Goal: Task Accomplishment & Management: Manage account settings

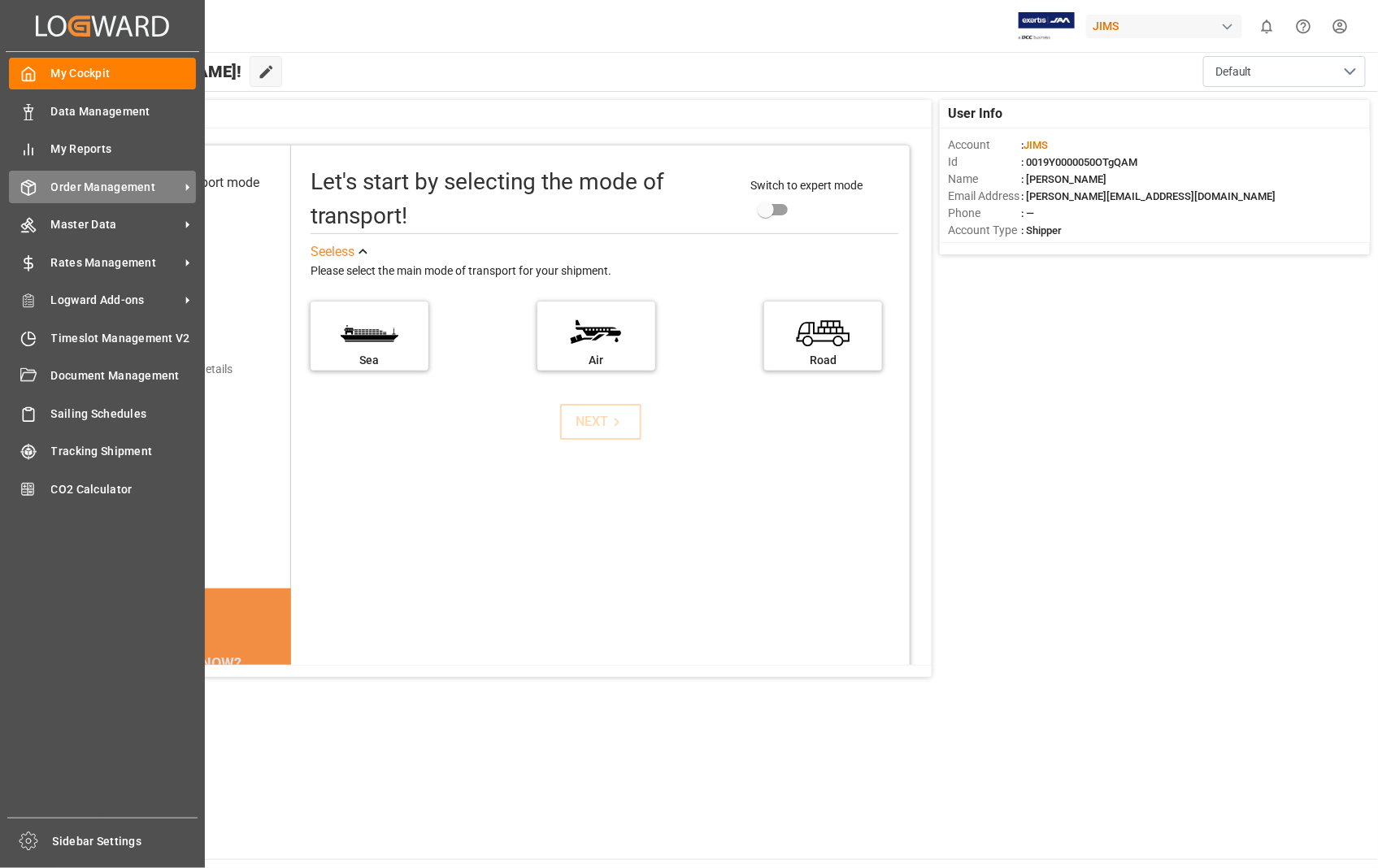
click at [148, 189] on span "Order Management" at bounding box center [115, 186] width 129 height 17
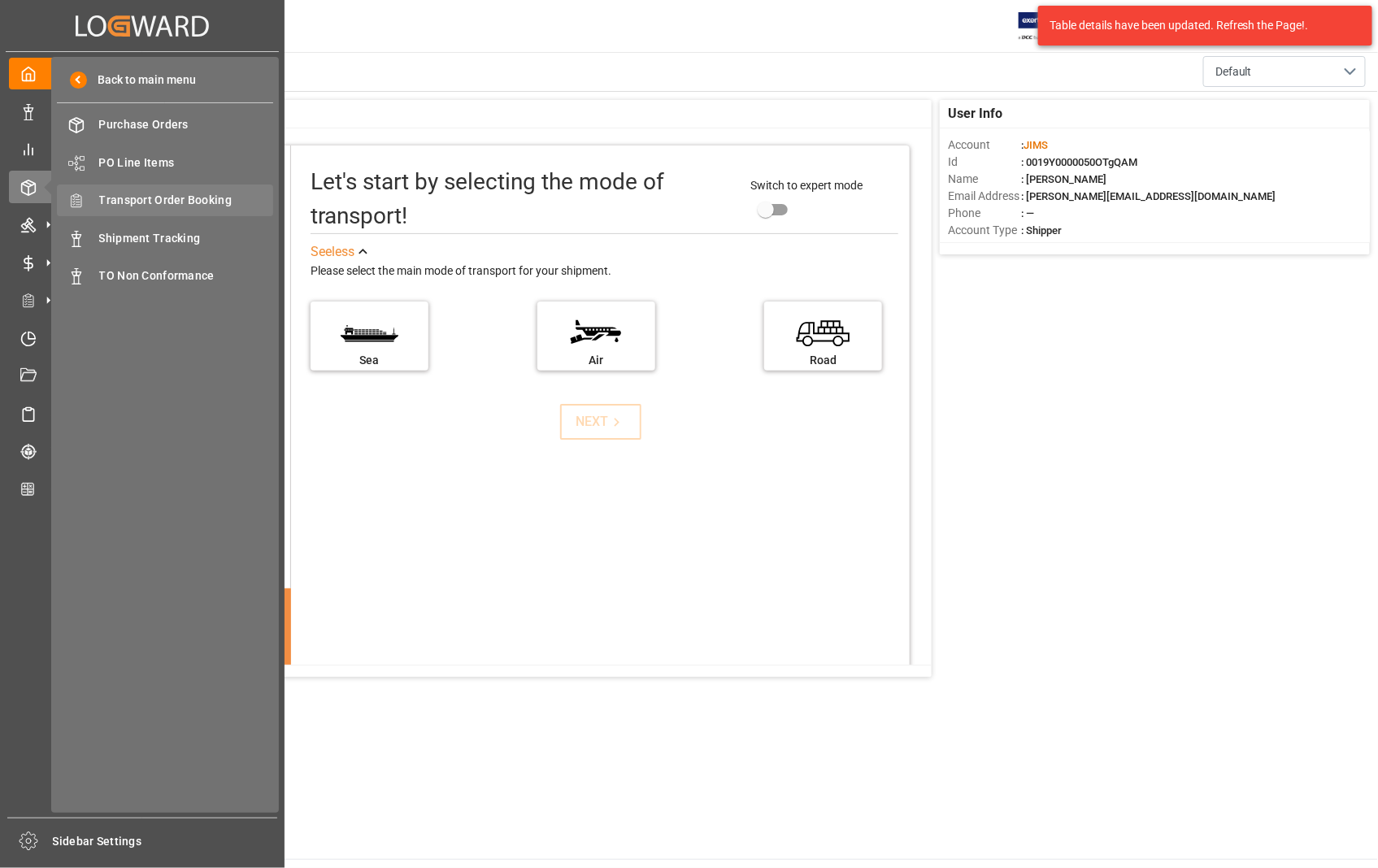
click at [195, 199] on span "Transport Order Booking" at bounding box center [187, 200] width 175 height 17
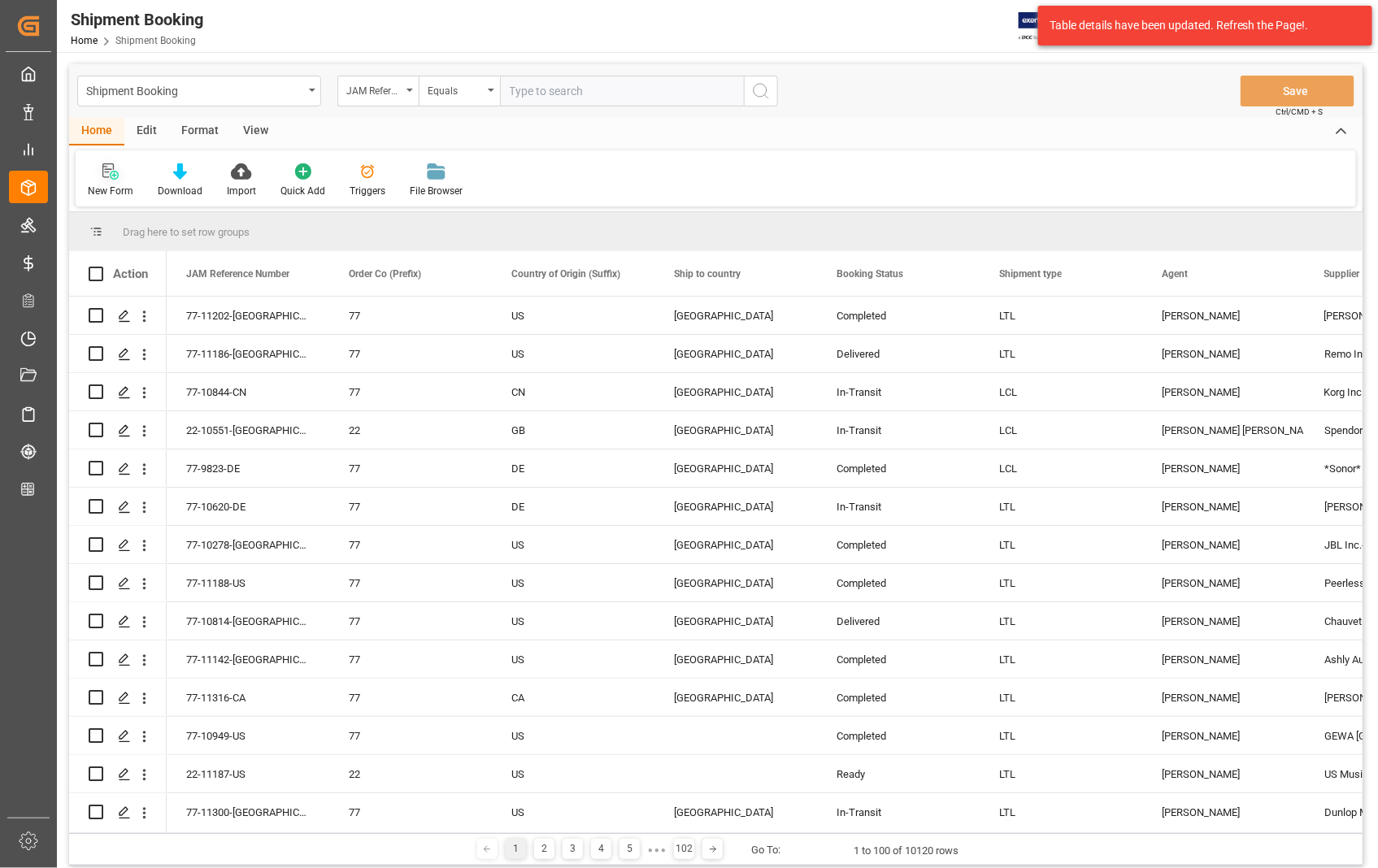
click at [108, 173] on icon at bounding box center [111, 171] width 16 height 16
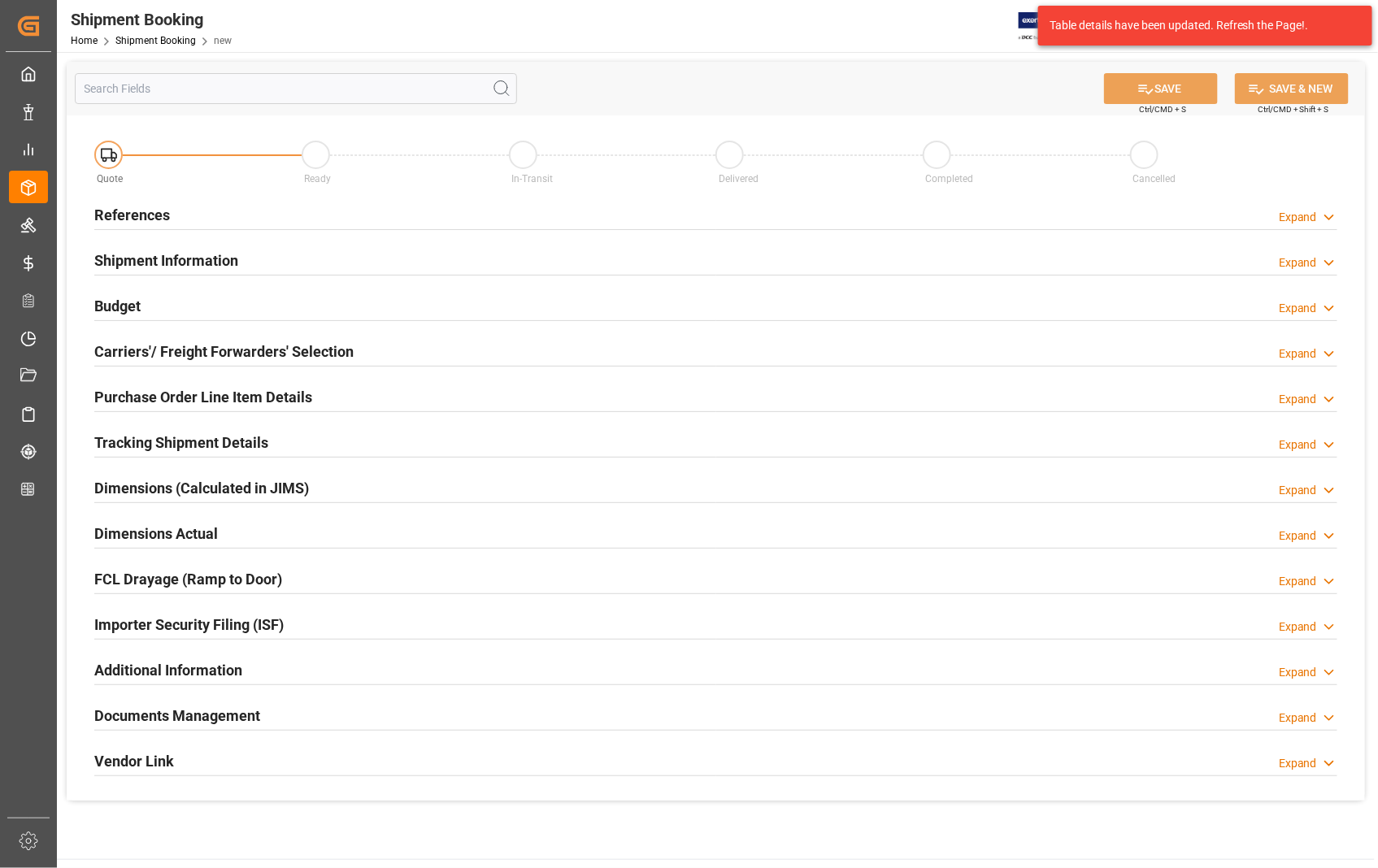
click at [145, 218] on h2 "References" at bounding box center [132, 215] width 76 height 22
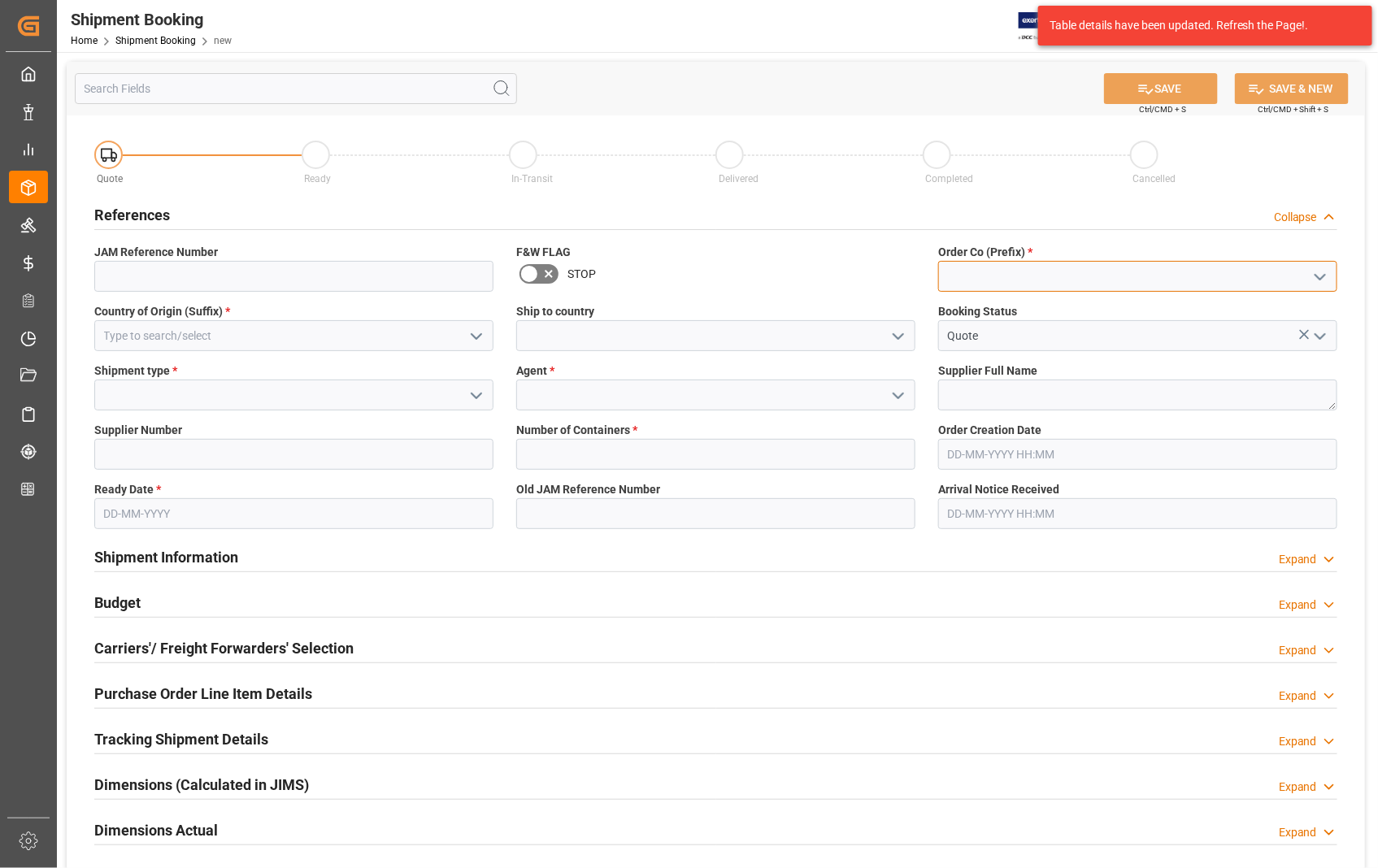
click at [1167, 285] on input at bounding box center [1137, 276] width 399 height 31
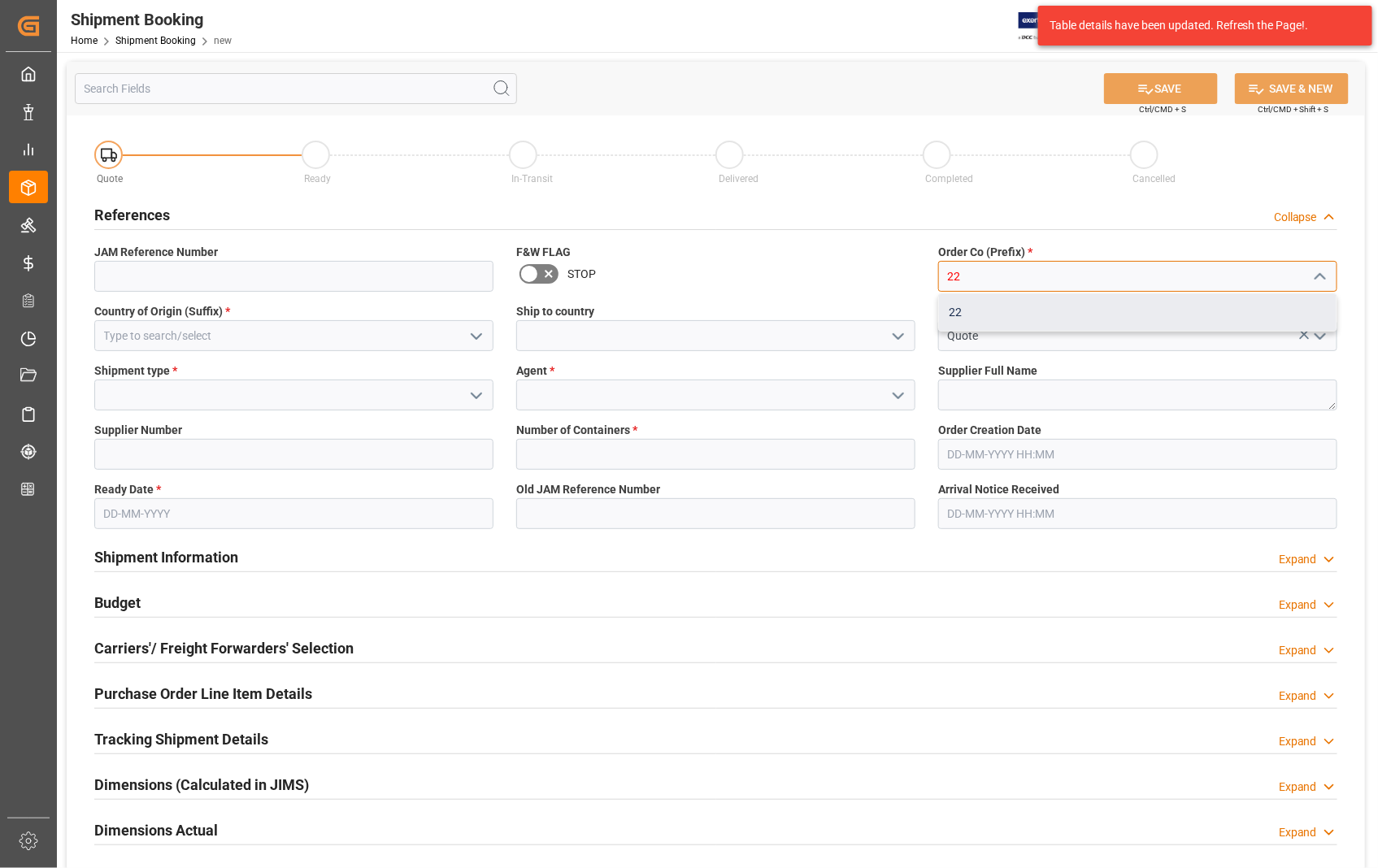
click at [1043, 318] on div "22" at bounding box center [1137, 312] width 397 height 37
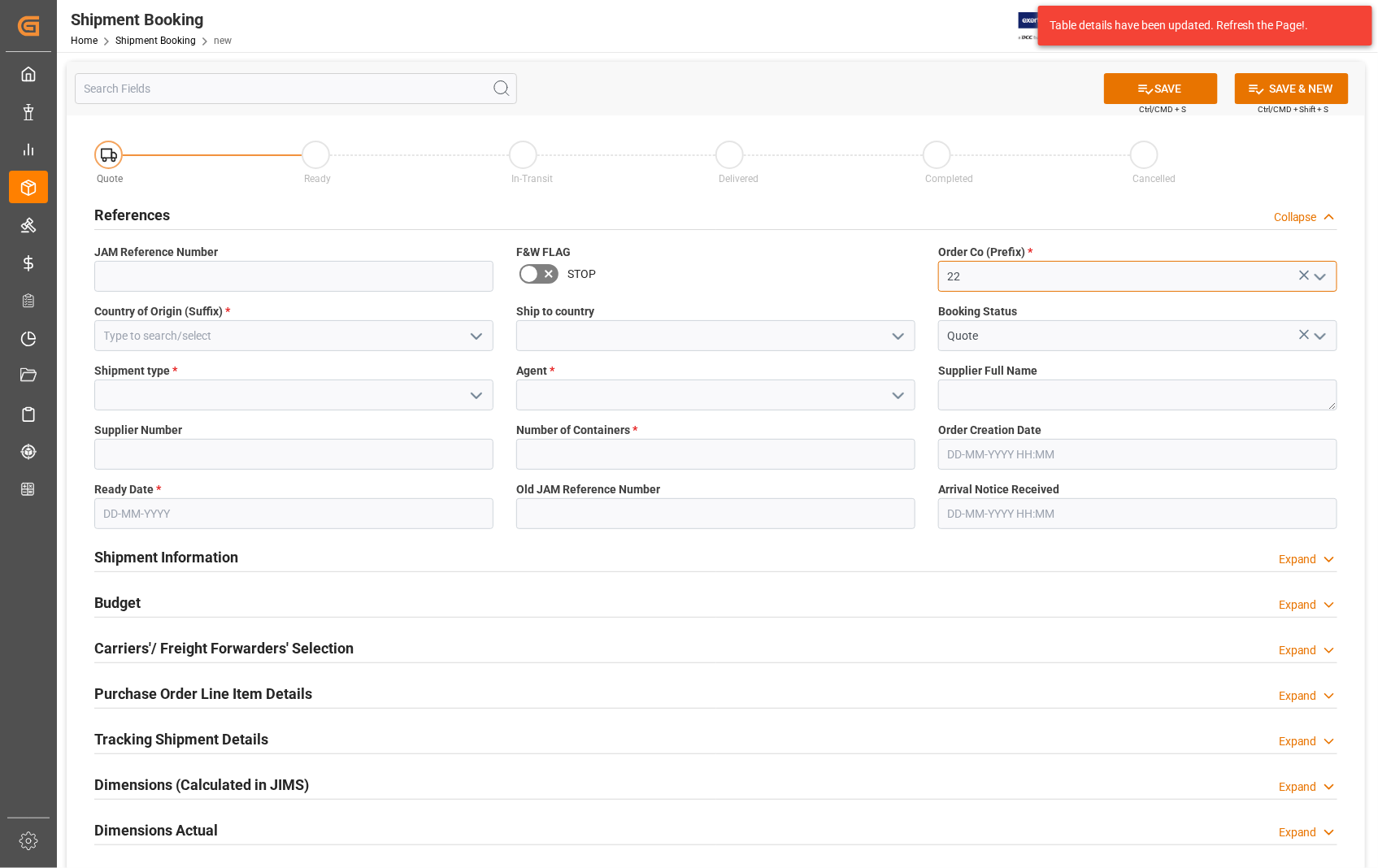
type input "22"
click at [307, 339] on input at bounding box center [294, 335] width 399 height 31
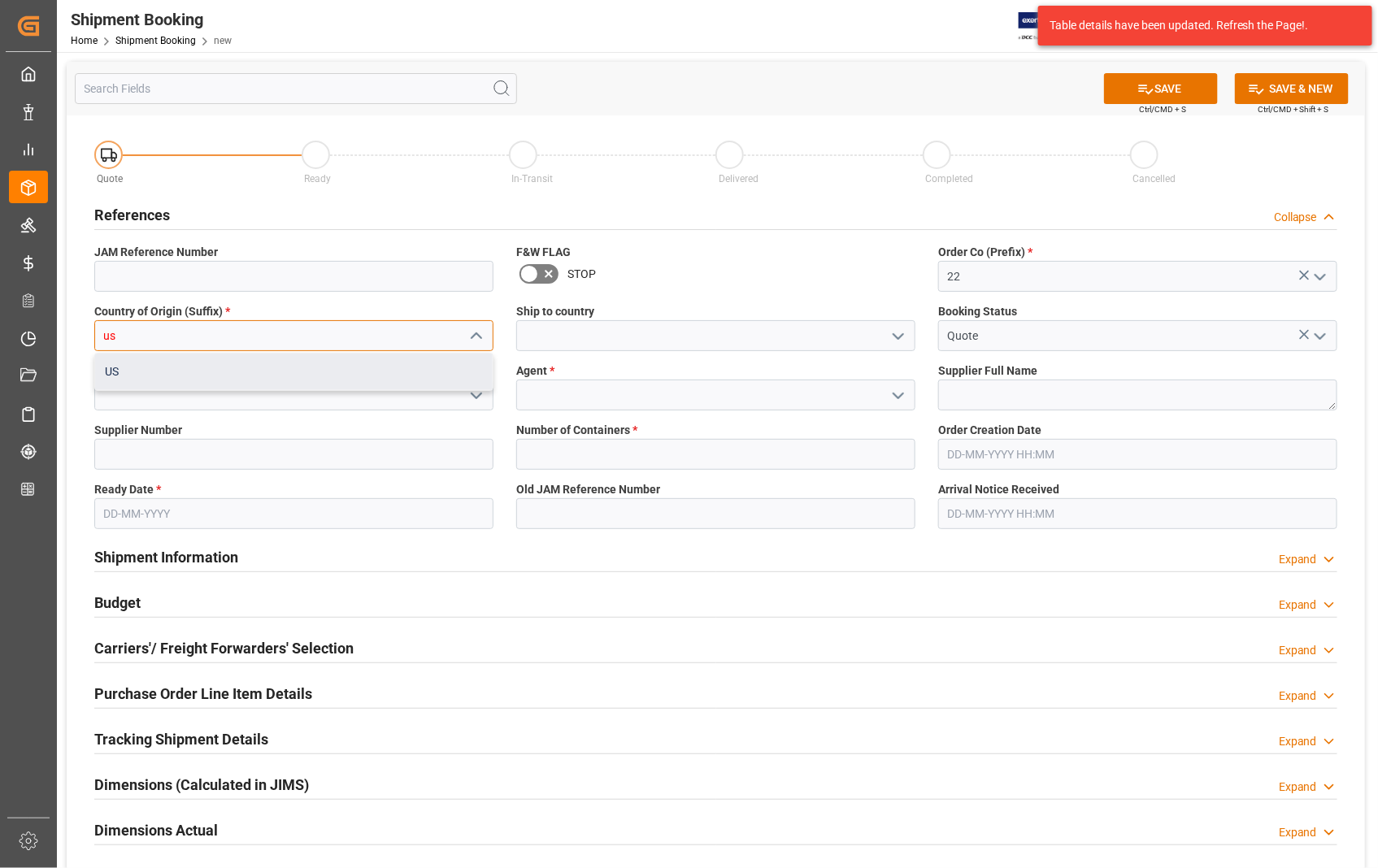
click at [287, 375] on div "US" at bounding box center [294, 371] width 397 height 37
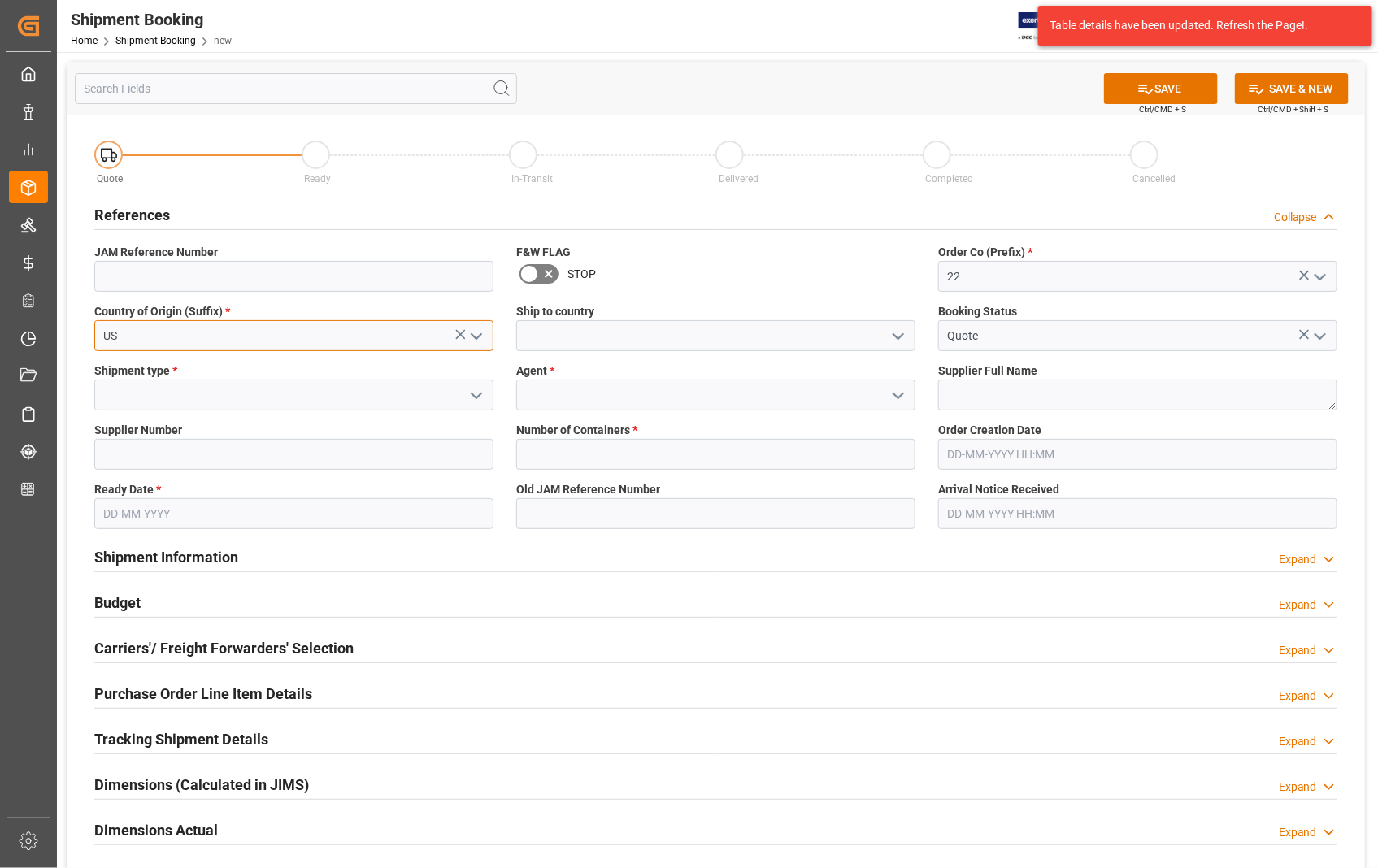
type input "US"
click at [635, 329] on input at bounding box center [716, 335] width 399 height 31
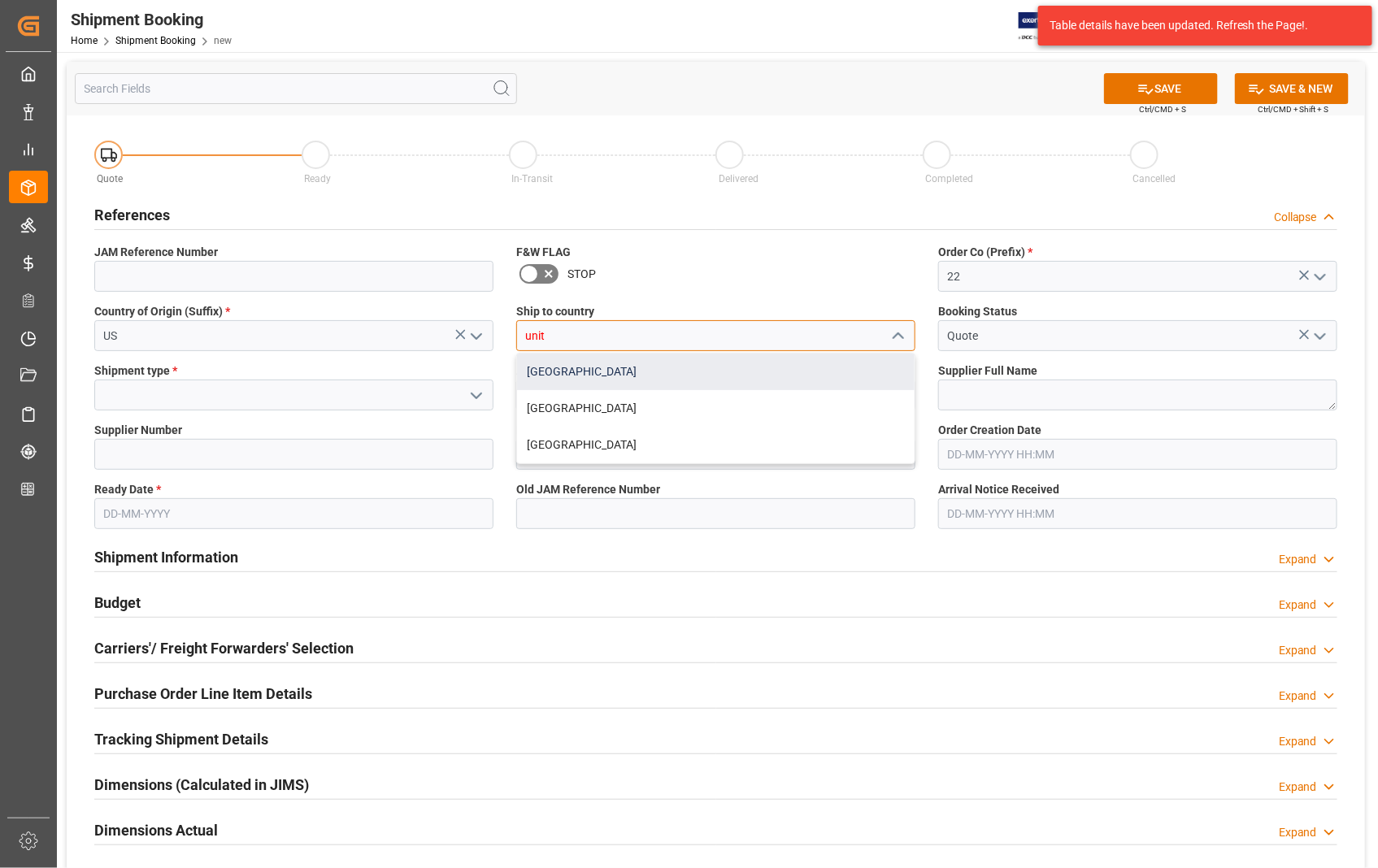
click at [626, 372] on div "[GEOGRAPHIC_DATA]" at bounding box center [715, 371] width 397 height 37
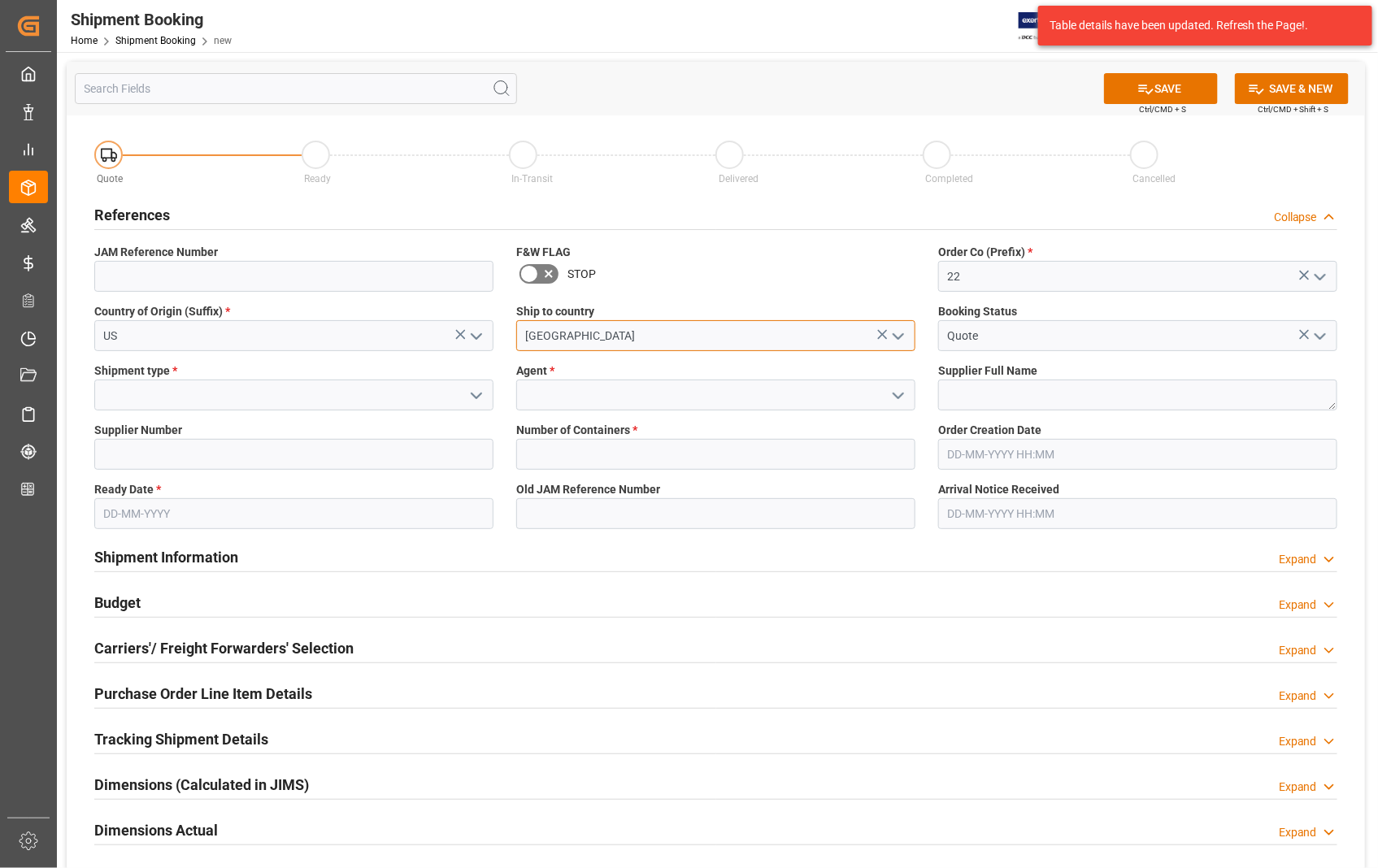
type input "[GEOGRAPHIC_DATA]"
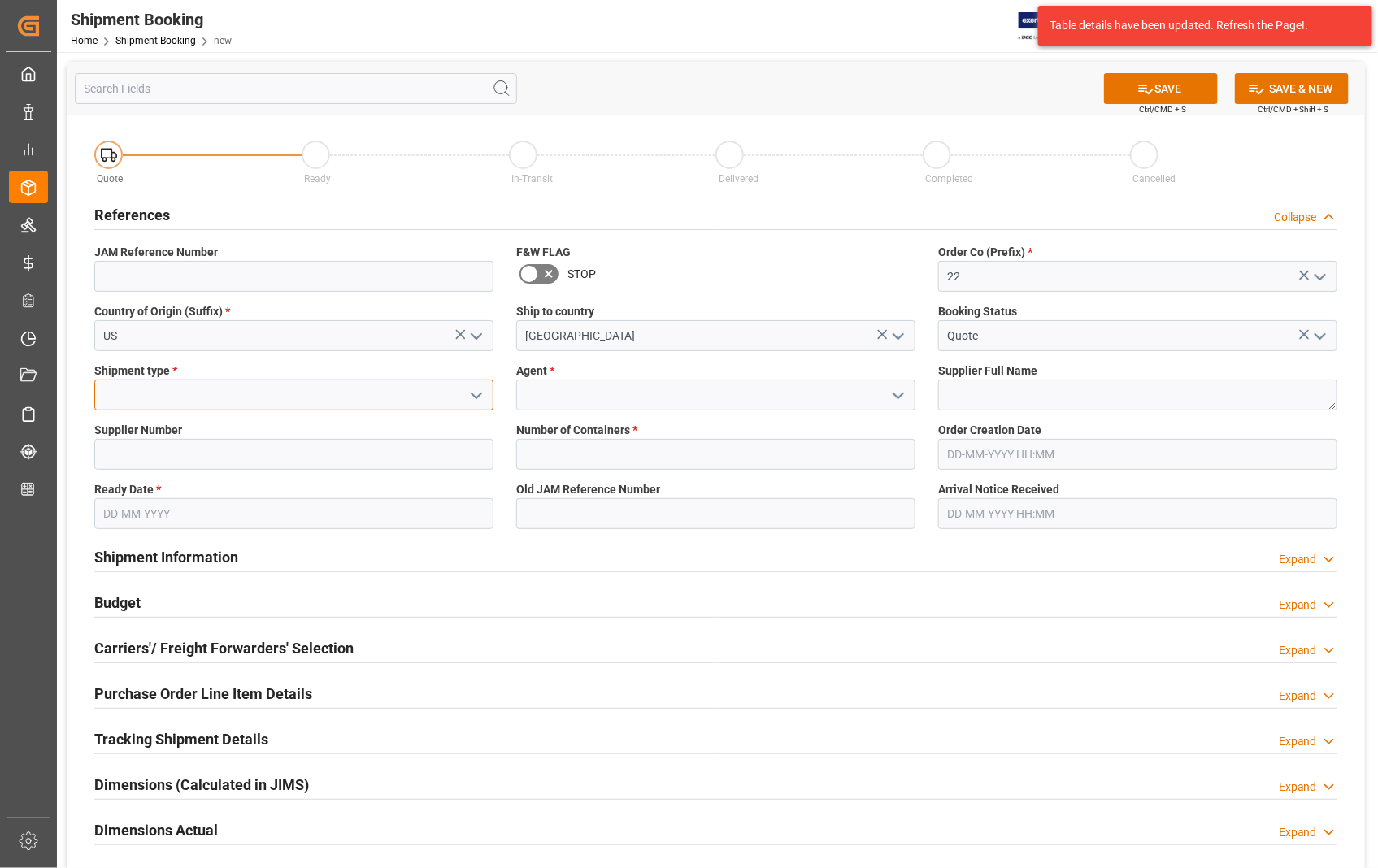
click at [210, 395] on input at bounding box center [294, 394] width 399 height 31
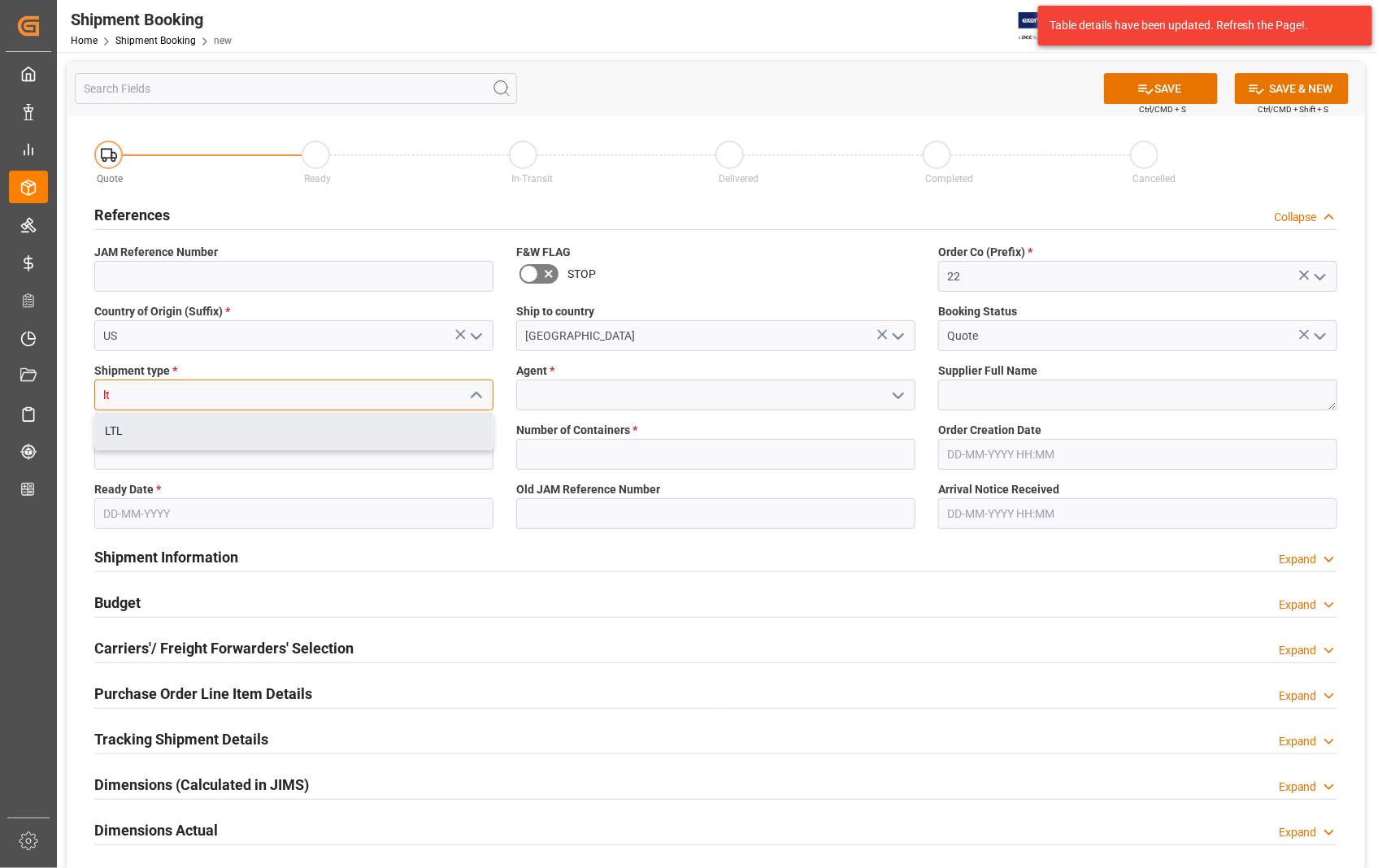
click at [118, 431] on div "LTL" at bounding box center [294, 431] width 397 height 37
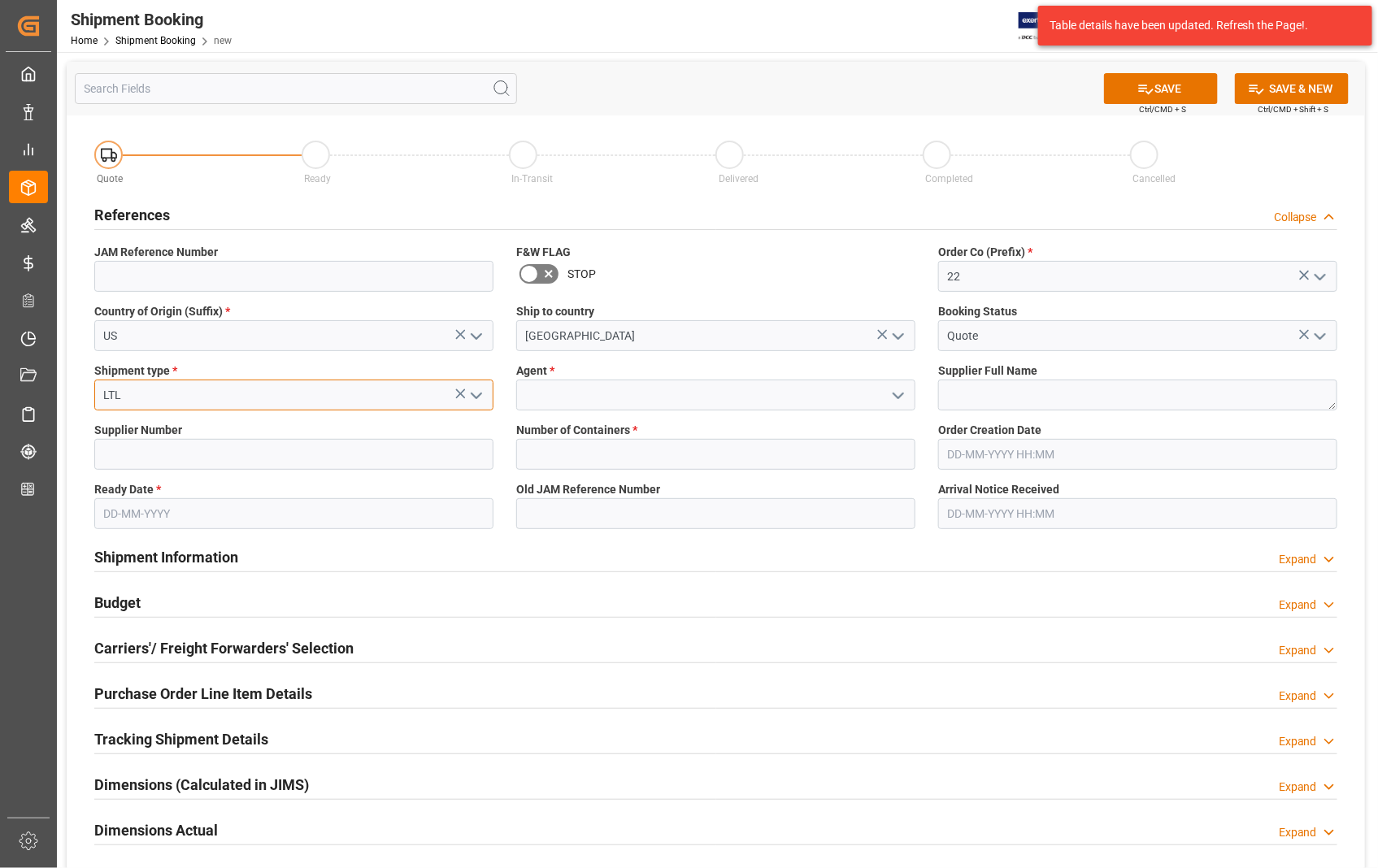
type input "LTL"
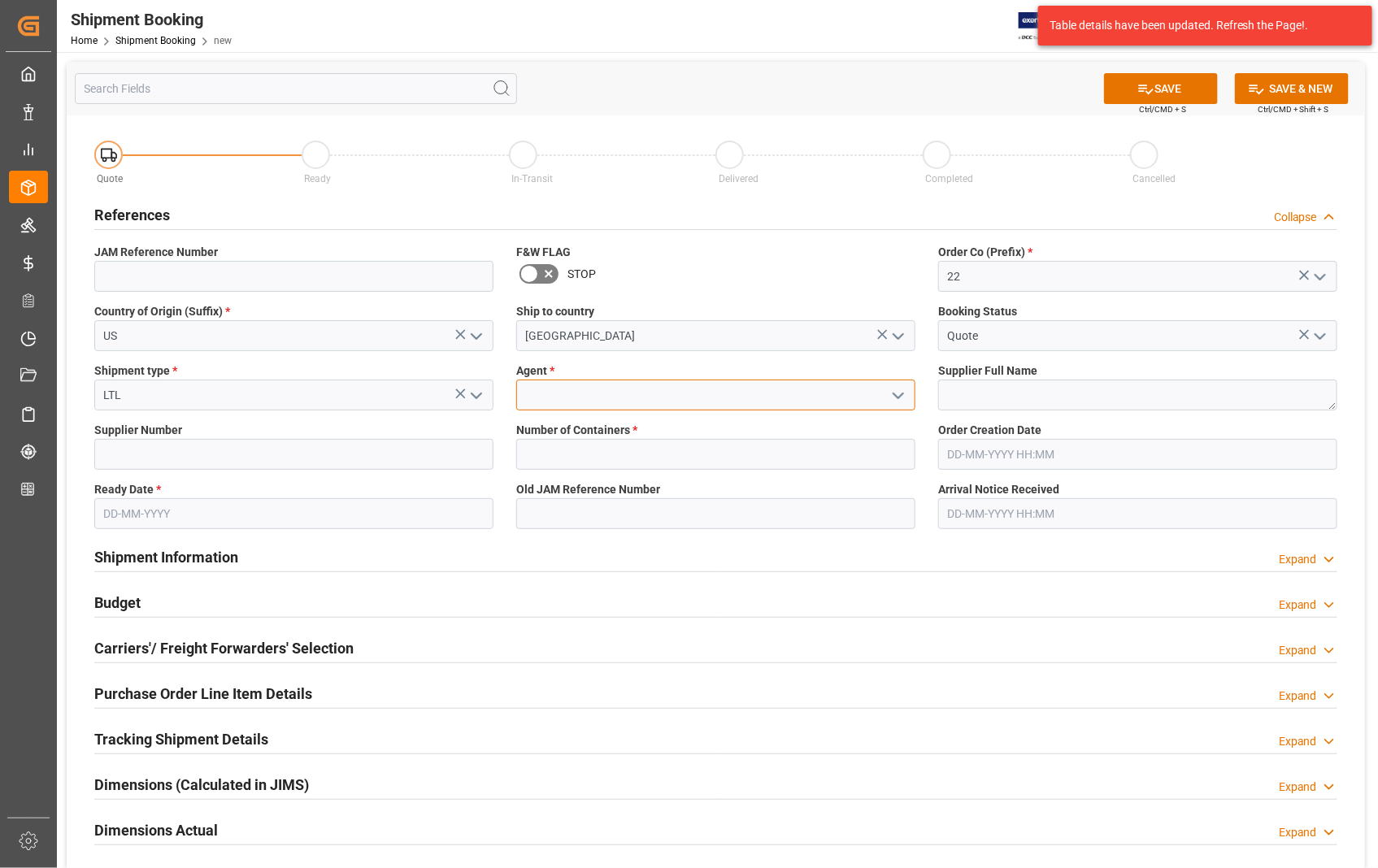
click at [631, 390] on input at bounding box center [716, 394] width 399 height 31
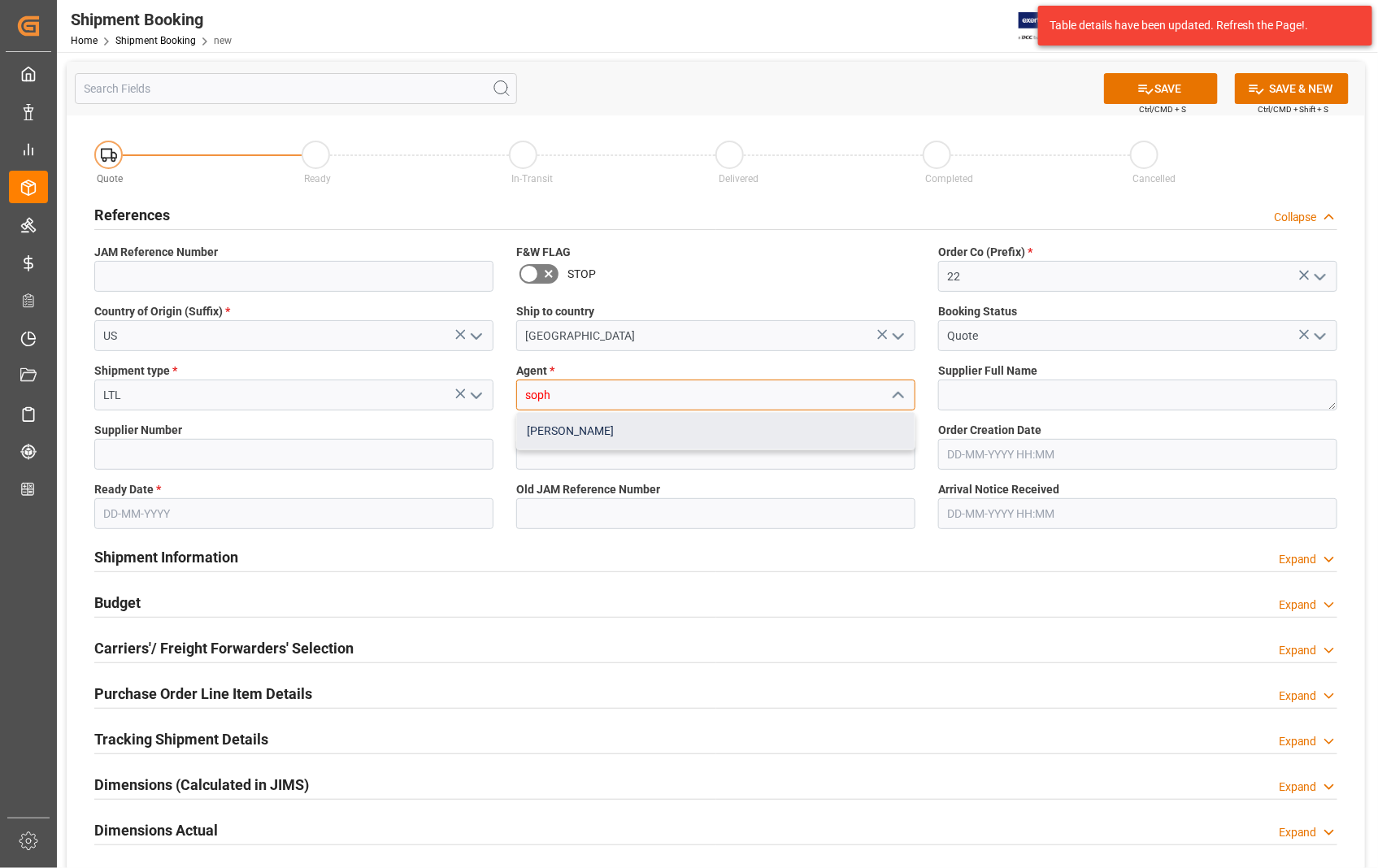
click at [597, 439] on div "[PERSON_NAME]" at bounding box center [715, 431] width 397 height 37
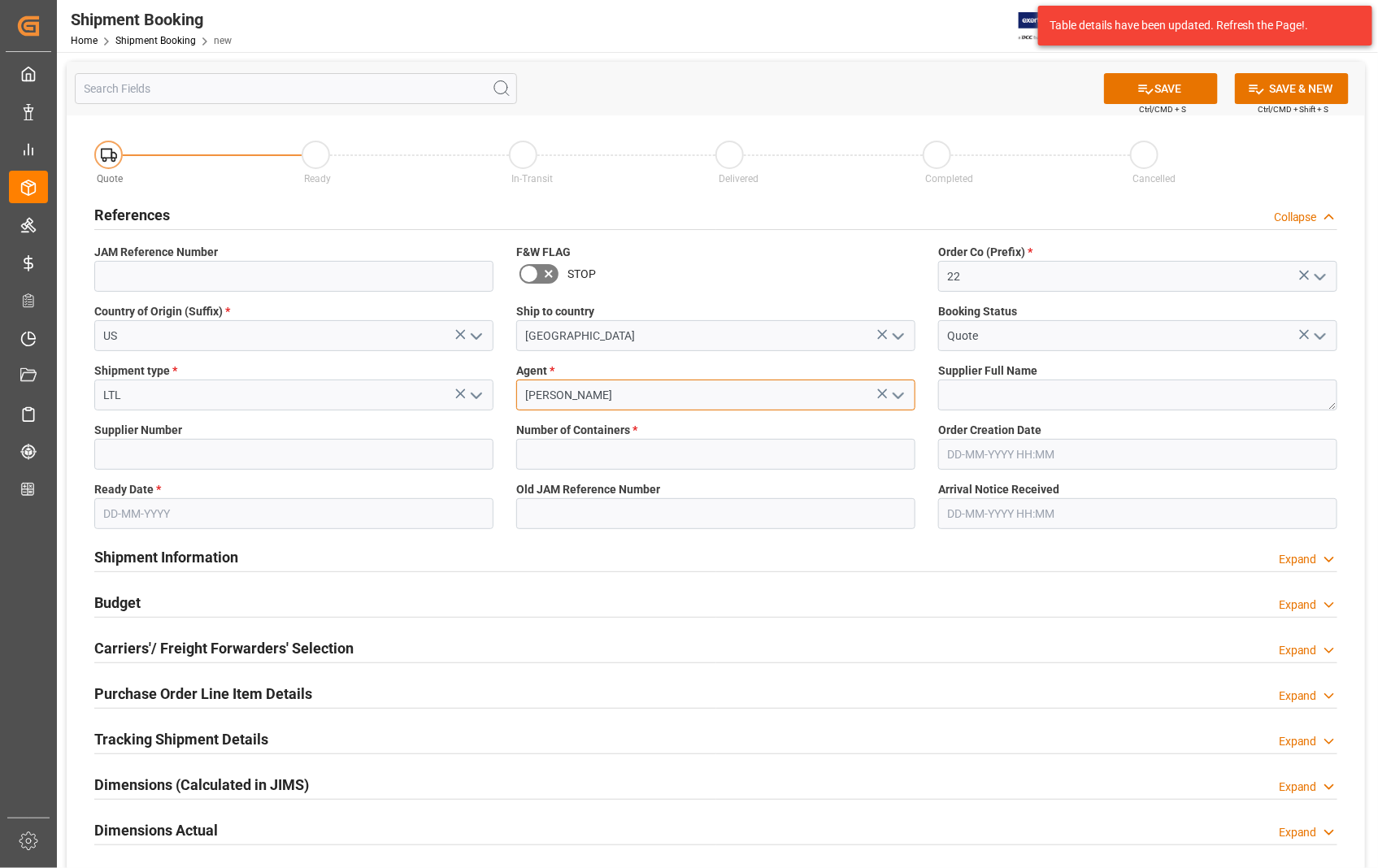
type input "[PERSON_NAME]"
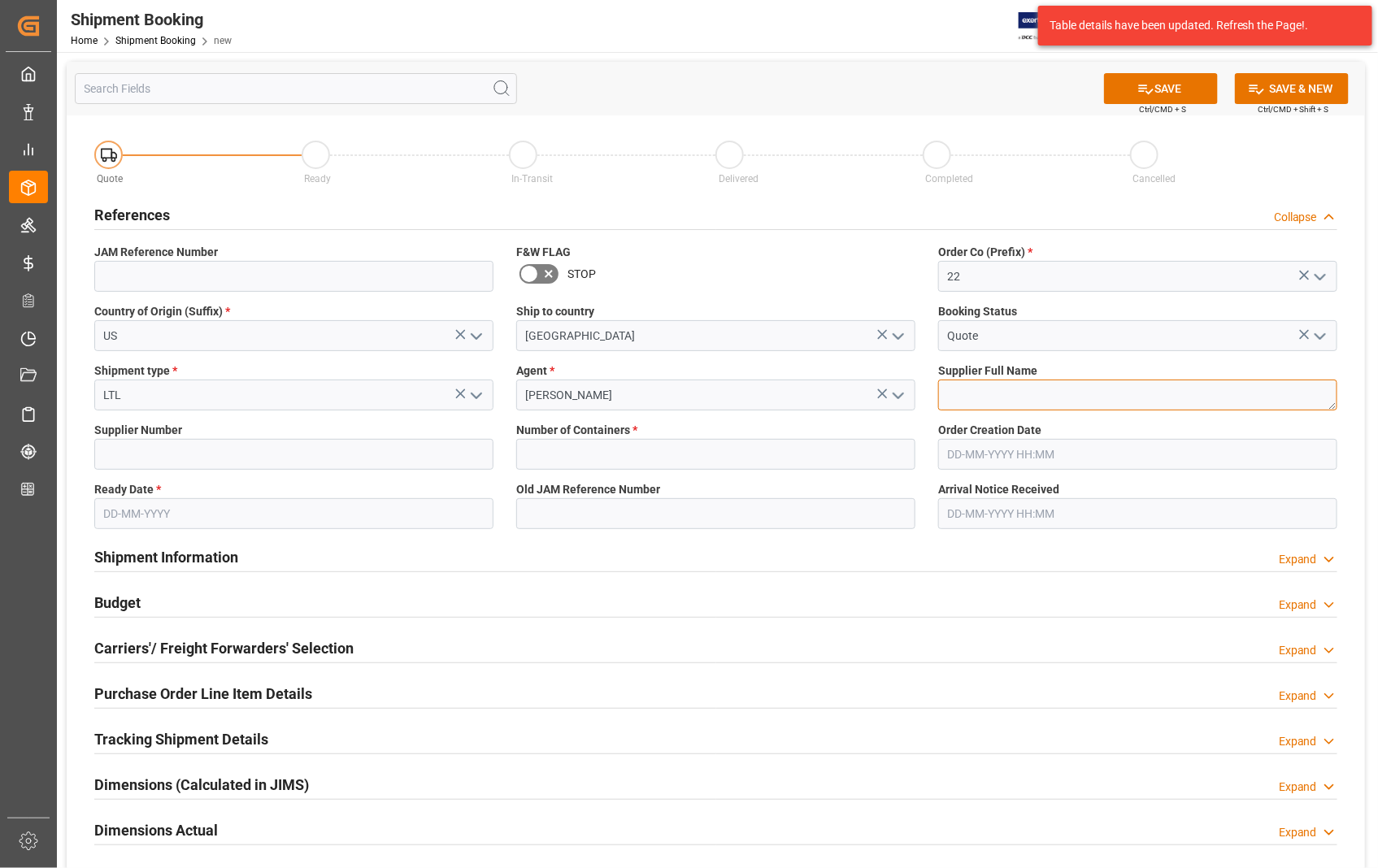
click at [1071, 397] on textarea at bounding box center [1137, 394] width 399 height 31
paste textarea "HARMAN PROFESSIONAL, INC"
type textarea "HARMAN PROFESSIONAL, INC"
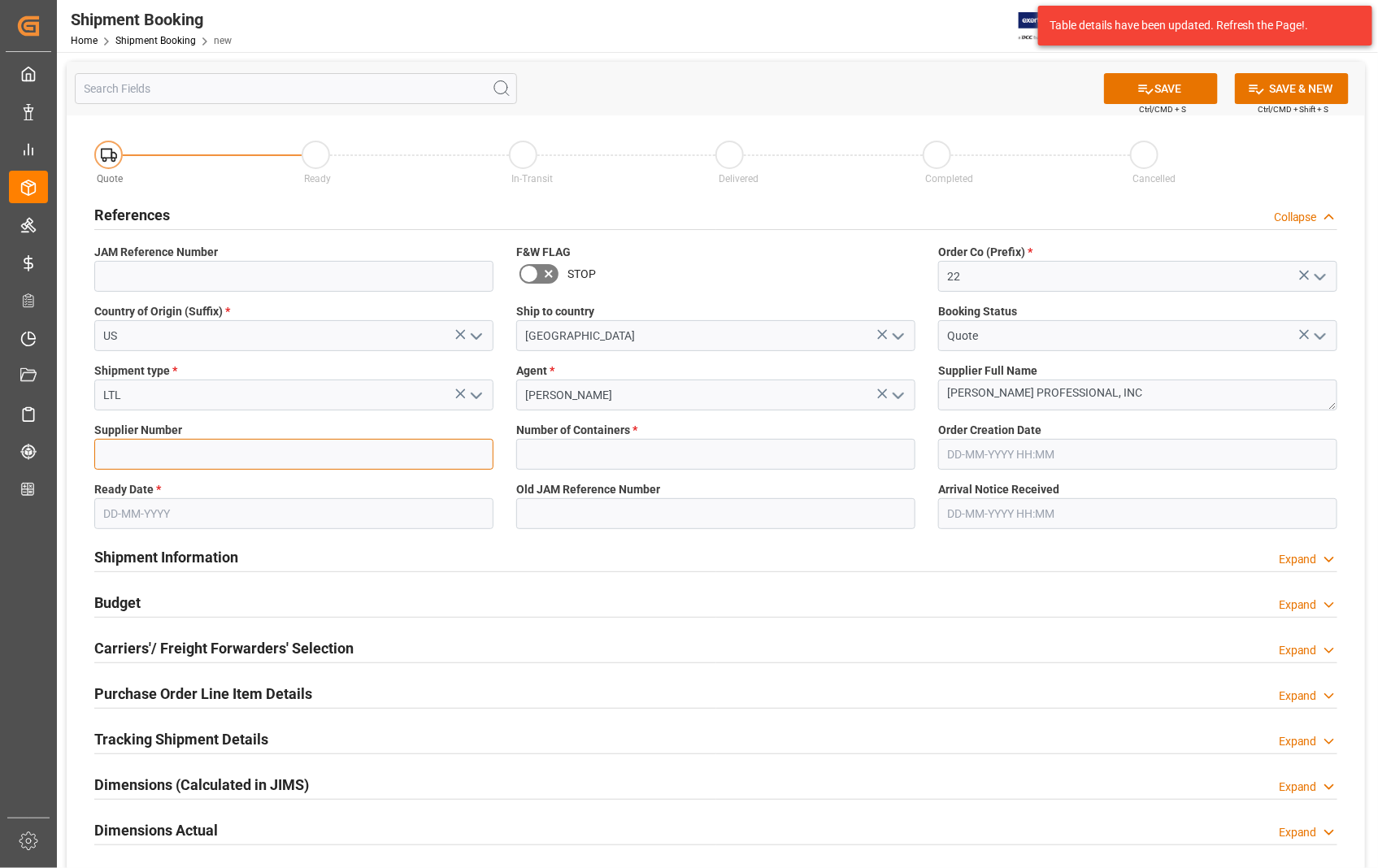
click at [253, 461] on input at bounding box center [294, 454] width 399 height 31
type input "404265"
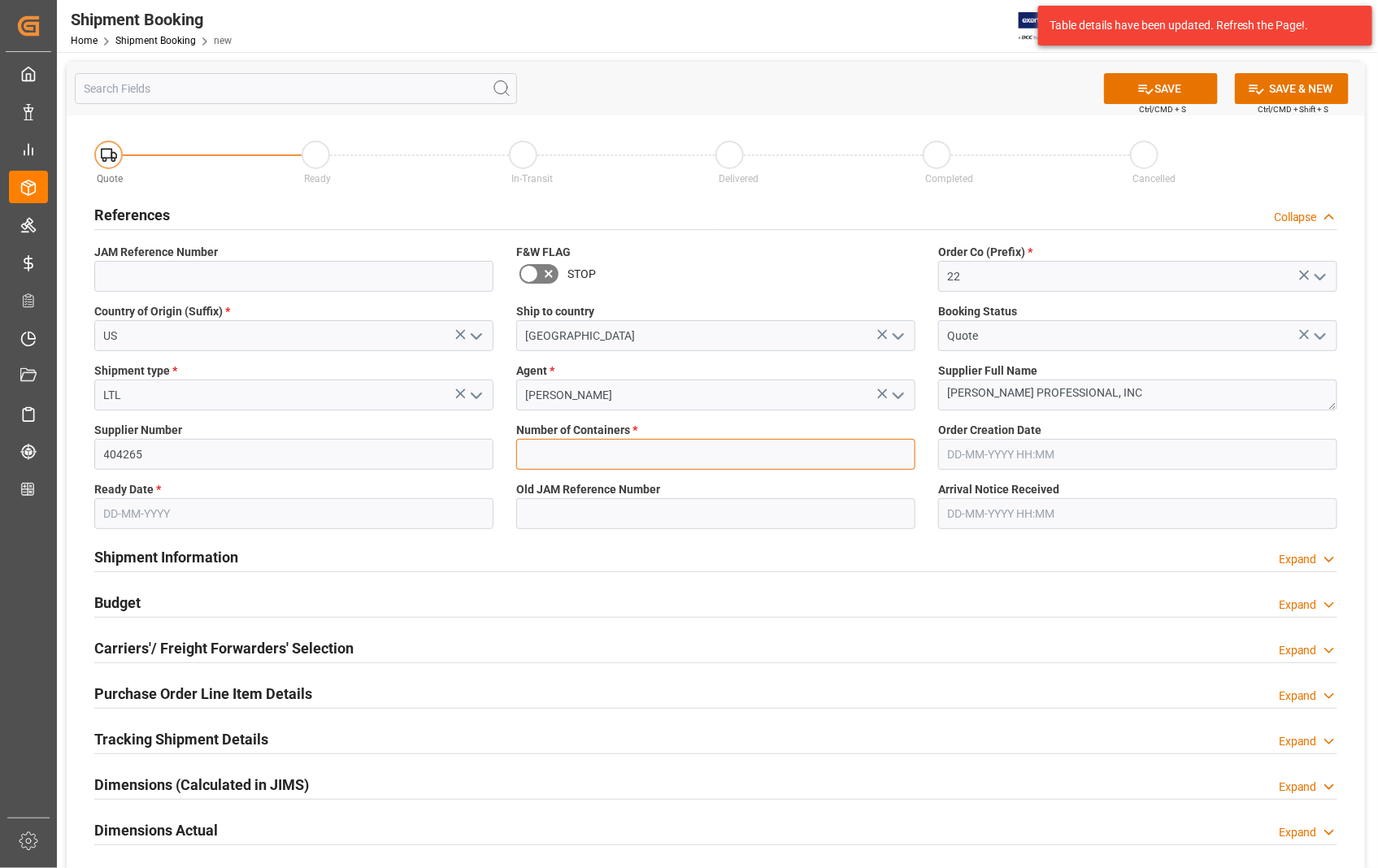
click at [695, 461] on input "text" at bounding box center [716, 454] width 399 height 31
type input "0"
type input "22-11325-US"
type input "04-06-2025 00:00"
type input "28-09-2025"
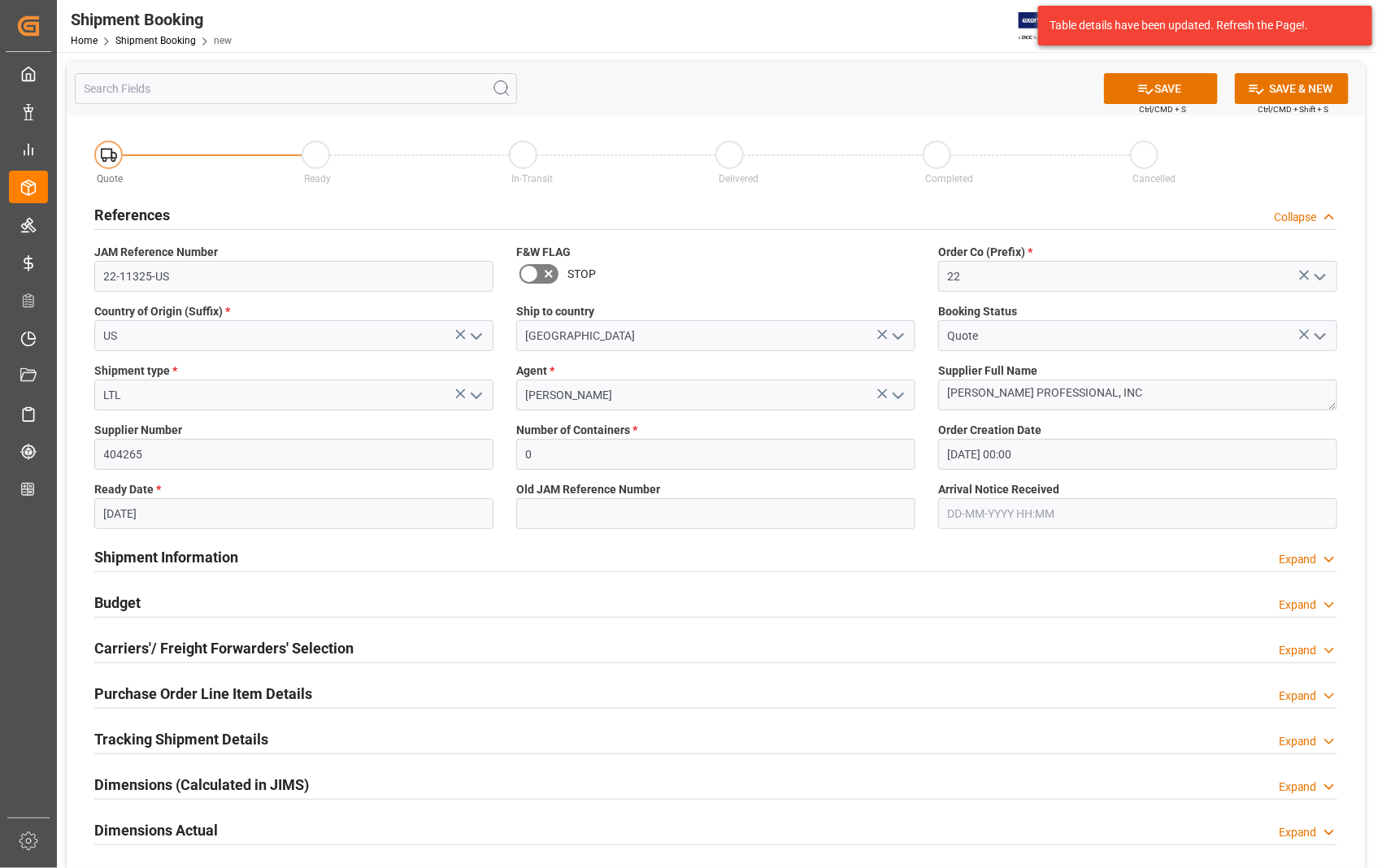
type input "06-10-2025 00:00"
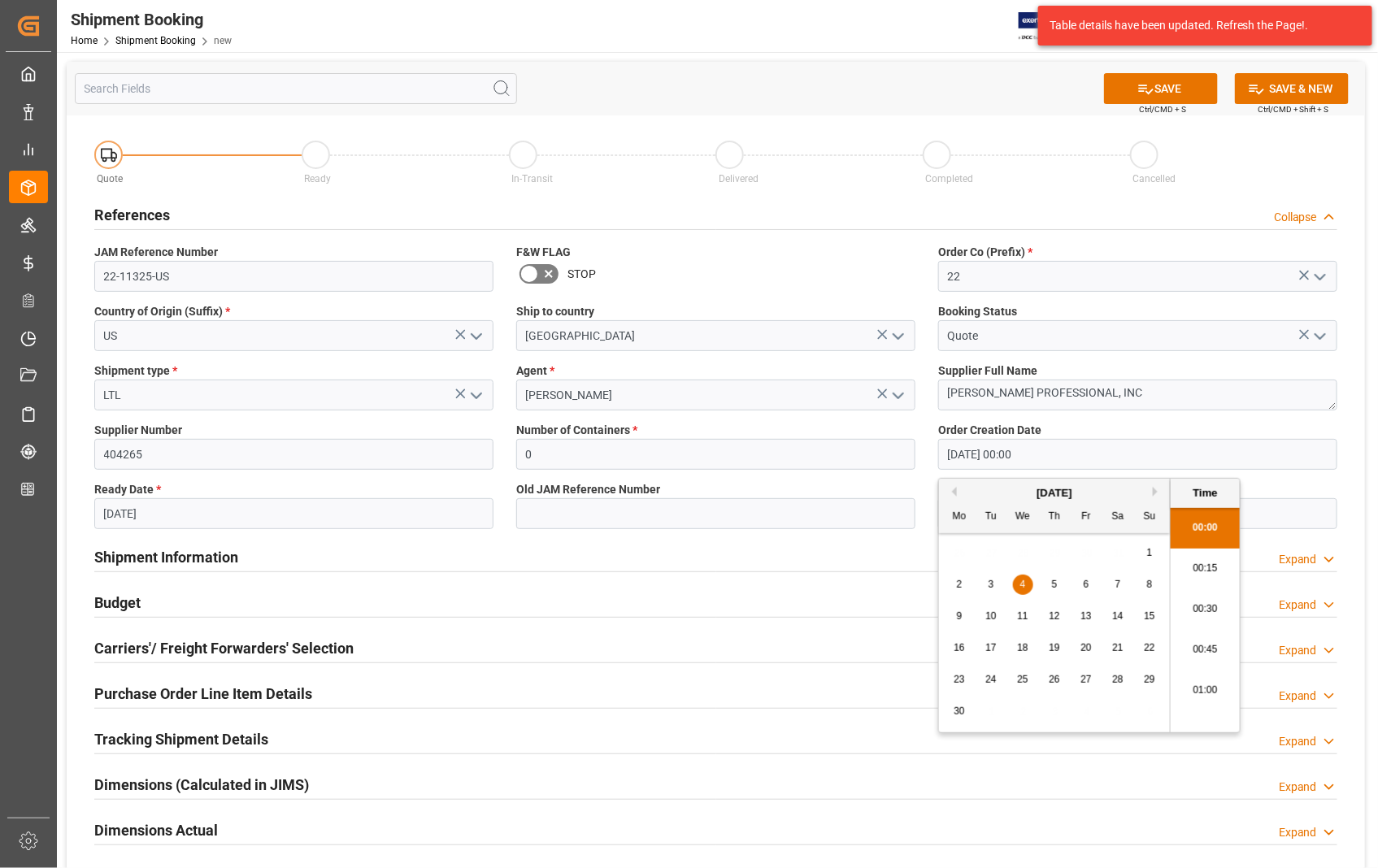
click at [1084, 455] on input "04-06-2025 00:00" at bounding box center [1137, 454] width 399 height 31
click at [1153, 492] on button "Next Month" at bounding box center [1158, 492] width 10 height 10
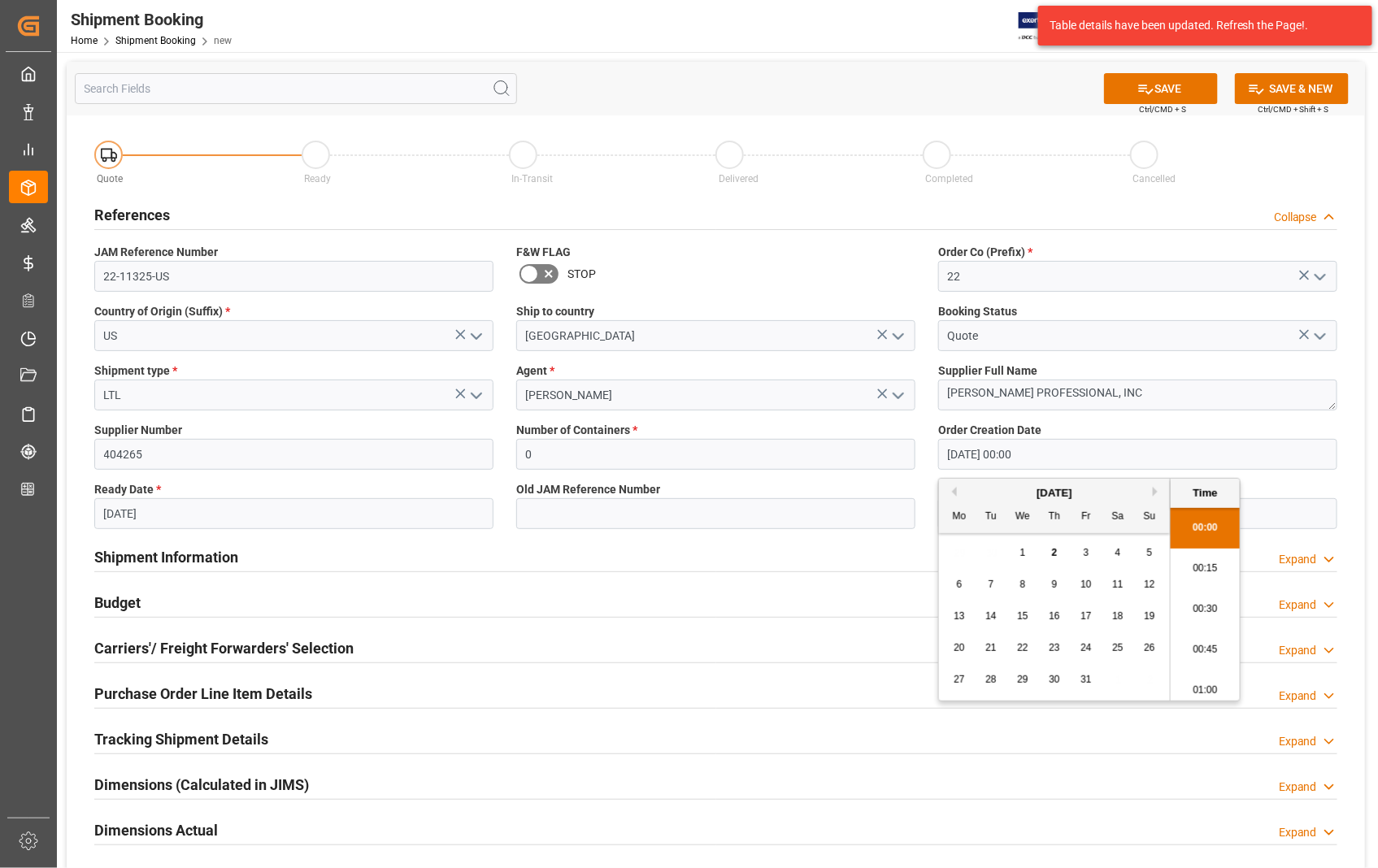
click at [1058, 549] on div "2" at bounding box center [1055, 553] width 21 height 20
type input "02-10-2025 00:00"
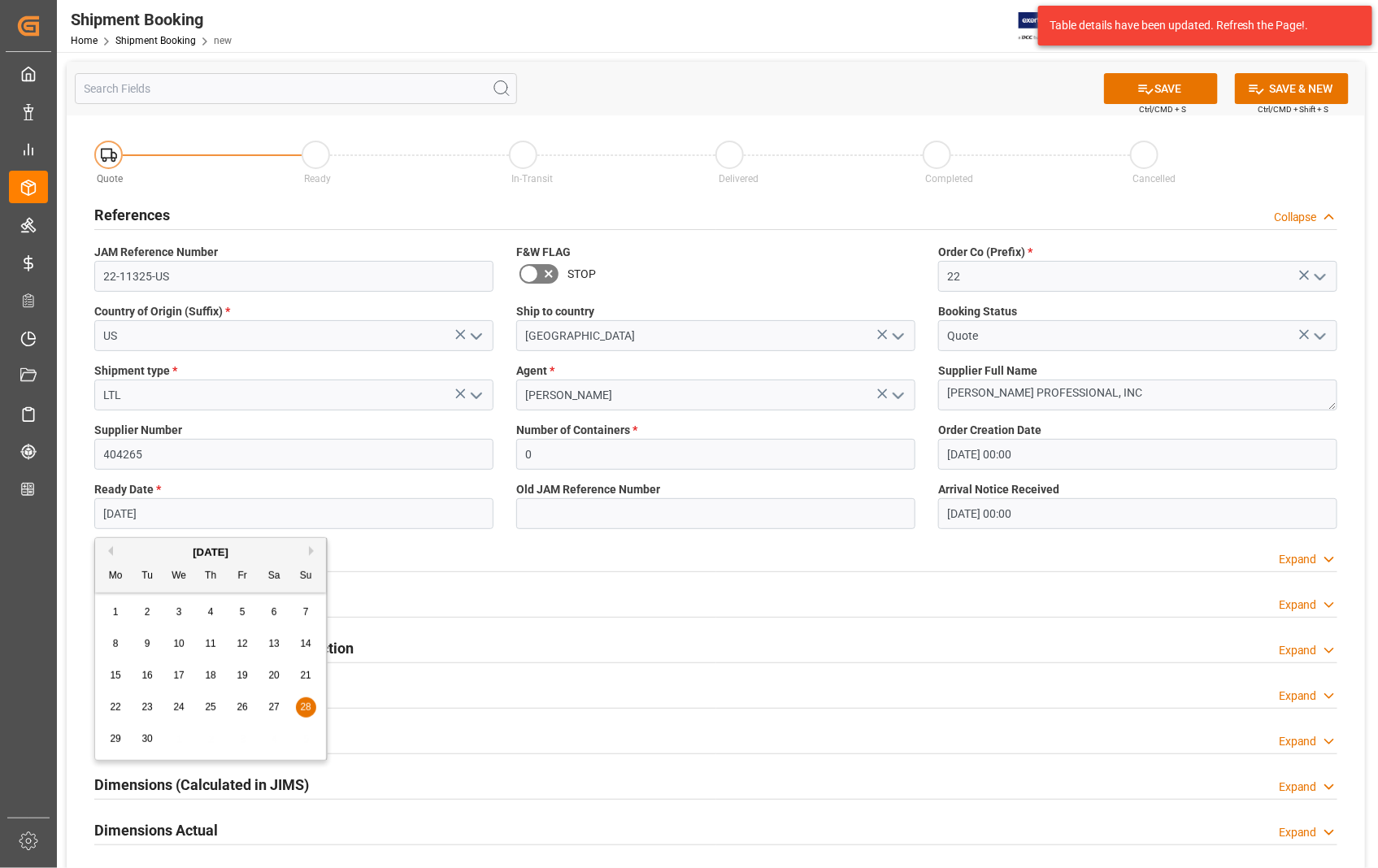
click at [290, 518] on input "28-09-2025" at bounding box center [294, 513] width 399 height 31
click at [315, 549] on button "Next Month" at bounding box center [313, 550] width 10 height 10
click at [115, 642] on span "6" at bounding box center [116, 643] width 5 height 12
type input "06-10-2025"
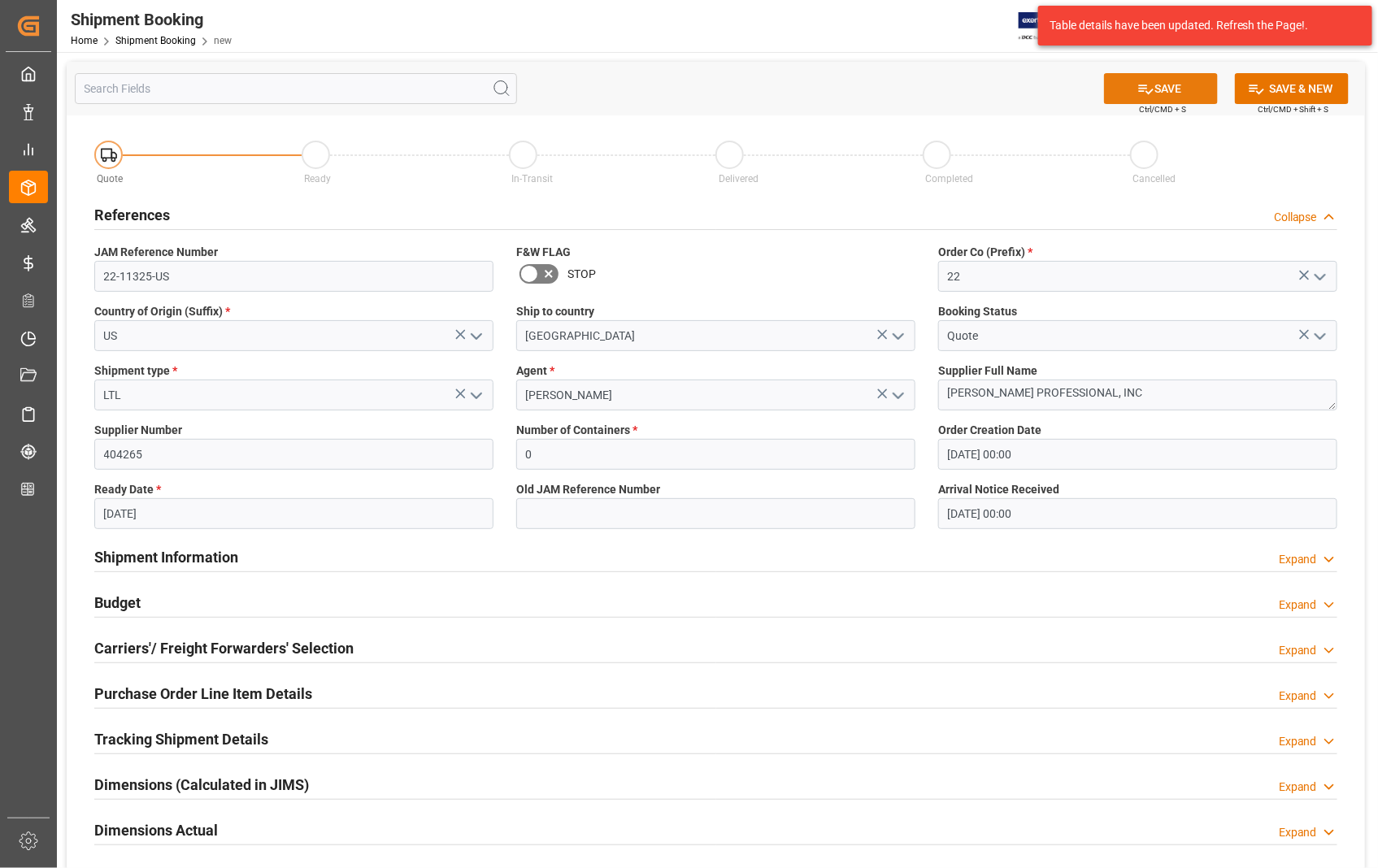
click at [1173, 90] on button "SAVE" at bounding box center [1161, 88] width 114 height 31
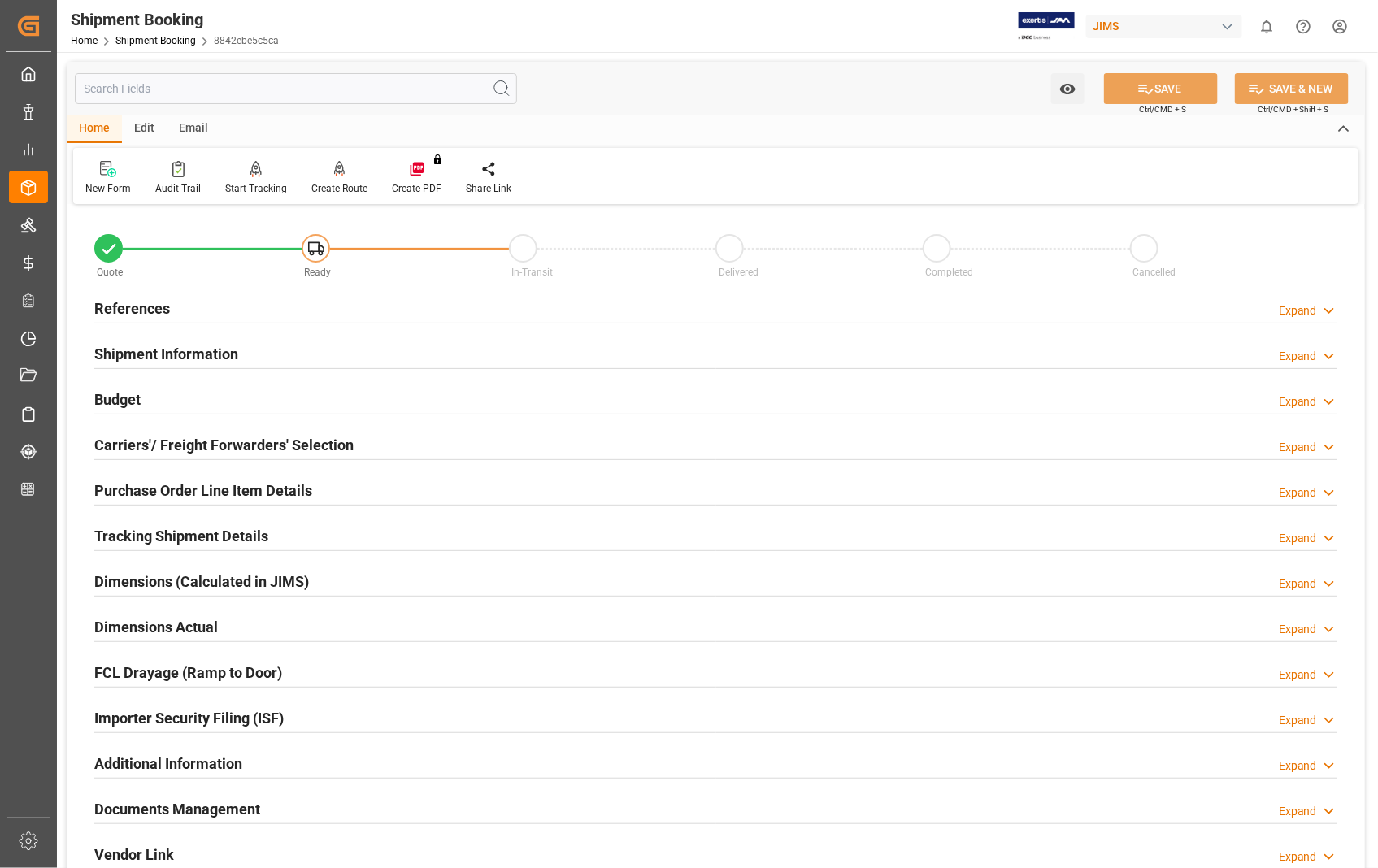
click at [147, 451] on h2 "Carriers'/ Freight Forwarders' Selection" at bounding box center [224, 444] width 260 height 22
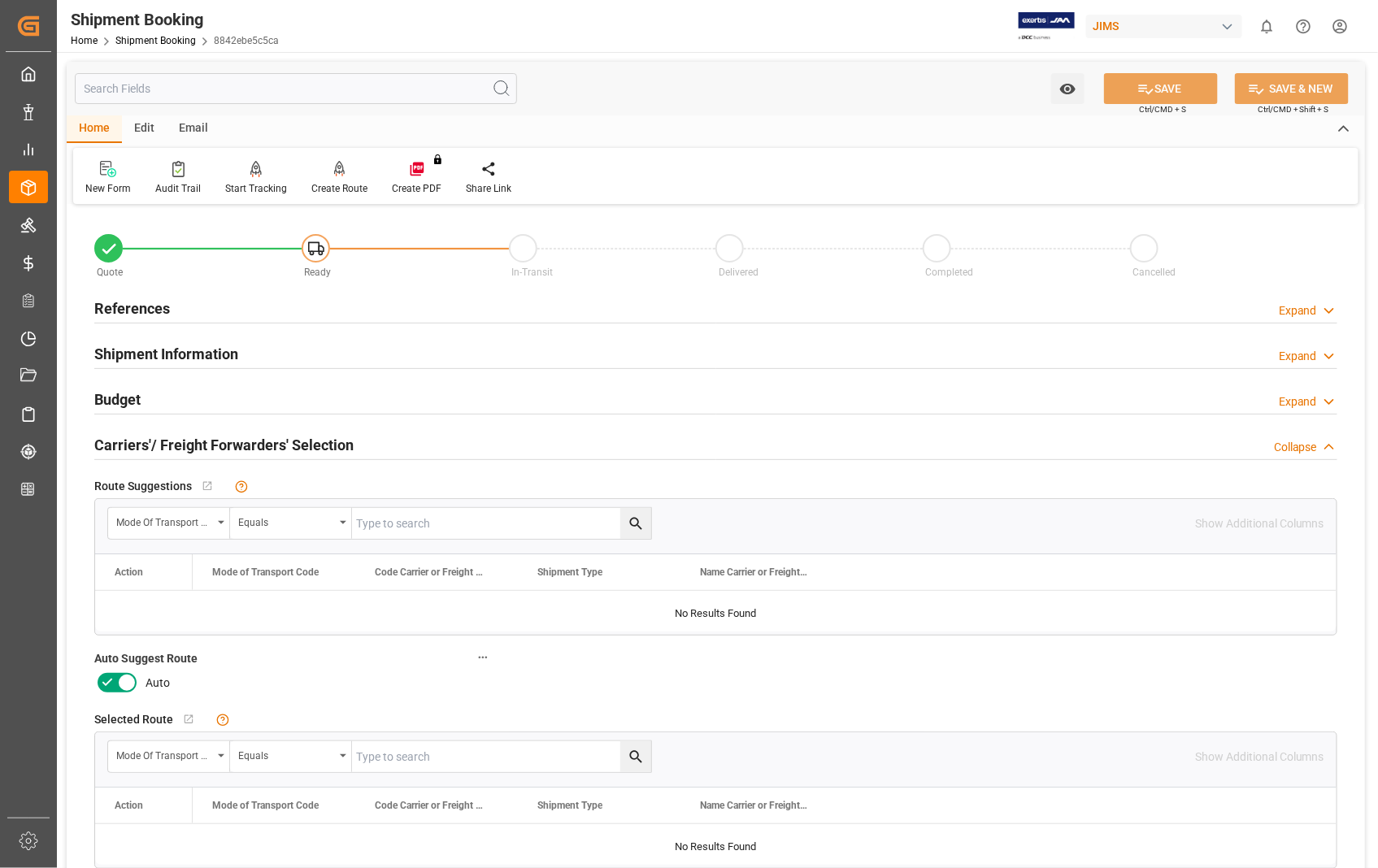
click at [130, 686] on icon at bounding box center [127, 682] width 20 height 20
click at [0, 0] on input "checkbox" at bounding box center [0, 0] width 0 height 0
click at [1164, 87] on button "SAVE" at bounding box center [1161, 88] width 114 height 31
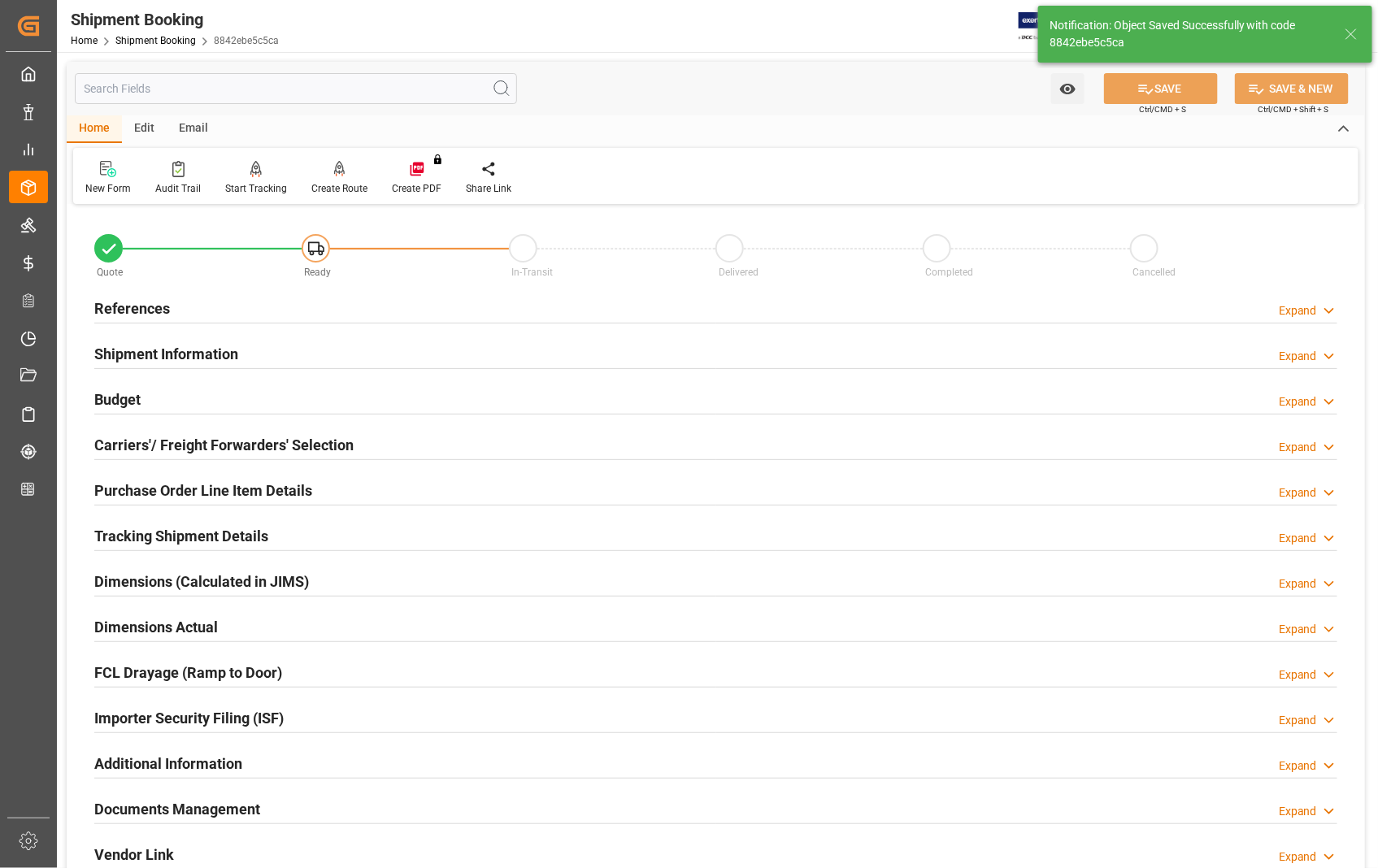
type input "Ready"
click at [118, 302] on h2 "References" at bounding box center [132, 308] width 76 height 22
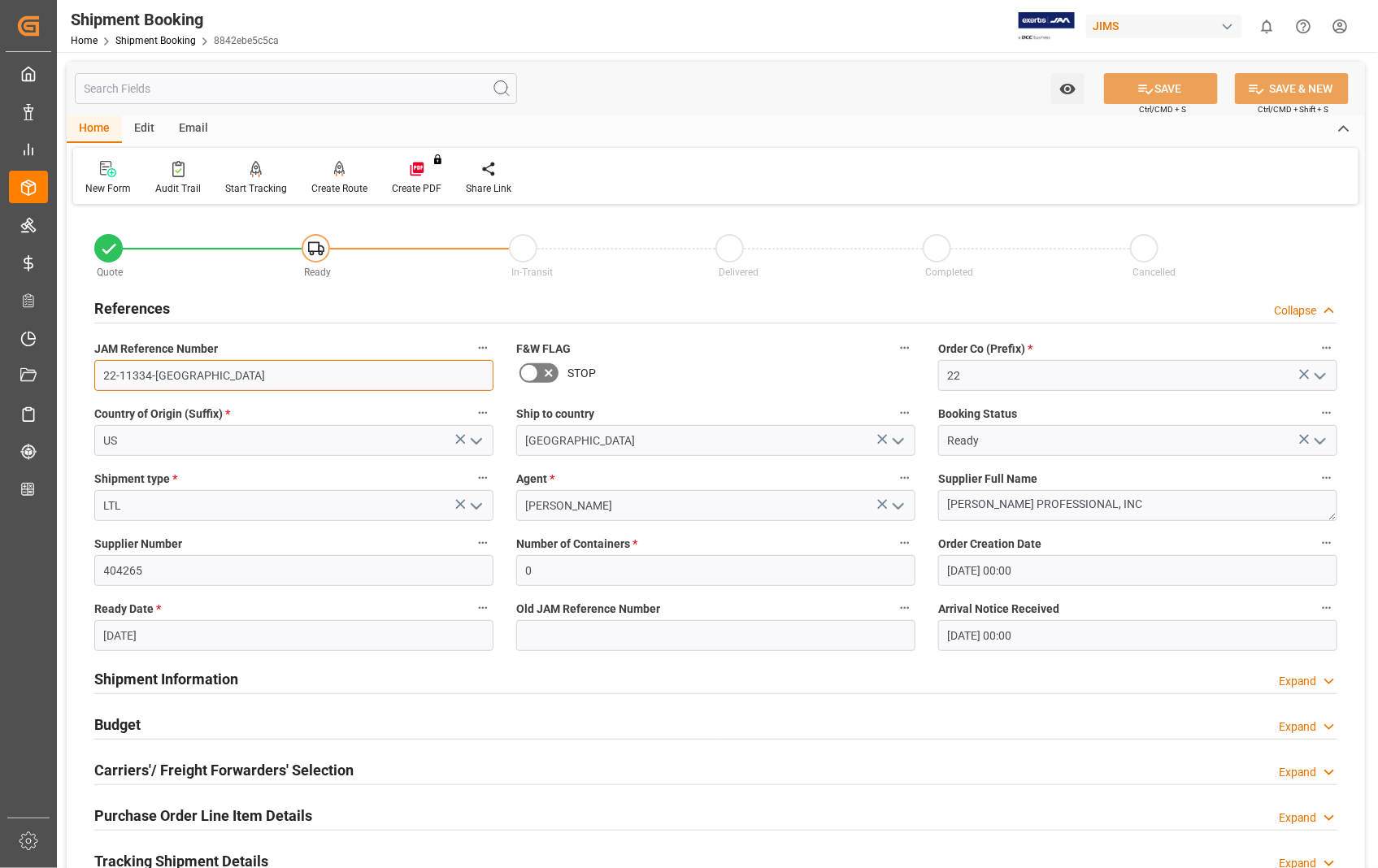
drag, startPoint x: 179, startPoint y: 382, endPoint x: 100, endPoint y: 382, distance: 79.0
click at [100, 382] on input "22-11334-US" at bounding box center [294, 376] width 399 height 31
click at [114, 174] on icon at bounding box center [108, 169] width 16 height 16
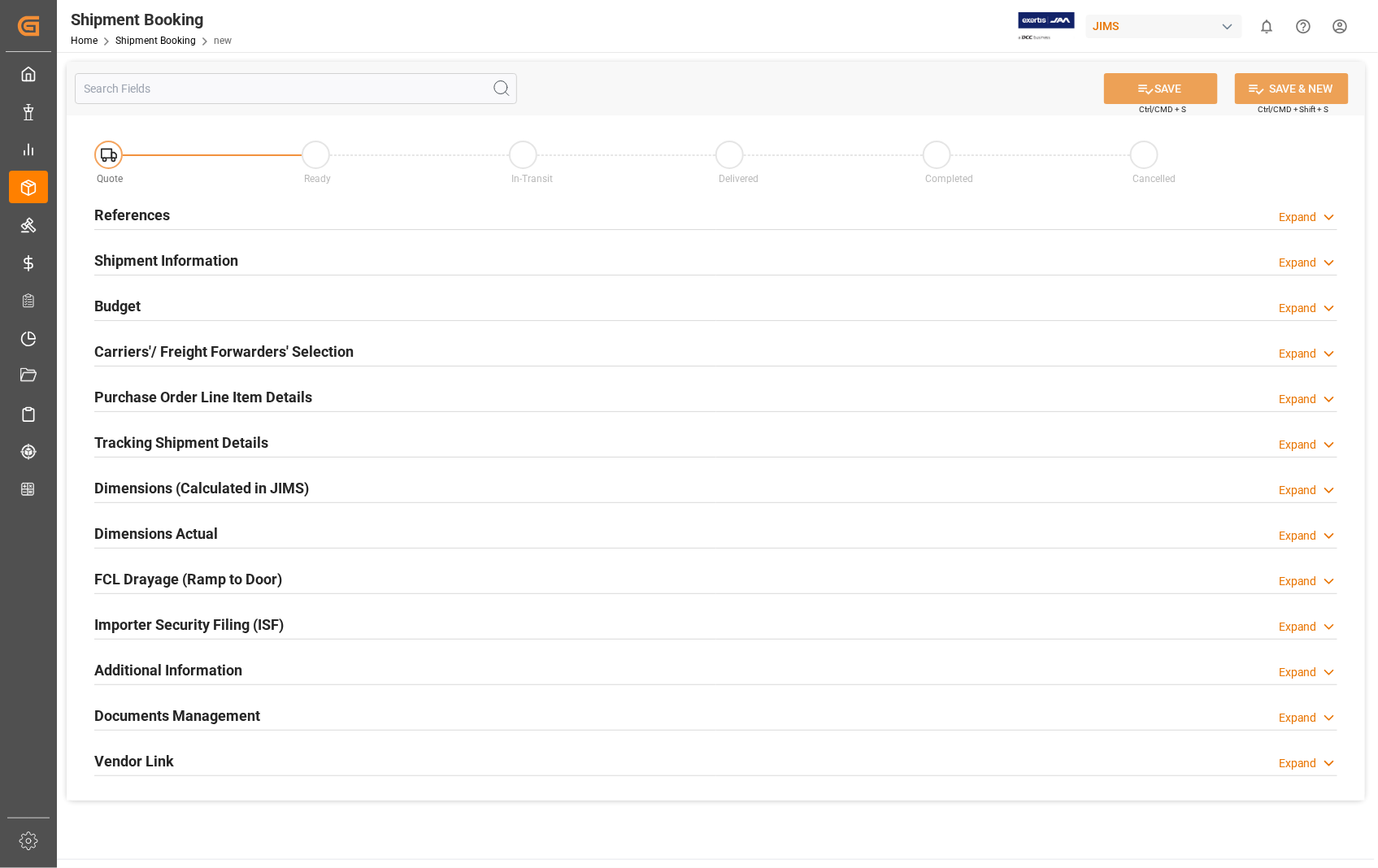
click at [120, 215] on h2 "References" at bounding box center [132, 215] width 76 height 22
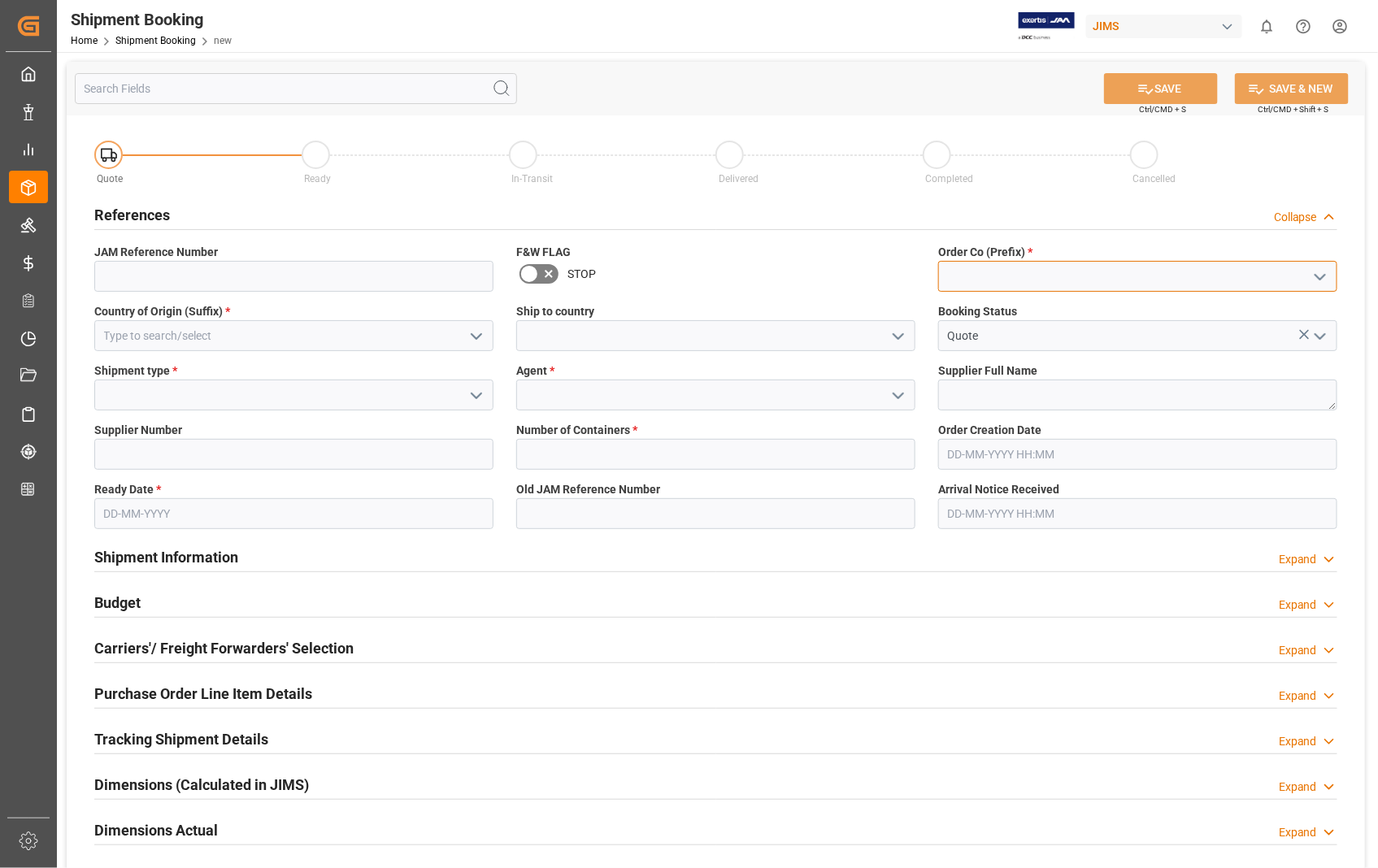
click at [950, 277] on input at bounding box center [1137, 276] width 399 height 31
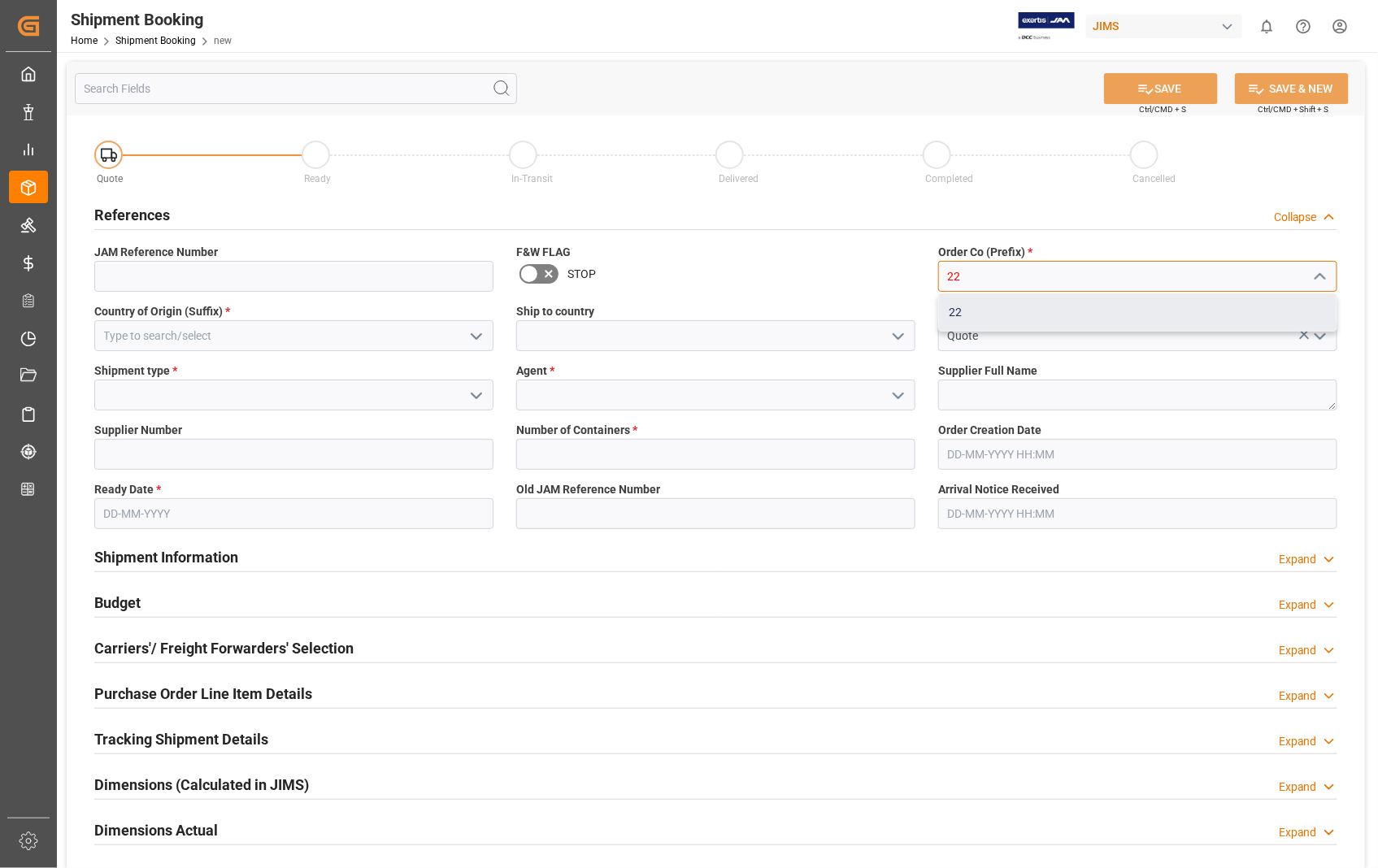
click at [956, 312] on div "22" at bounding box center [1137, 312] width 397 height 37
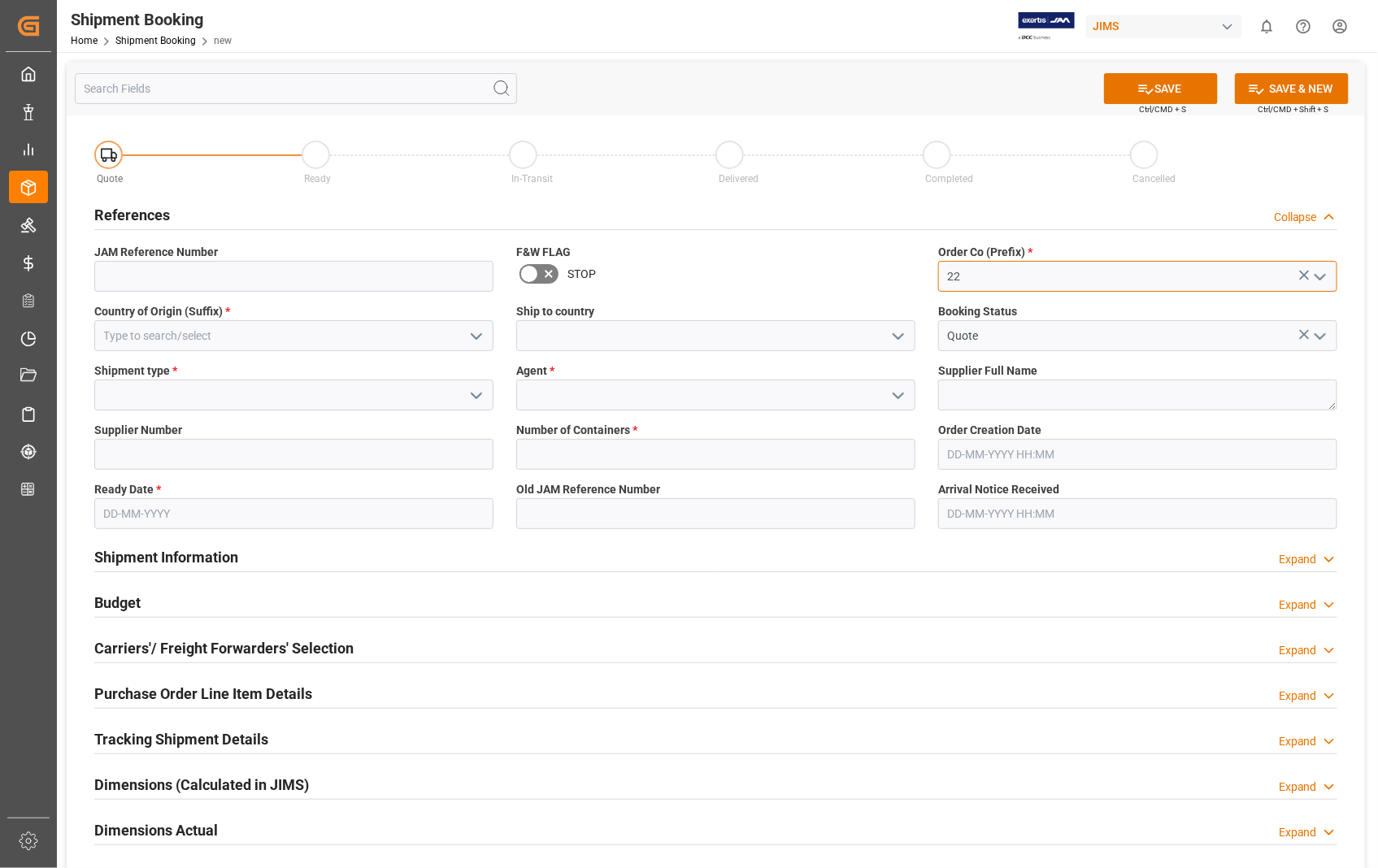
type input "22"
click at [201, 331] on input at bounding box center [294, 335] width 399 height 31
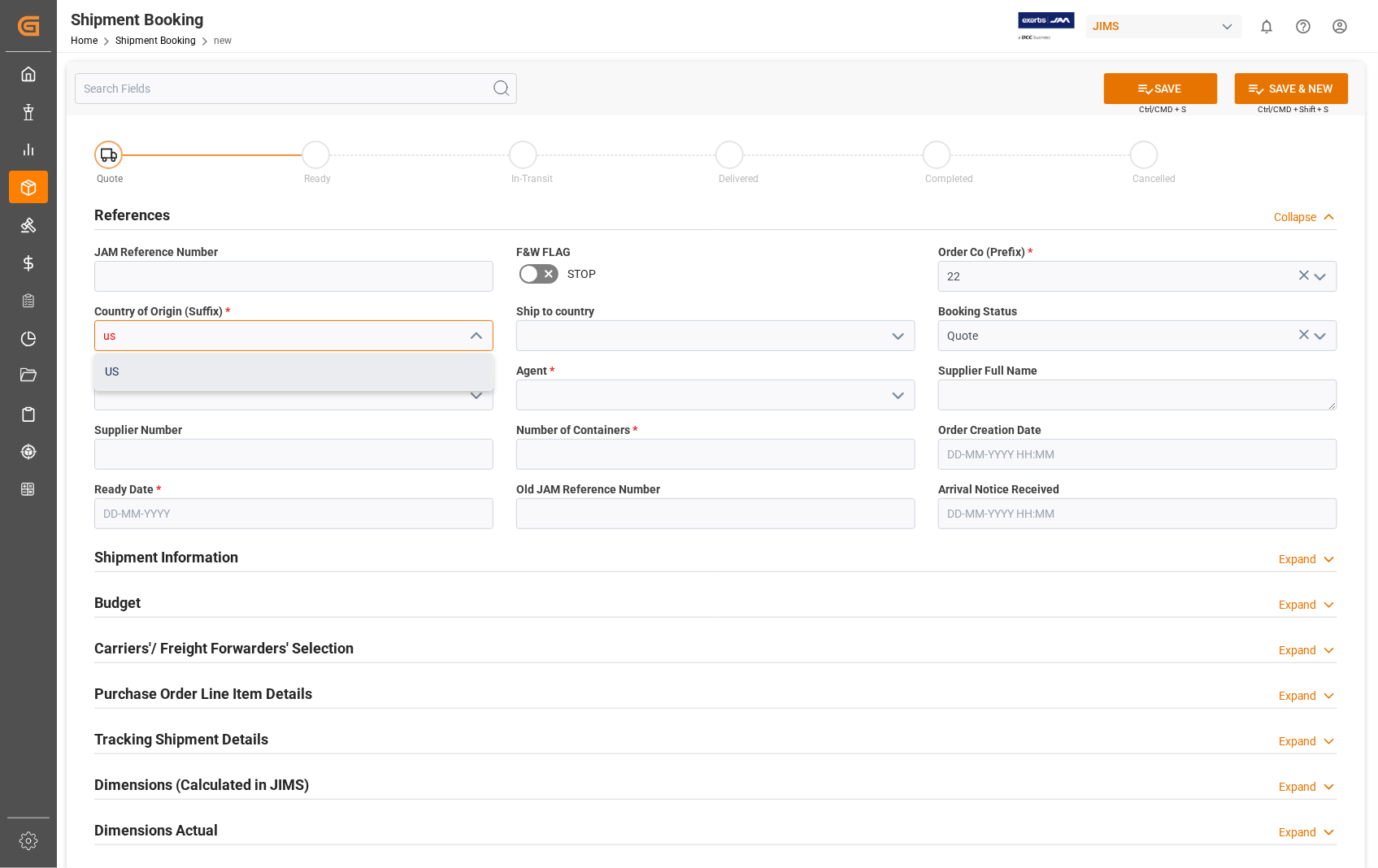
click at [163, 375] on div "US" at bounding box center [294, 371] width 397 height 37
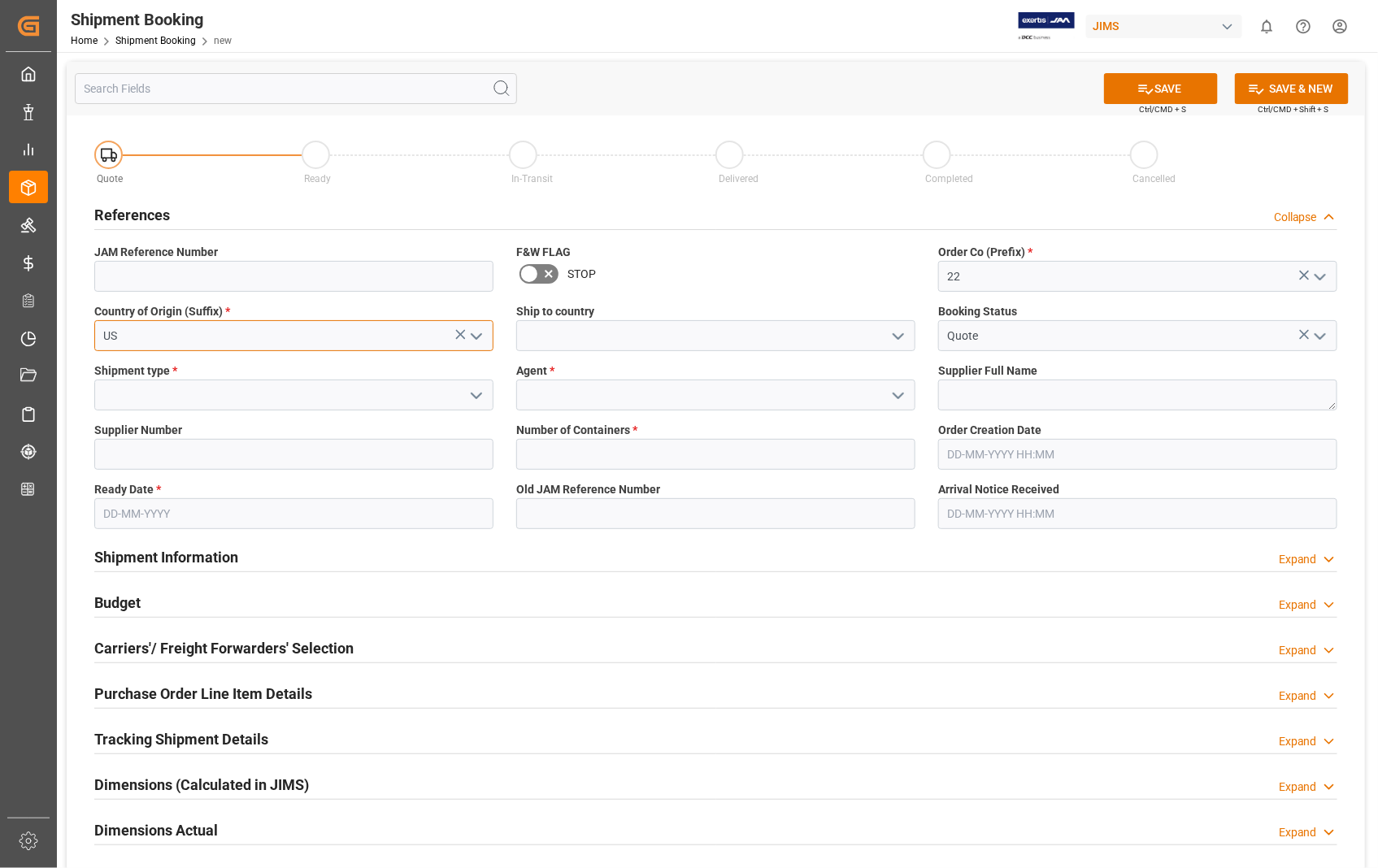
type input "US"
click at [551, 334] on input at bounding box center [716, 335] width 399 height 31
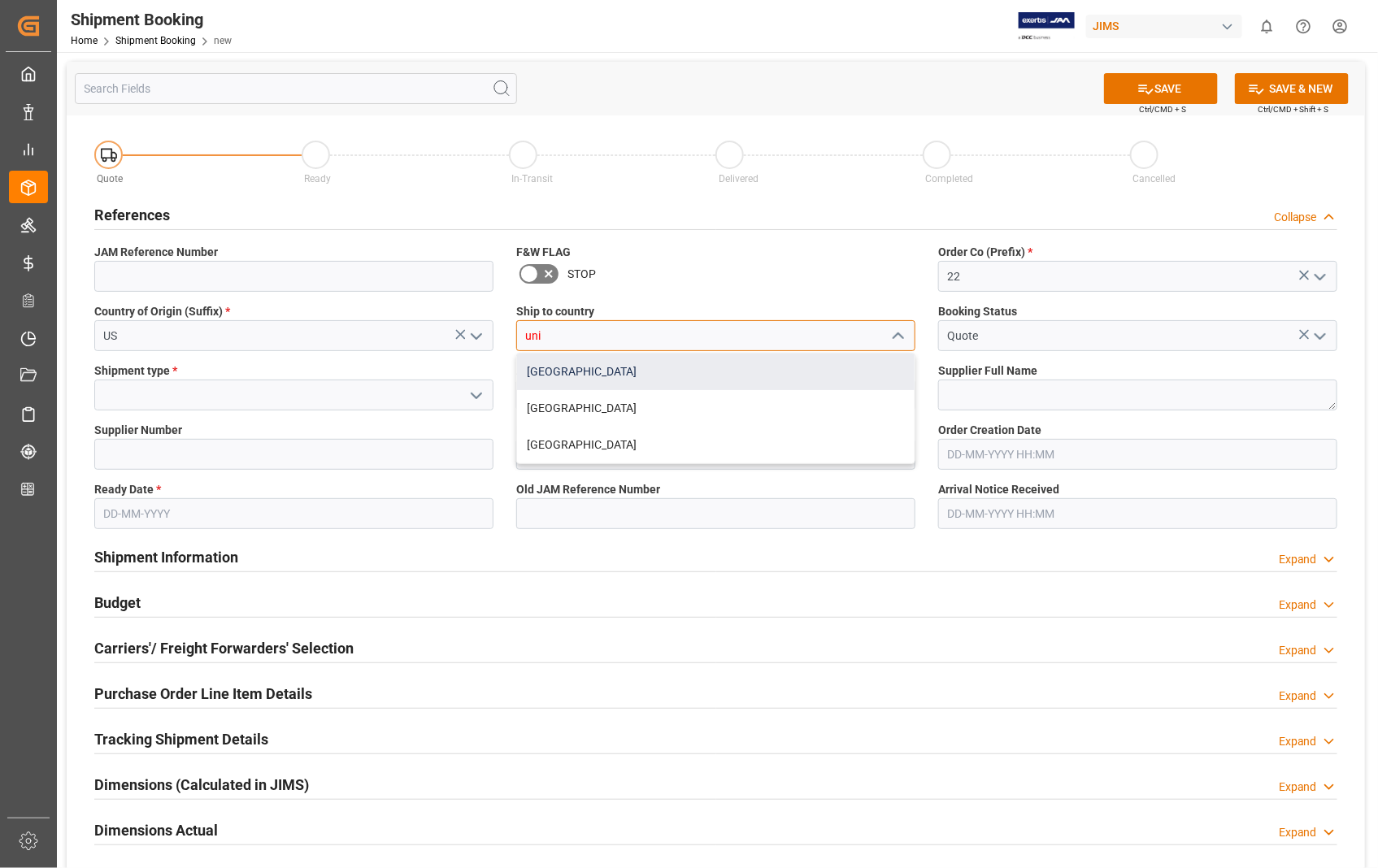
click at [539, 374] on div "[GEOGRAPHIC_DATA]" at bounding box center [715, 371] width 397 height 37
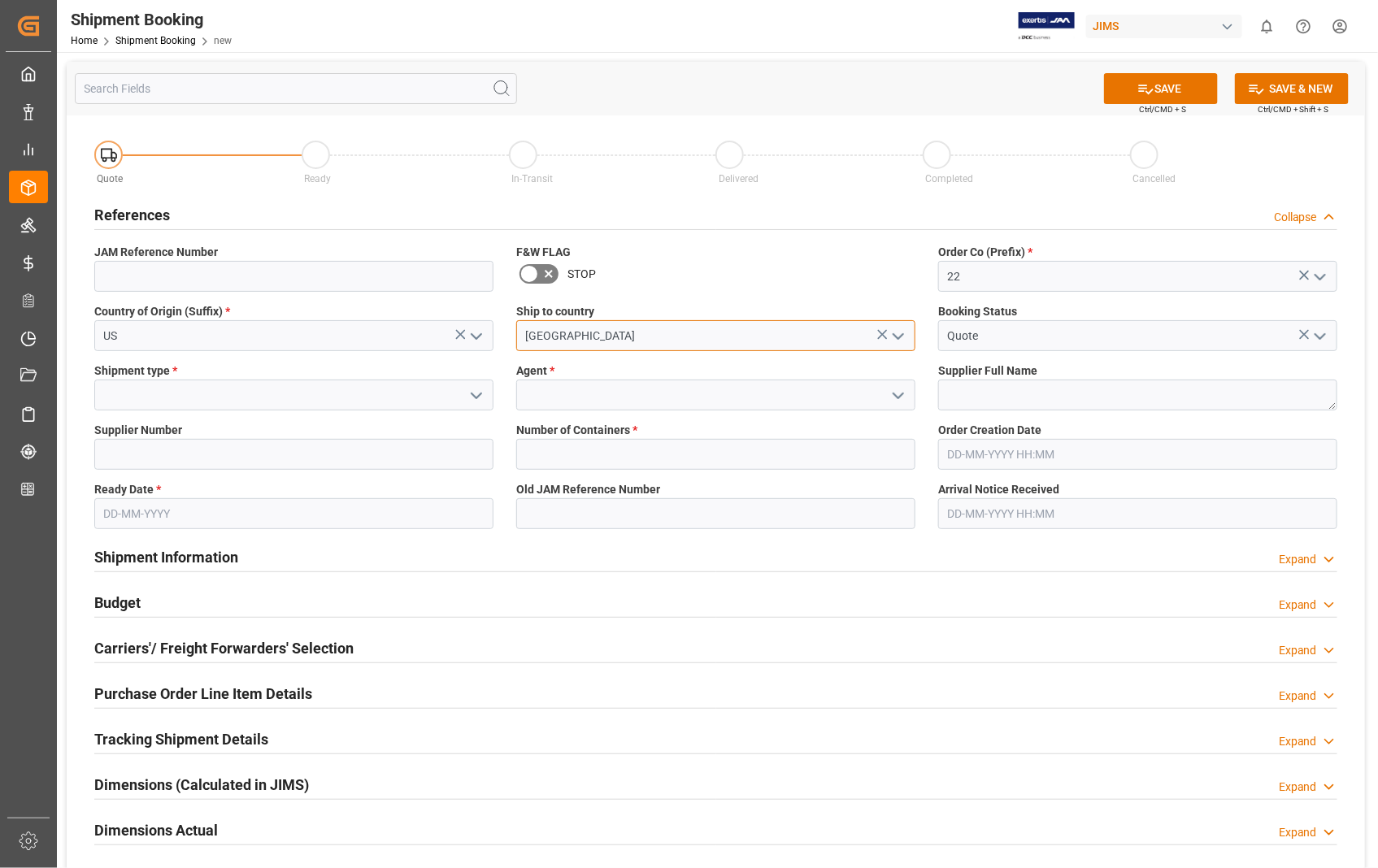
type input "[GEOGRAPHIC_DATA]"
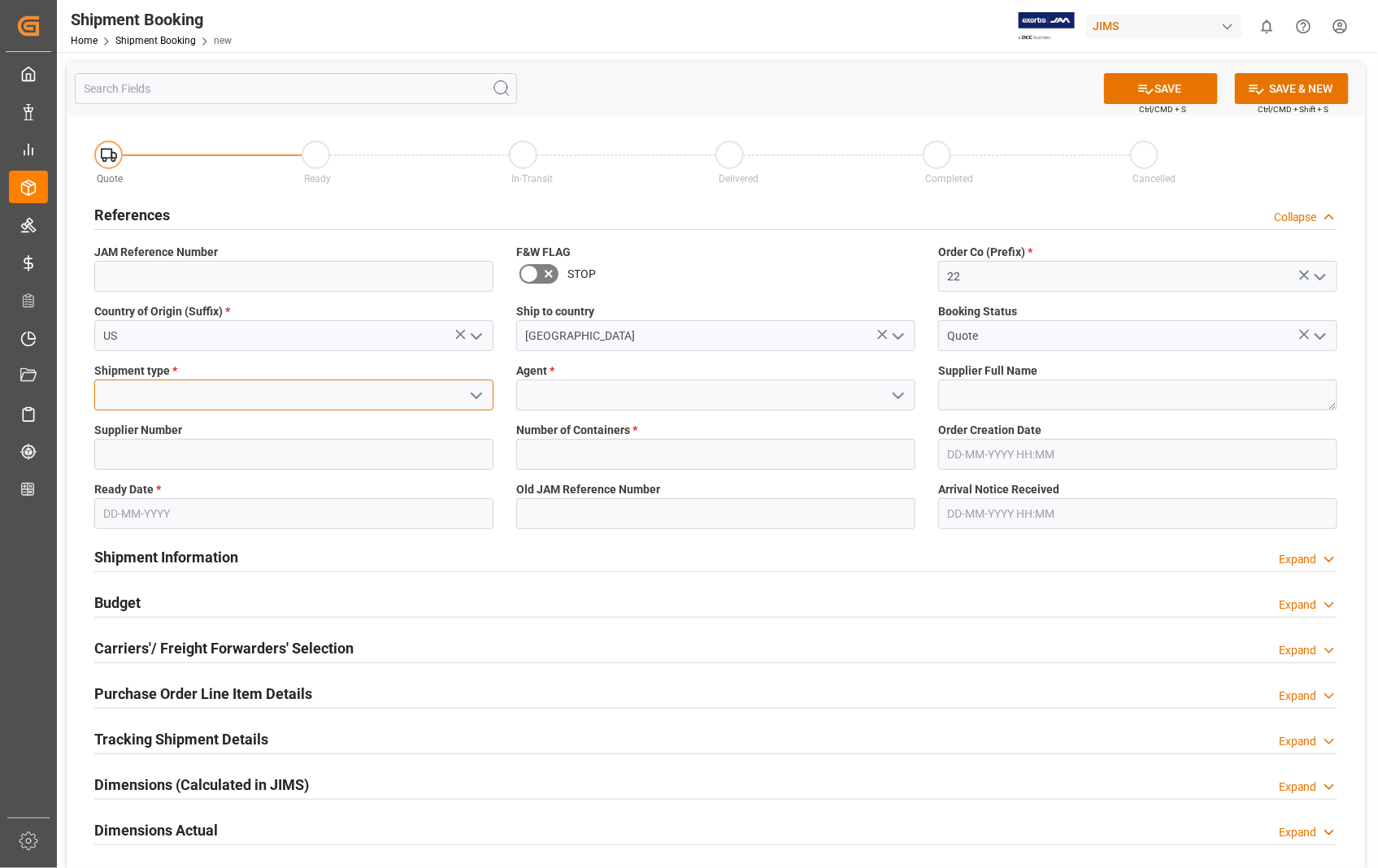
click at [251, 388] on input at bounding box center [294, 394] width 399 height 31
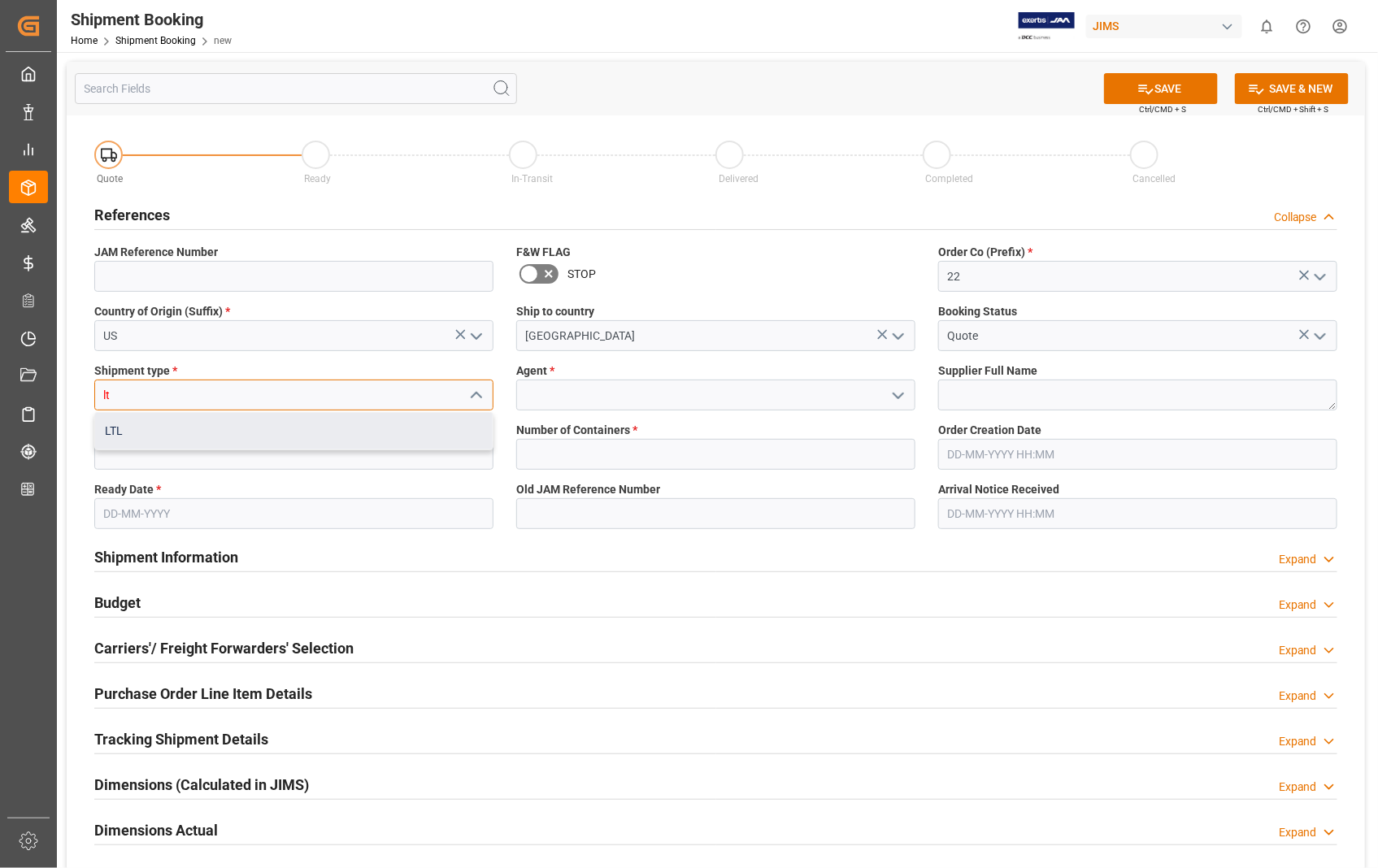
click at [109, 425] on div "LTL" at bounding box center [294, 431] width 397 height 37
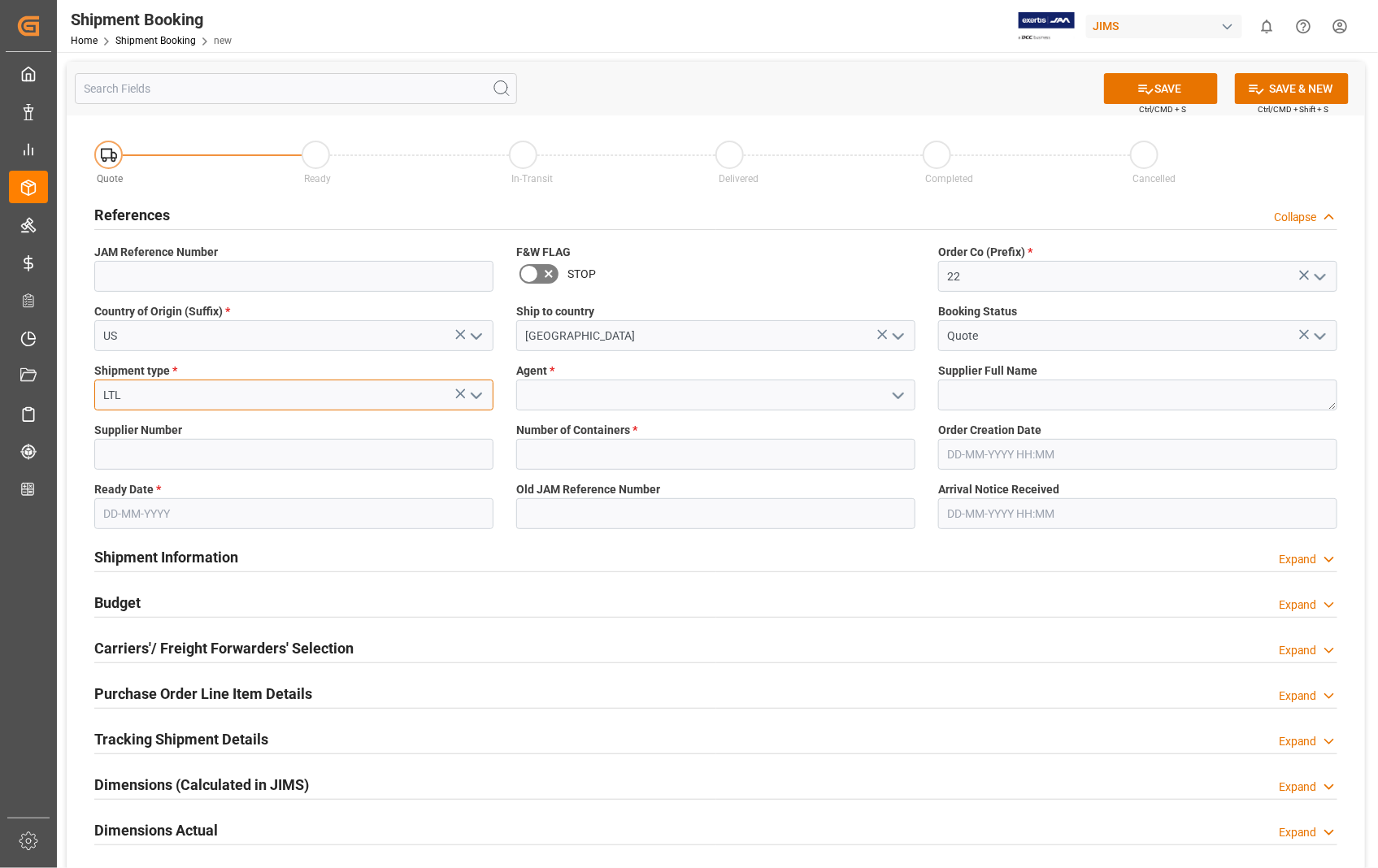
type input "LTL"
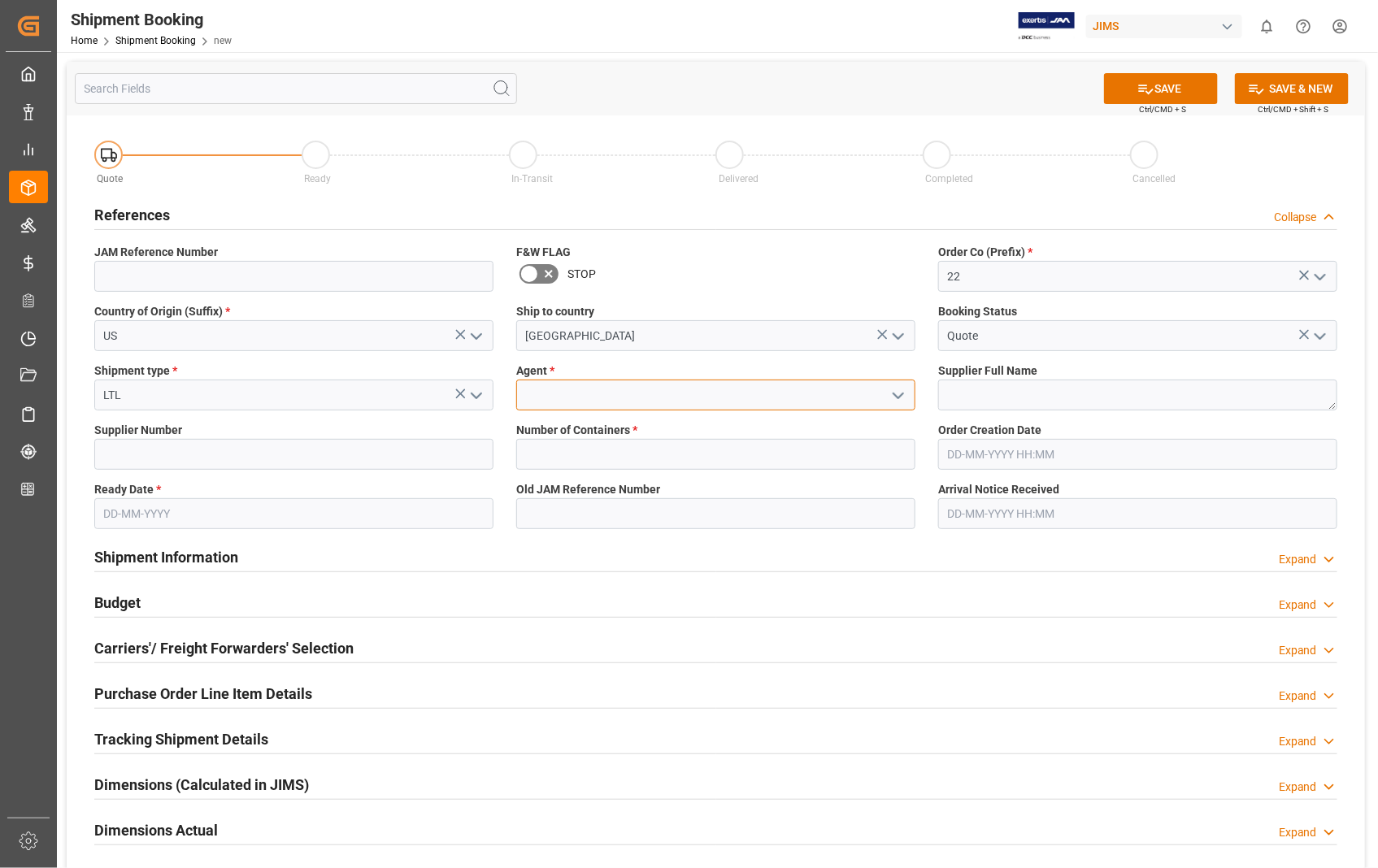
click at [618, 401] on input at bounding box center [716, 394] width 399 height 31
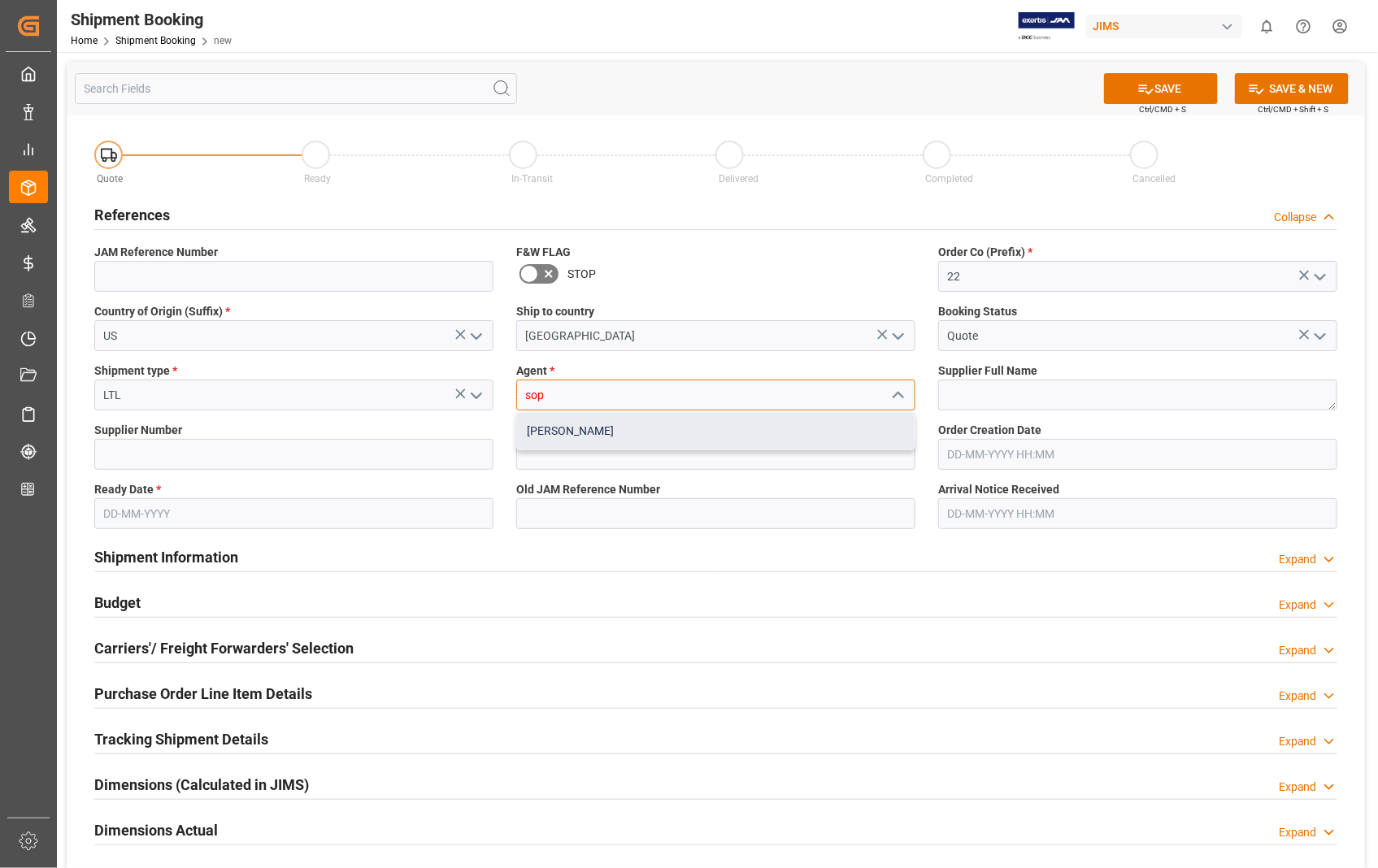
click at [566, 426] on div "[PERSON_NAME]" at bounding box center [715, 431] width 397 height 37
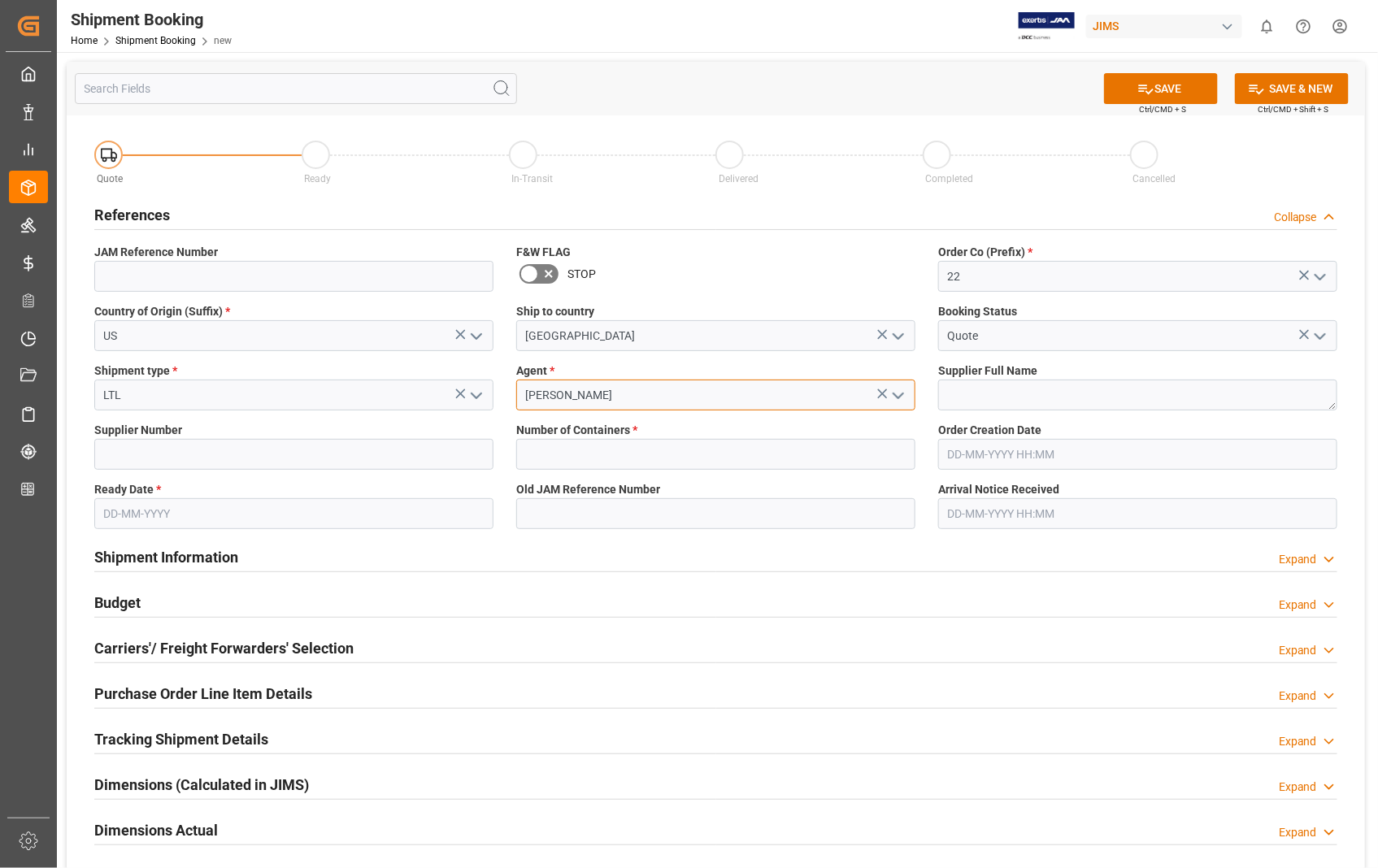
type input "[PERSON_NAME]"
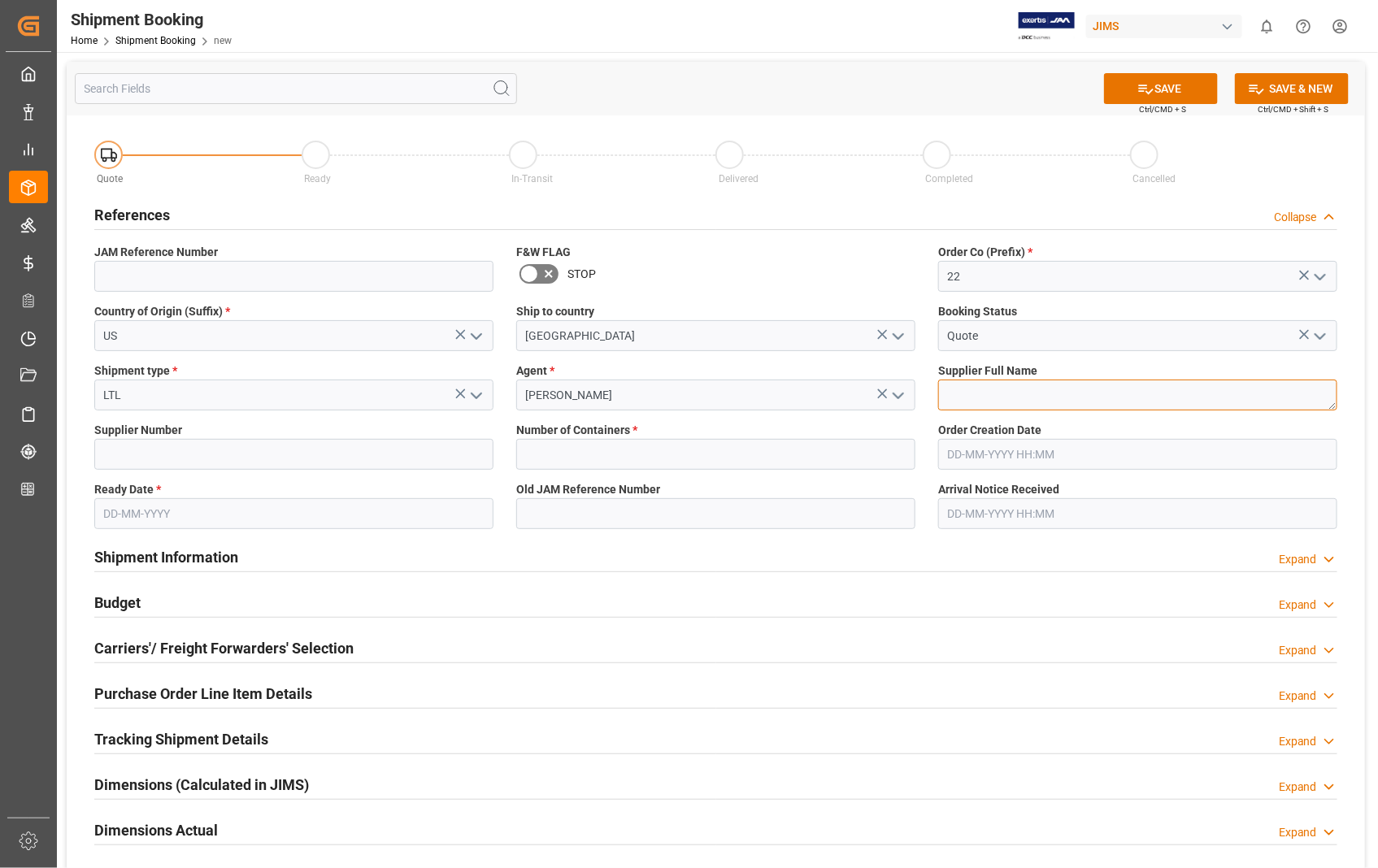
click at [990, 407] on textarea at bounding box center [1137, 394] width 399 height 31
paste textarea "Sennheiser Electronic Corporat"
type textarea "Sennheiser Electronic Corporat"
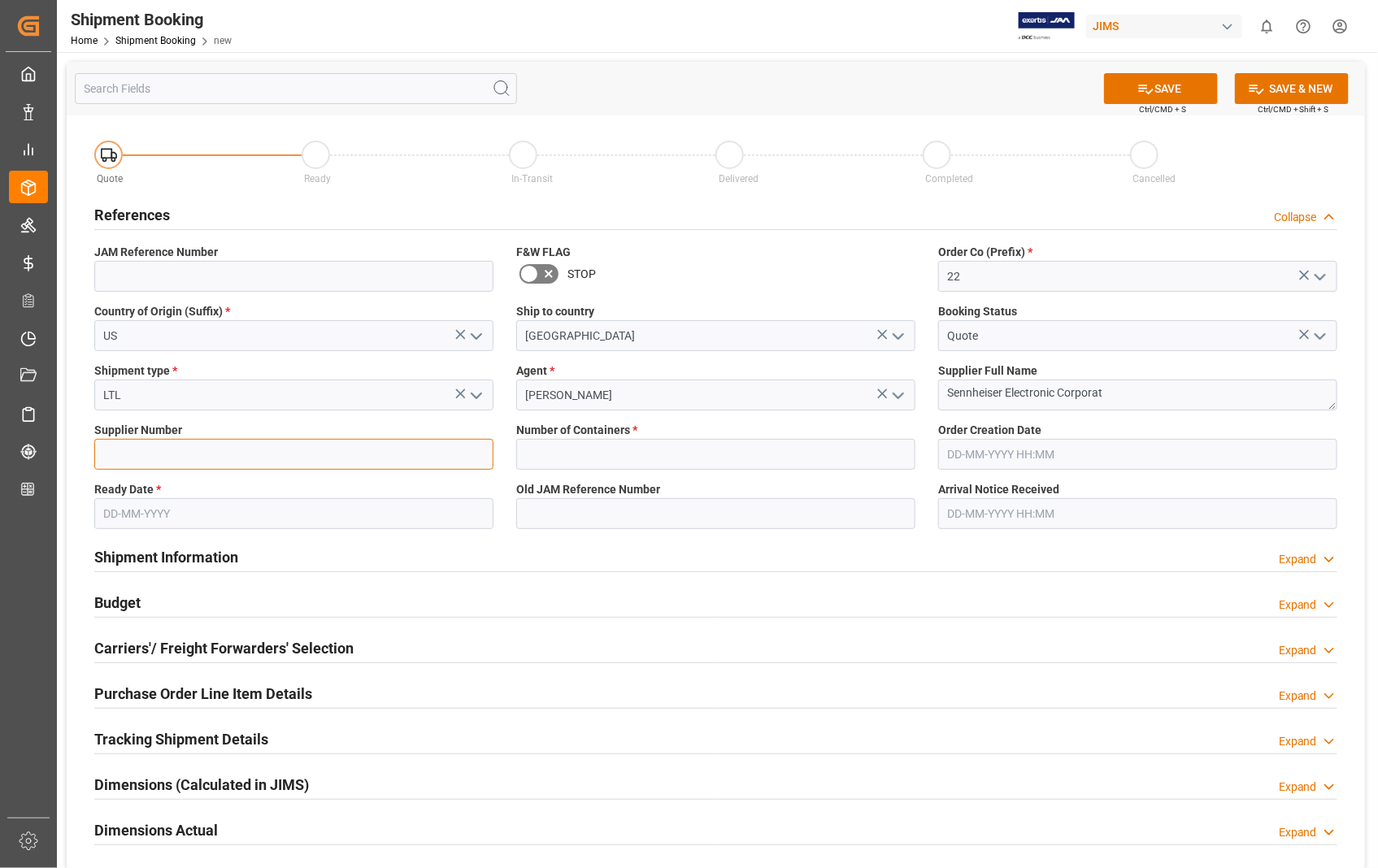
click at [228, 455] on input at bounding box center [294, 454] width 399 height 31
type input "404677"
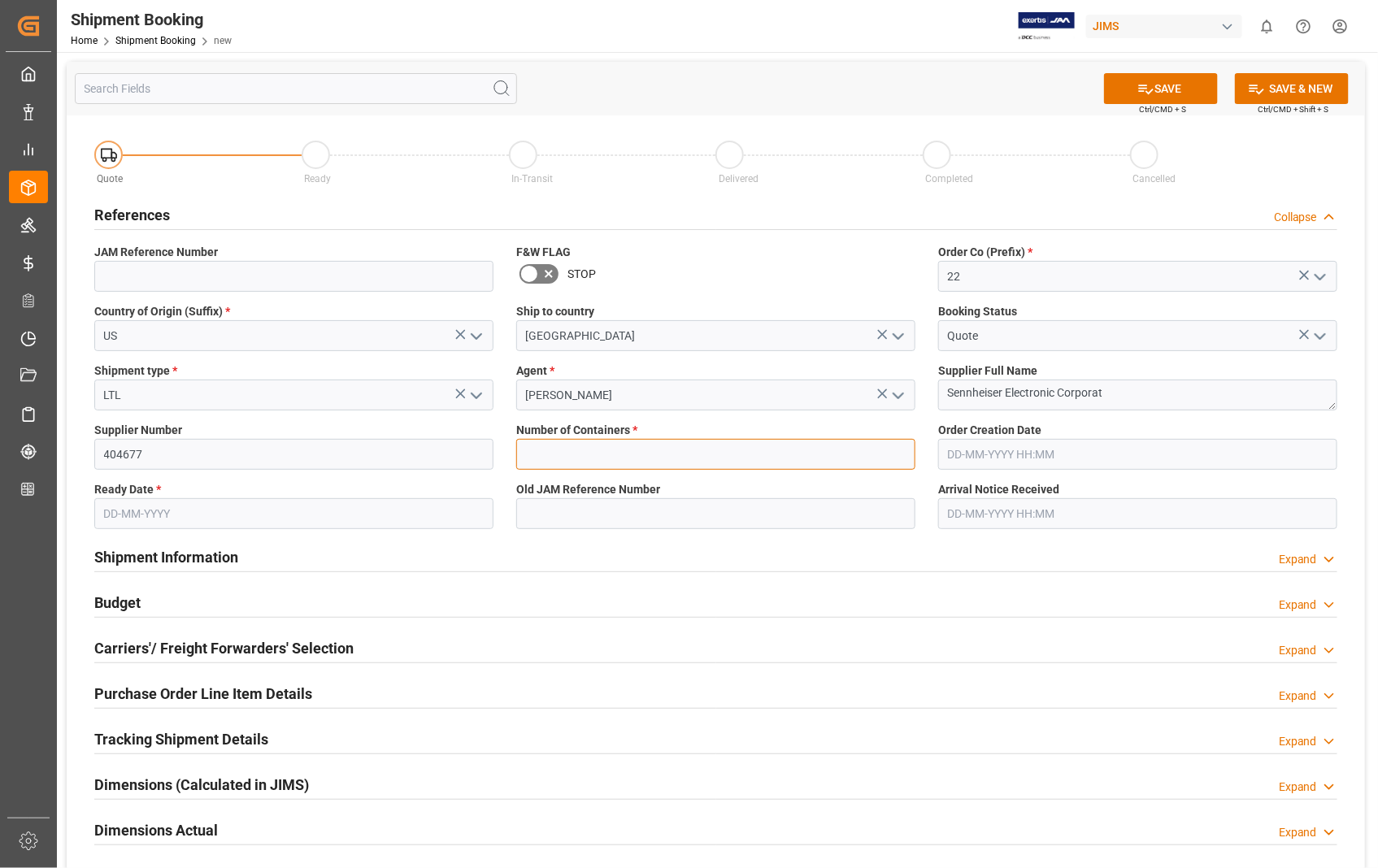
click at [581, 457] on input "text" at bounding box center [716, 454] width 399 height 31
type input "0"
type input "04-06-2025 00:00"
type input "28-09-2025"
type input "06-10-2025 00:00"
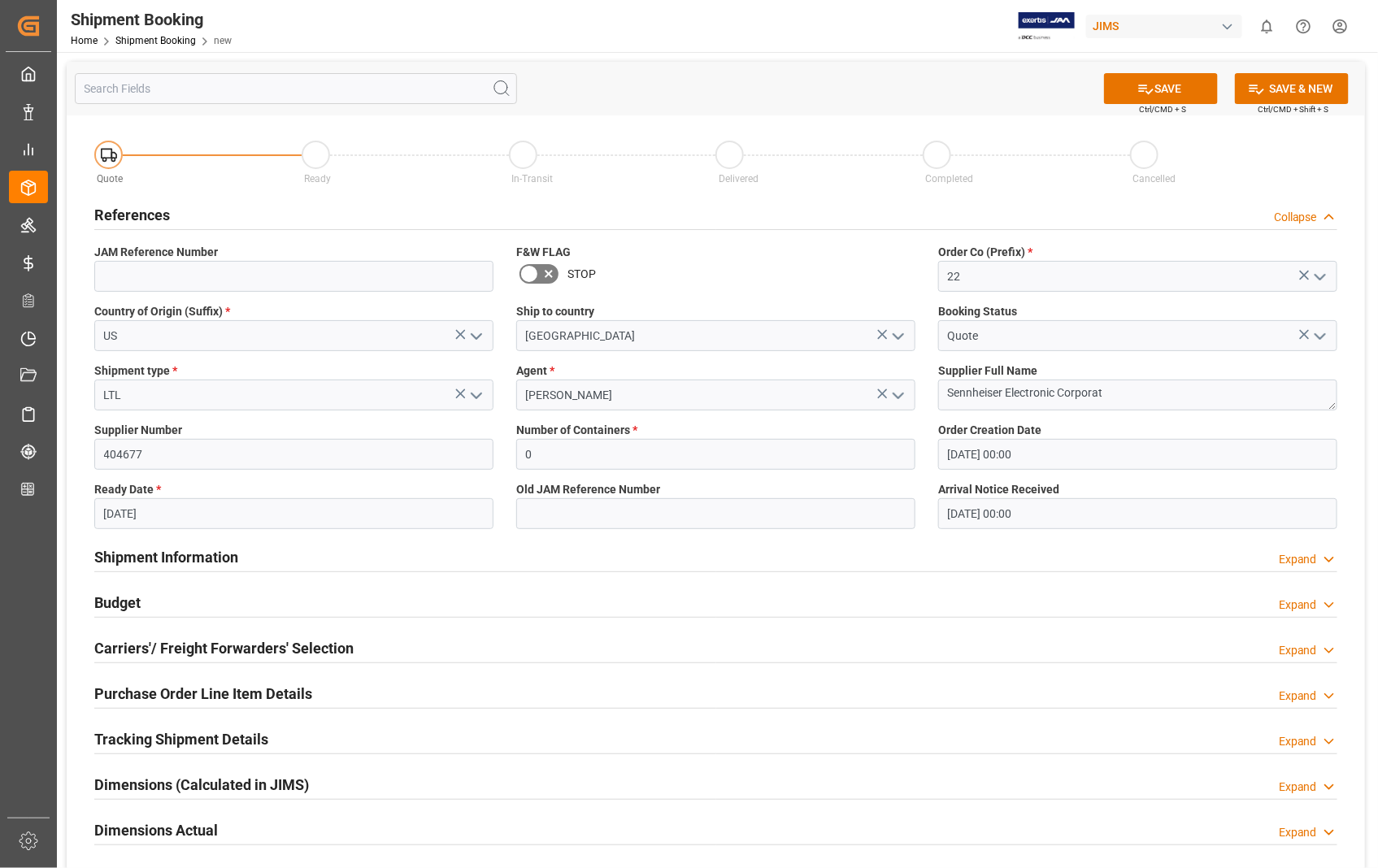
click at [1101, 456] on input "04-06-2025 00:00" at bounding box center [1137, 454] width 399 height 31
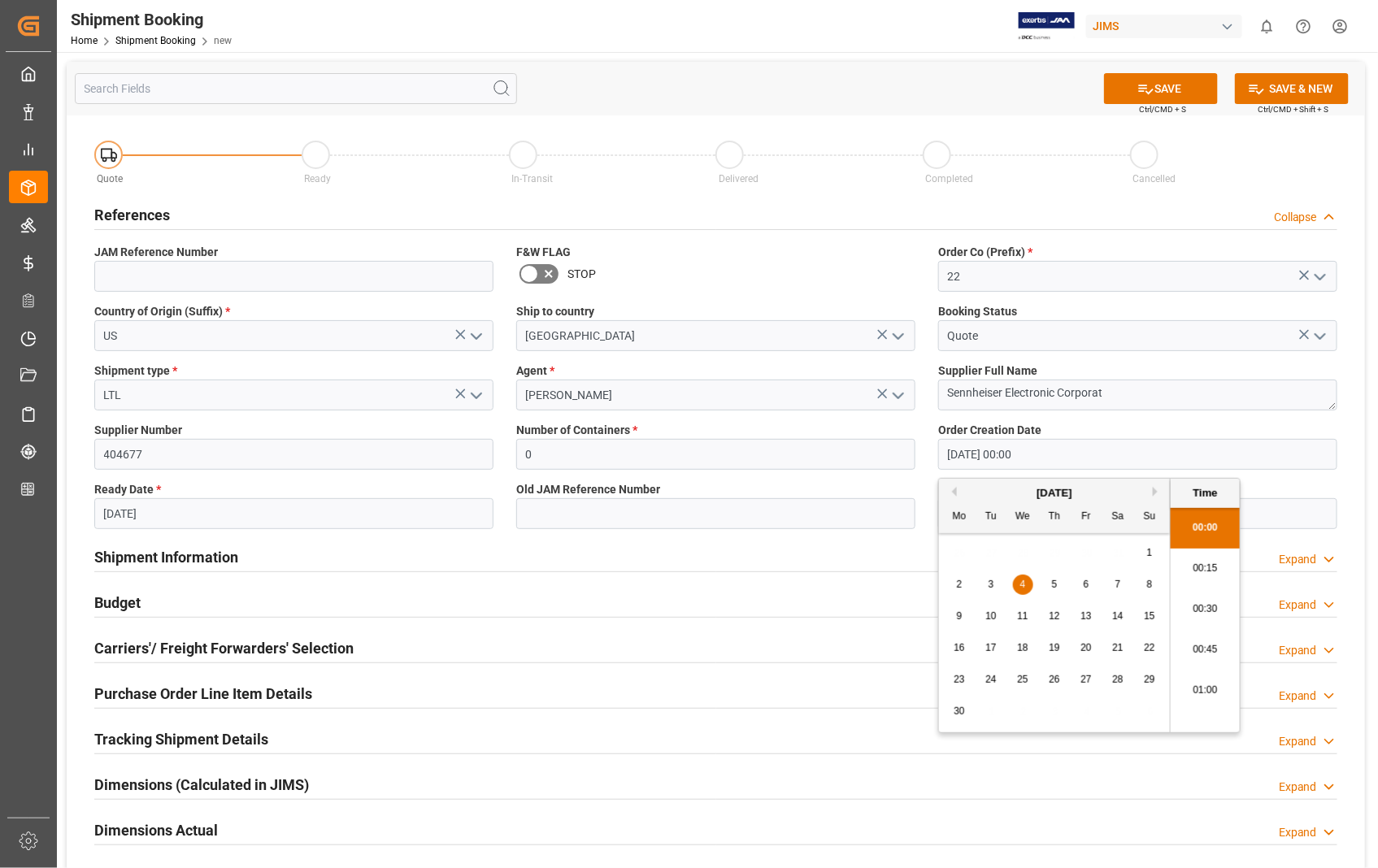
click at [1164, 489] on div "June 2025" at bounding box center [1054, 493] width 231 height 16
click at [1158, 489] on button "Next Month" at bounding box center [1158, 492] width 10 height 10
click at [961, 680] on span "29" at bounding box center [959, 679] width 11 height 12
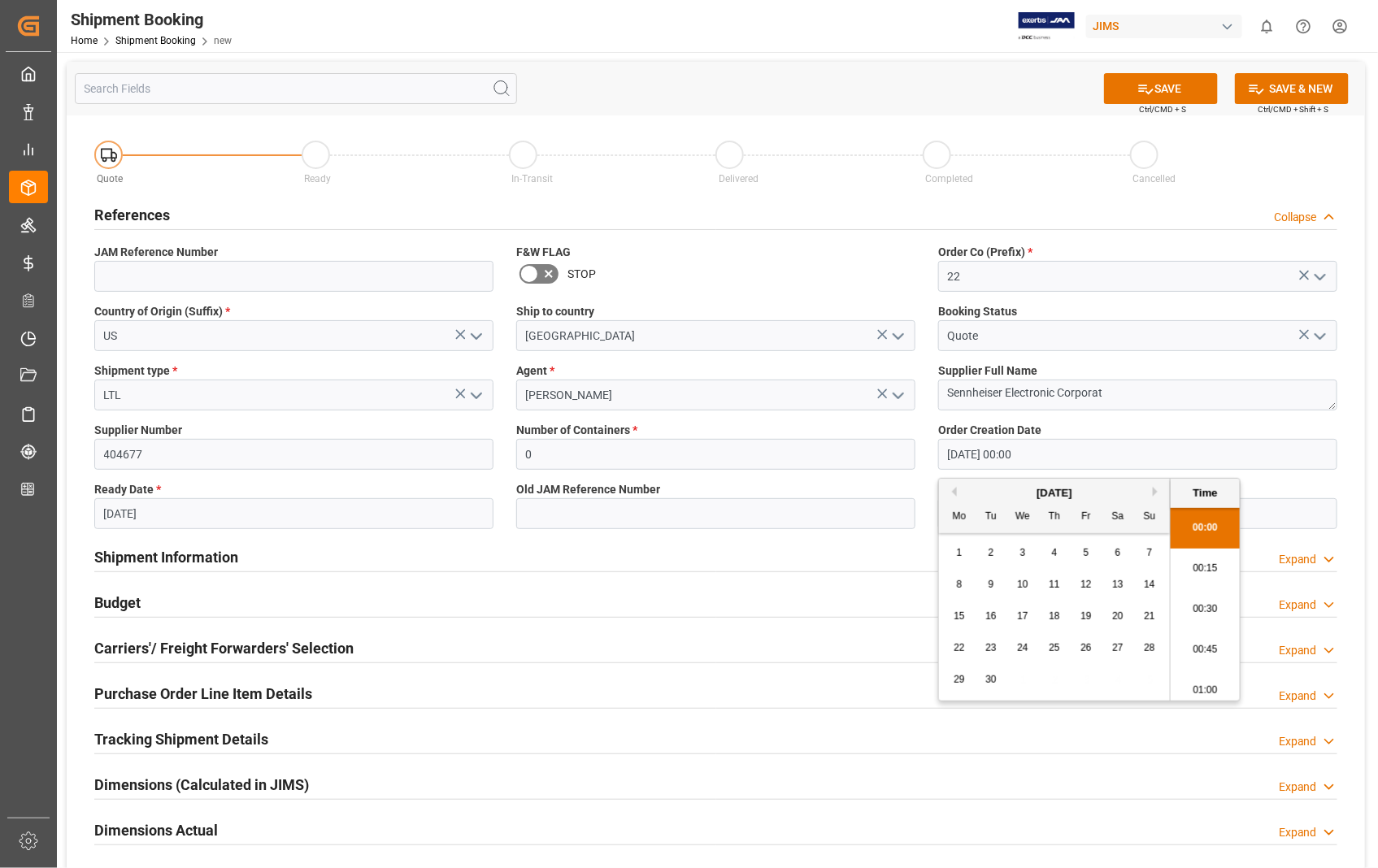
type input "29-09-2025 00:00"
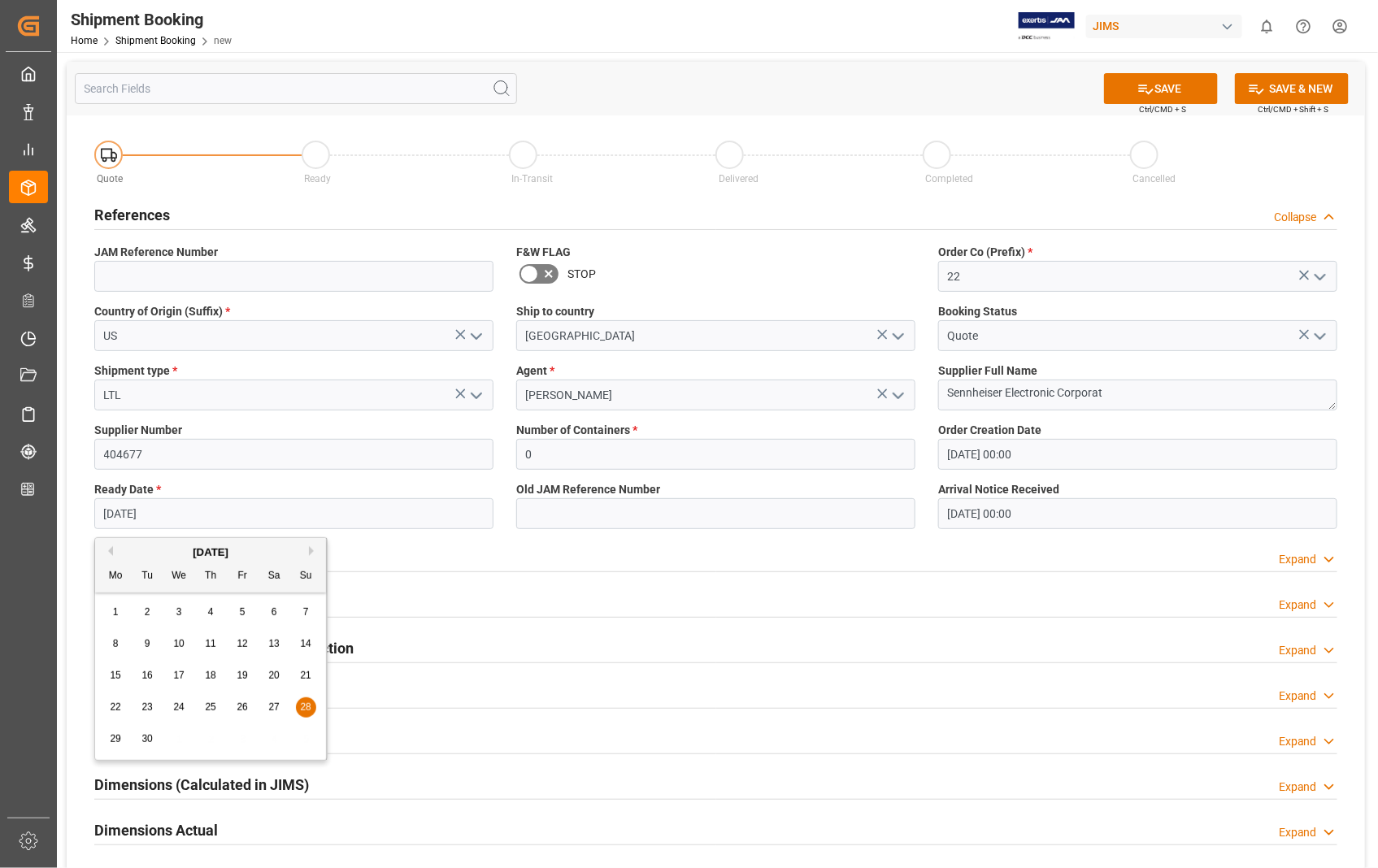
click at [242, 508] on input "28-09-2025" at bounding box center [294, 513] width 399 height 31
click at [314, 550] on button "Next Month" at bounding box center [313, 550] width 10 height 10
click at [179, 611] on span "1" at bounding box center [179, 612] width 5 height 12
type input "[DATE]"
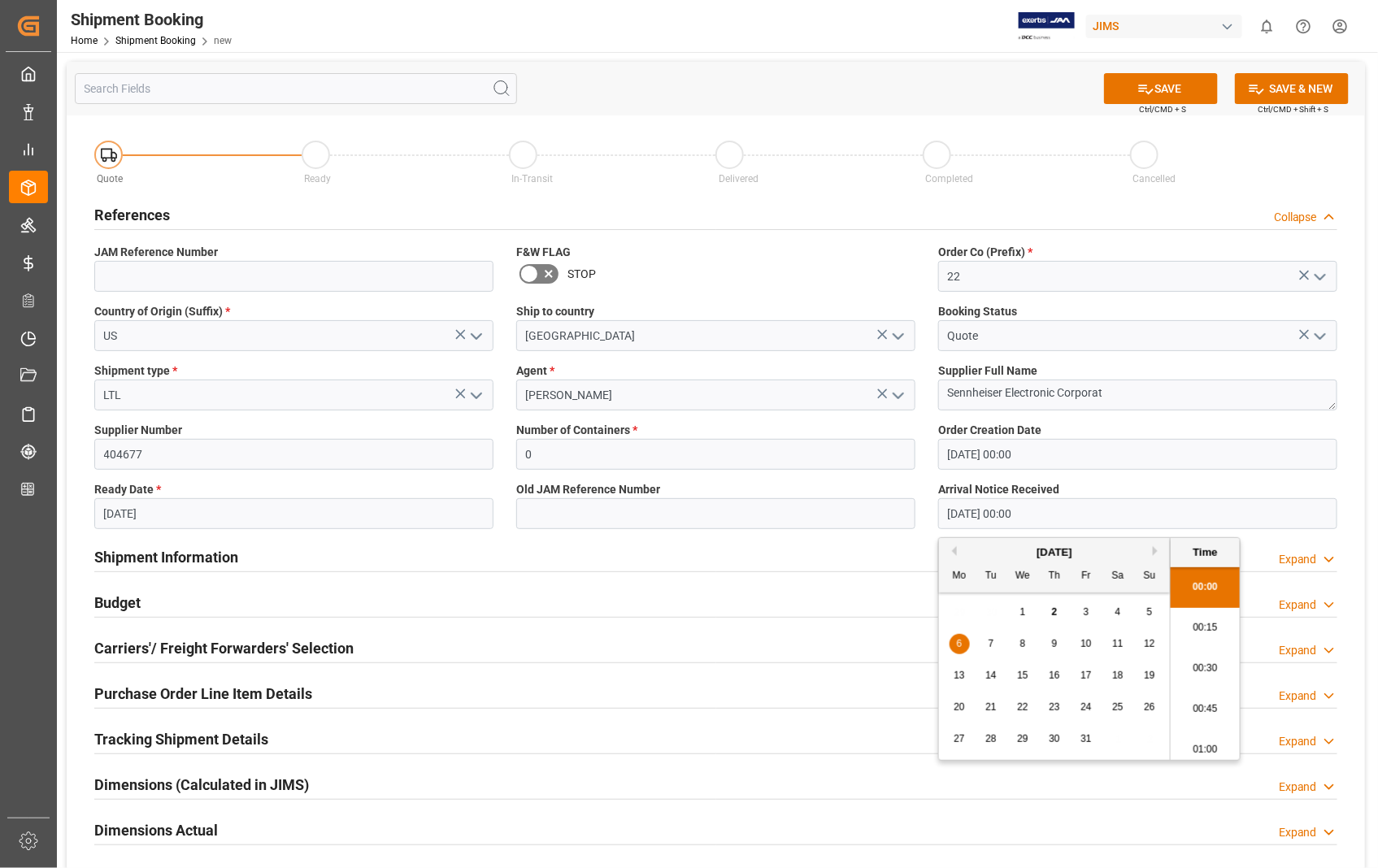
click at [1053, 510] on input "06-10-2025 00:00" at bounding box center [1137, 513] width 399 height 31
click at [1088, 612] on span "3" at bounding box center [1086, 612] width 5 height 12
type input "[DATE] 00:00"
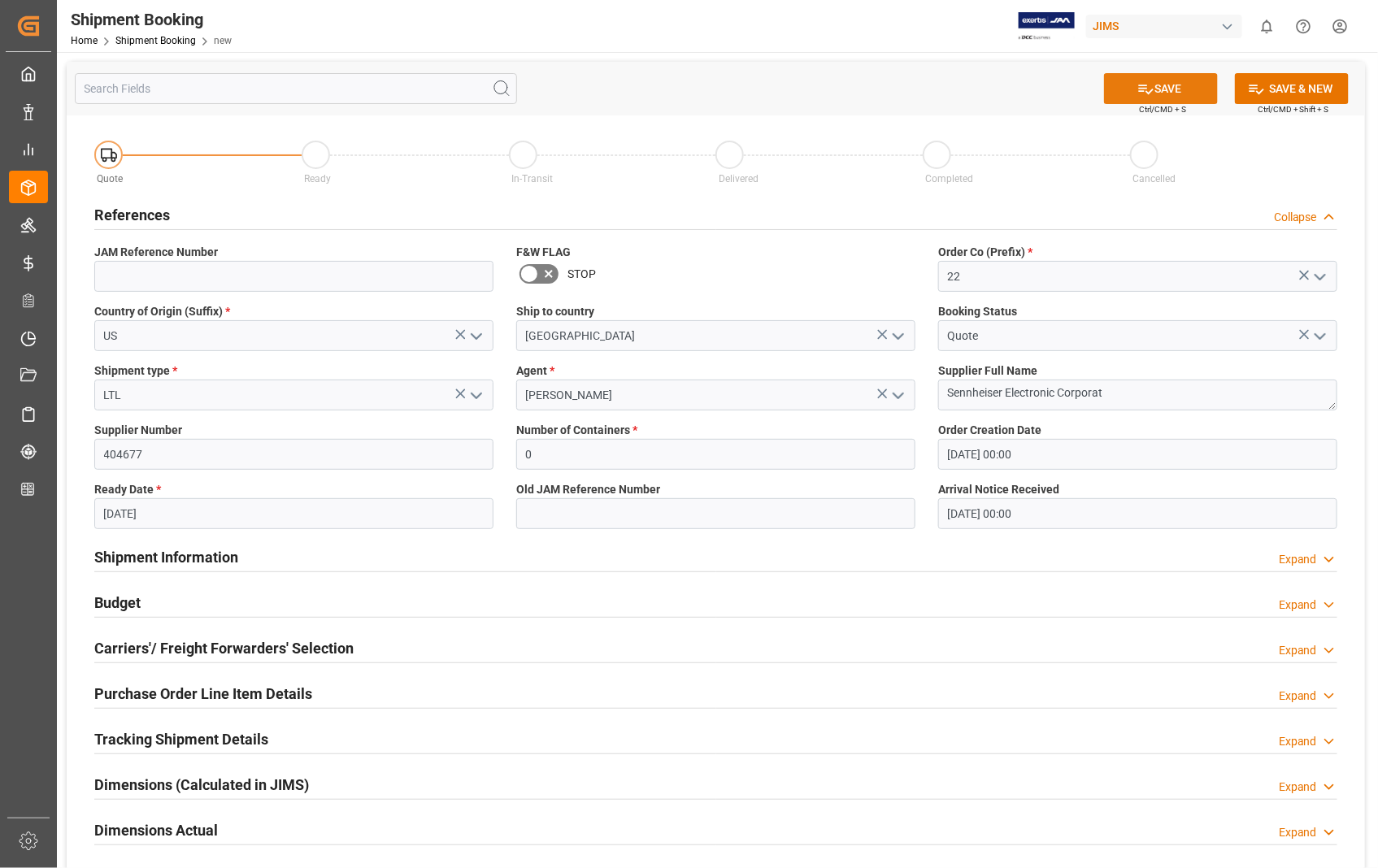
click at [1164, 86] on button "SAVE" at bounding box center [1161, 88] width 114 height 31
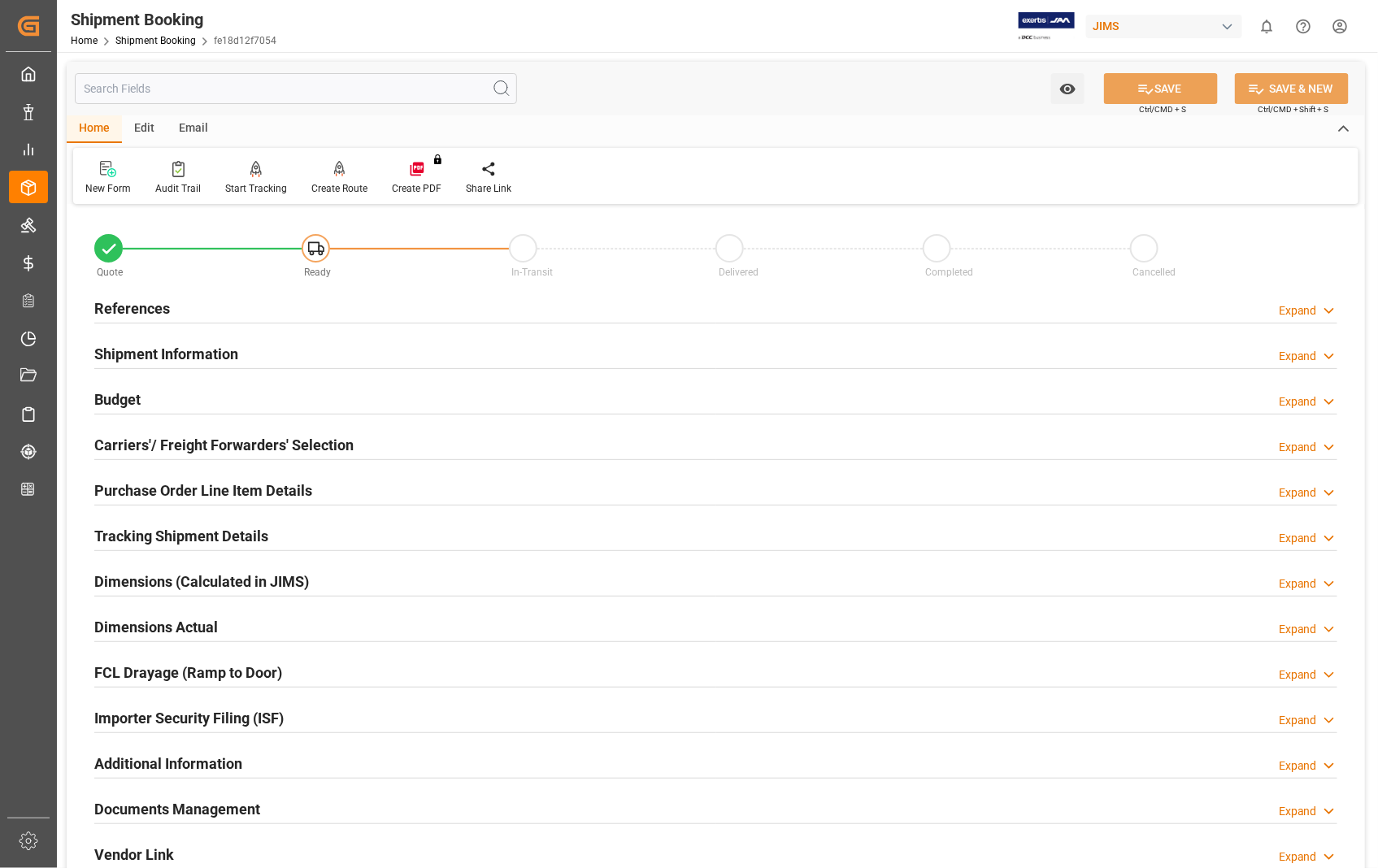
click at [220, 451] on h2 "Carriers'/ Freight Forwarders' Selection" at bounding box center [224, 444] width 260 height 22
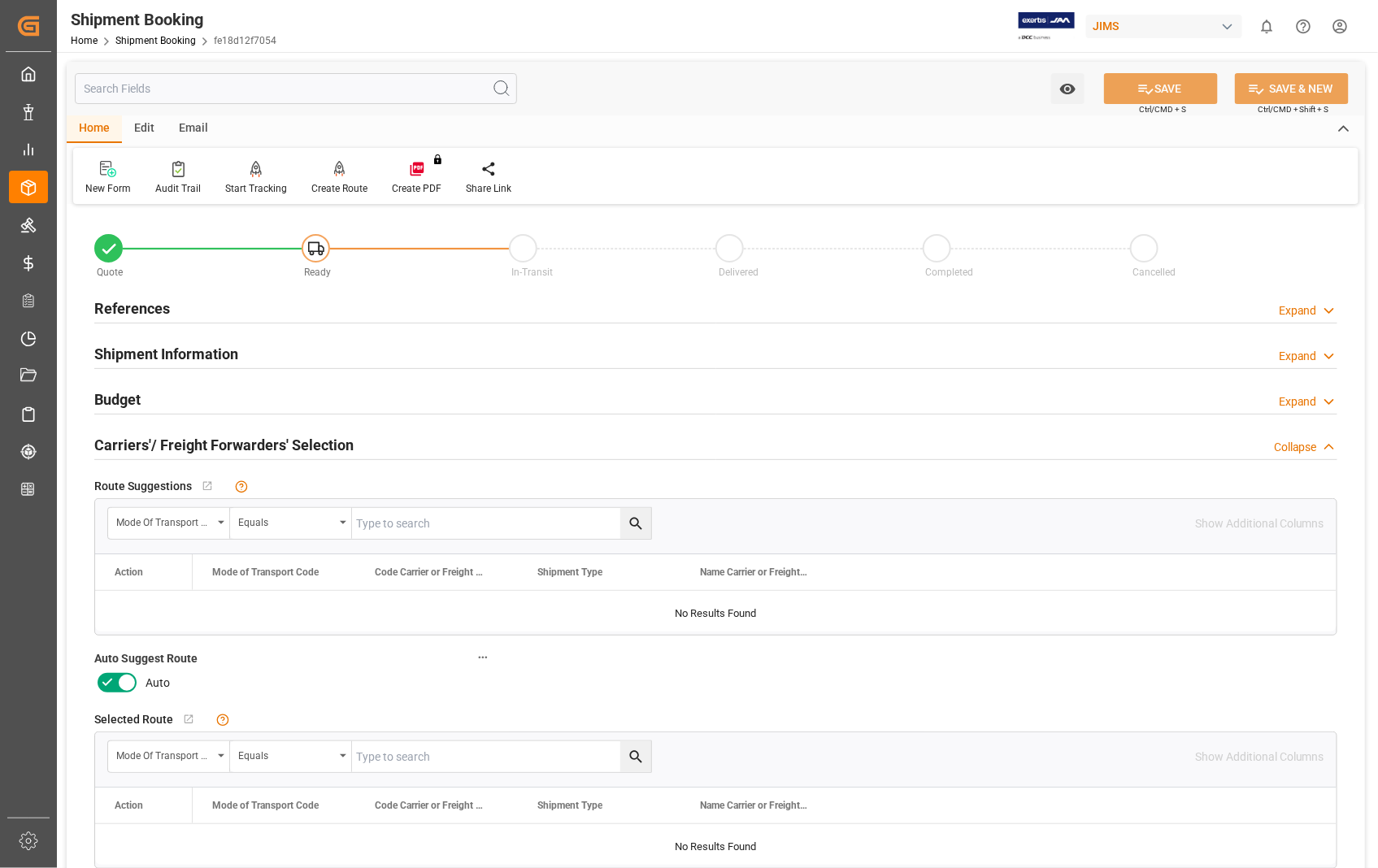
click at [128, 687] on icon at bounding box center [127, 682] width 20 height 20
click at [0, 0] on input "checkbox" at bounding box center [0, 0] width 0 height 0
click at [1174, 96] on button "SAVE" at bounding box center [1161, 88] width 114 height 31
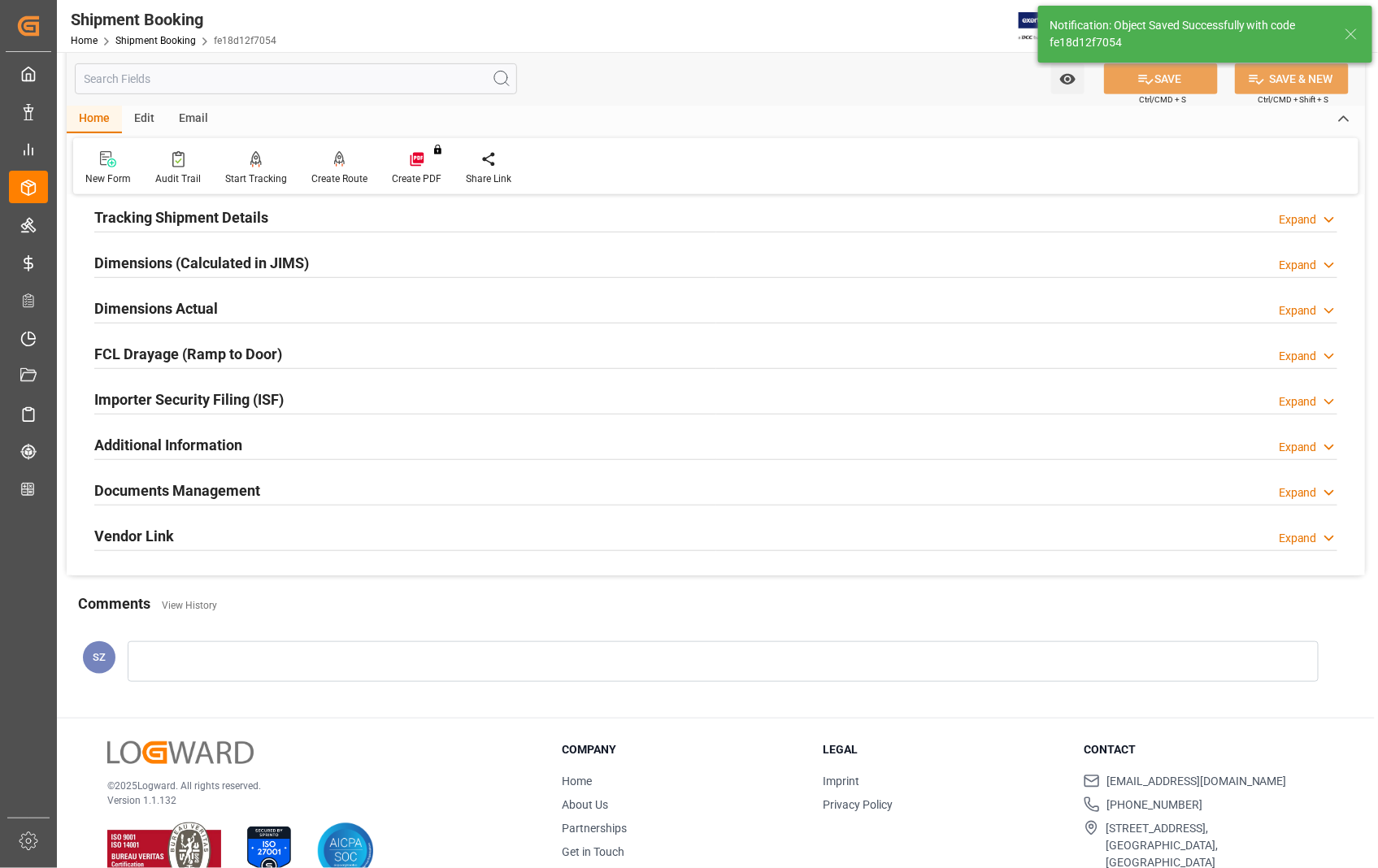
scroll to position [352, 0]
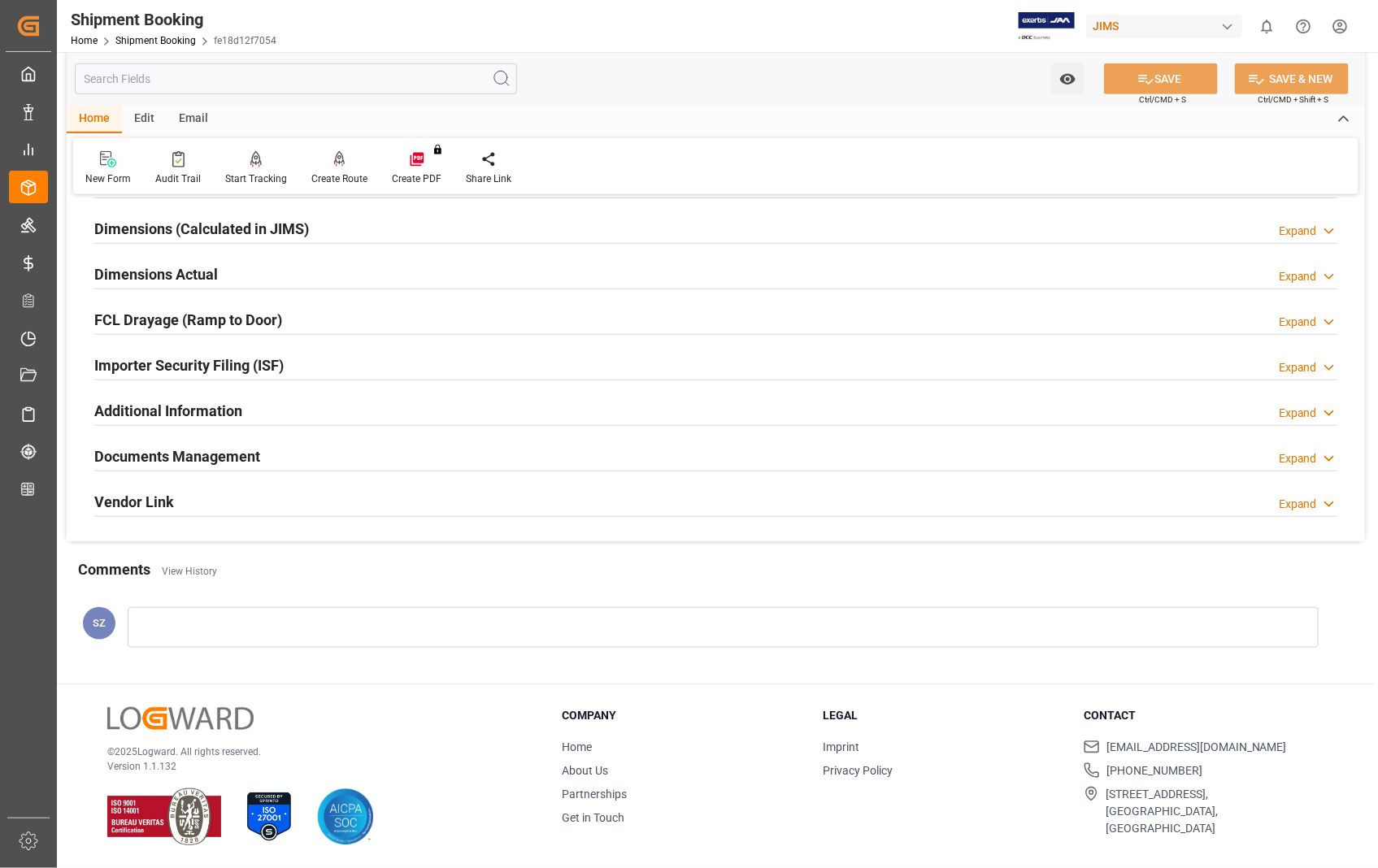
click at [194, 269] on h2 "Dimensions Actual" at bounding box center [156, 274] width 123 height 22
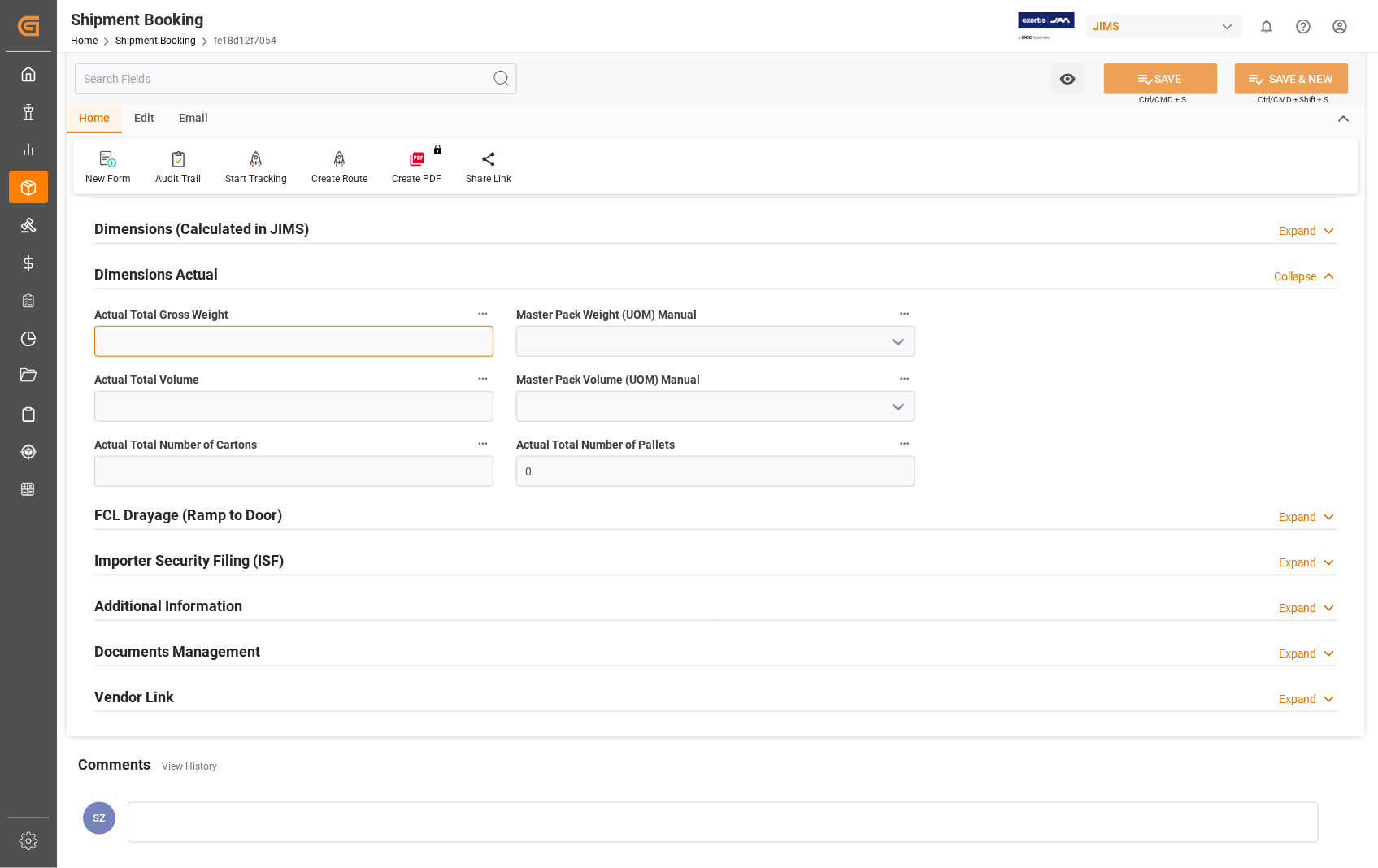
click at [305, 343] on input "text" at bounding box center [294, 341] width 399 height 31
click at [216, 342] on input "text" at bounding box center [294, 341] width 399 height 31
type input "26.3"
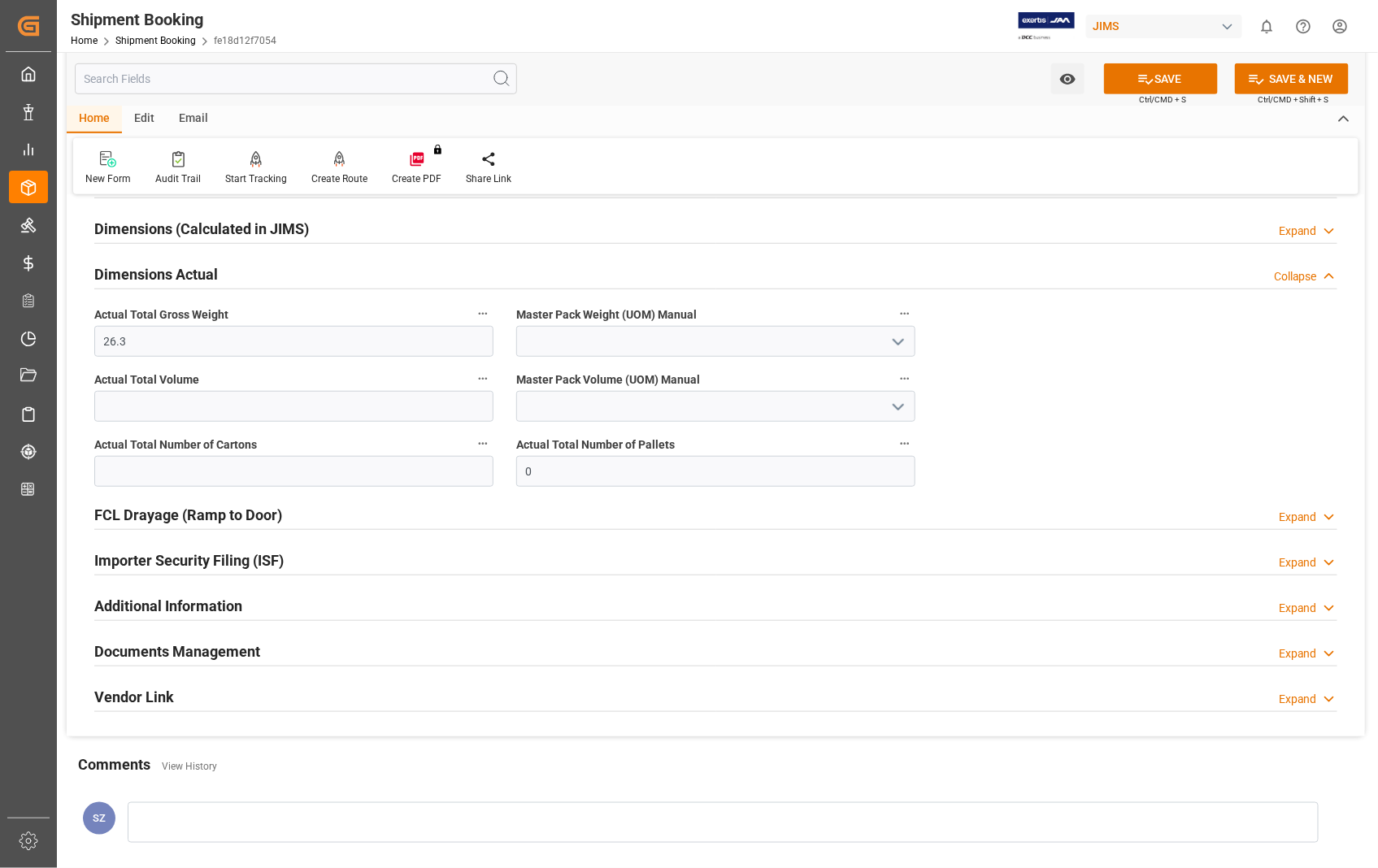
click at [898, 343] on polyline "open menu" at bounding box center [898, 342] width 10 height 4
click at [544, 417] on div "LB" at bounding box center [715, 414] width 397 height 37
type input "LB"
click at [392, 465] on input "text" at bounding box center [294, 471] width 399 height 31
type input "2"
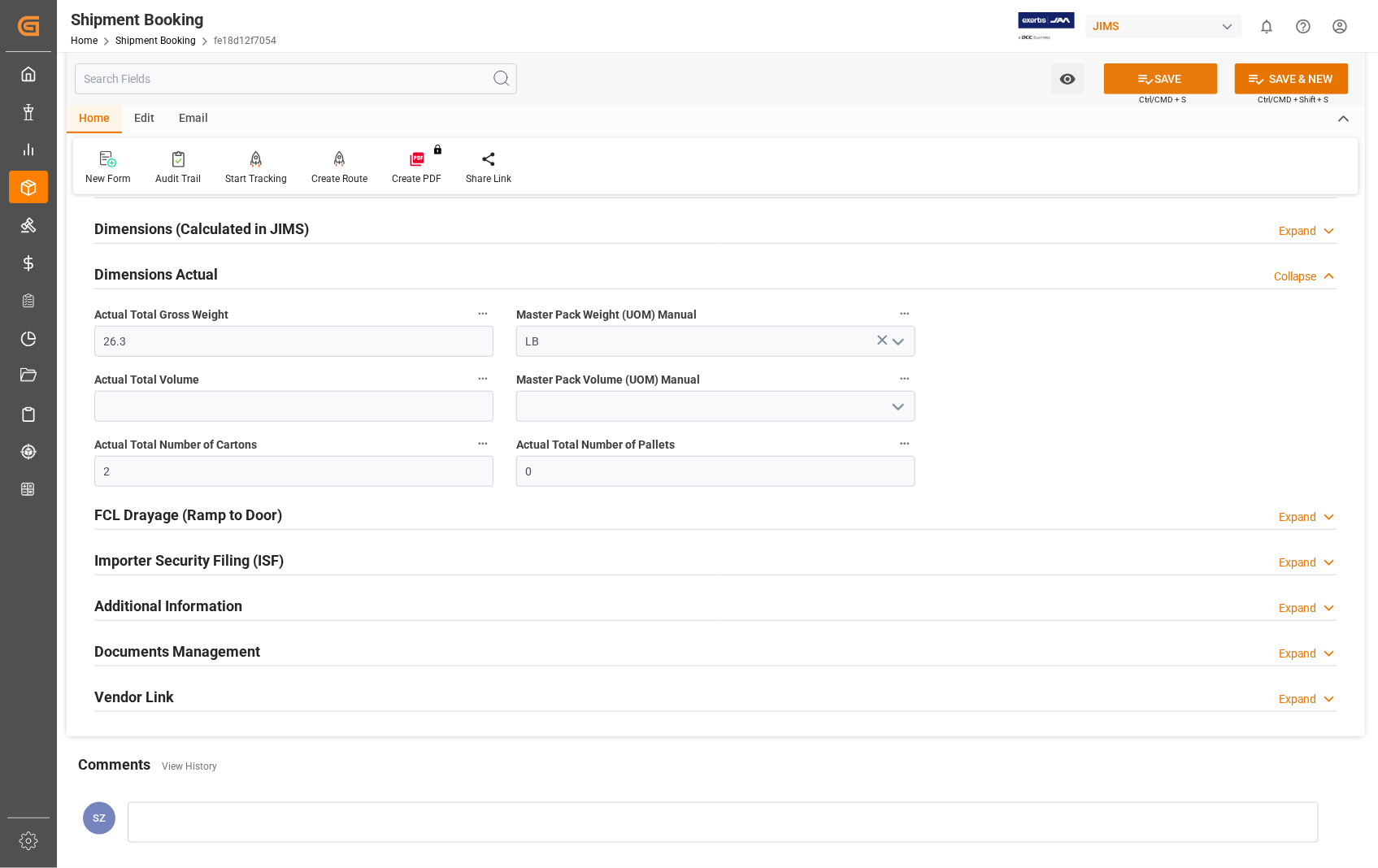
click at [1166, 77] on button "SAVE" at bounding box center [1161, 79] width 114 height 31
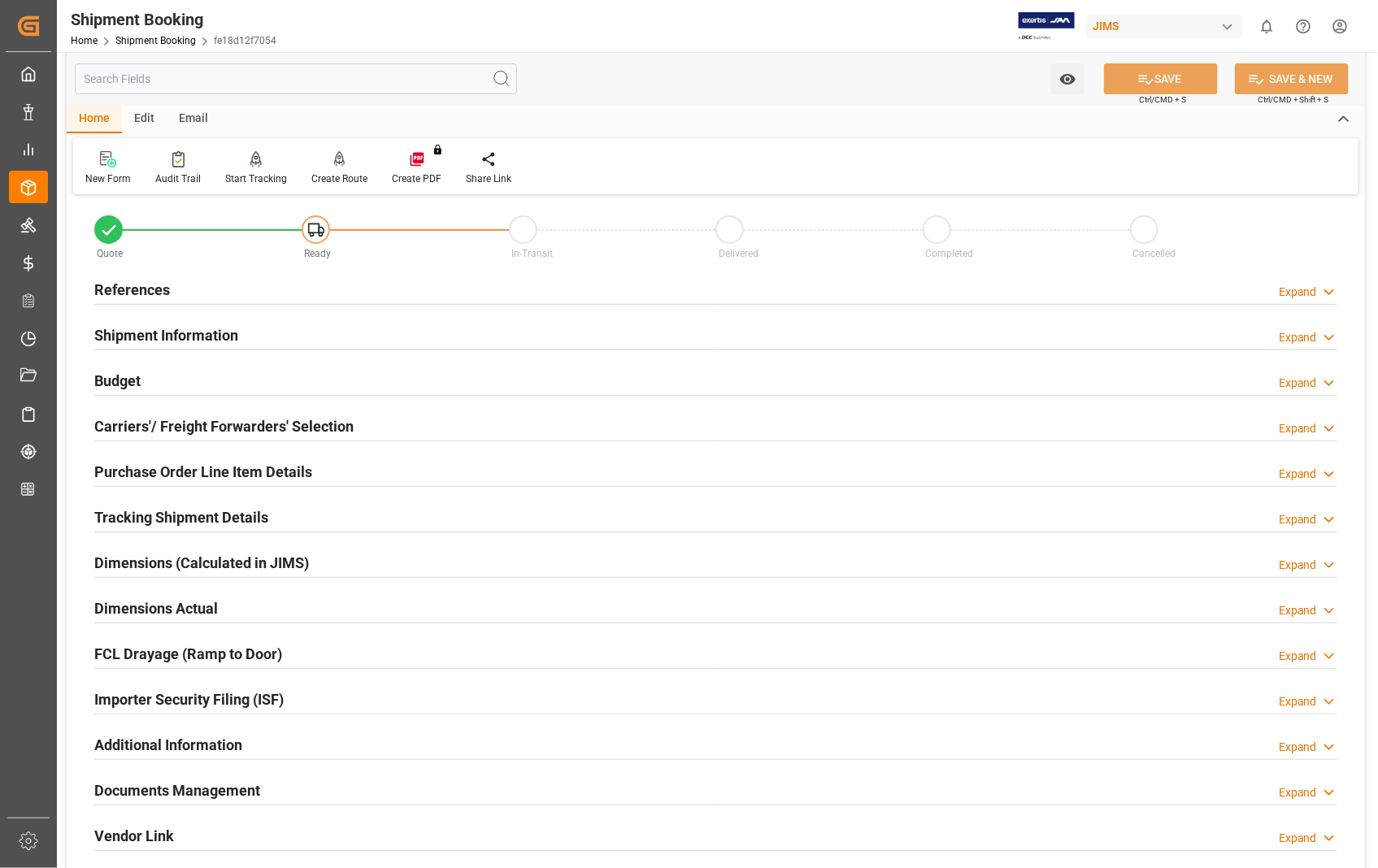
scroll to position [0, 0]
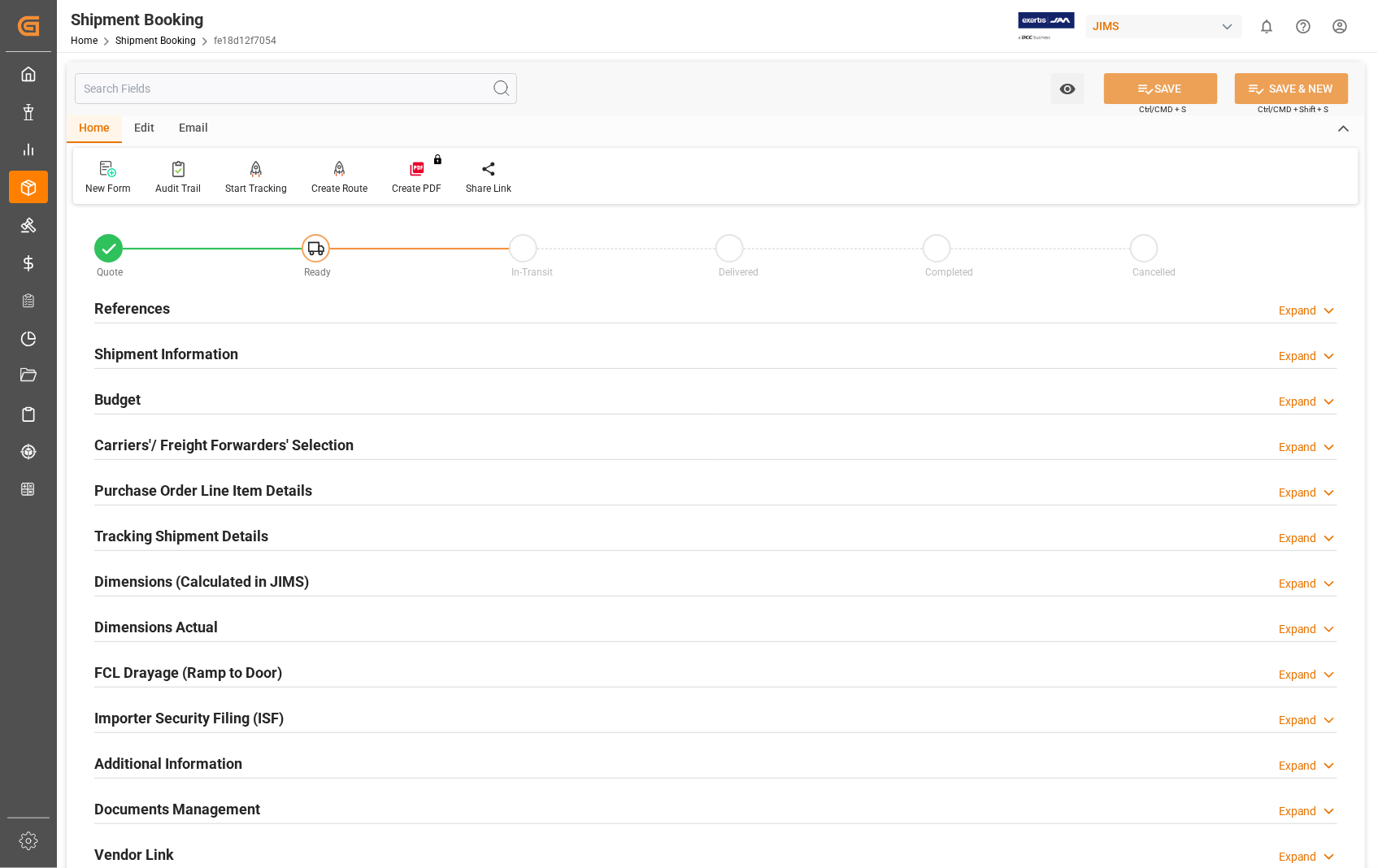
click at [128, 311] on h2 "References" at bounding box center [132, 308] width 76 height 22
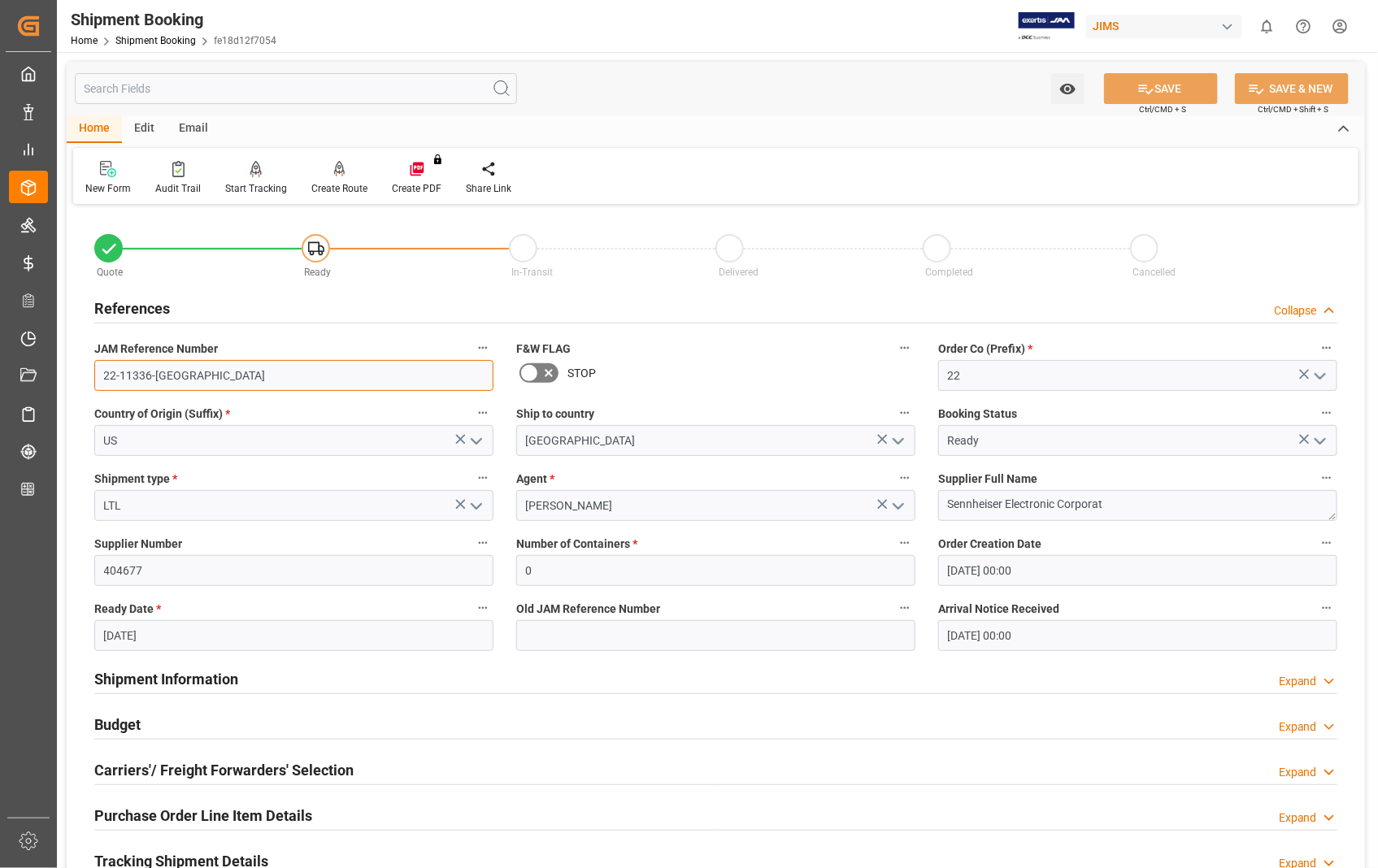
drag, startPoint x: 175, startPoint y: 374, endPoint x: 89, endPoint y: 370, distance: 86.1
click at [89, 370] on div "JAM Reference Number 22-11336-US" at bounding box center [294, 364] width 422 height 65
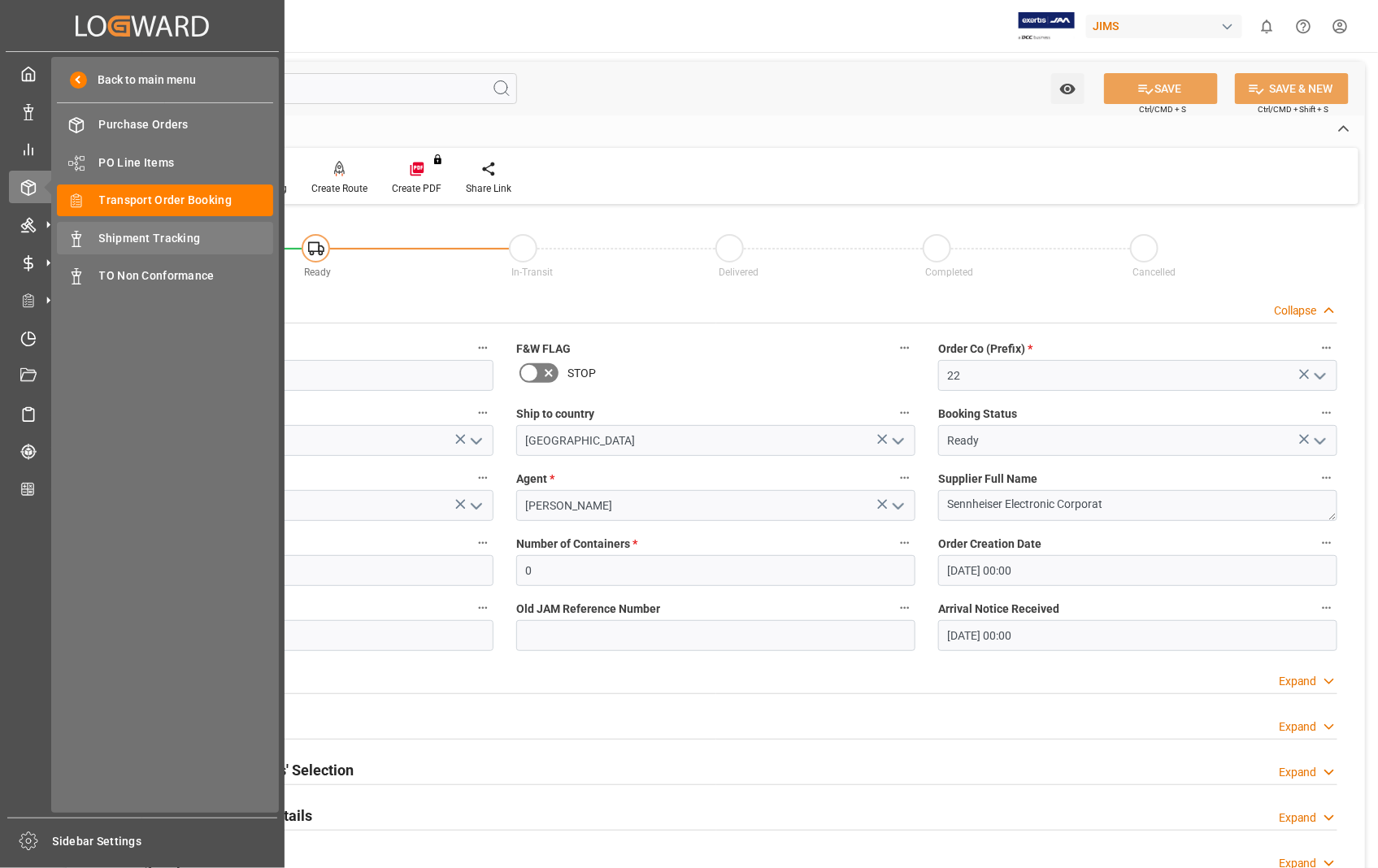
click at [187, 230] on span "Shipment Tracking" at bounding box center [187, 238] width 175 height 17
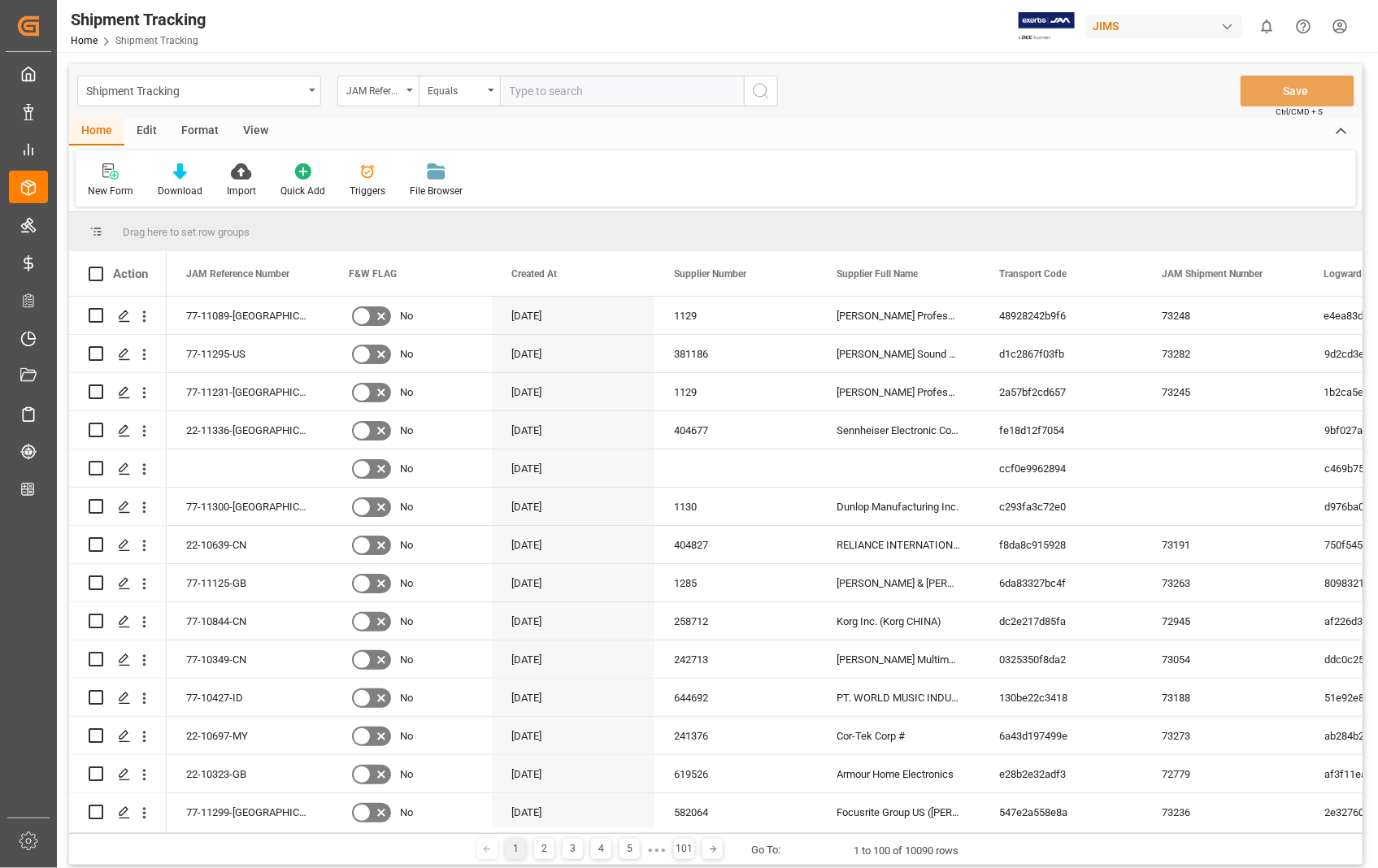
click at [602, 87] on input "text" at bounding box center [621, 91] width 244 height 31
type input "22-11336-[GEOGRAPHIC_DATA]"
click at [754, 86] on icon "search button" at bounding box center [761, 91] width 20 height 20
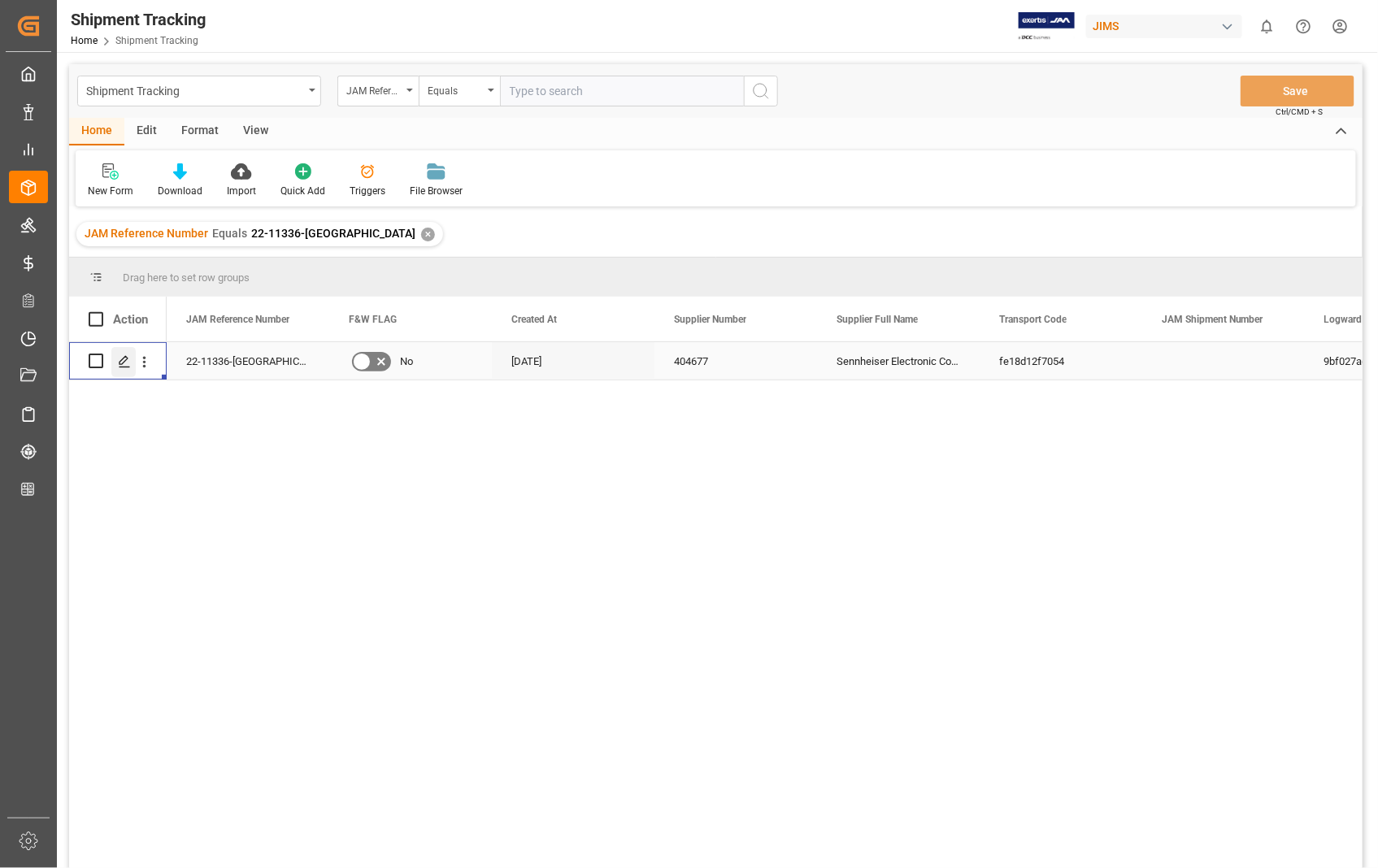
click at [124, 364] on icon "Press SPACE to select this row." at bounding box center [124, 361] width 13 height 13
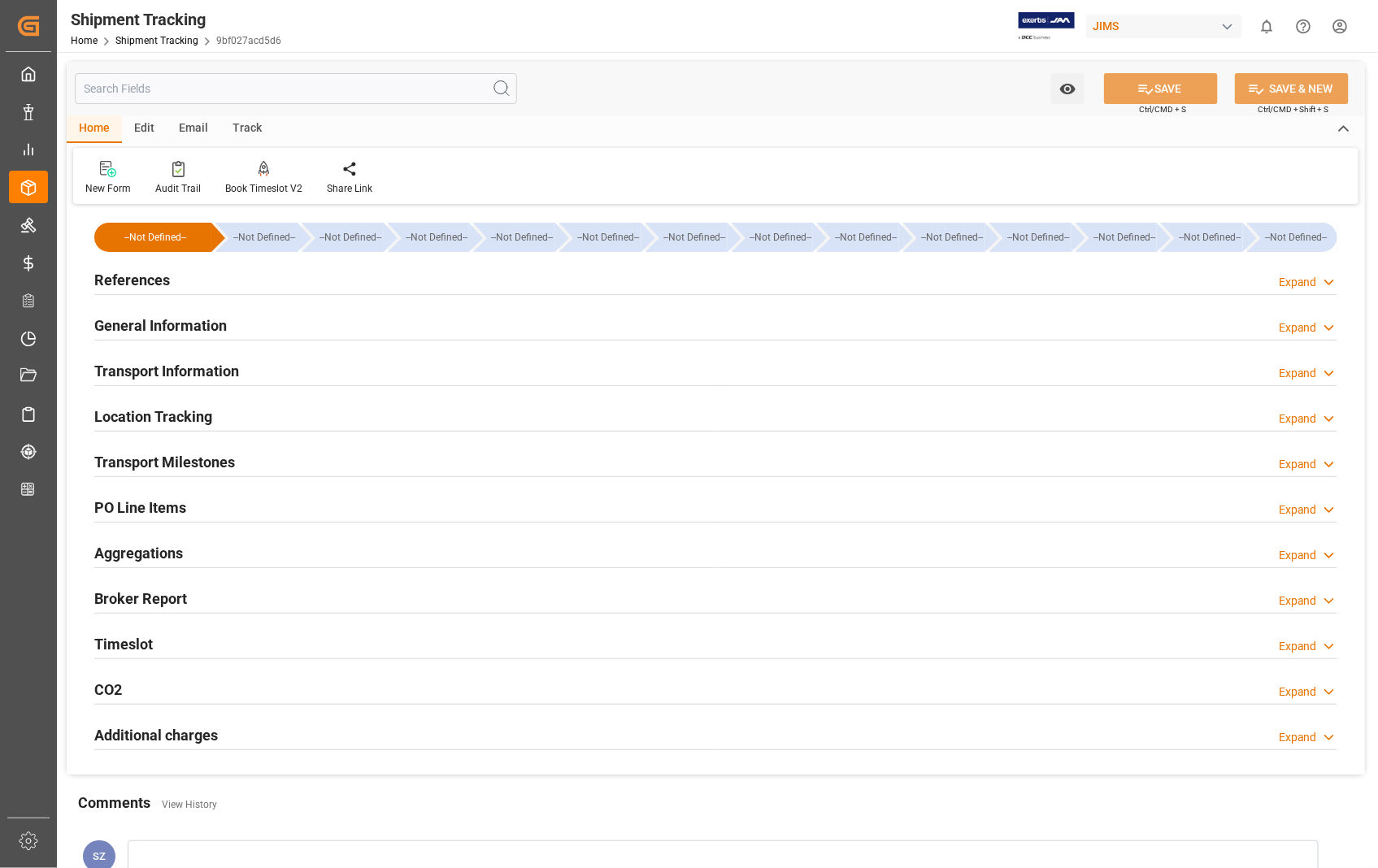
type input "02-10-2025"
click at [120, 274] on h2 "References" at bounding box center [132, 280] width 76 height 22
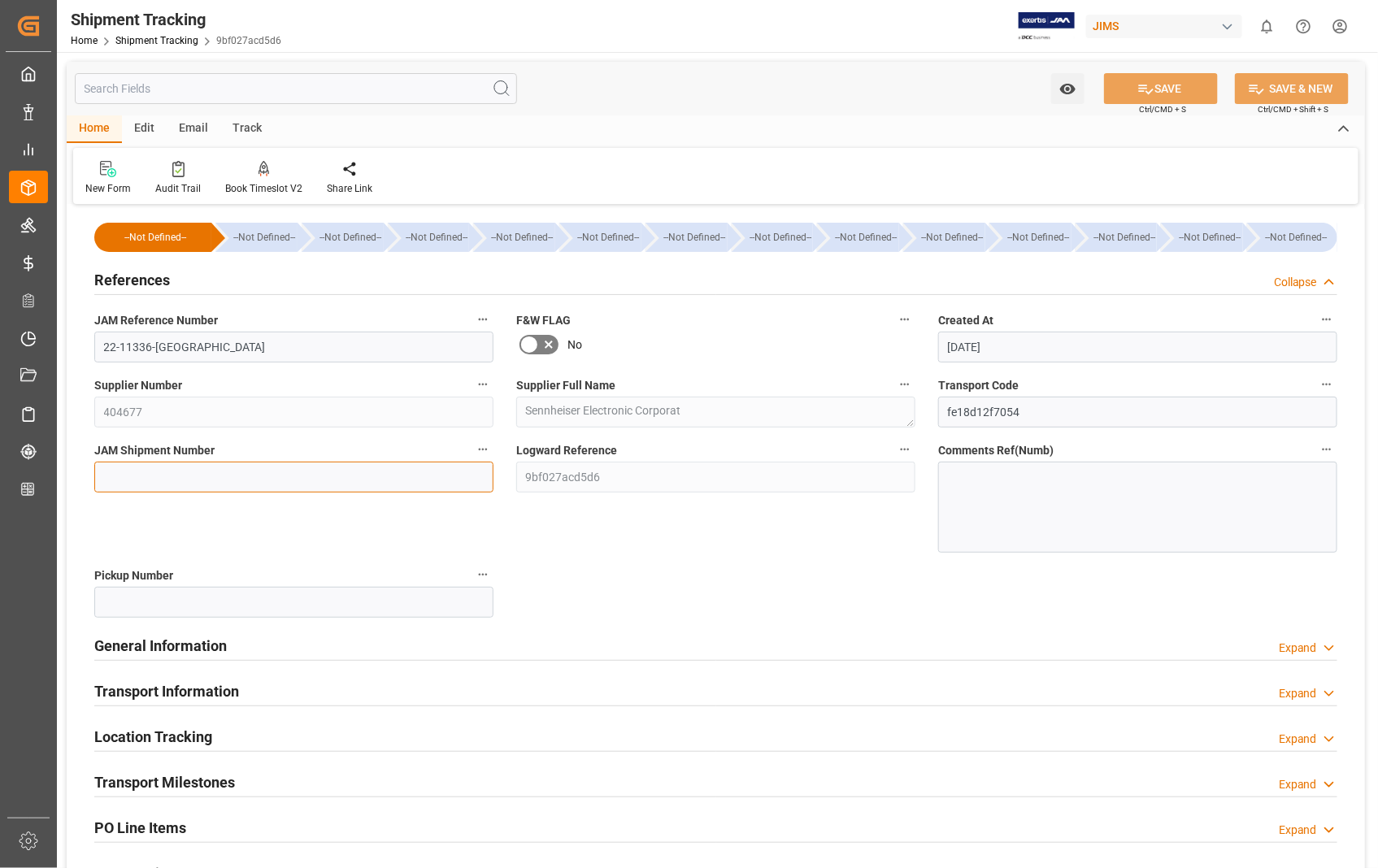
click at [370, 476] on input at bounding box center [294, 476] width 399 height 31
paste input "73283"
type input "73283"
click at [1184, 84] on button "SAVE" at bounding box center [1161, 88] width 114 height 31
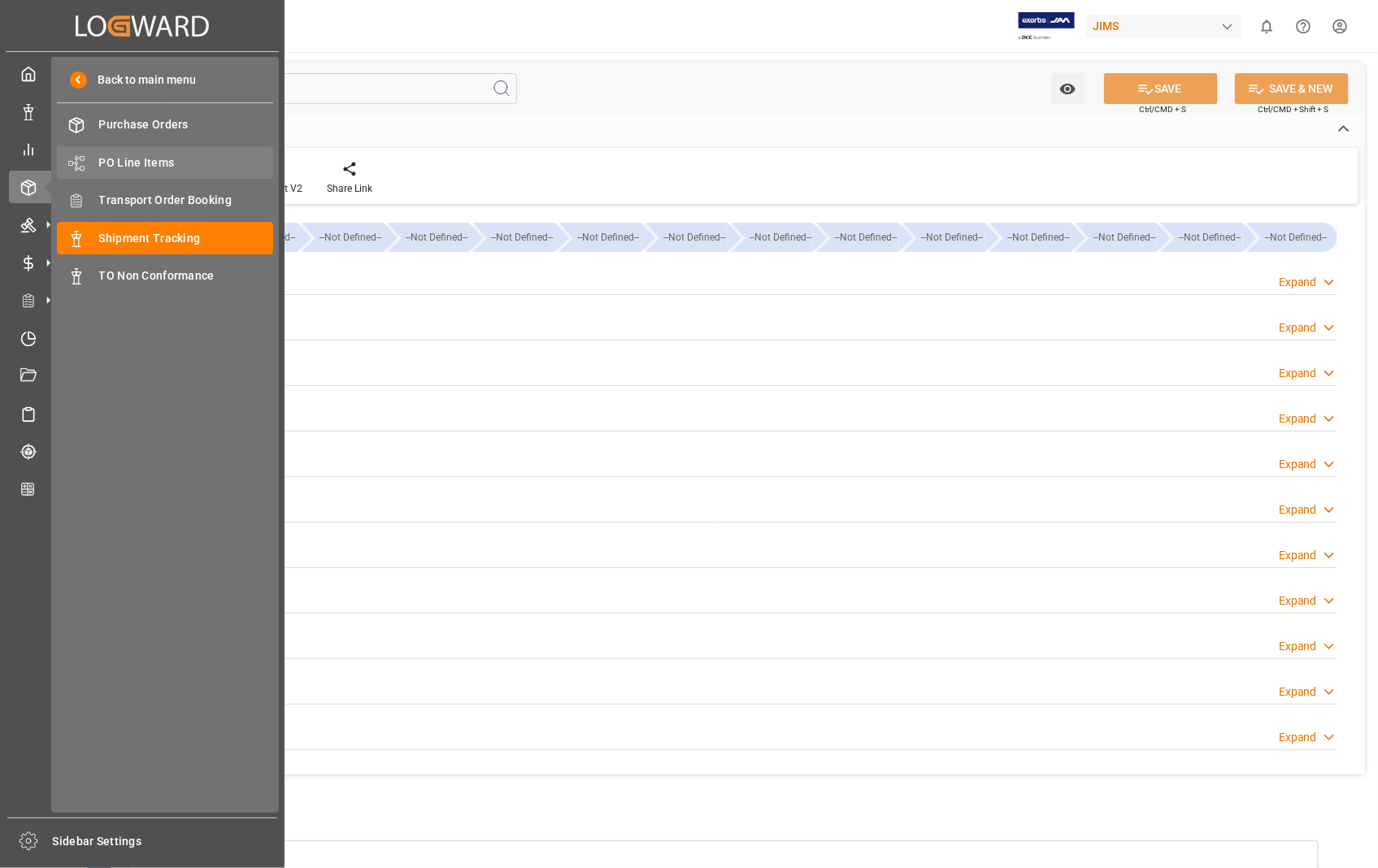
click at [157, 158] on span "PO Line Items" at bounding box center [187, 162] width 175 height 17
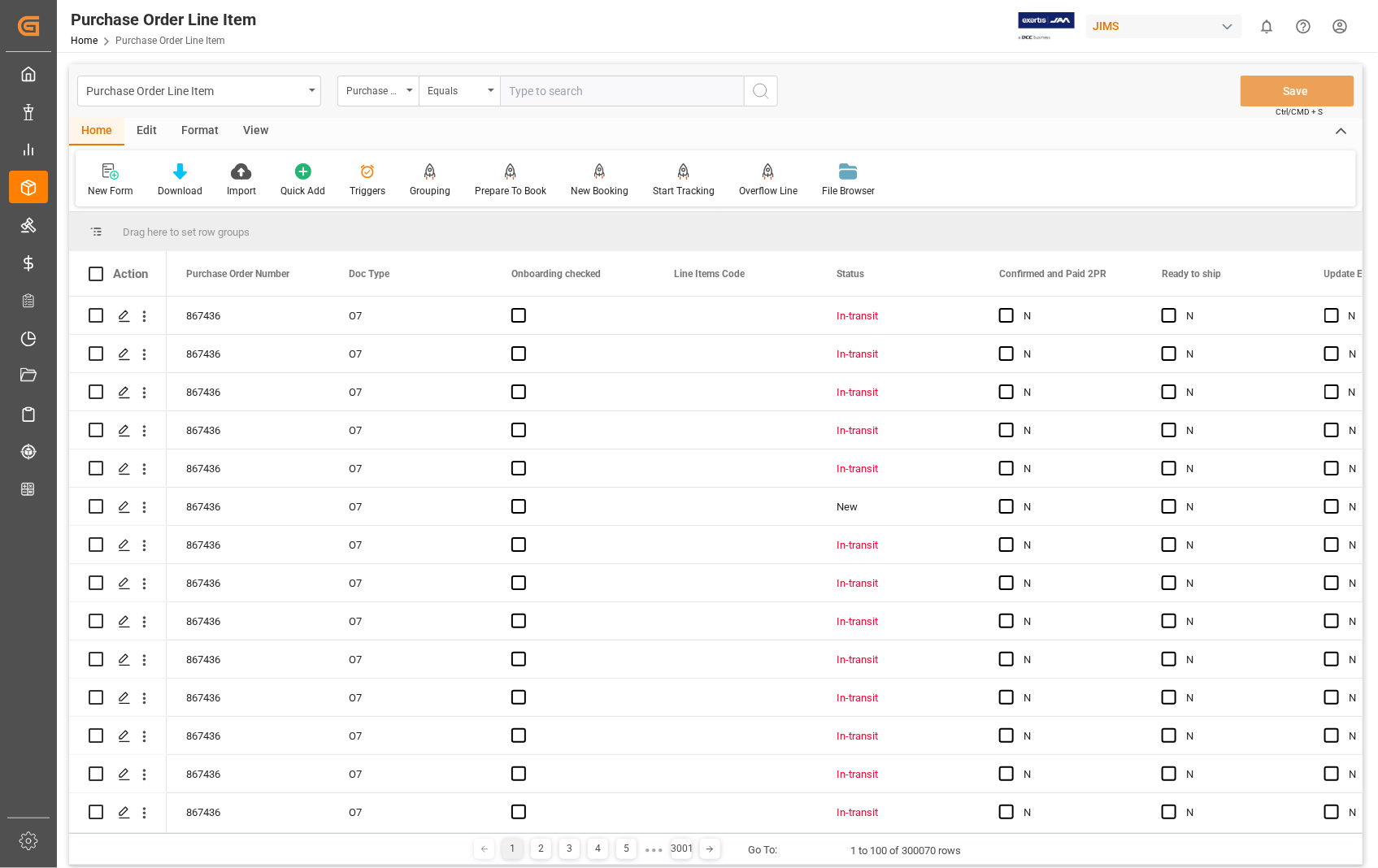
click at [589, 81] on input "text" at bounding box center [621, 91] width 244 height 31
type input "868810"
click at [758, 93] on icon "search button" at bounding box center [761, 91] width 20 height 20
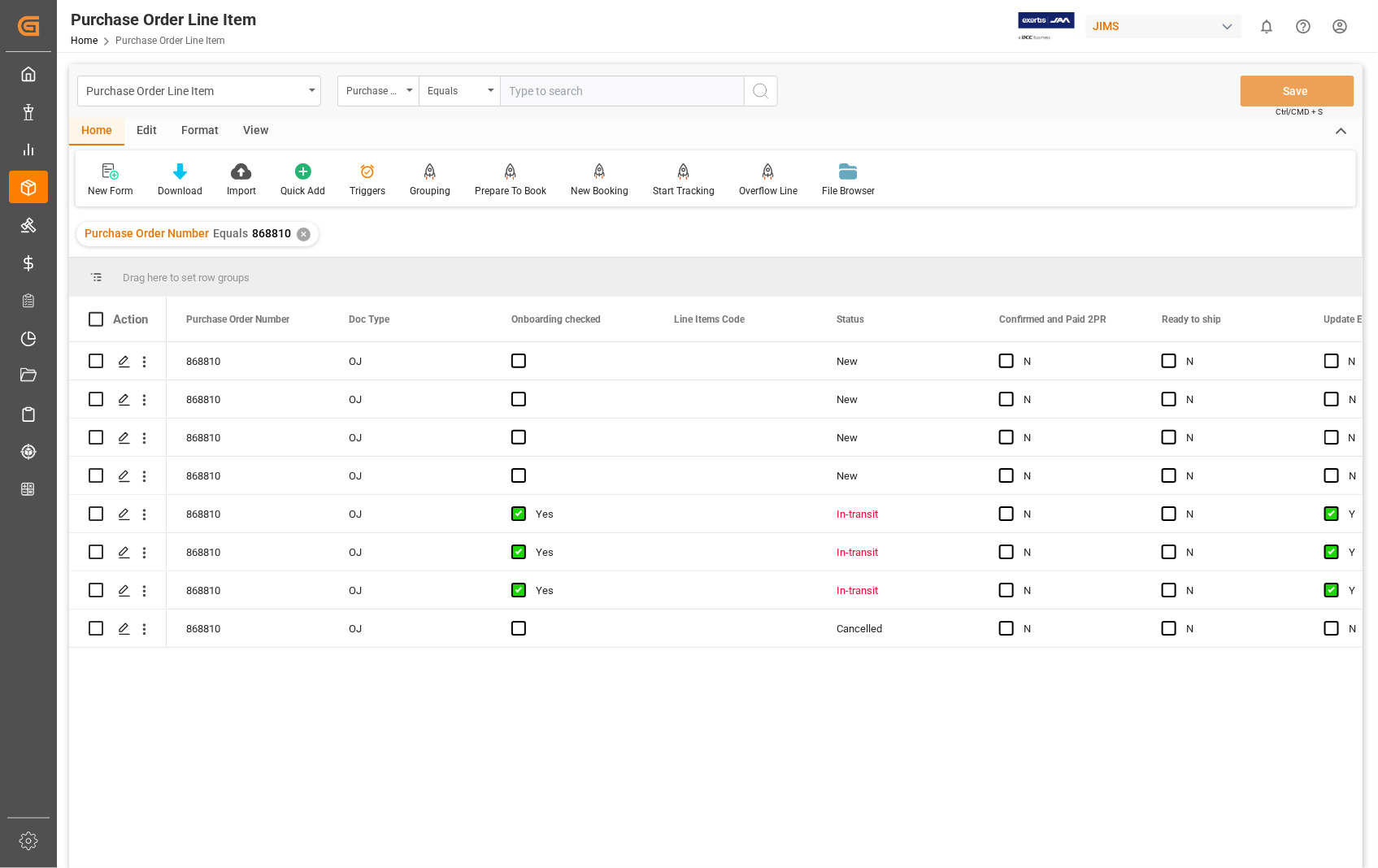
click at [259, 131] on div "View" at bounding box center [256, 131] width 50 height 28
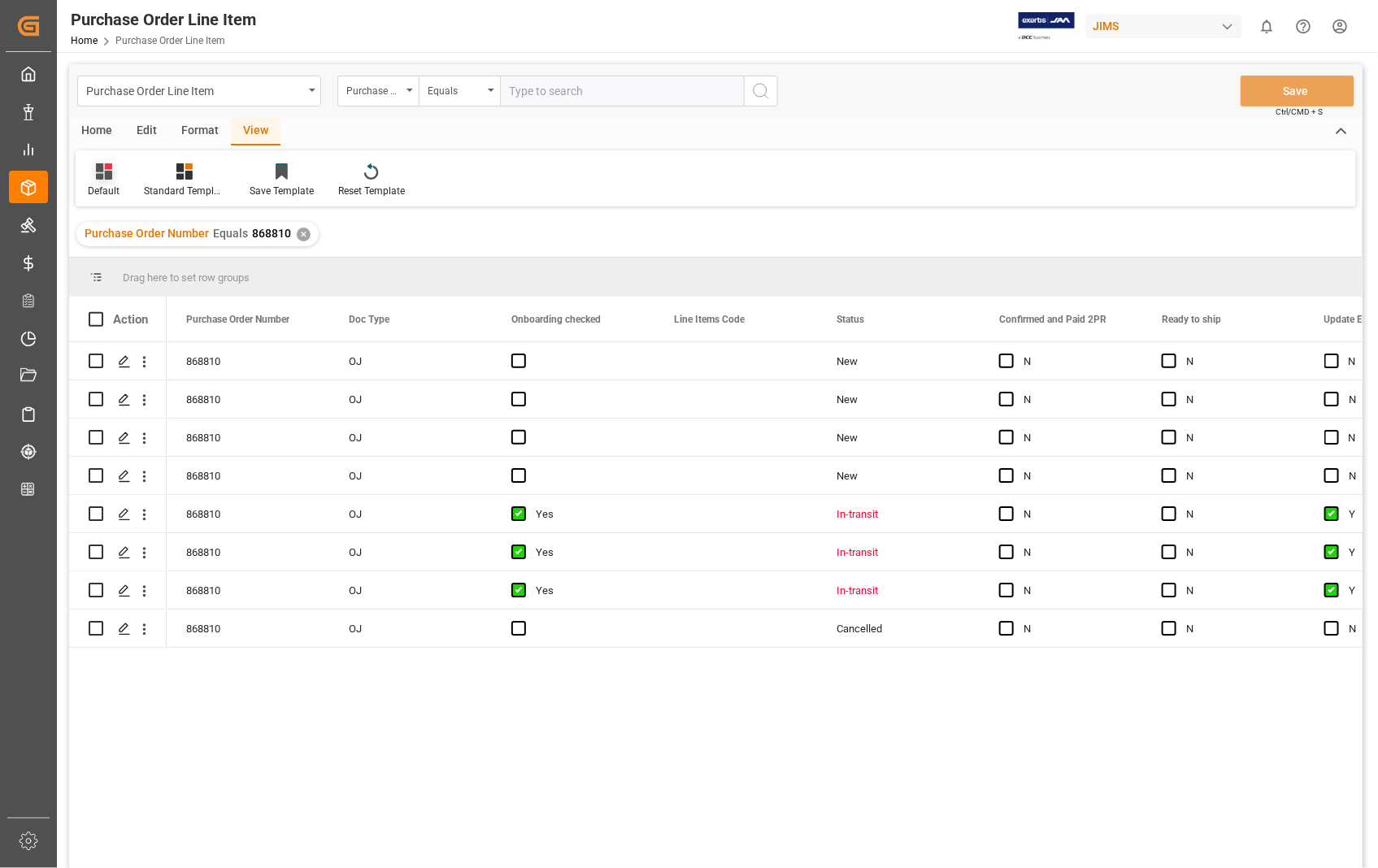
click at [106, 187] on div "Default" at bounding box center [104, 191] width 32 height 14
click at [119, 260] on div "Sophia setting." at bounding box center [167, 262] width 142 height 17
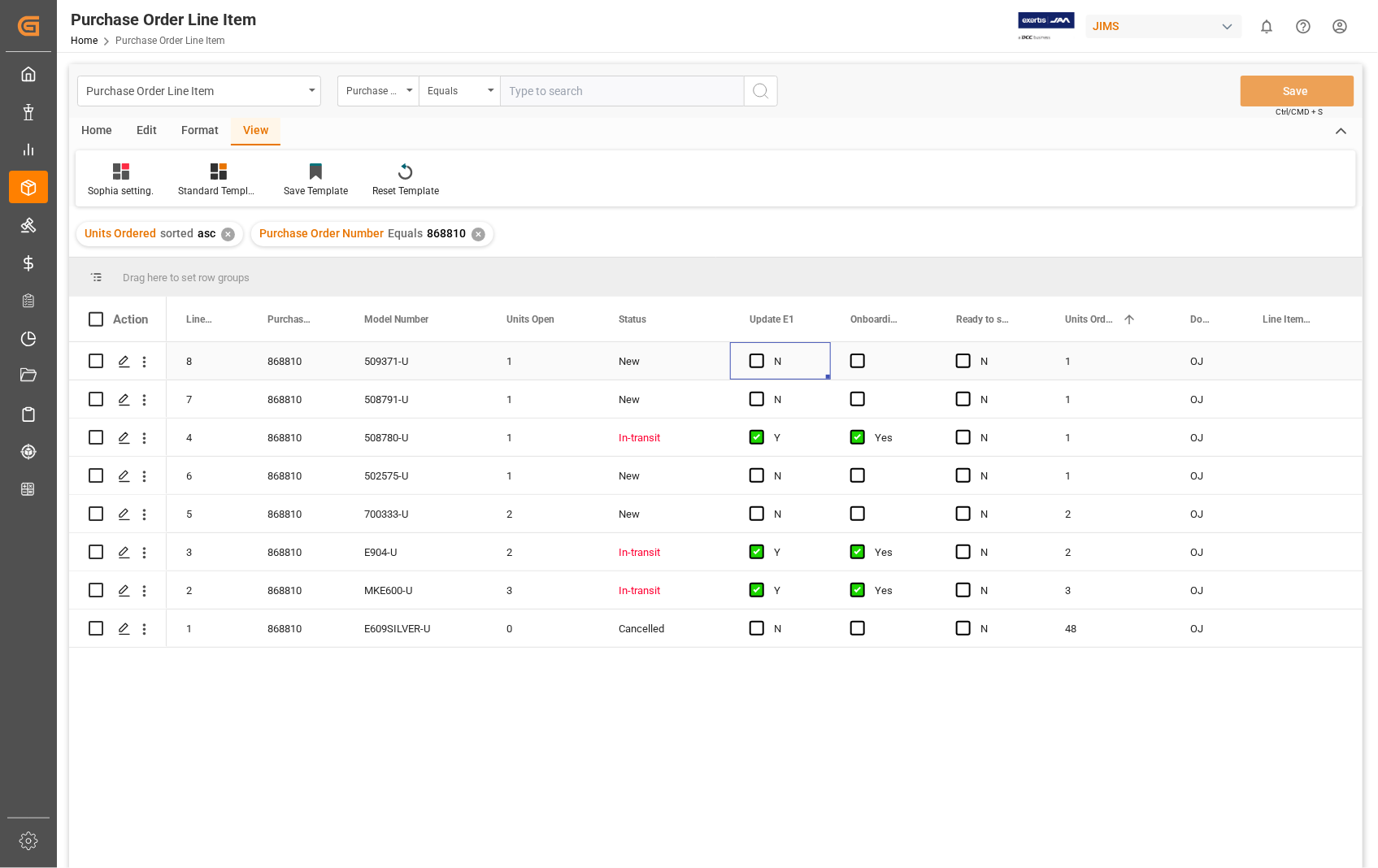
click at [759, 351] on div "Press SPACE to select this row." at bounding box center [761, 361] width 24 height 37
click at [758, 366] on span "Press SPACE to select this row." at bounding box center [757, 360] width 14 height 14
click at [762, 353] on input "Press SPACE to select this row." at bounding box center [762, 353] width 0 height 0
click at [849, 355] on div "Press SPACE to select this row." at bounding box center [884, 361] width 105 height 37
click at [851, 354] on span "Press SPACE to select this row." at bounding box center [858, 360] width 14 height 14
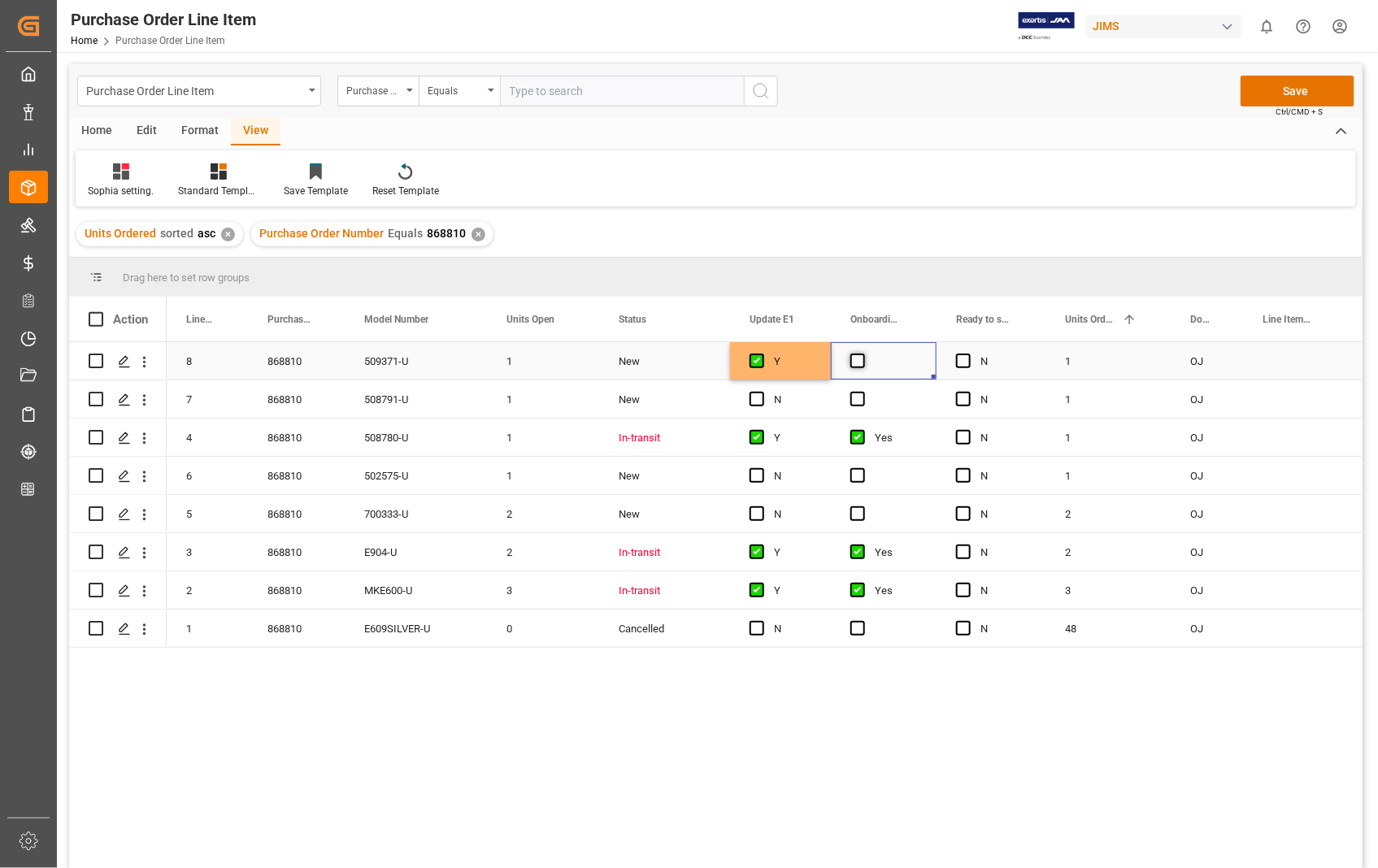
click at [863, 353] on input "Press SPACE to select this row." at bounding box center [863, 353] width 0 height 0
click at [855, 405] on span "Press SPACE to select this row." at bounding box center [858, 399] width 14 height 14
click at [863, 392] on input "Press SPACE to select this row." at bounding box center [863, 392] width 0 height 0
click at [753, 399] on span "Press SPACE to select this row." at bounding box center [757, 399] width 14 height 14
click at [762, 392] on input "Press SPACE to select this row." at bounding box center [762, 392] width 0 height 0
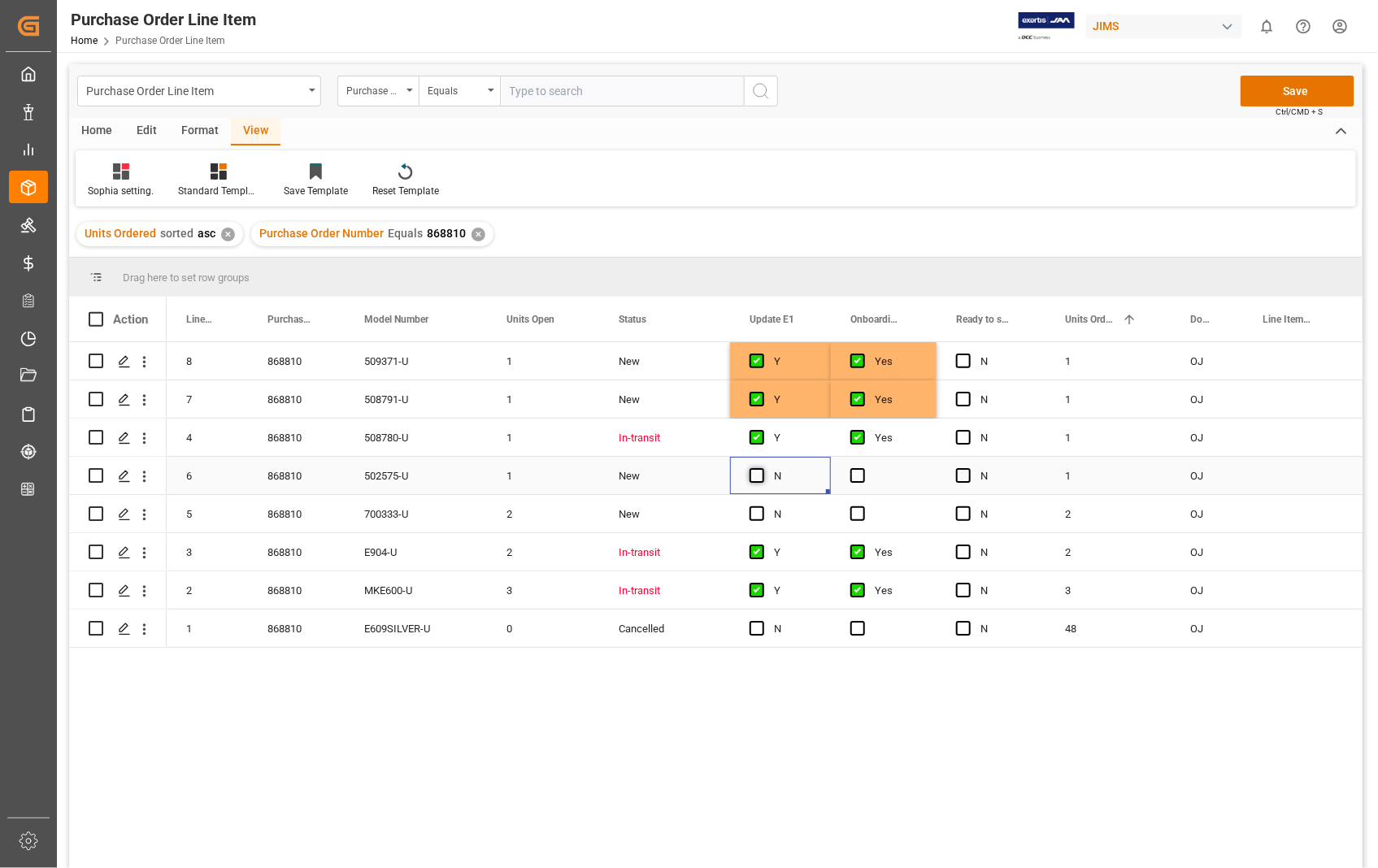
click at [759, 472] on span "Press SPACE to select this row." at bounding box center [757, 475] width 14 height 14
click at [762, 468] on input "Press SPACE to select this row." at bounding box center [762, 468] width 0 height 0
click at [756, 510] on span "Press SPACE to select this row." at bounding box center [757, 514] width 14 height 14
click at [762, 507] on input "Press SPACE to select this row." at bounding box center [762, 507] width 0 height 0
click at [854, 475] on span "Press SPACE to select this row." at bounding box center [858, 475] width 14 height 14
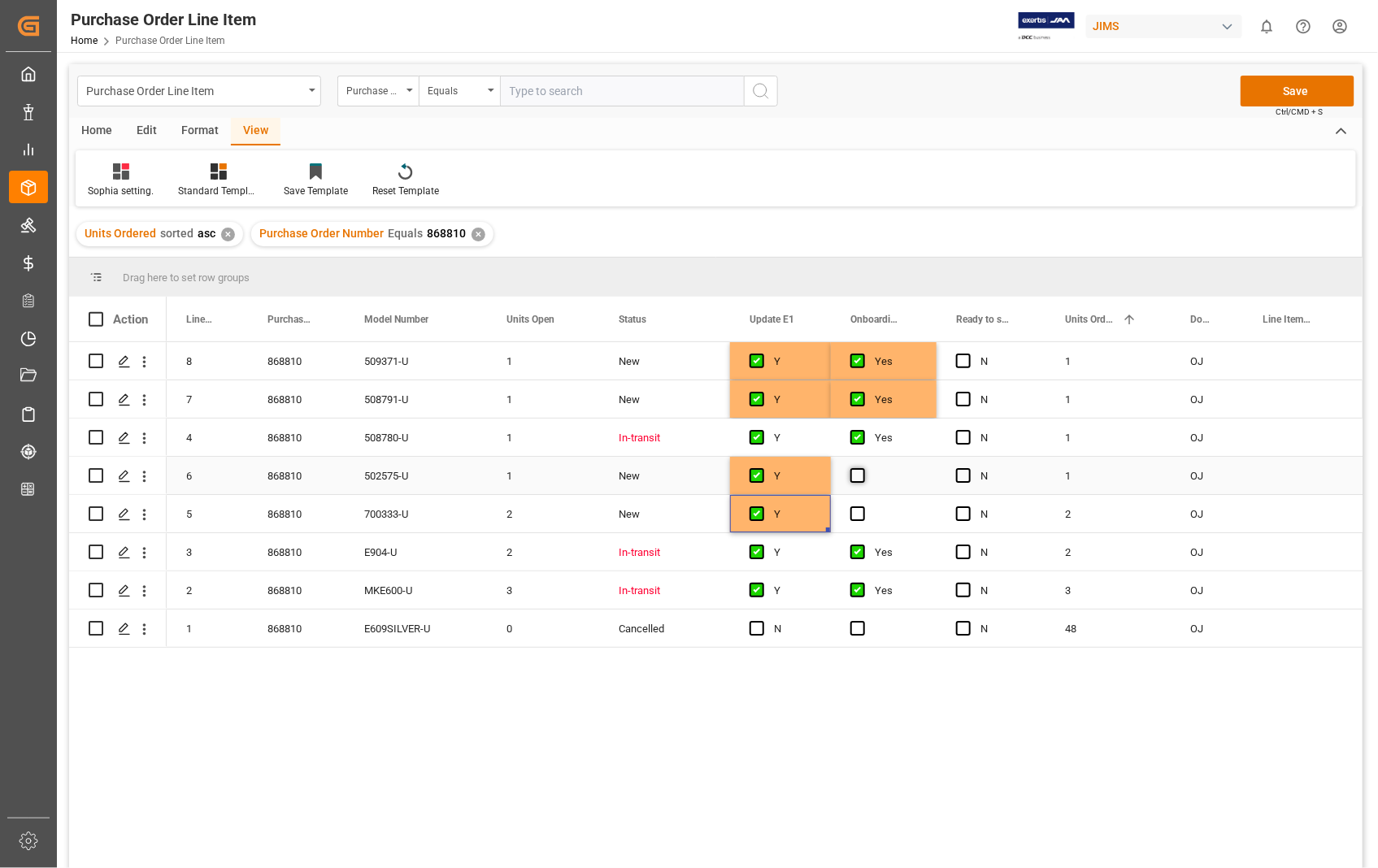
click at [863, 468] on input "Press SPACE to select this row." at bounding box center [863, 468] width 0 height 0
click at [856, 508] on span "Press SPACE to select this row." at bounding box center [858, 514] width 14 height 14
click at [863, 507] on input "Press SPACE to select this row." at bounding box center [863, 507] width 0 height 0
click at [1301, 93] on button "Save" at bounding box center [1298, 91] width 114 height 31
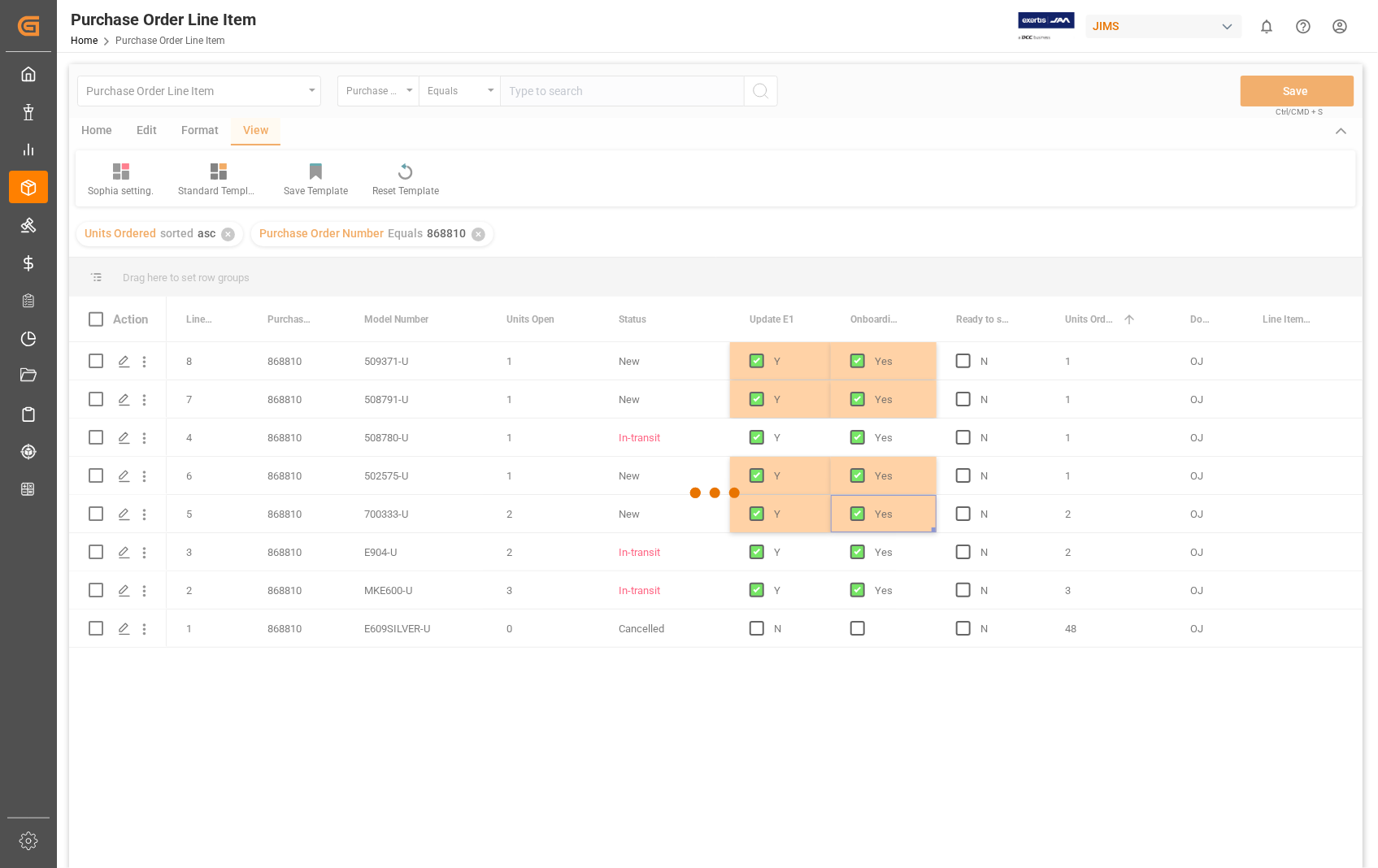
click at [1301, 93] on div at bounding box center [715, 493] width 1293 height 858
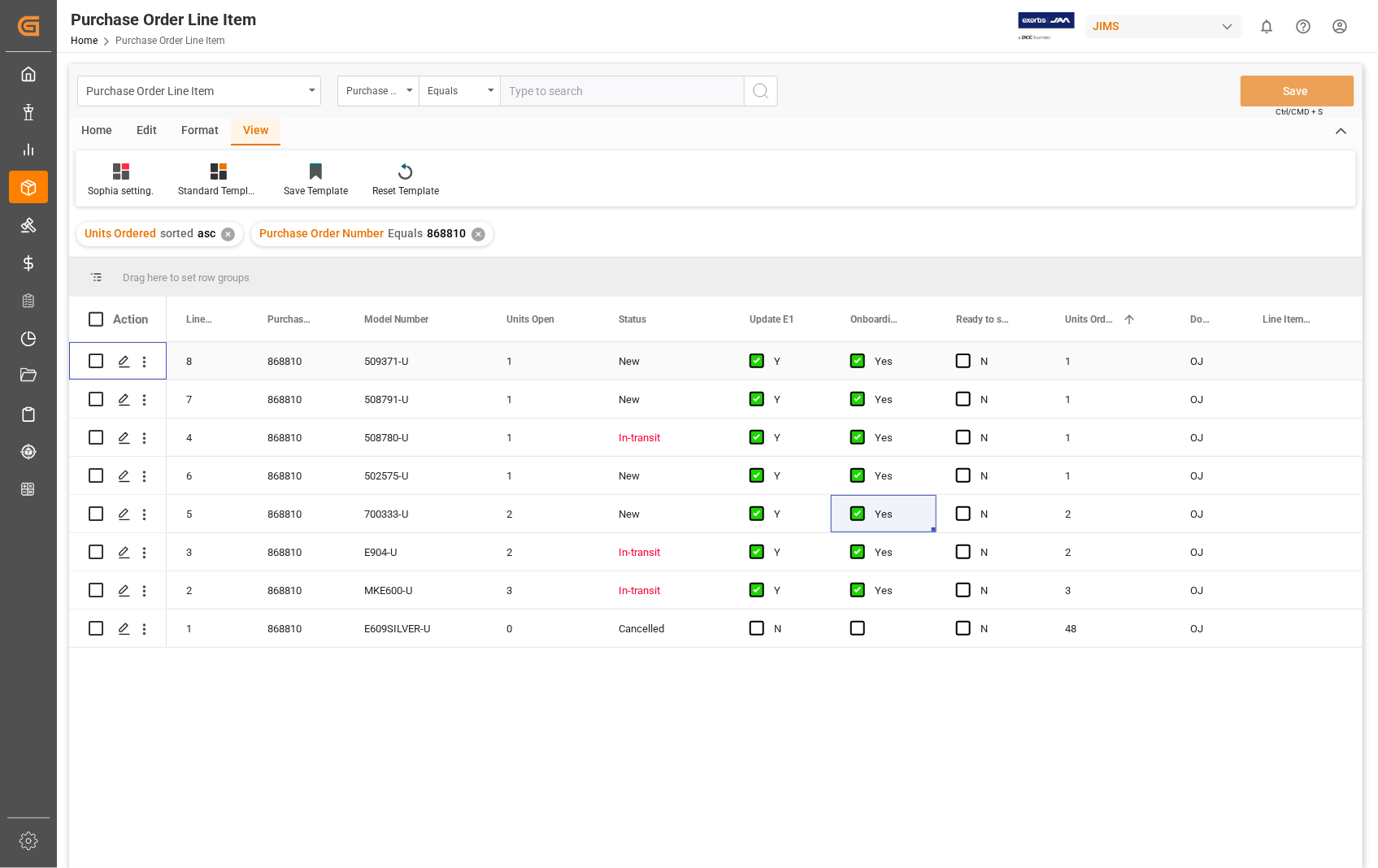
click at [91, 360] on input "Press Space to toggle row selection (unchecked)" at bounding box center [95, 360] width 14 height 14
checkbox input "true"
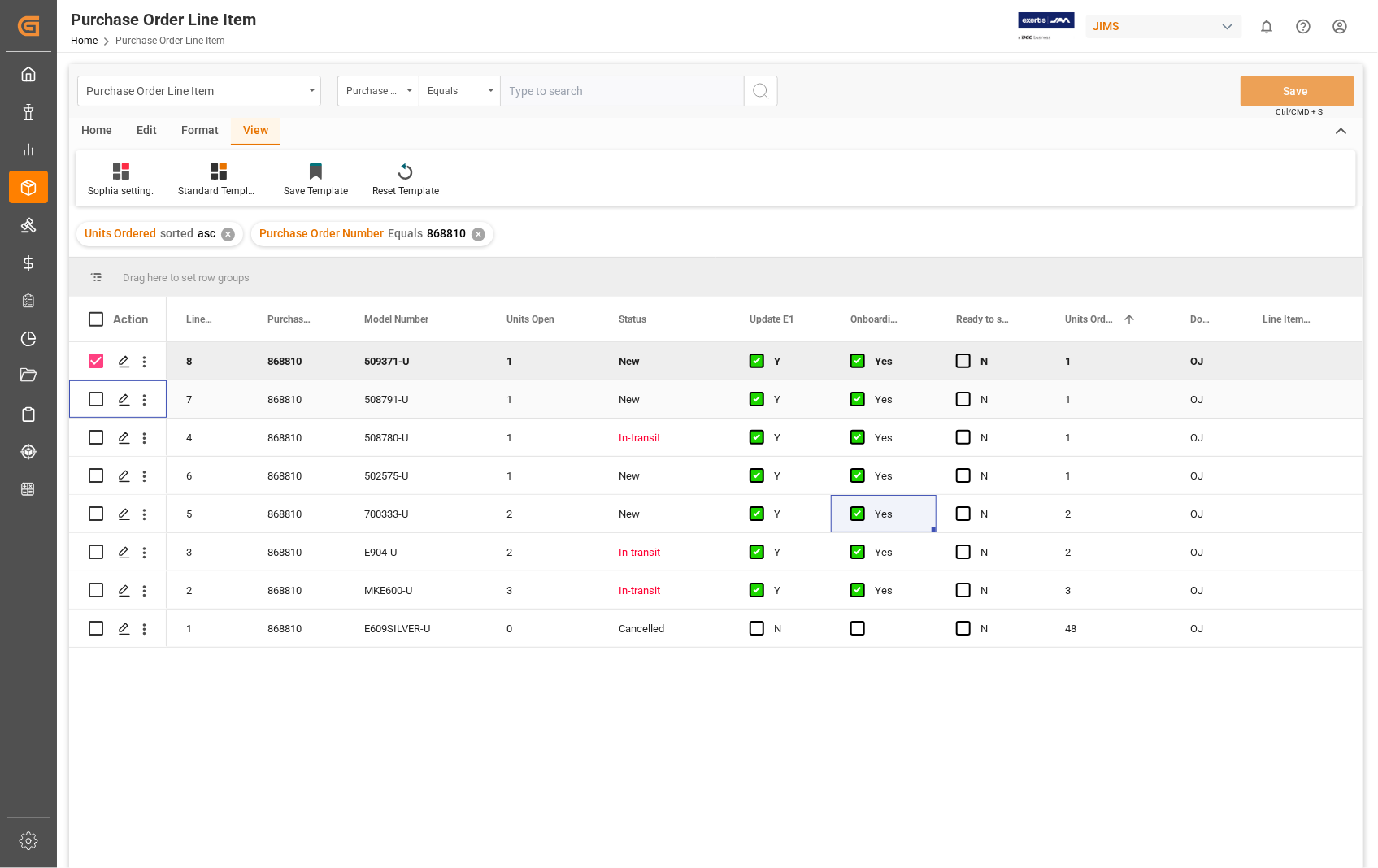
click at [98, 400] on input "Press Space to toggle row selection (unchecked)" at bounding box center [95, 399] width 14 height 14
checkbox input "true"
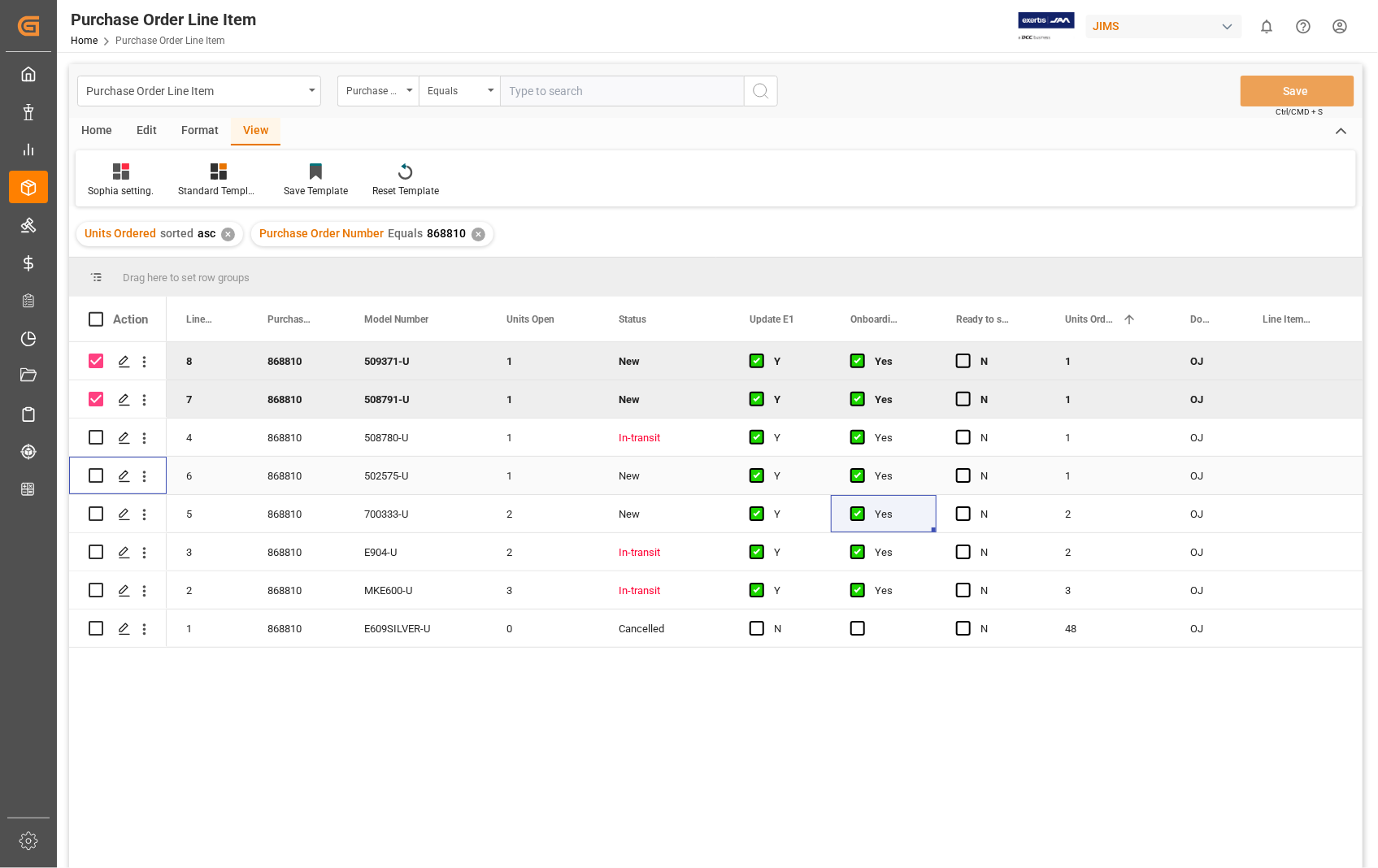
click at [91, 472] on input "Press Space to toggle row selection (unchecked)" at bounding box center [95, 475] width 14 height 14
checkbox input "true"
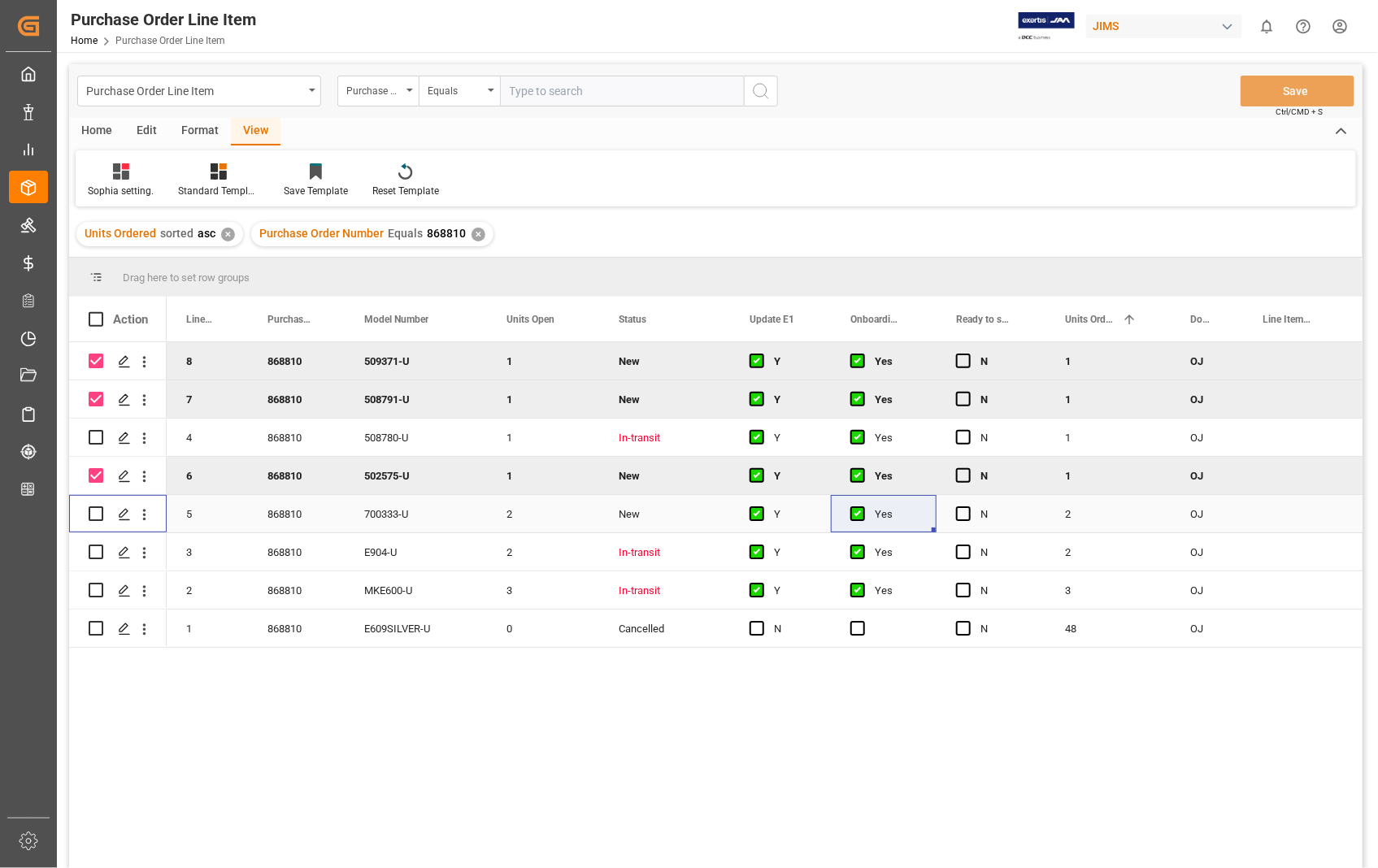
click at [91, 513] on input "Press Space to toggle row selection (unchecked)" at bounding box center [95, 514] width 14 height 14
checkbox input "true"
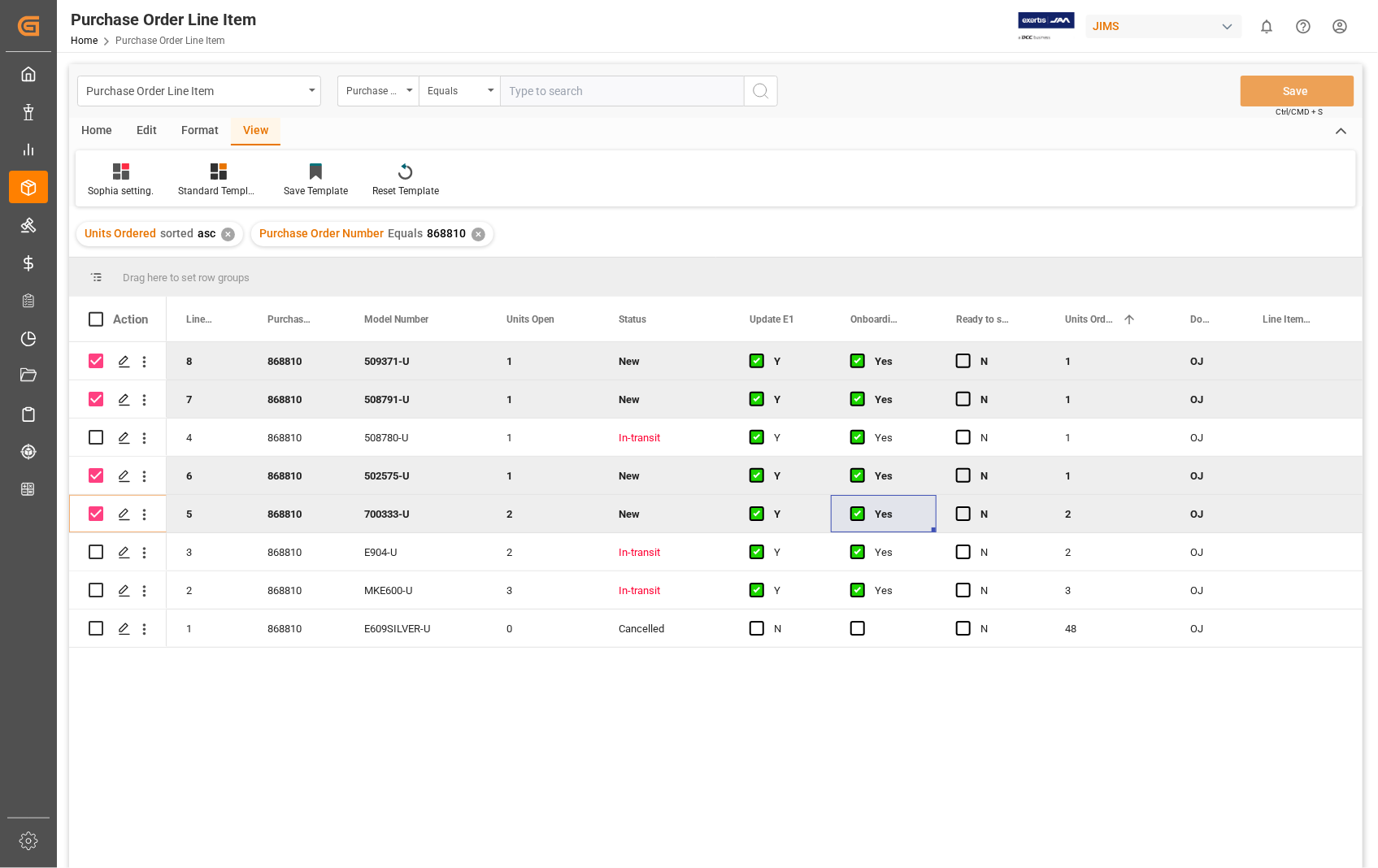
click at [100, 126] on div "Home" at bounding box center [96, 131] width 55 height 28
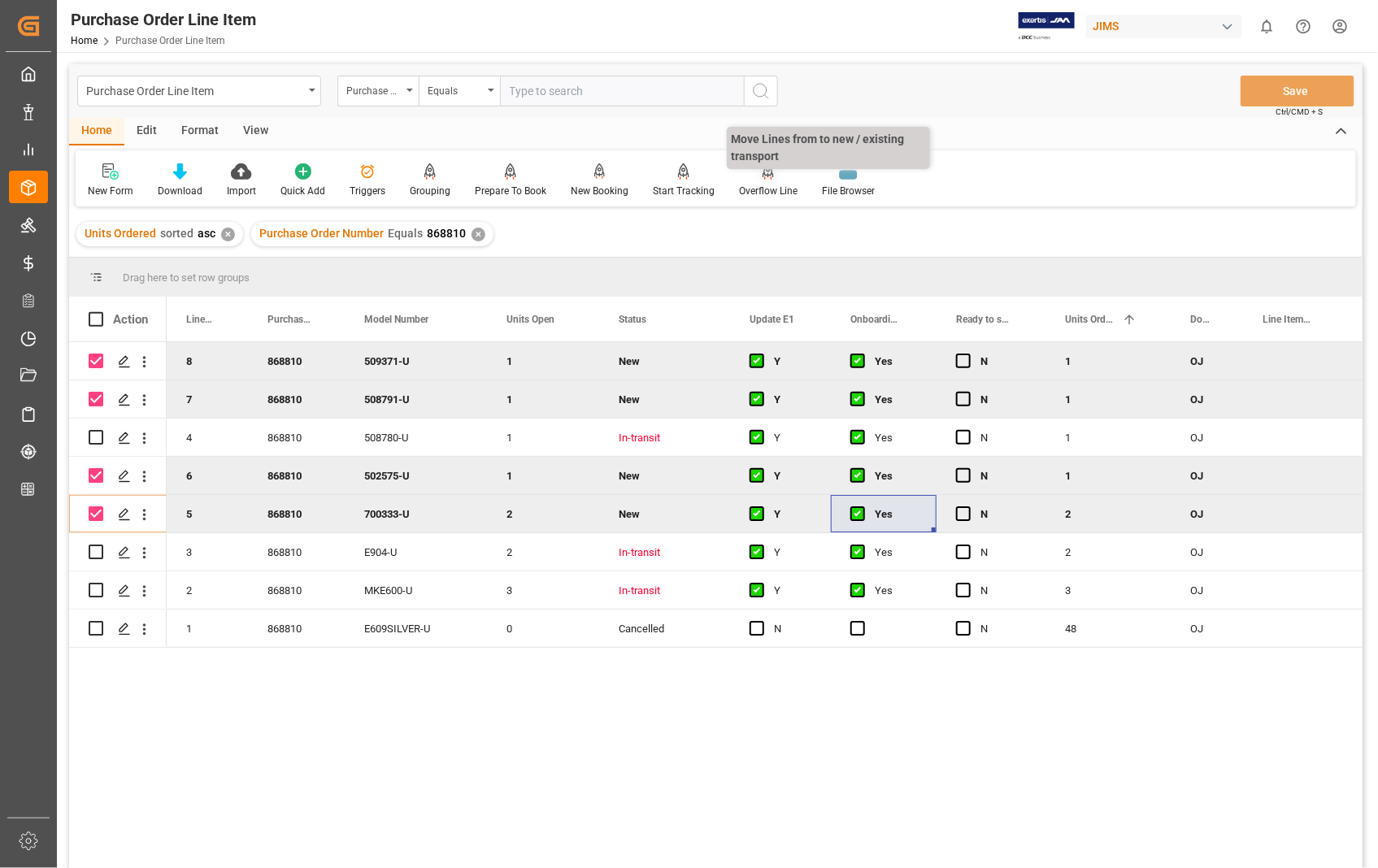
click at [760, 184] on div "Overflow Line" at bounding box center [768, 191] width 59 height 14
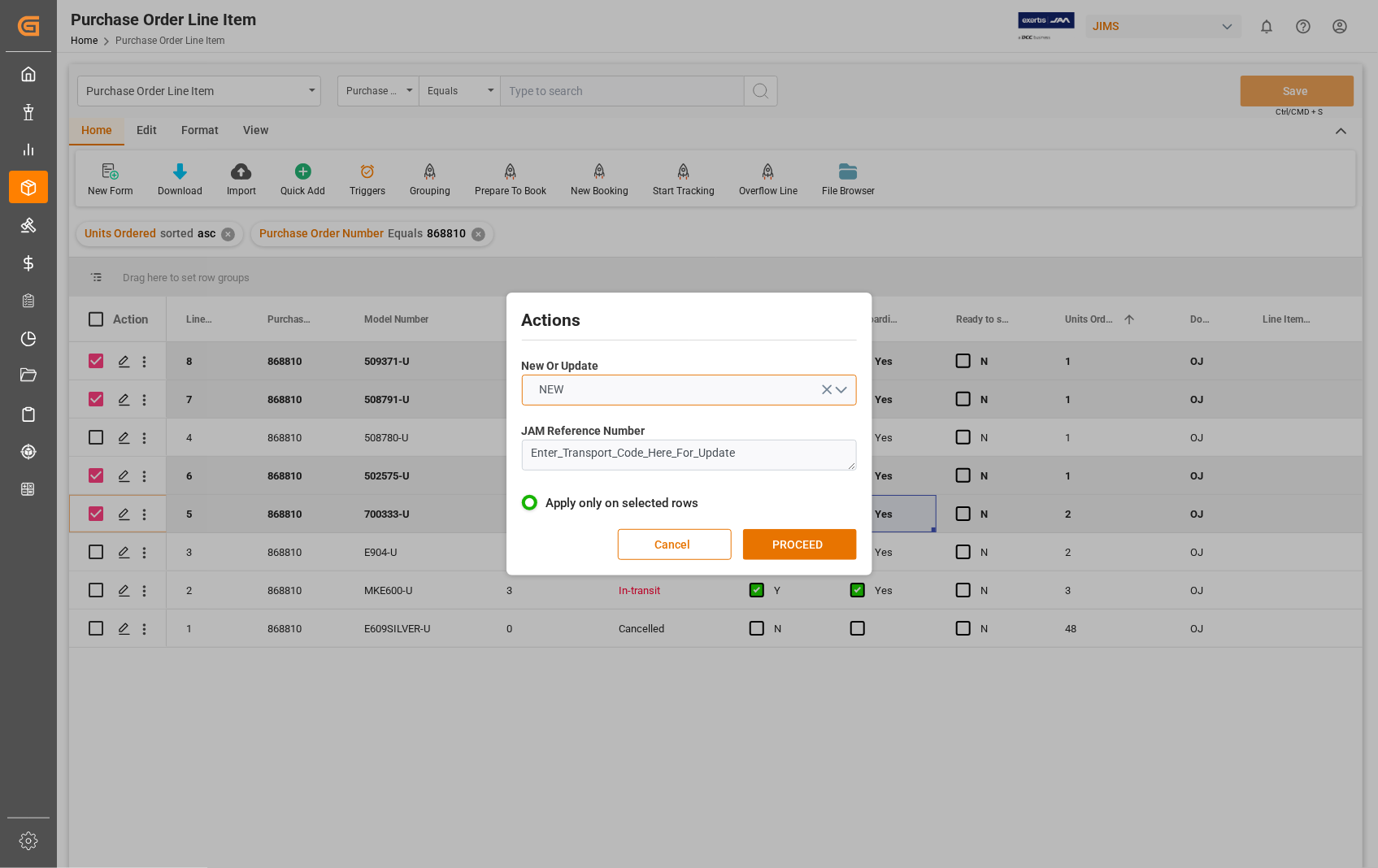
click at [839, 384] on button "NEW" at bounding box center [689, 390] width 335 height 31
click at [608, 434] on div "UPDATE" at bounding box center [690, 428] width 334 height 34
drag, startPoint x: 760, startPoint y: 452, endPoint x: 470, endPoint y: 459, distance: 290.1
click at [470, 459] on div "Actions New Or Update UPDATE JAM Reference Number Enter_Transport_Code_Here_For…" at bounding box center [689, 434] width 1378 height 868
paste textarea "22-11336-[GEOGRAPHIC_DATA]"
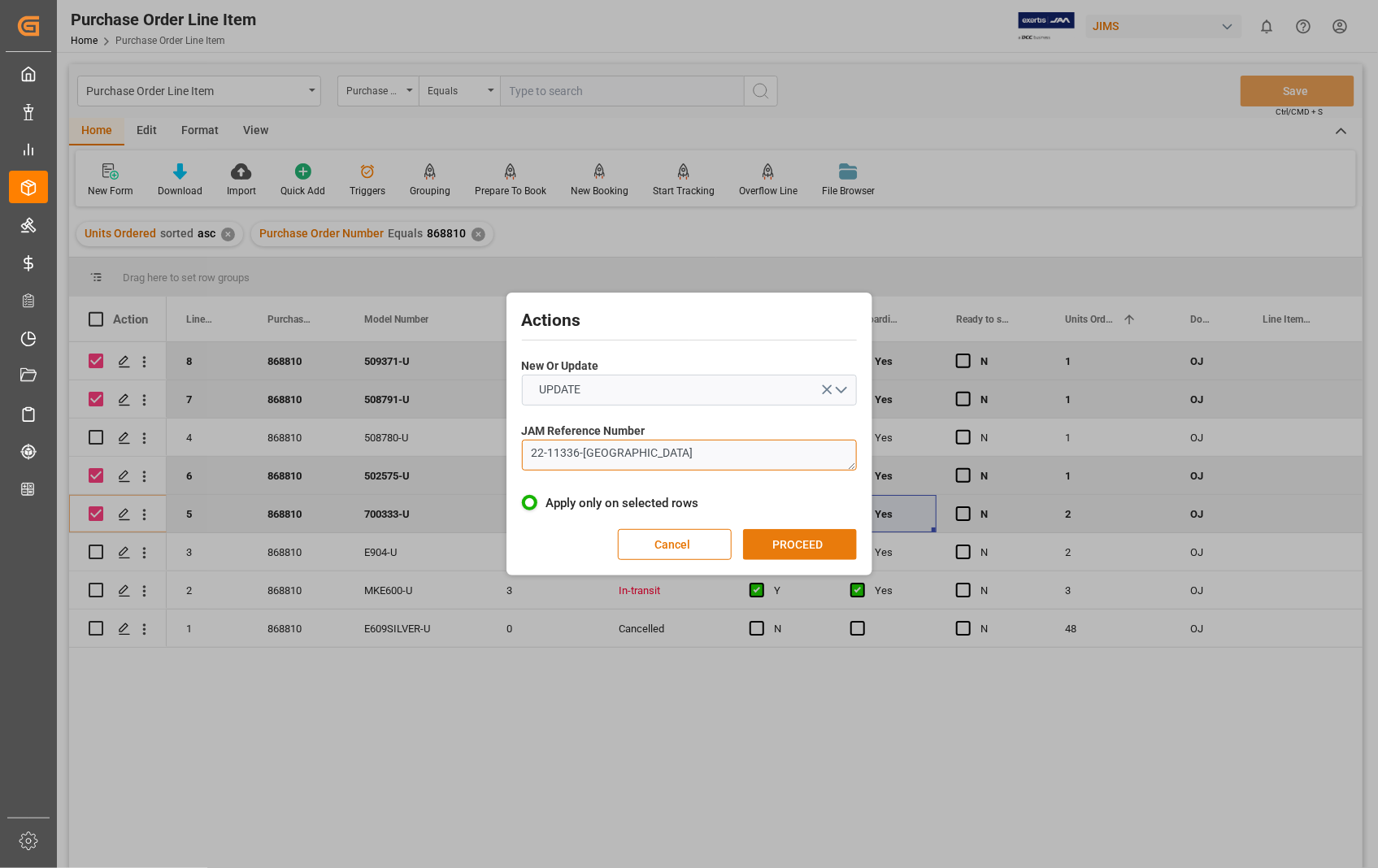
type textarea "22-11336-[GEOGRAPHIC_DATA]"
click at [818, 547] on button "PROCEED" at bounding box center [801, 544] width 114 height 31
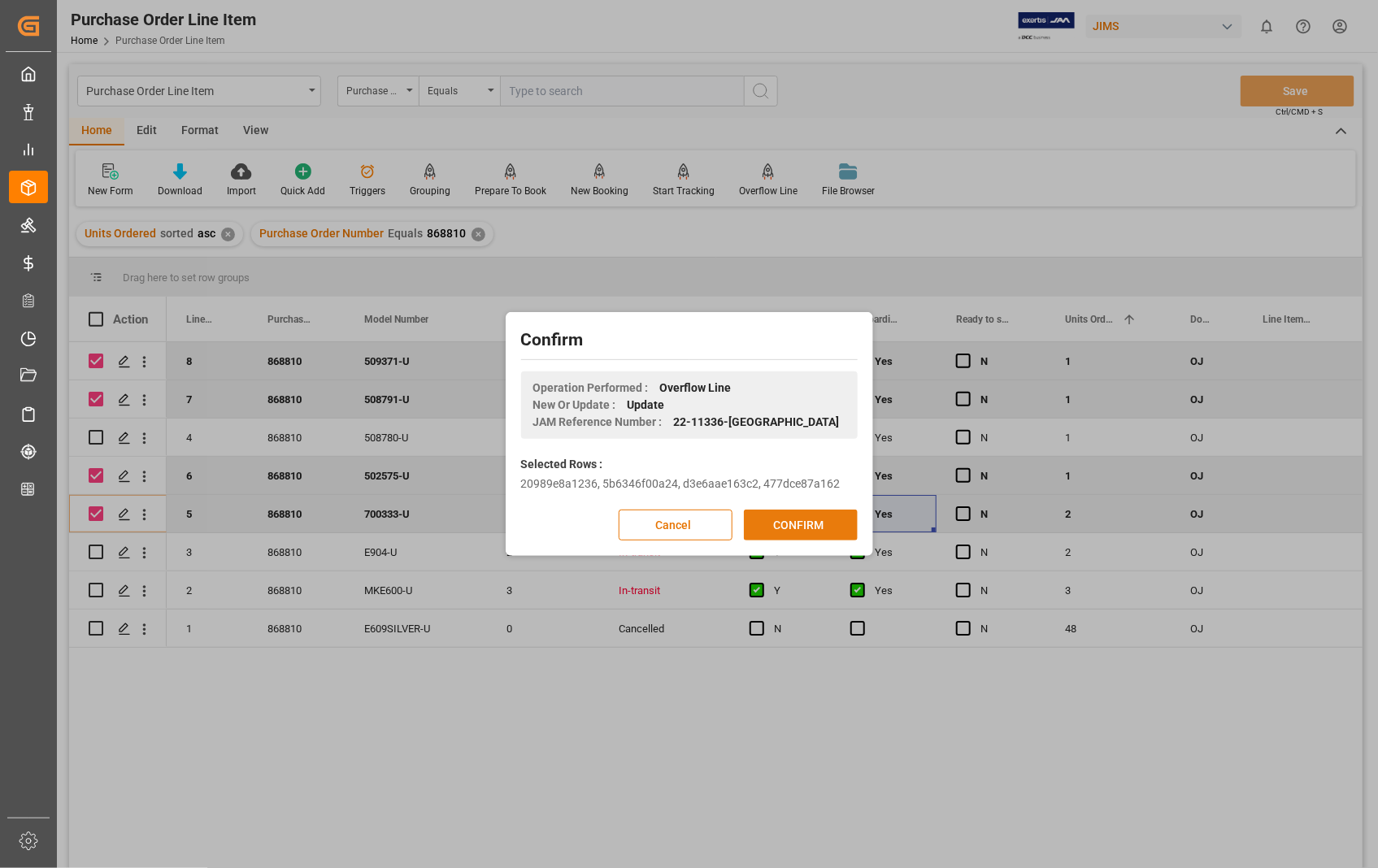
click at [787, 529] on button "CONFIRM" at bounding box center [801, 525] width 114 height 31
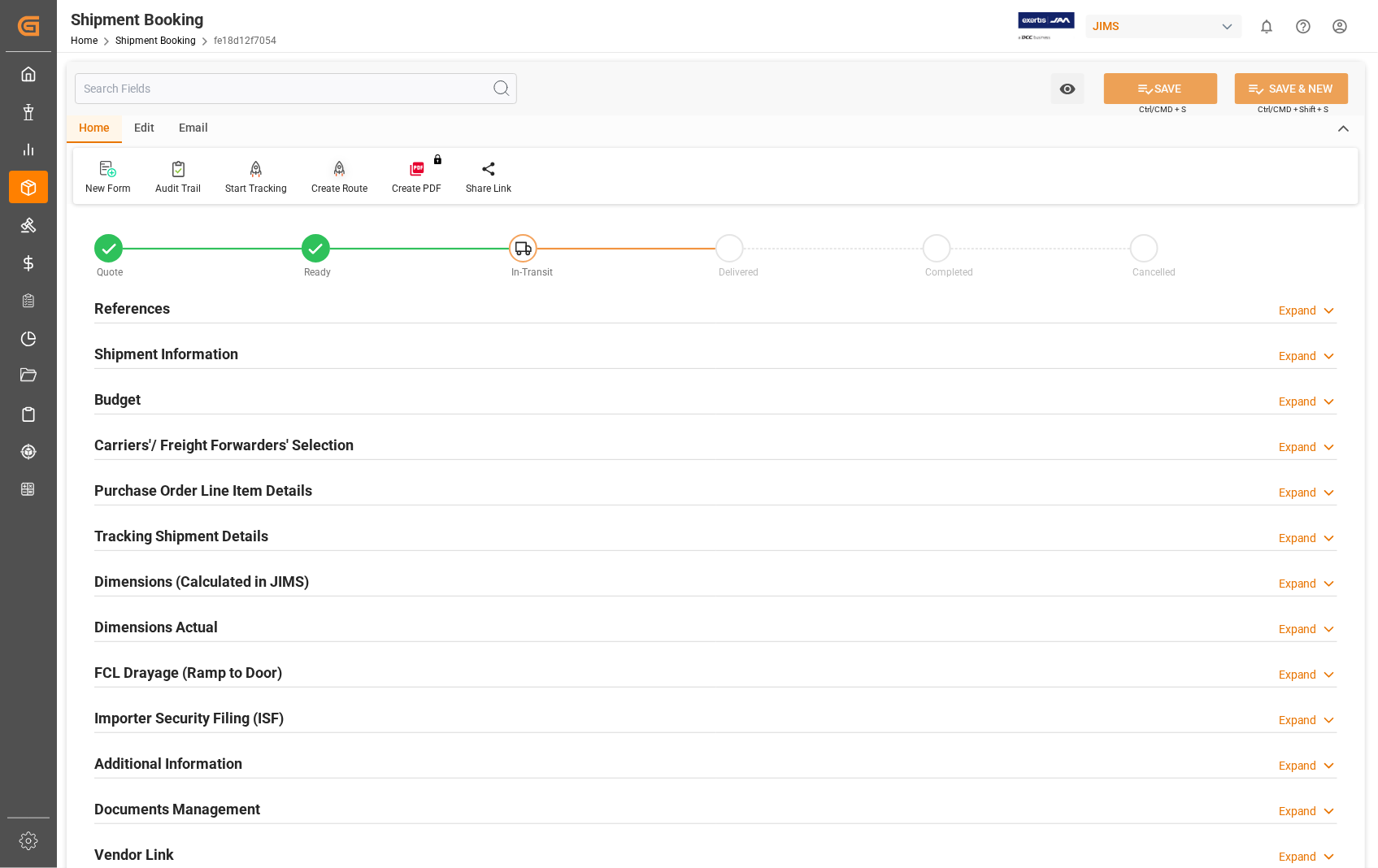
click at [338, 187] on div "Create Route" at bounding box center [339, 188] width 56 height 14
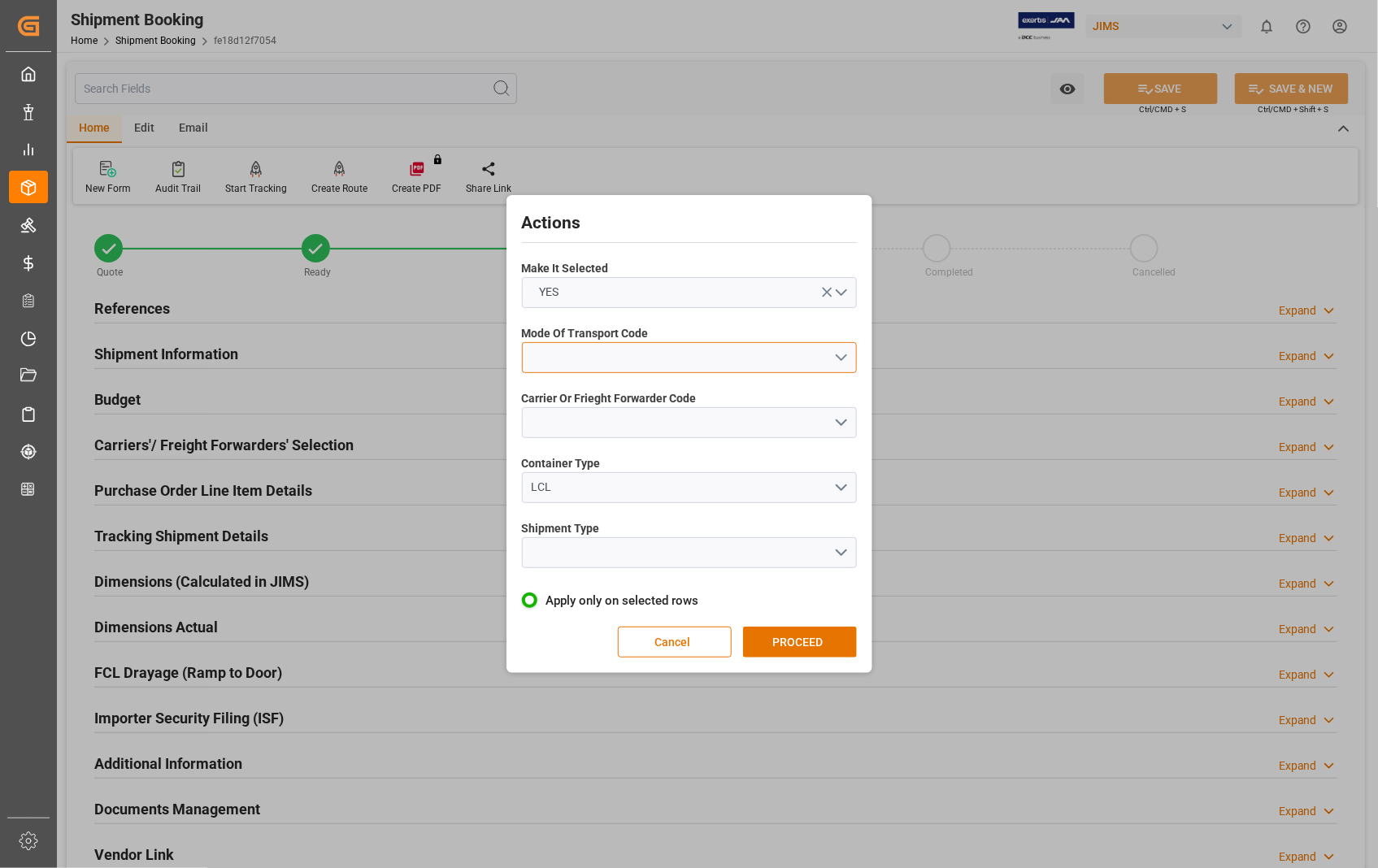
click at [841, 360] on button "open menu" at bounding box center [689, 358] width 335 height 31
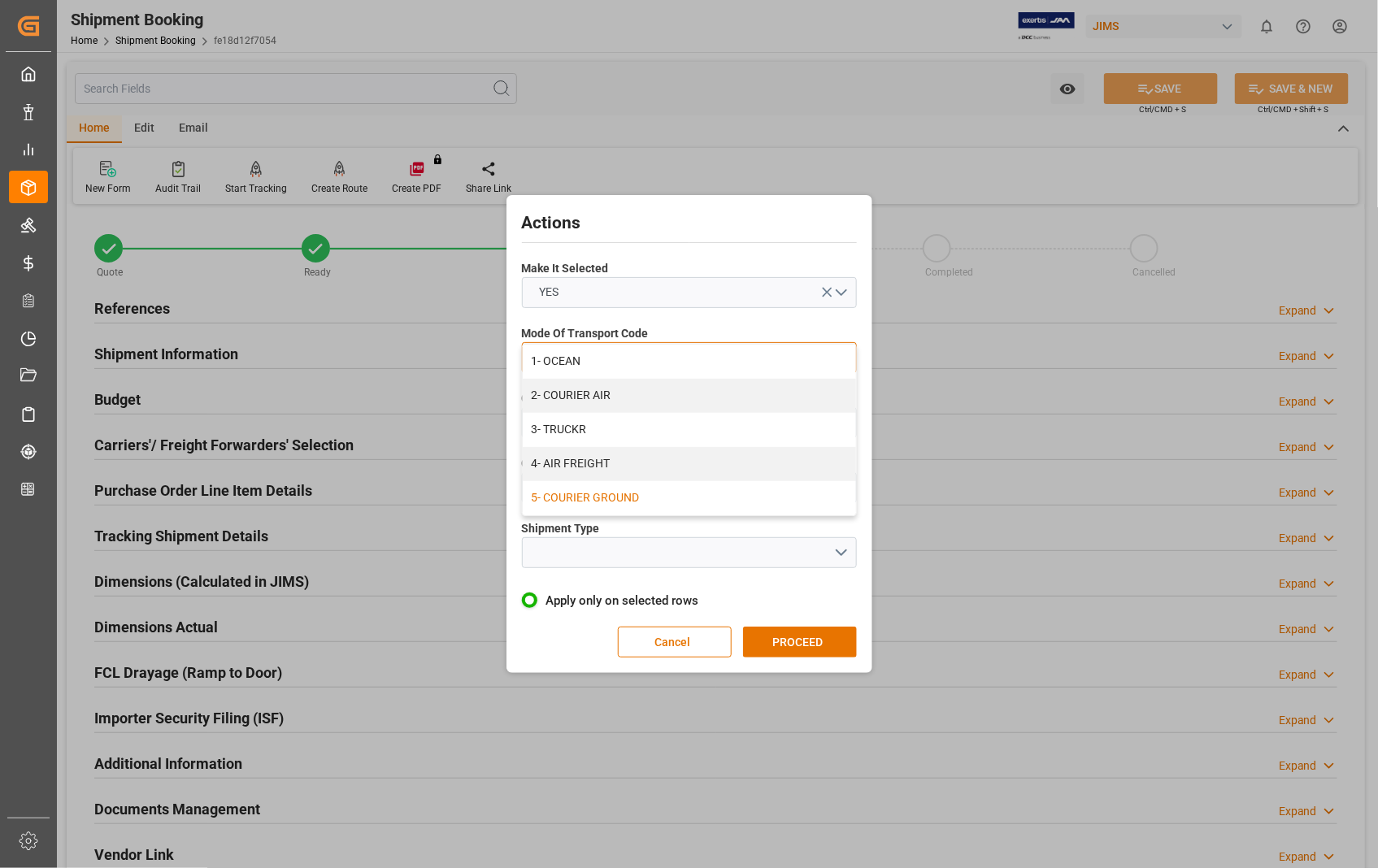
click at [602, 496] on div "5- COURIER GROUND" at bounding box center [690, 498] width 334 height 34
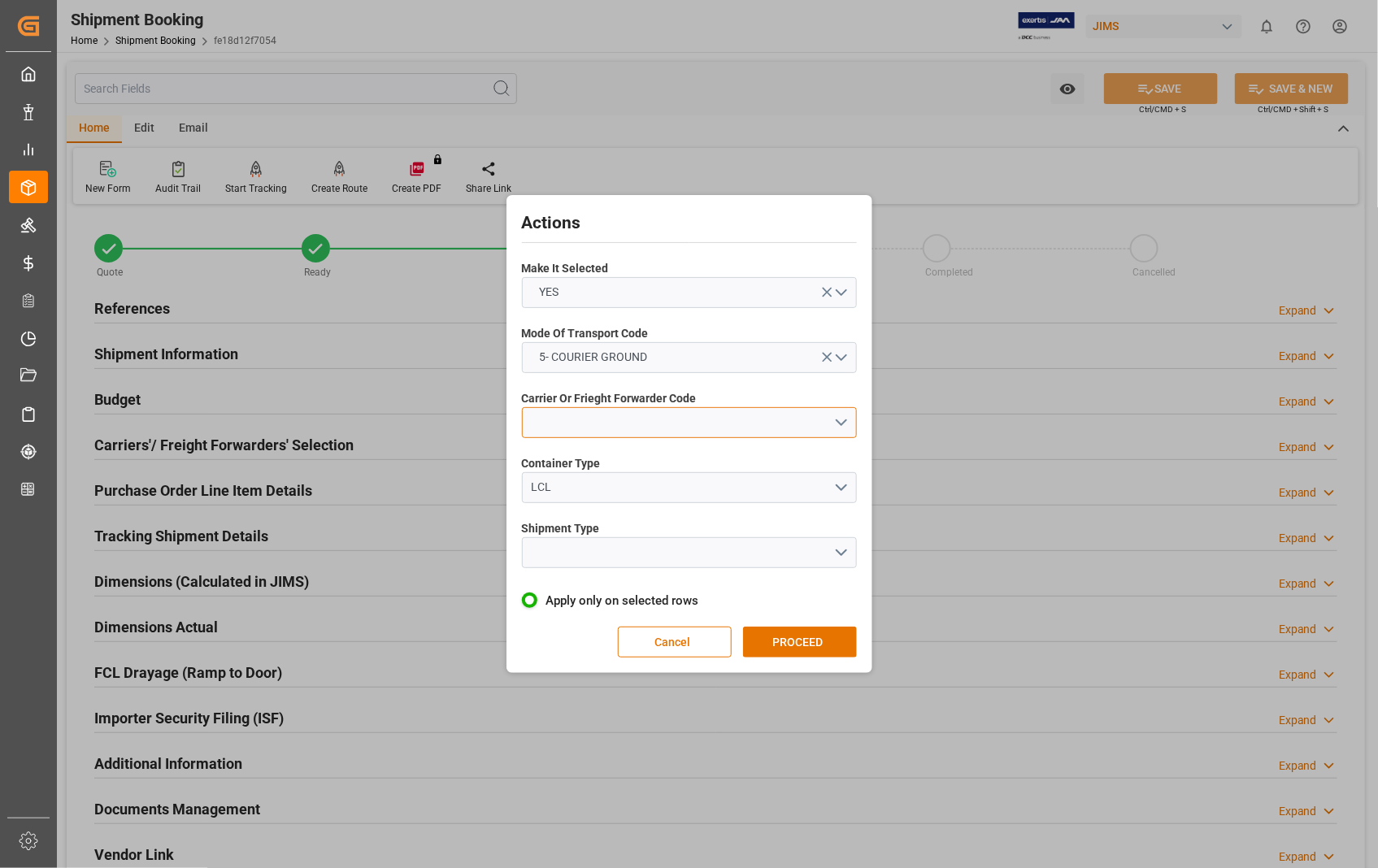
click at [842, 421] on button "open menu" at bounding box center [689, 422] width 335 height 31
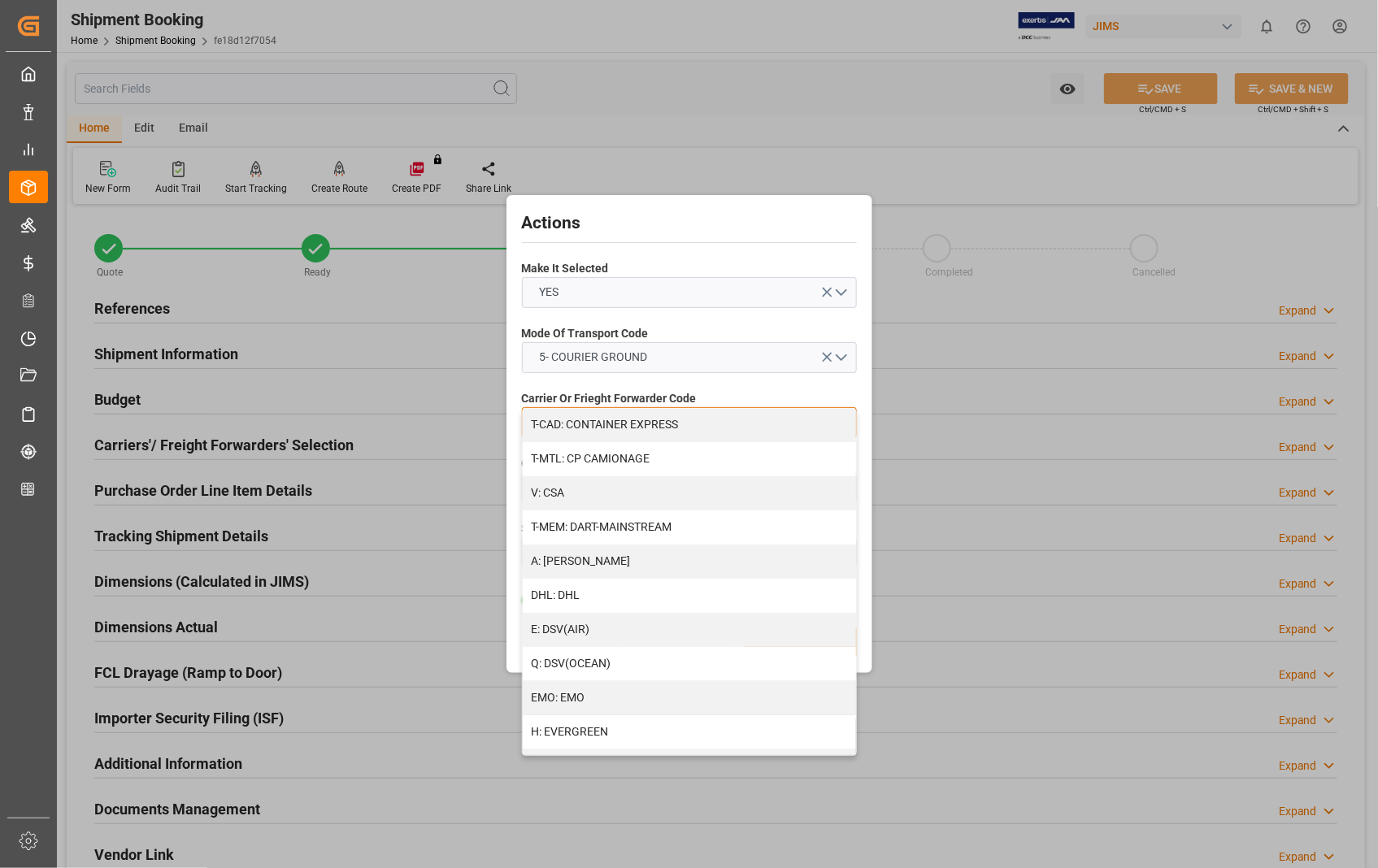
scroll to position [451, 0]
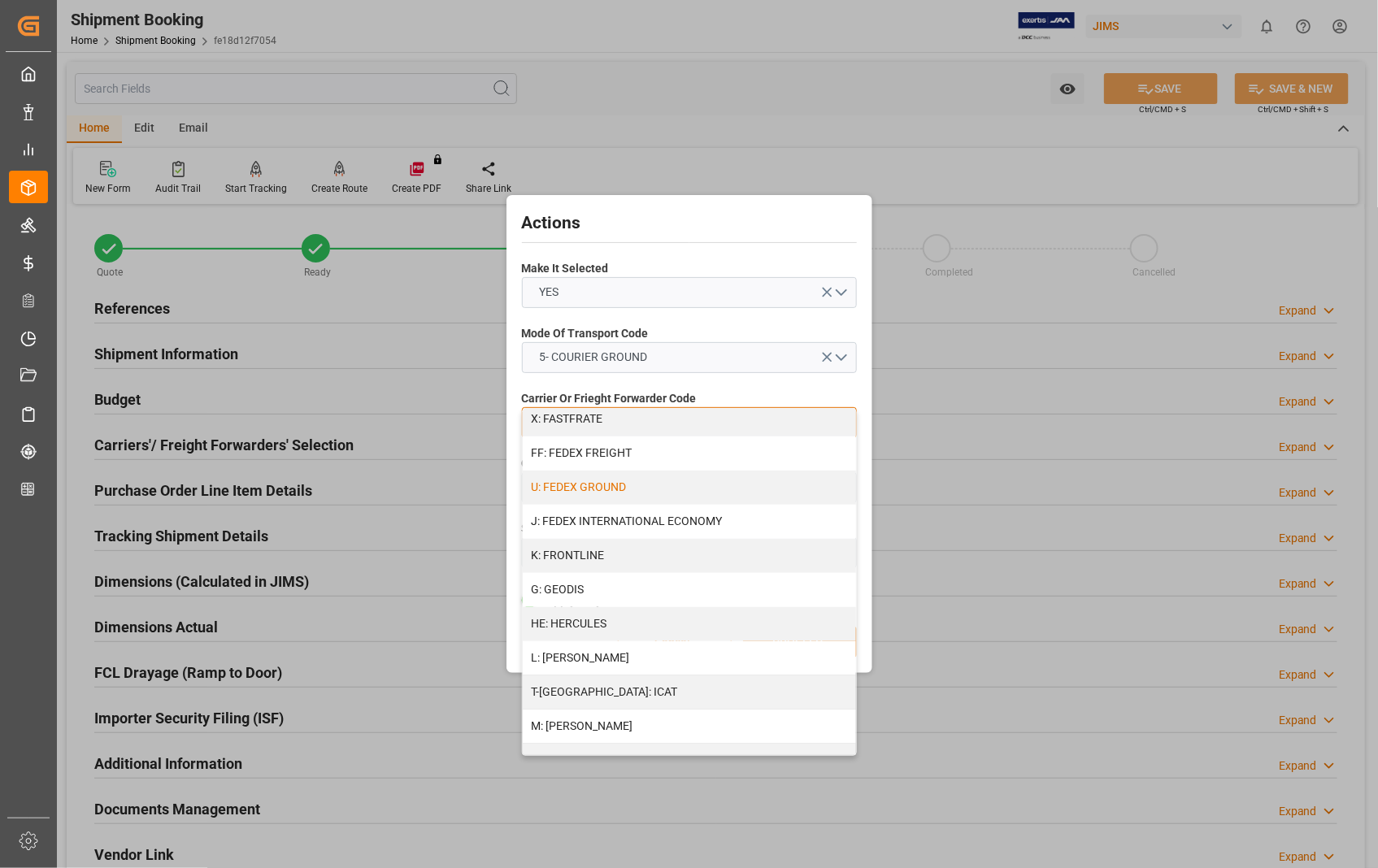
click at [681, 477] on div "U: FEDEX GROUND" at bounding box center [690, 487] width 334 height 34
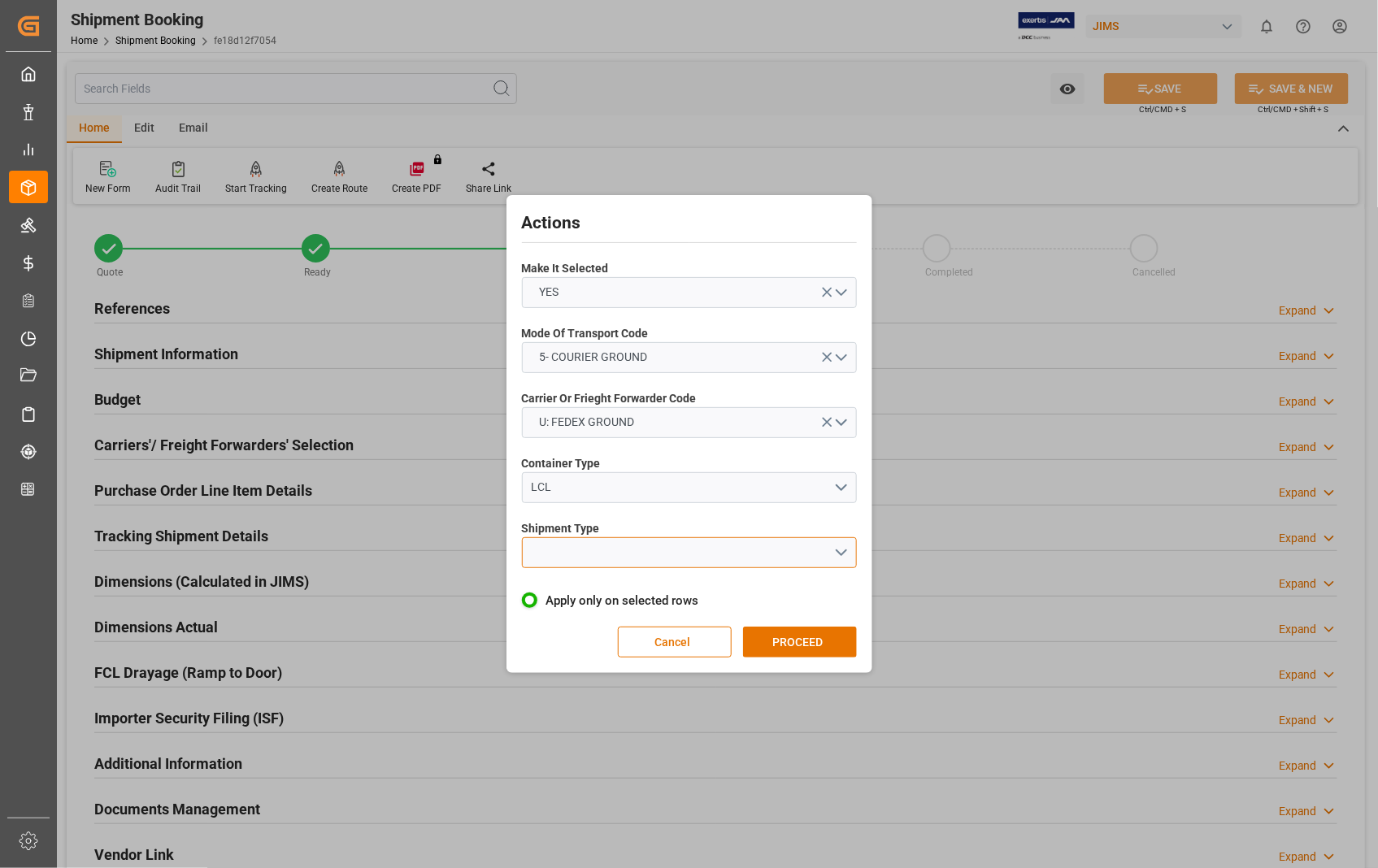
click at [838, 549] on button "open menu" at bounding box center [689, 552] width 335 height 31
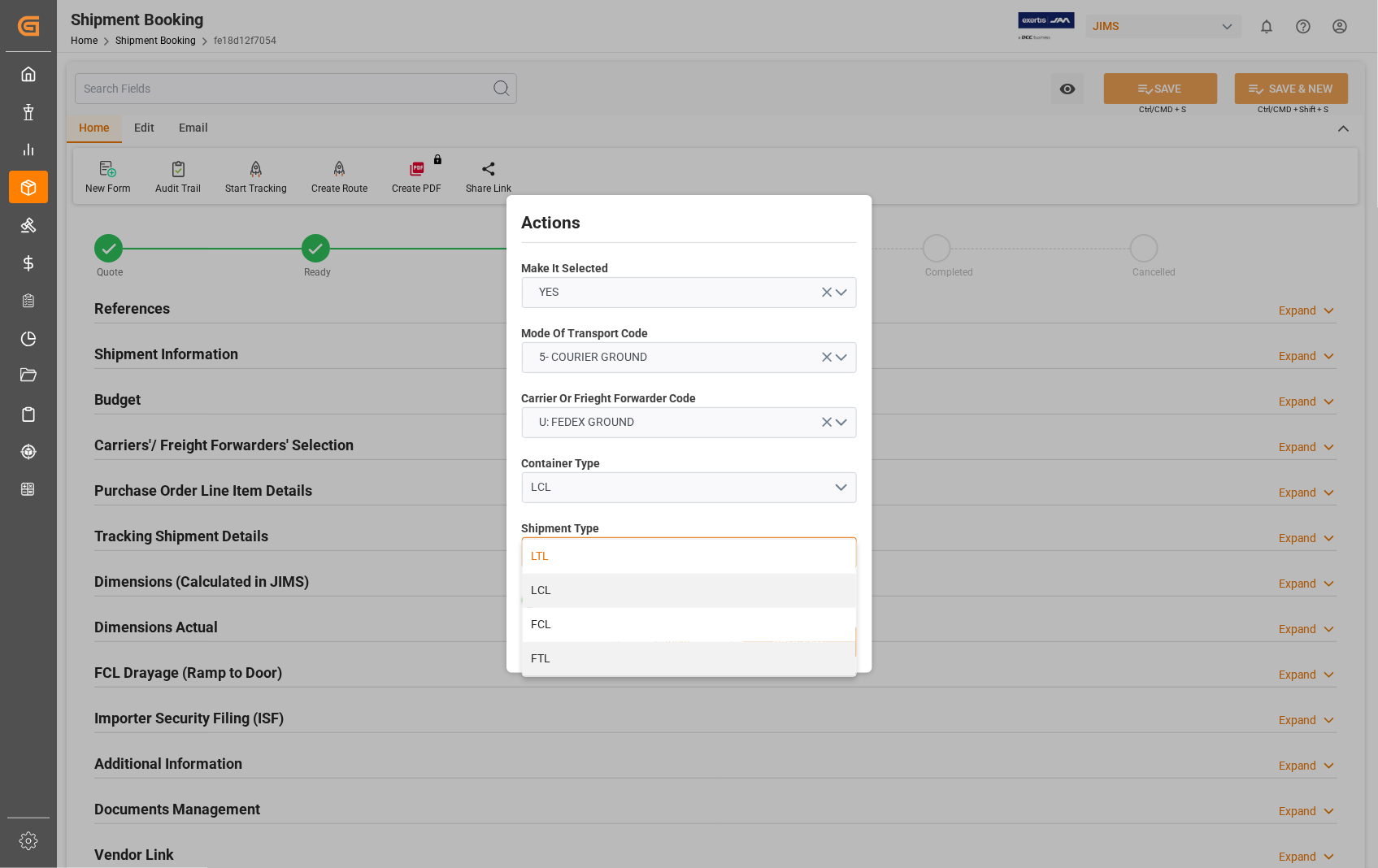
click at [543, 558] on div "LTL" at bounding box center [690, 557] width 334 height 34
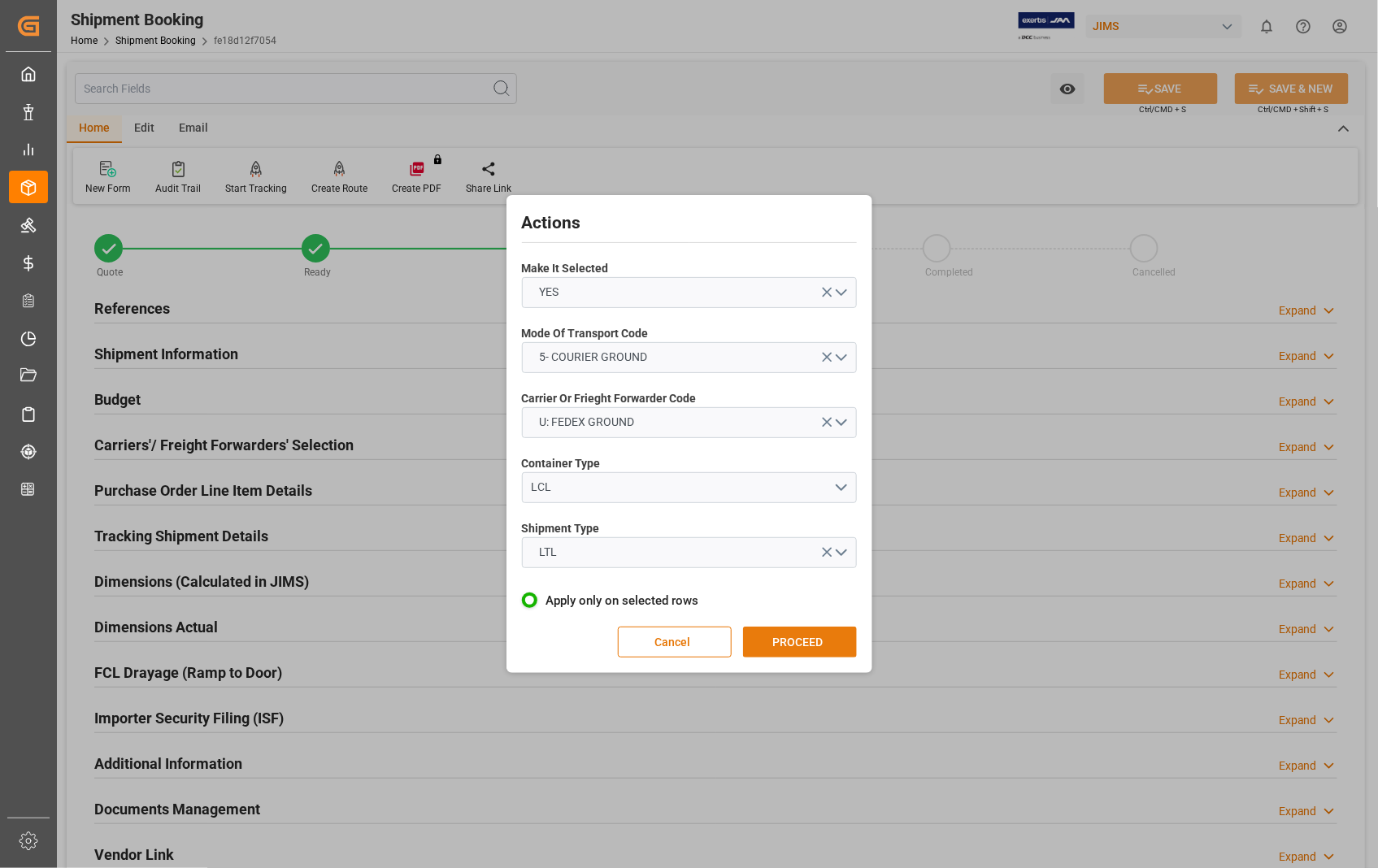
click at [782, 636] on button "PROCEED" at bounding box center [801, 641] width 114 height 31
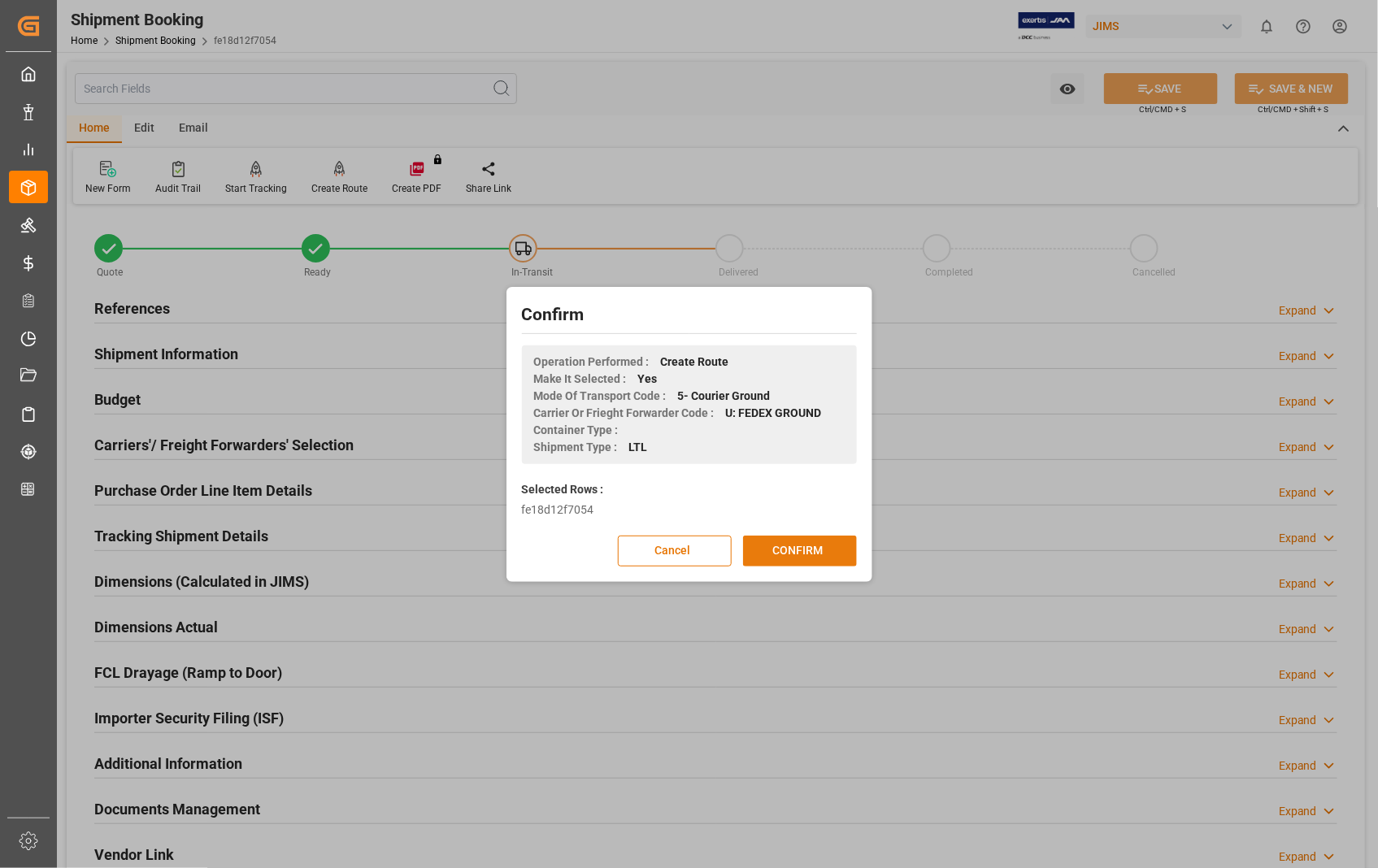
click at [822, 541] on button "CONFIRM" at bounding box center [801, 550] width 114 height 31
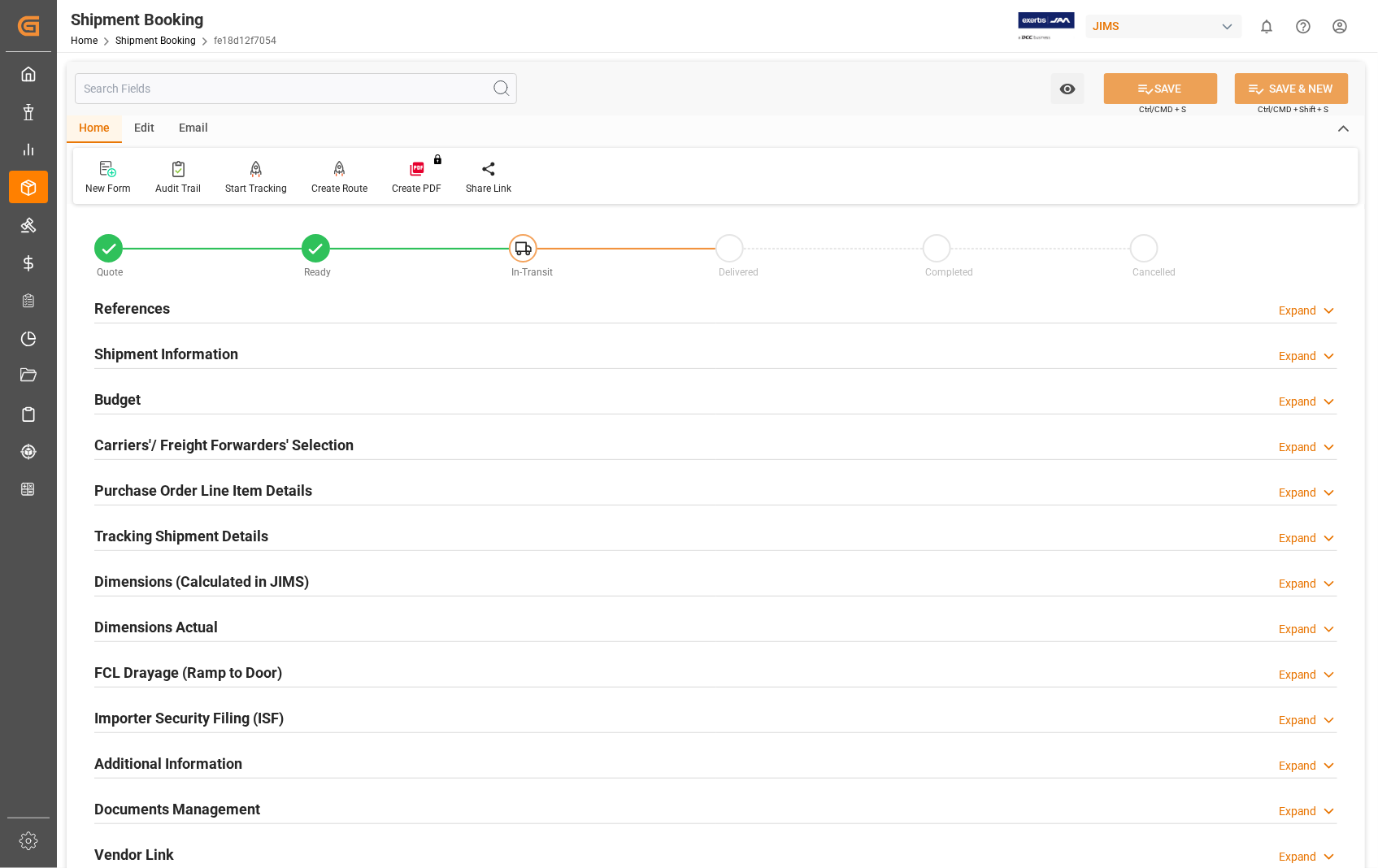
click at [178, 447] on h2 "Carriers'/ Freight Forwarders' Selection" at bounding box center [224, 444] width 260 height 22
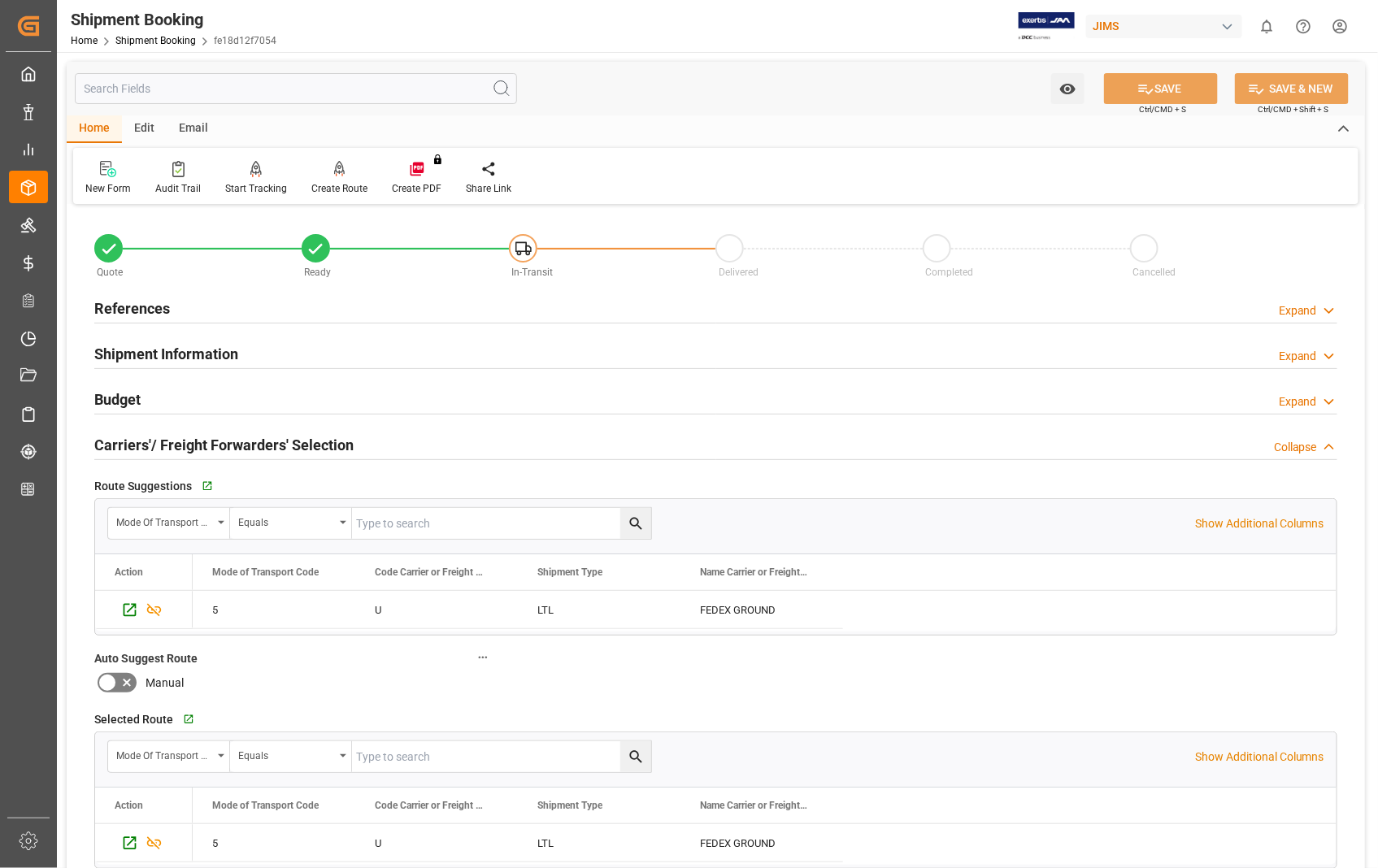
click at [179, 447] on h2 "Carriers'/ Freight Forwarders' Selection" at bounding box center [224, 444] width 260 height 22
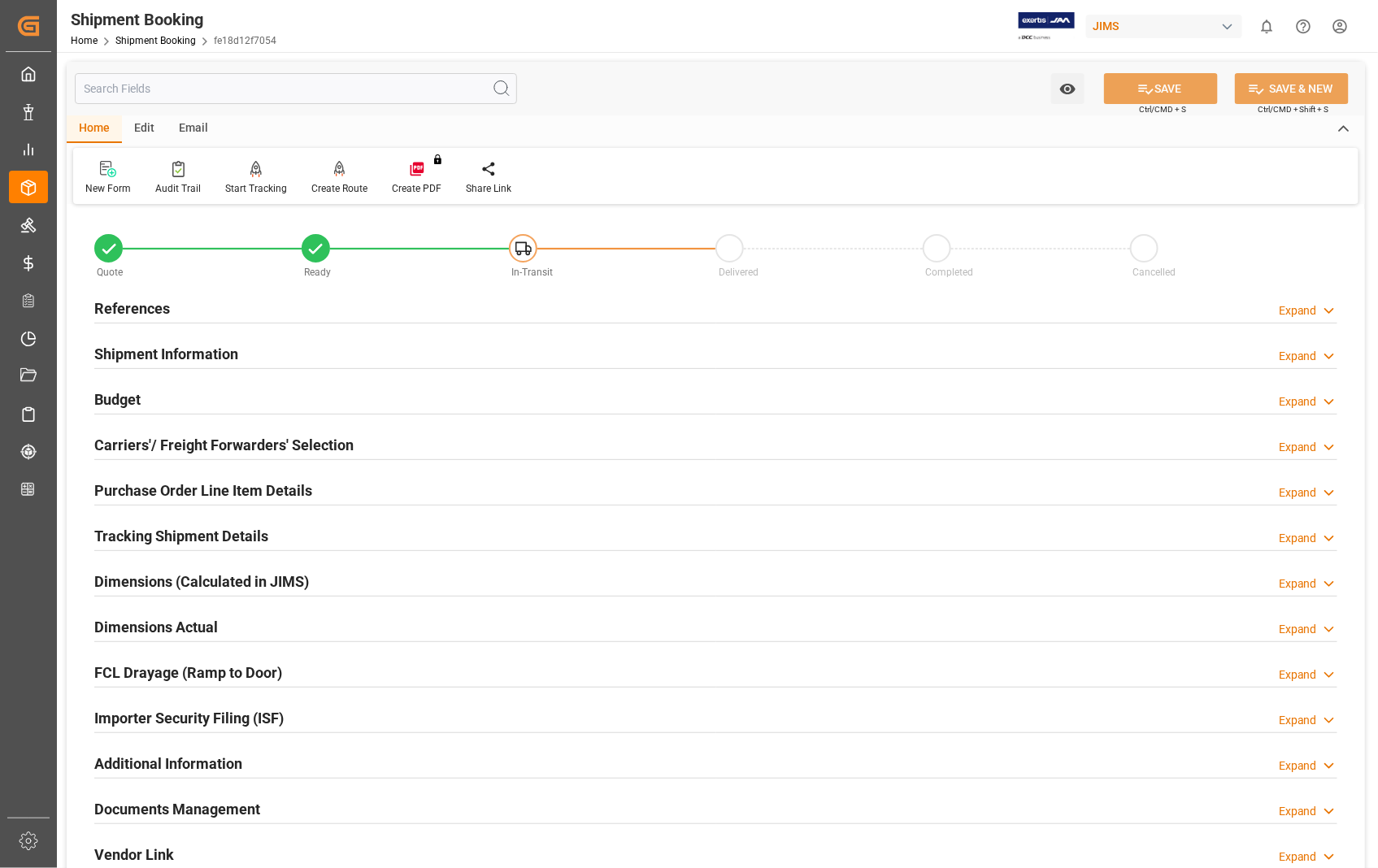
click at [202, 439] on h2 "Carriers'/ Freight Forwarders' Selection" at bounding box center [224, 444] width 260 height 22
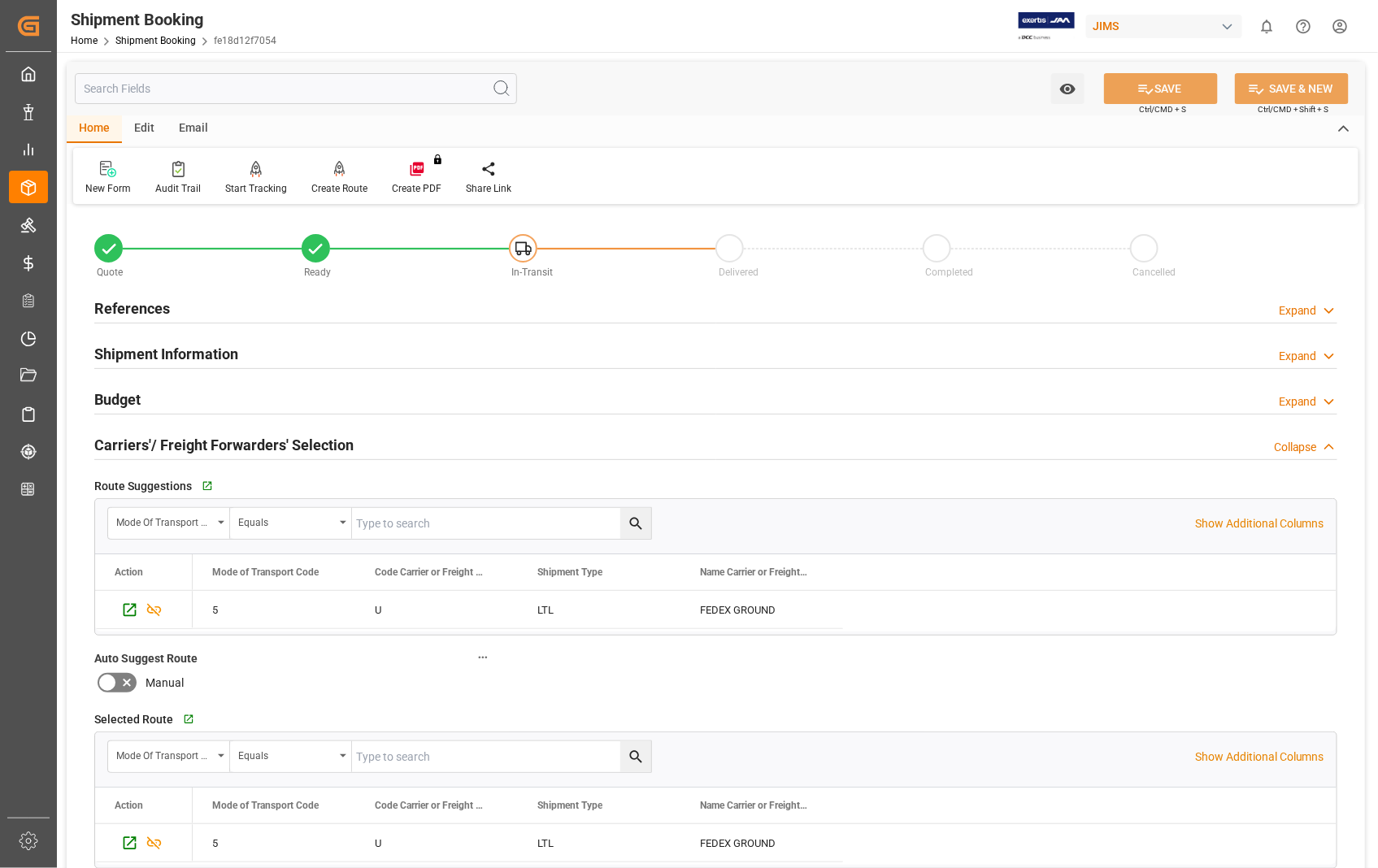
click at [202, 439] on h2 "Carriers'/ Freight Forwarders' Selection" at bounding box center [224, 444] width 260 height 22
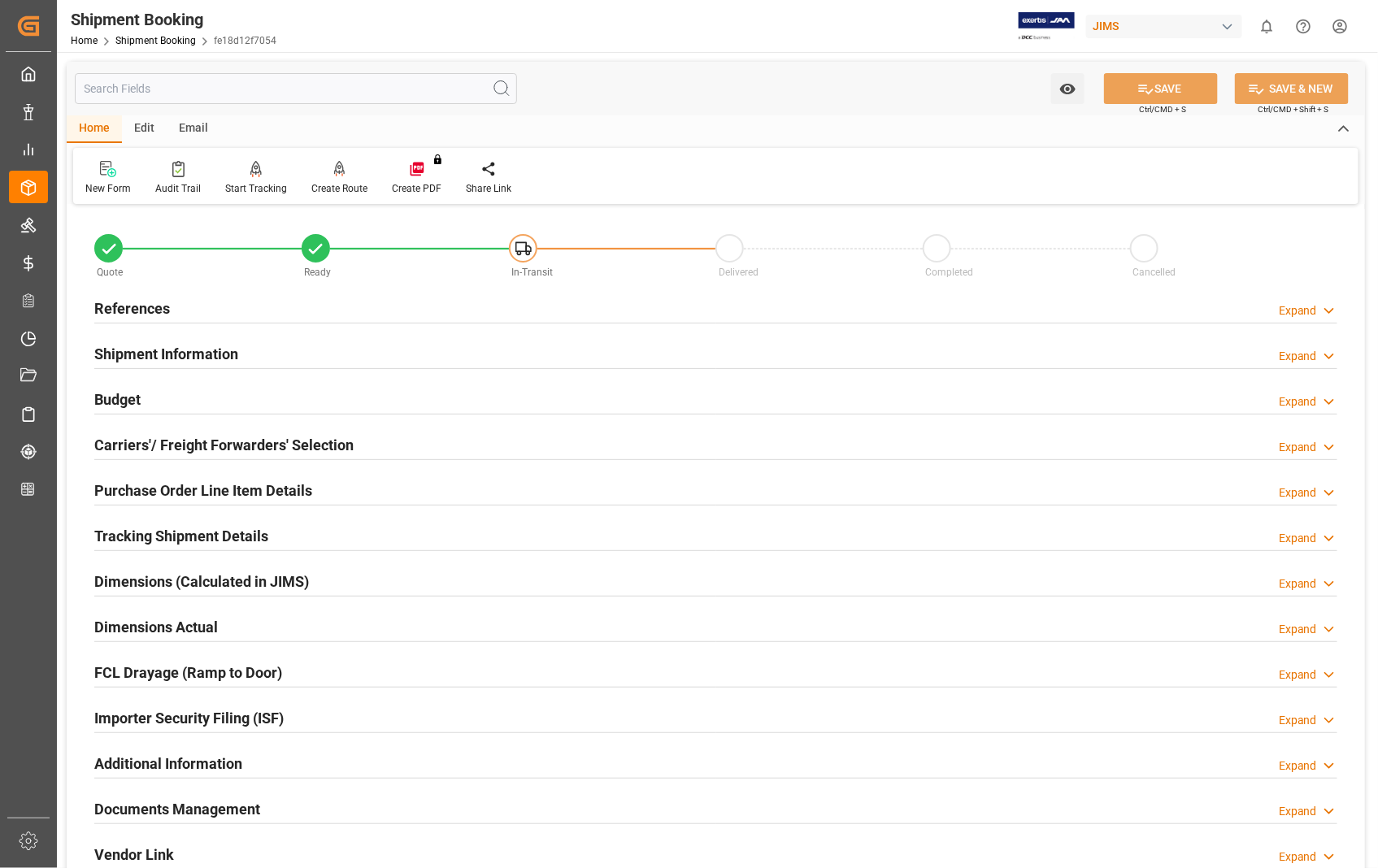
click at [178, 494] on h2 "Purchase Order Line Item Details" at bounding box center [203, 491] width 218 height 22
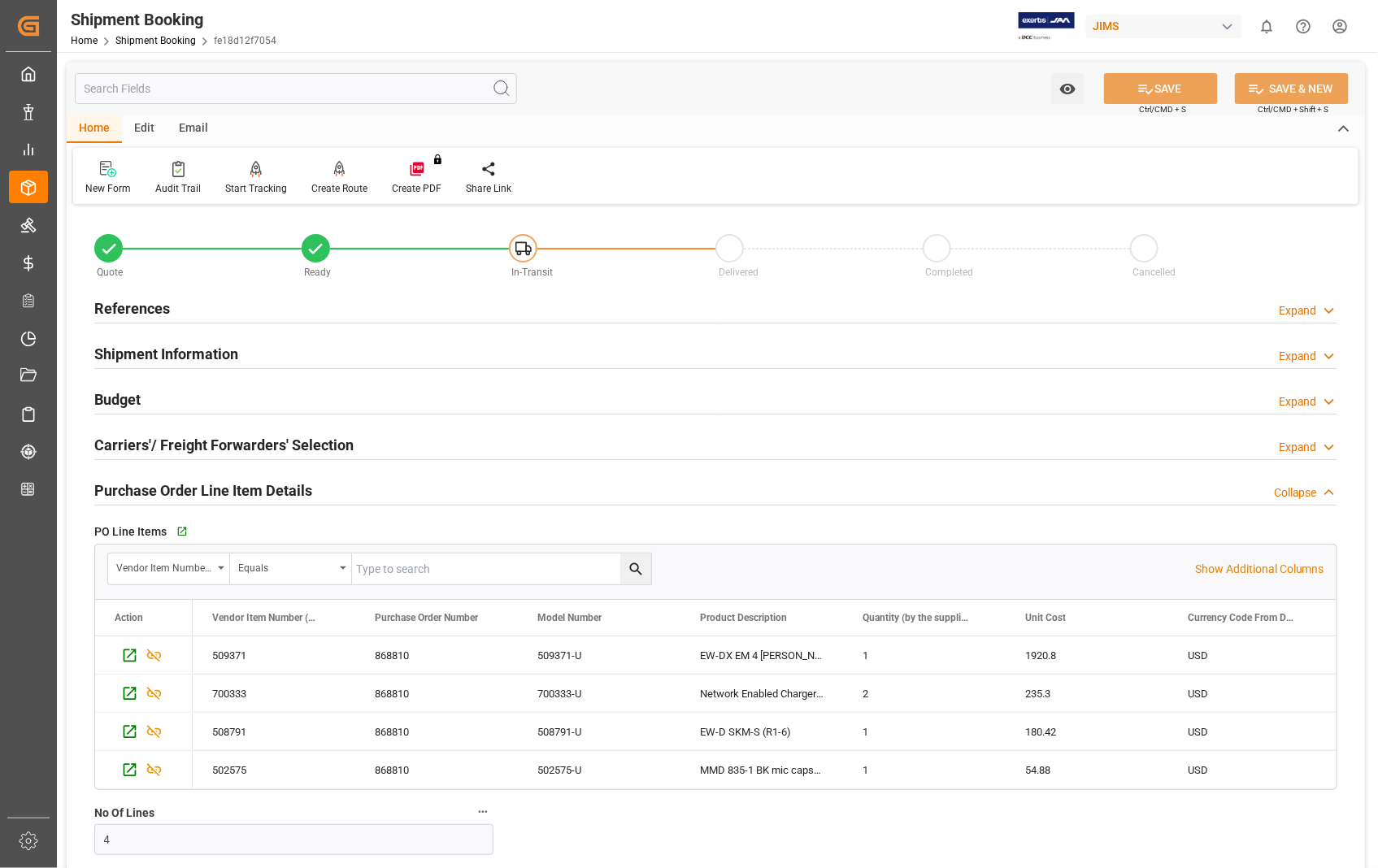
click at [186, 482] on h2 "Purchase Order Line Item Details" at bounding box center [203, 491] width 218 height 22
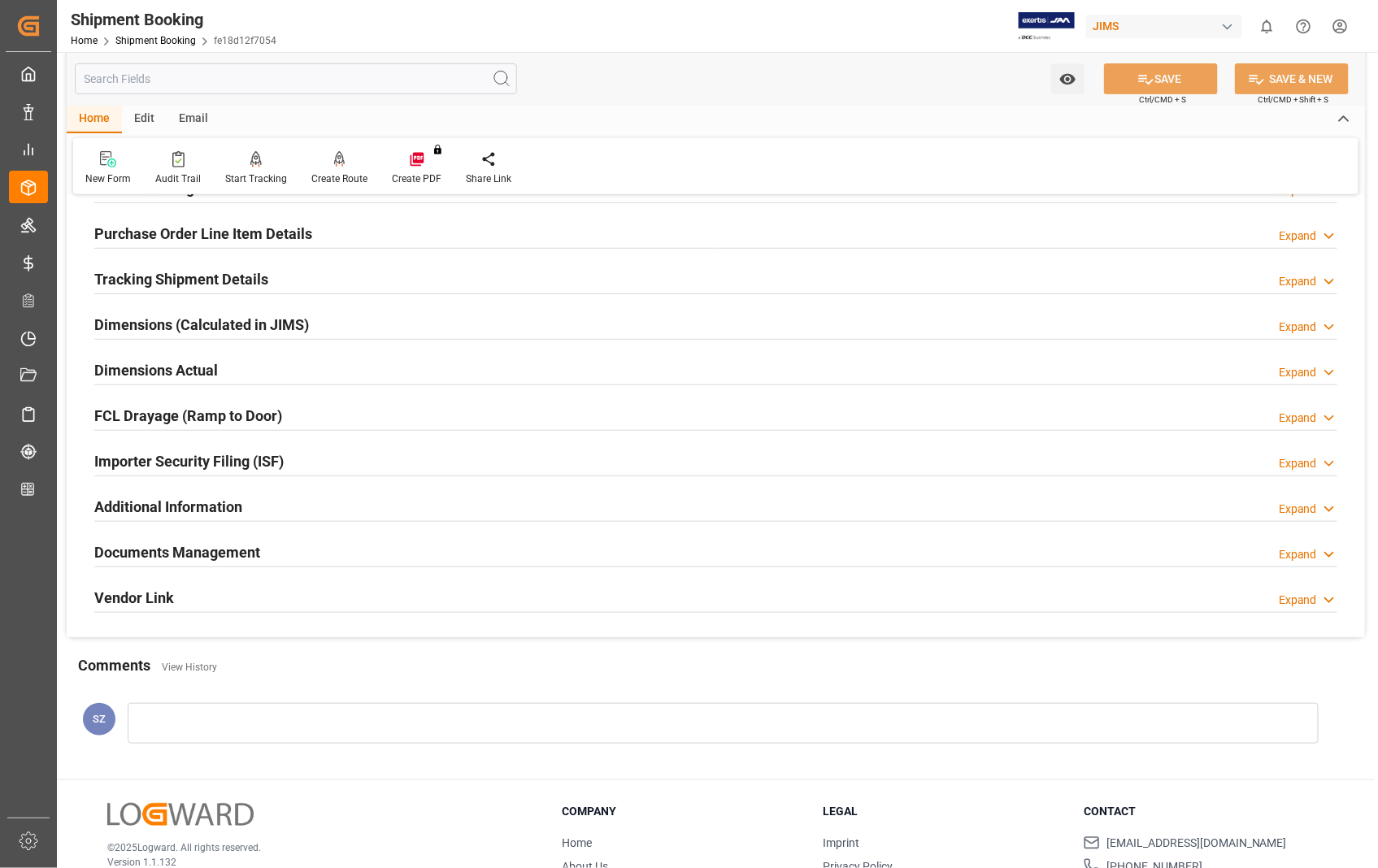
scroll to position [352, 0]
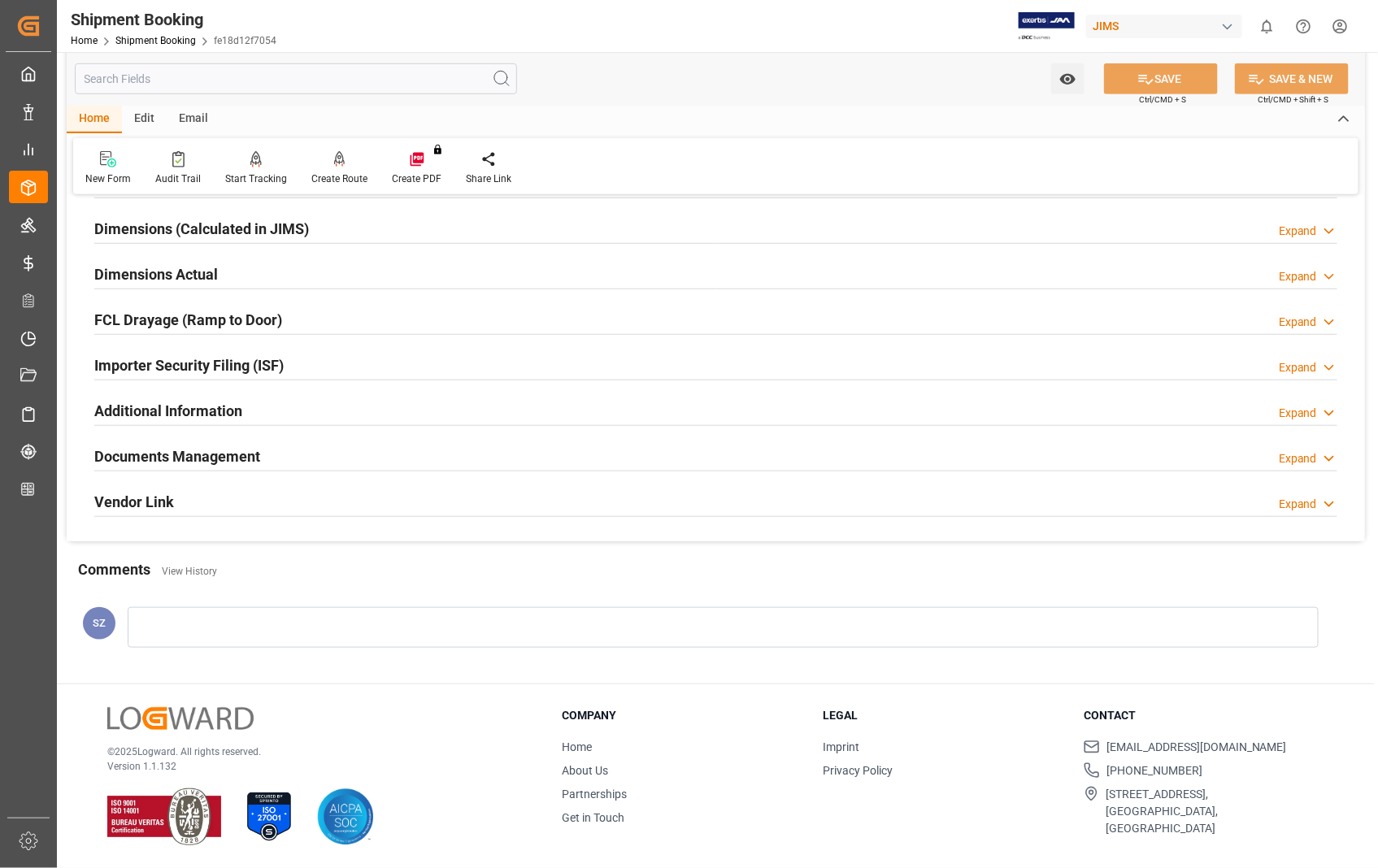
click at [162, 279] on h2 "Dimensions Actual" at bounding box center [156, 274] width 123 height 22
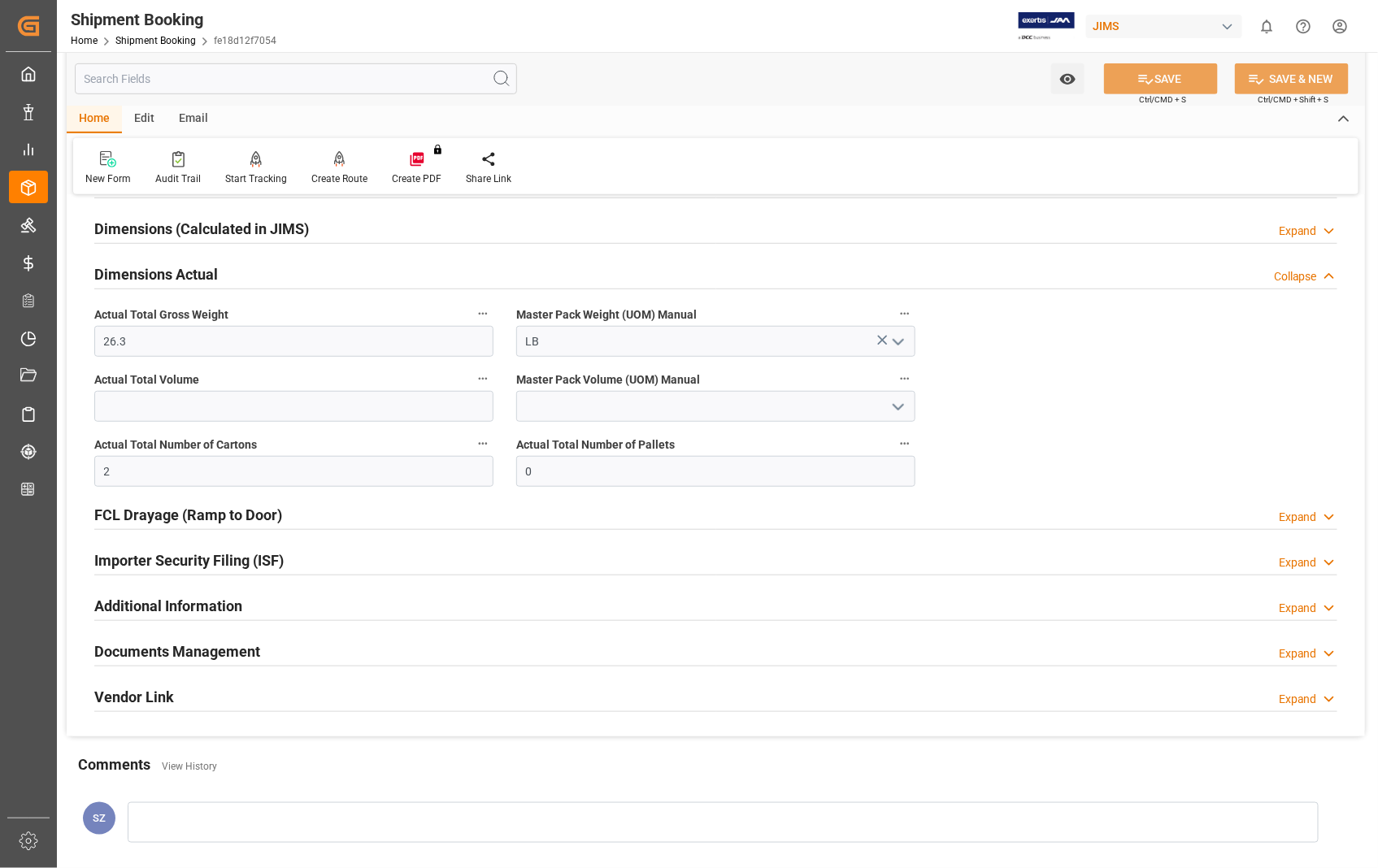
click at [162, 279] on h2 "Dimensions Actual" at bounding box center [156, 274] width 123 height 22
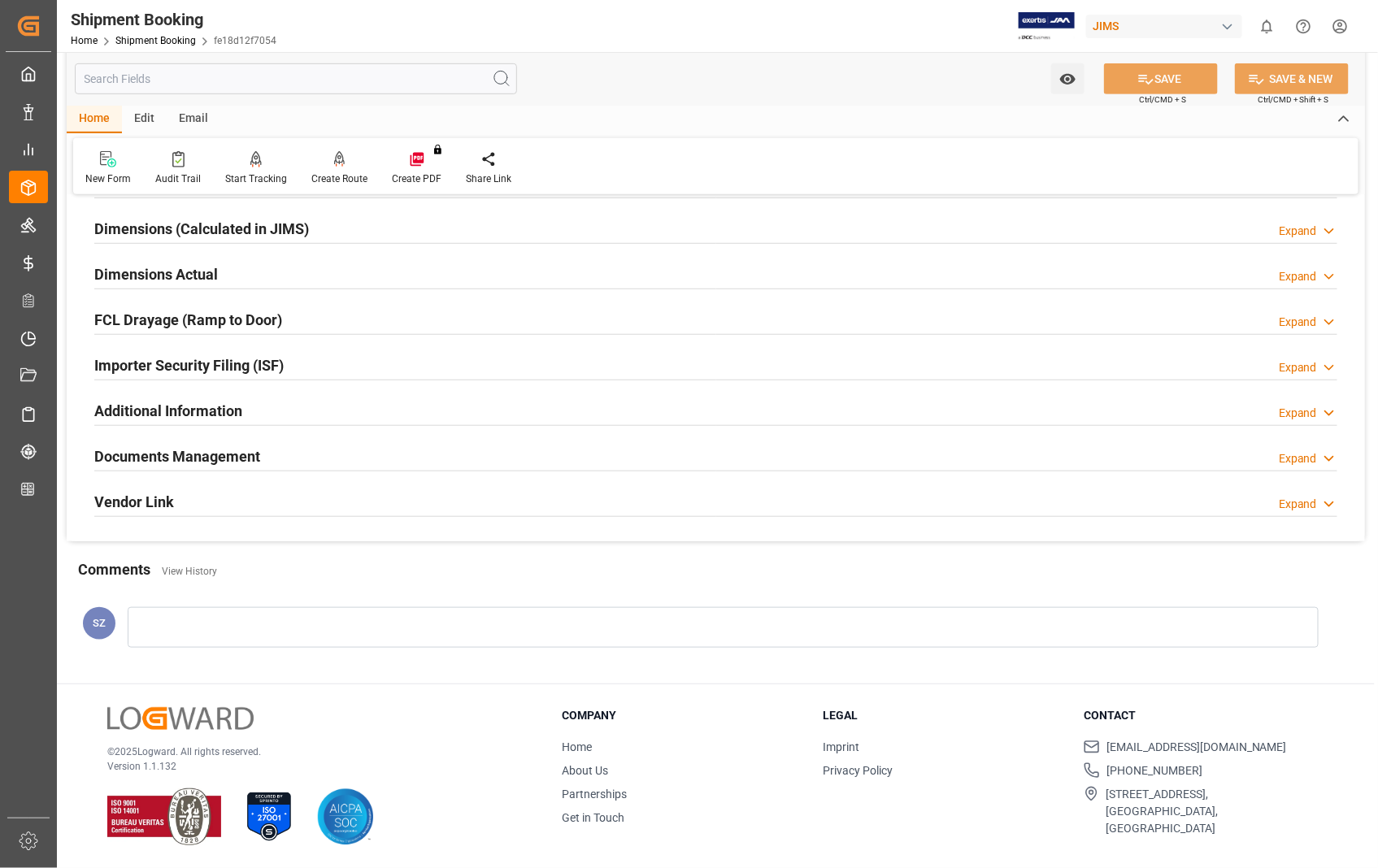
click at [183, 460] on h2 "Documents Management" at bounding box center [178, 456] width 166 height 22
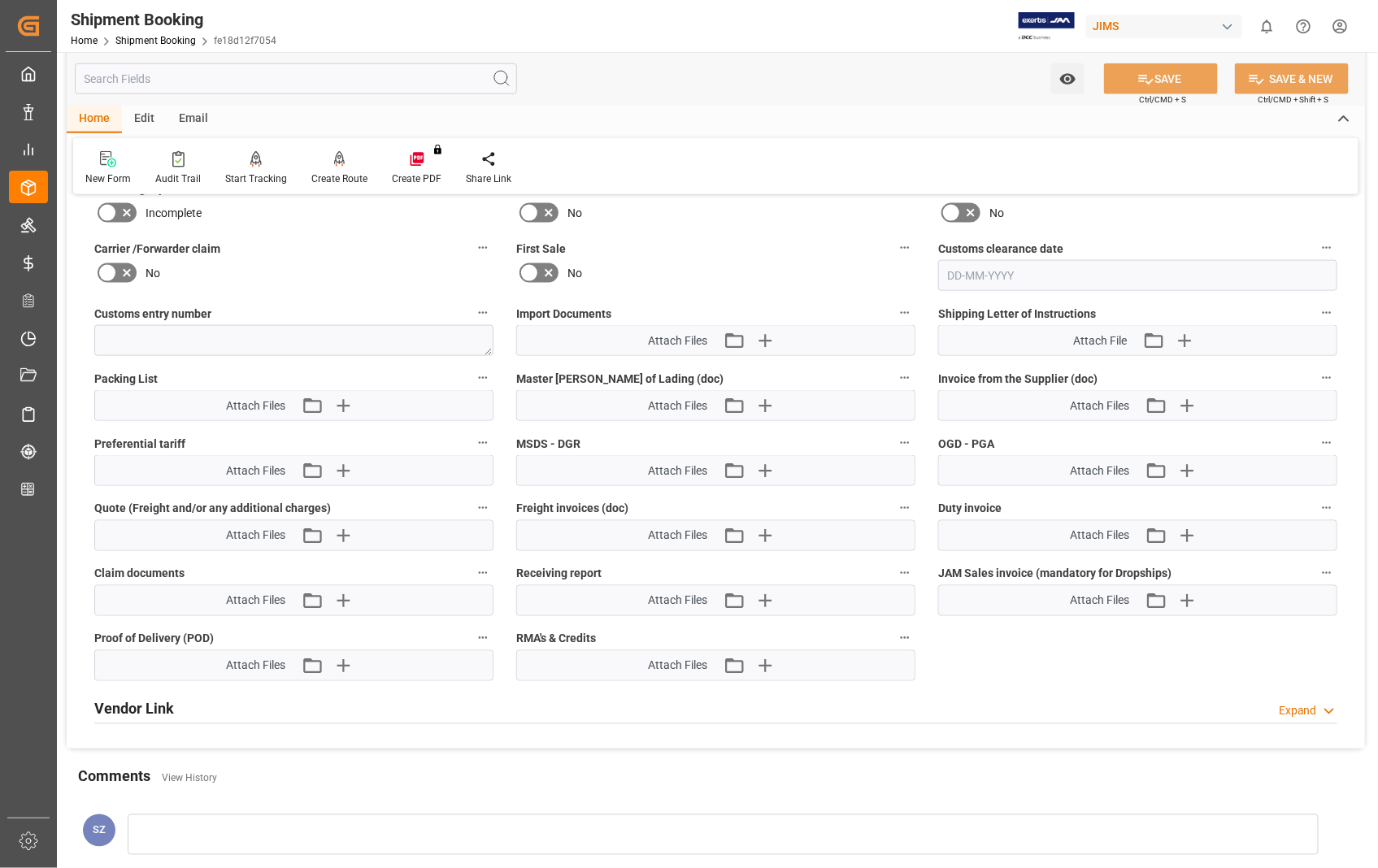
scroll to position [895, 0]
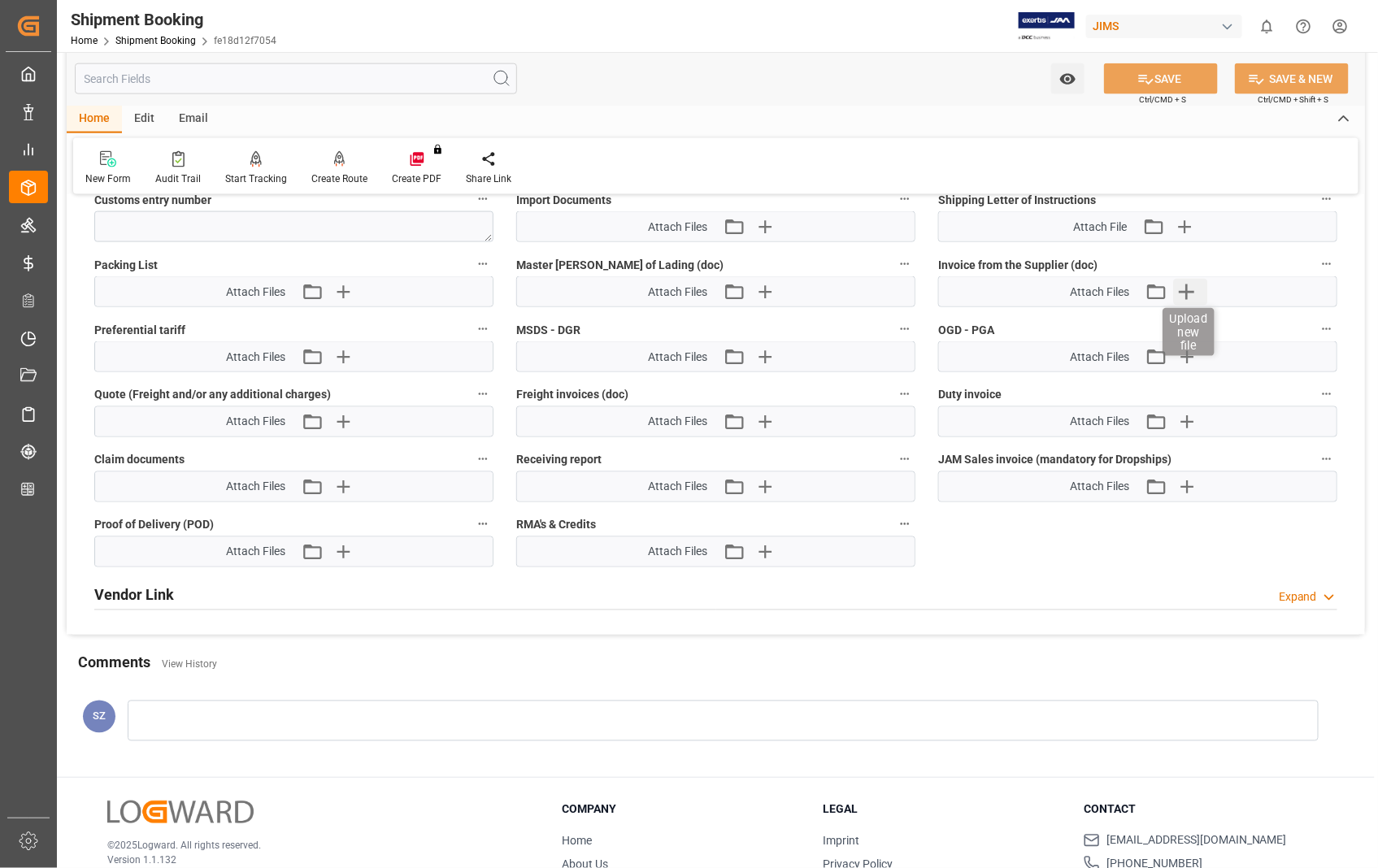
click at [1191, 288] on icon "button" at bounding box center [1187, 292] width 15 height 15
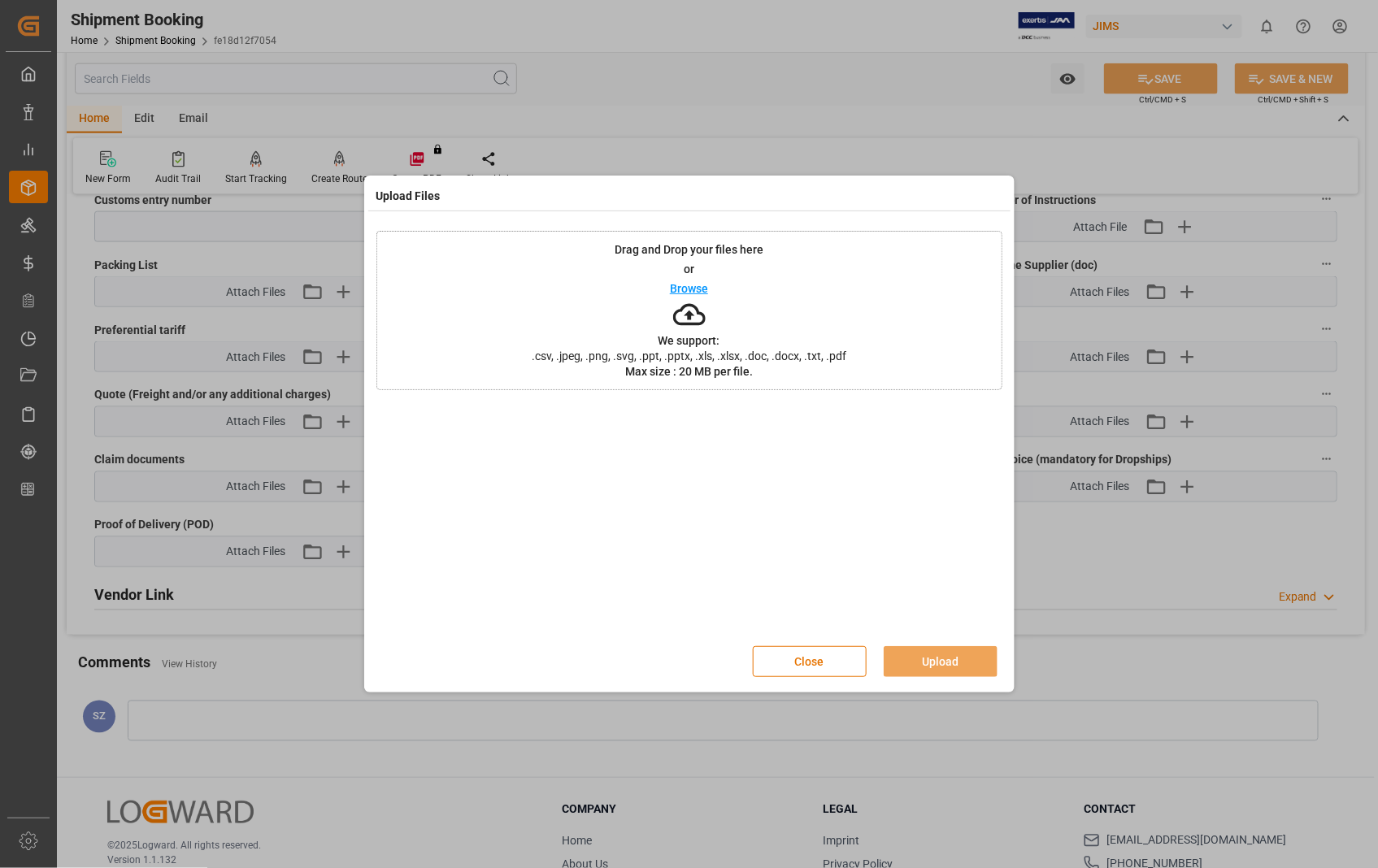
click at [691, 287] on p "Browse" at bounding box center [689, 288] width 38 height 12
click at [985, 417] on icon at bounding box center [984, 416] width 10 height 10
click at [685, 285] on p "Browse" at bounding box center [689, 288] width 38 height 12
click at [929, 657] on button "Upload" at bounding box center [941, 661] width 114 height 31
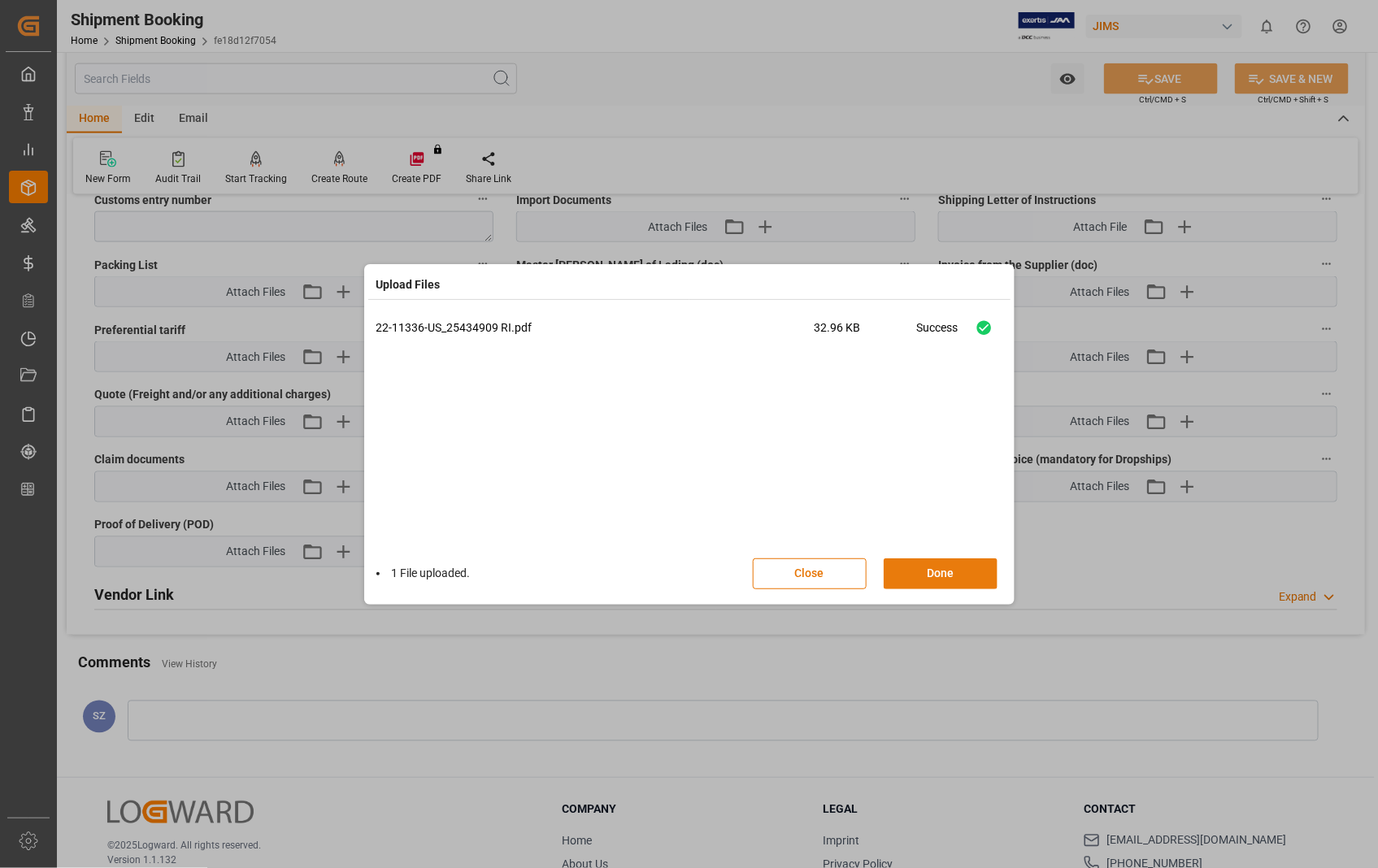
click at [944, 577] on button "Done" at bounding box center [941, 574] width 114 height 31
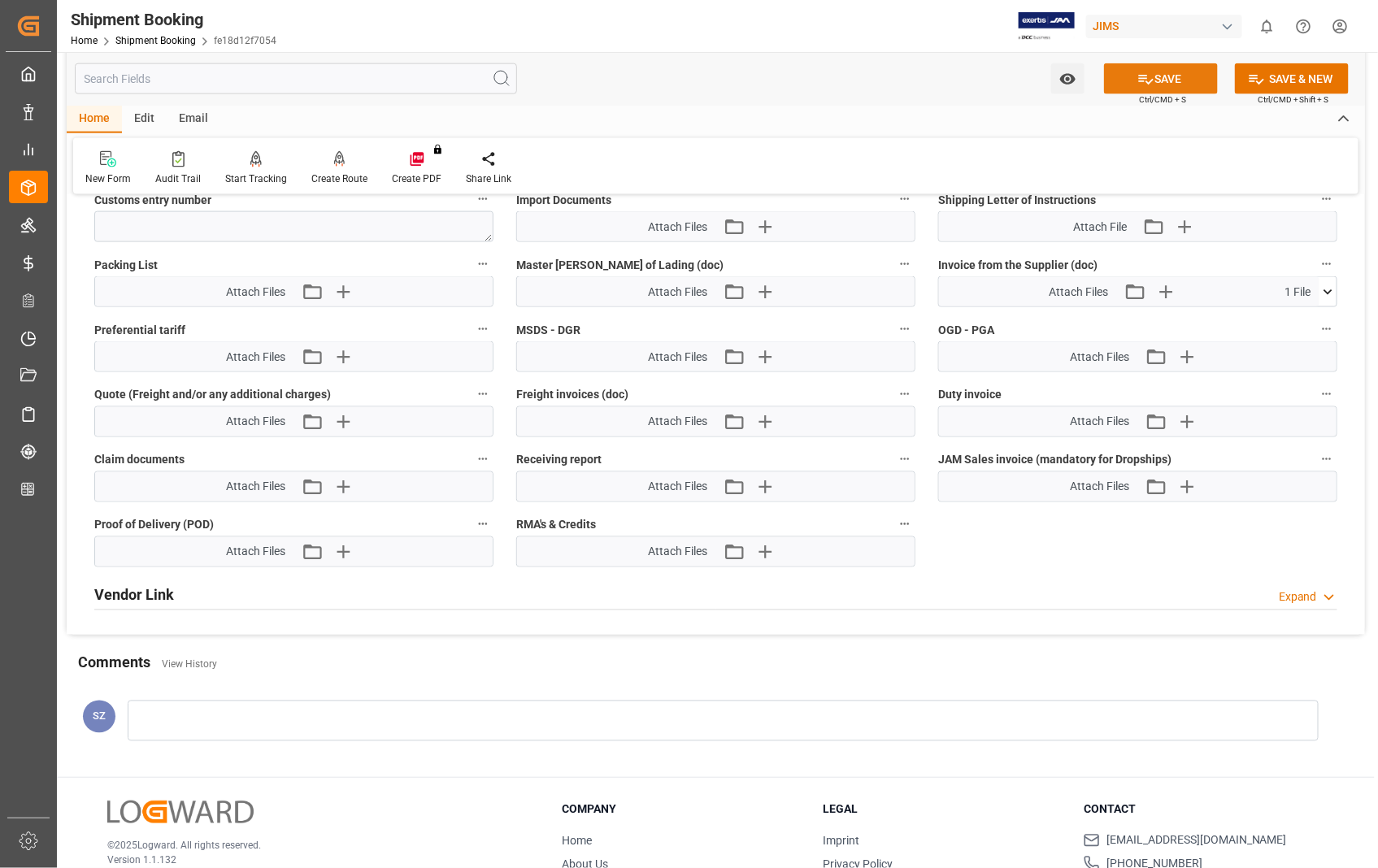
click at [1175, 81] on button "SAVE" at bounding box center [1161, 79] width 114 height 31
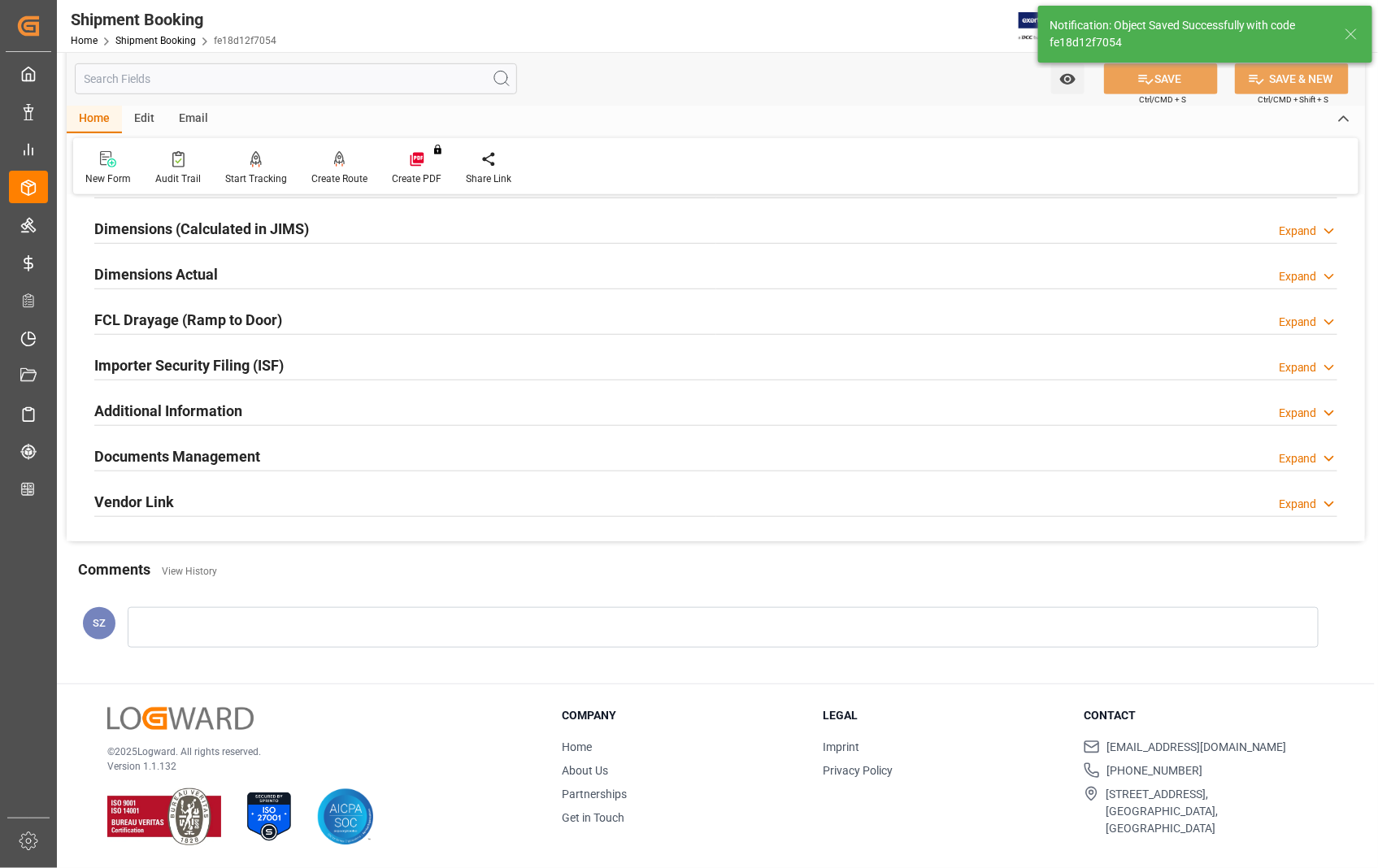
scroll to position [262, 0]
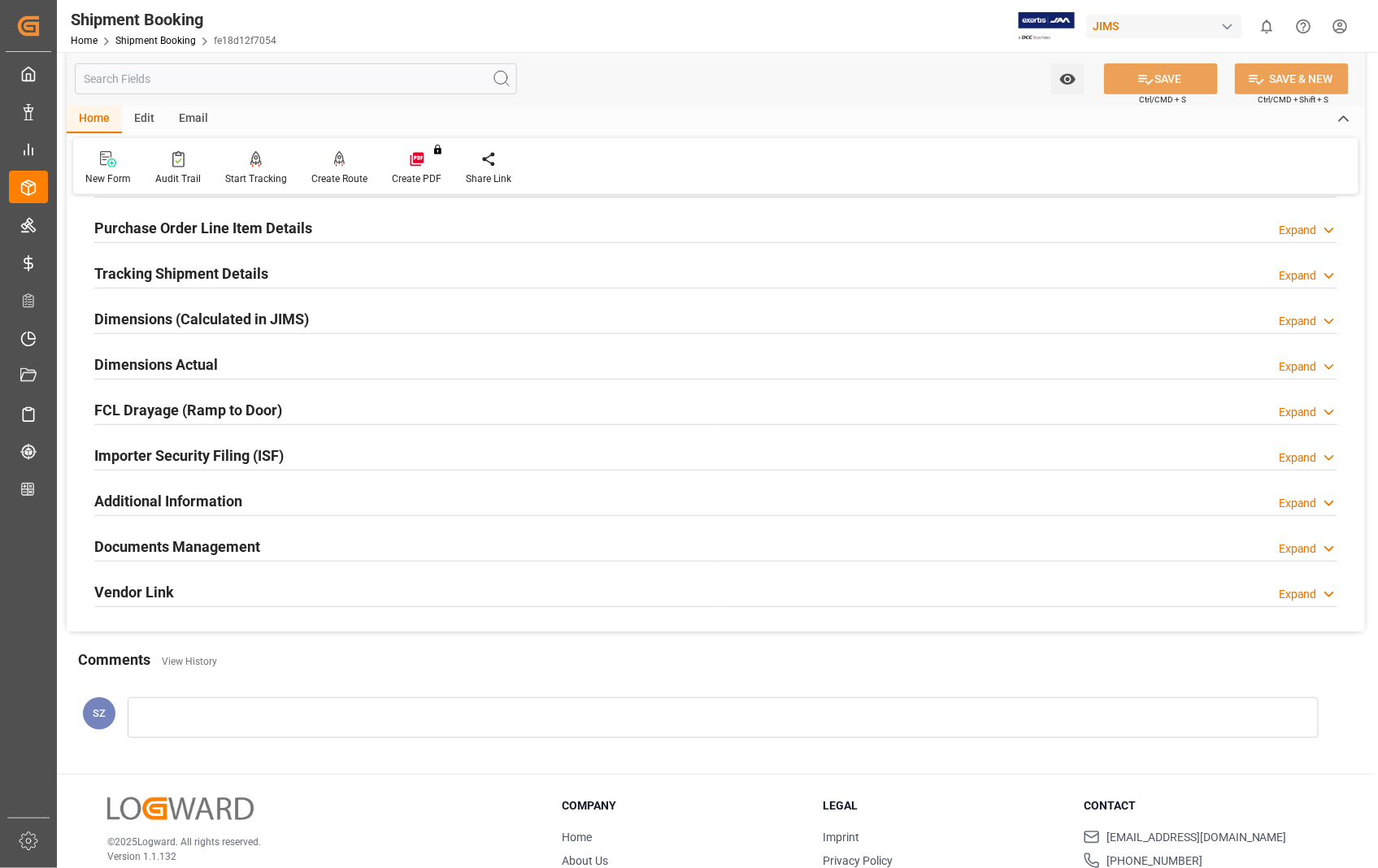
click at [225, 543] on h2 "Documents Management" at bounding box center [178, 546] width 166 height 22
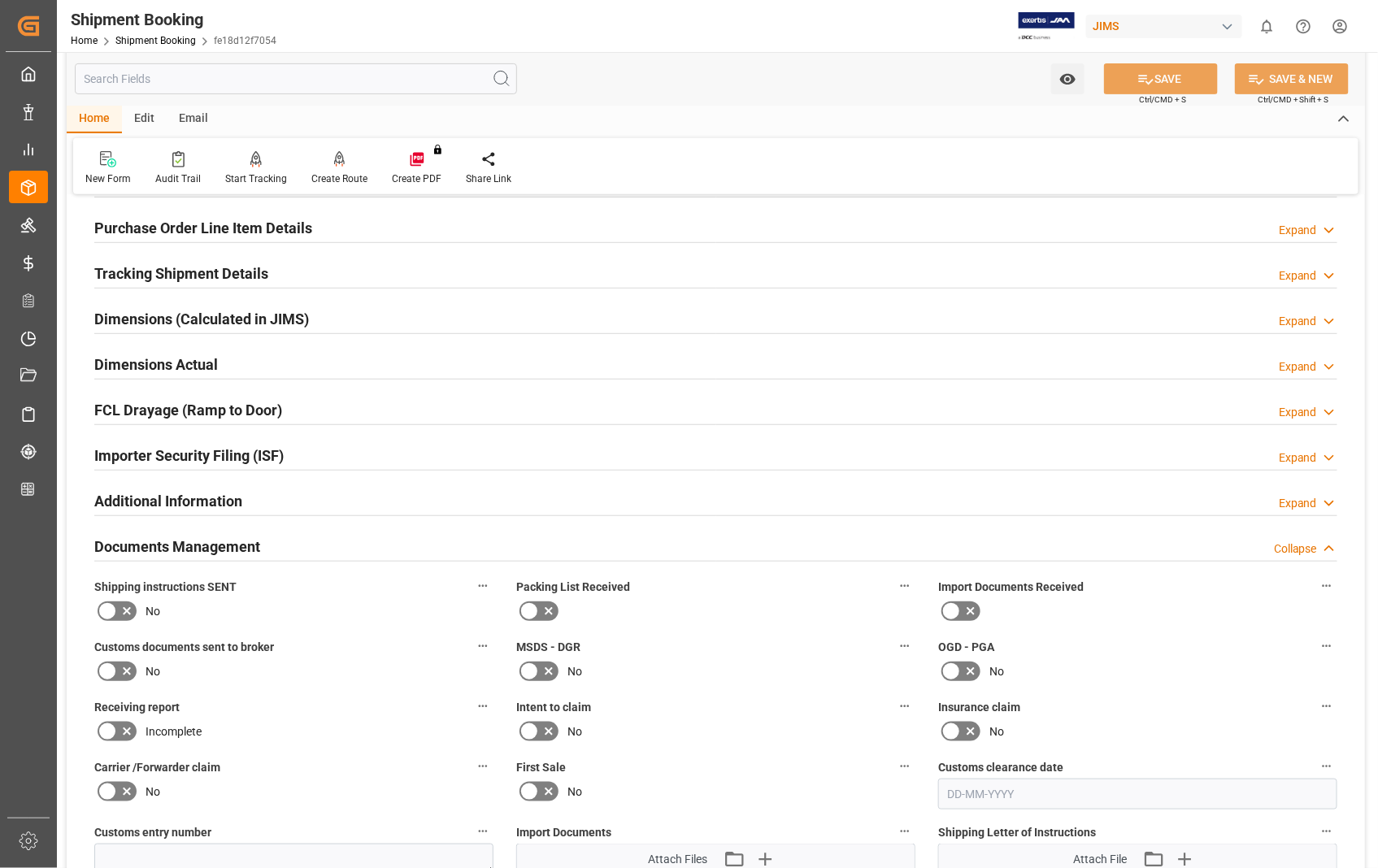
scroll to position [895, 0]
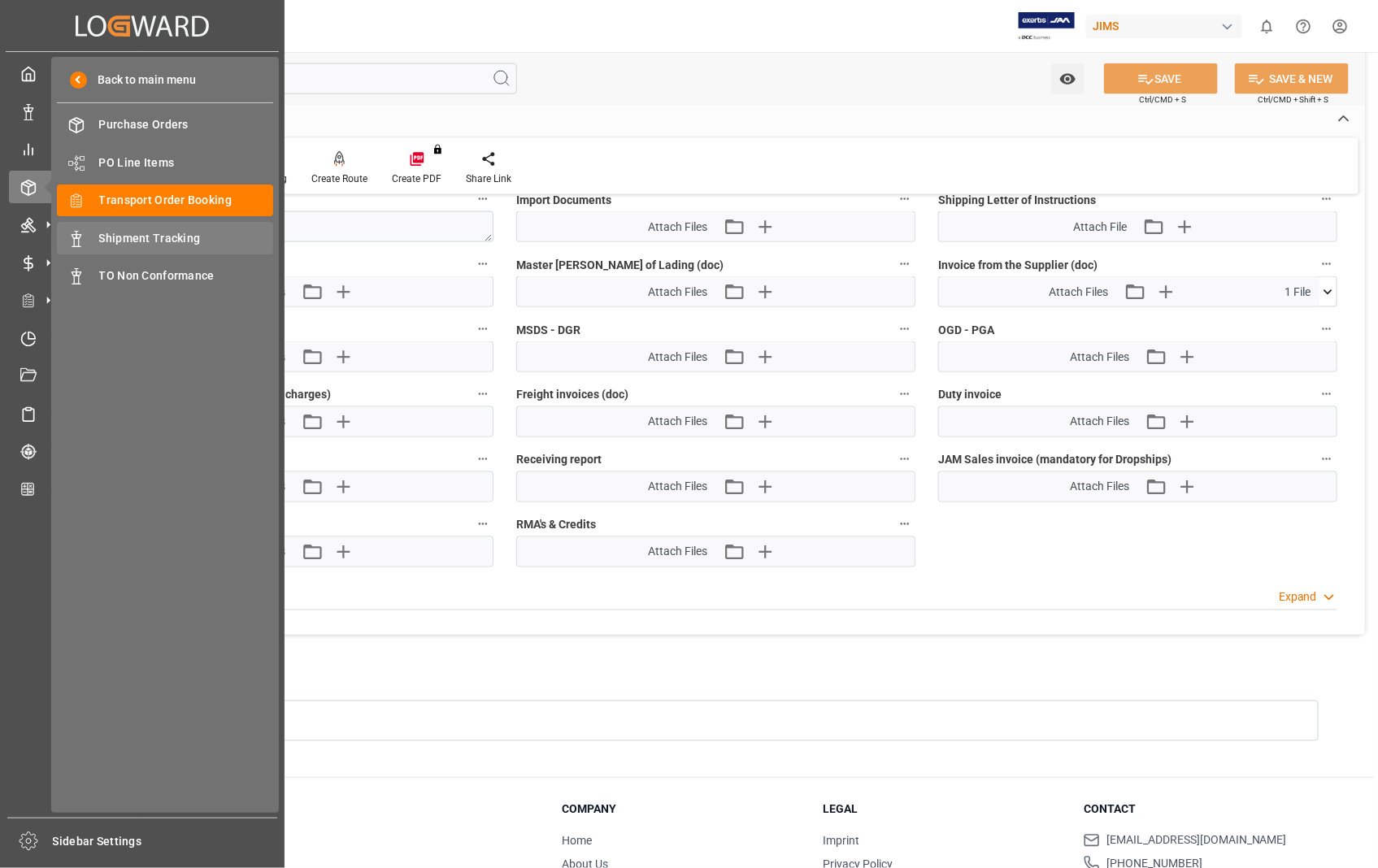
click at [166, 239] on span "Shipment Tracking" at bounding box center [187, 238] width 175 height 17
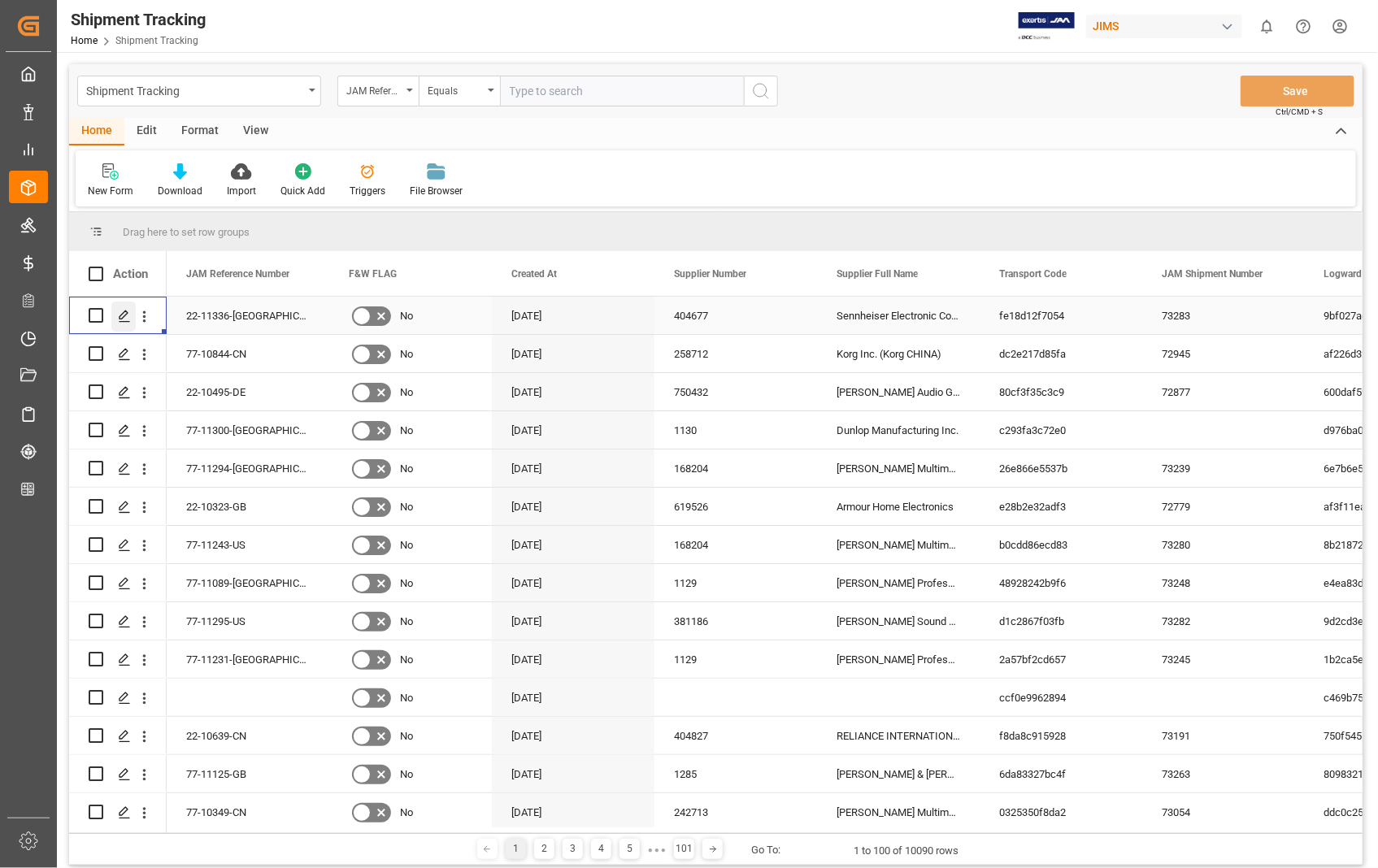
click at [120, 318] on polygon "Press SPACE to select this row." at bounding box center [123, 314] width 8 height 8
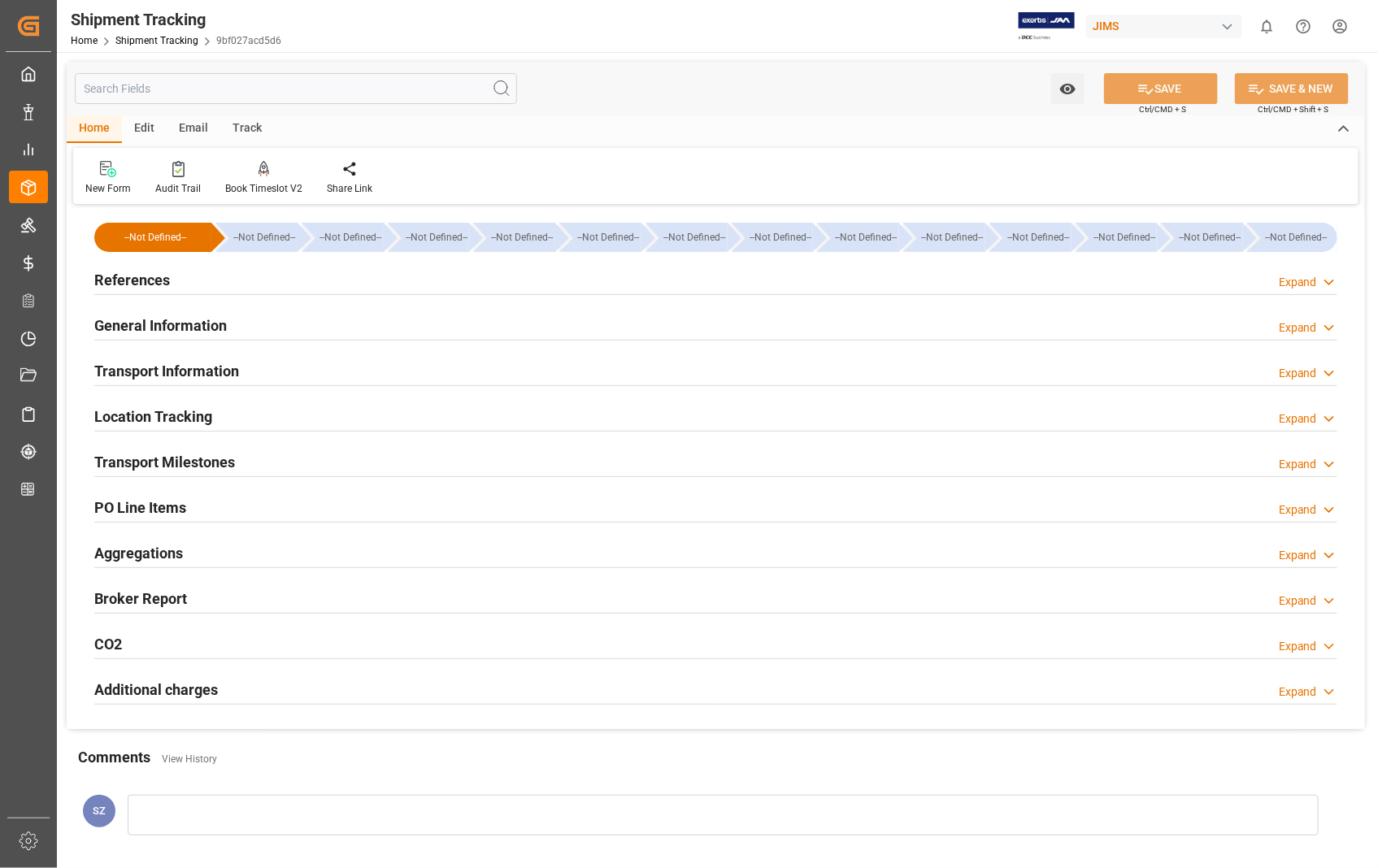
click at [186, 368] on h2 "Transport Information" at bounding box center [167, 371] width 145 height 22
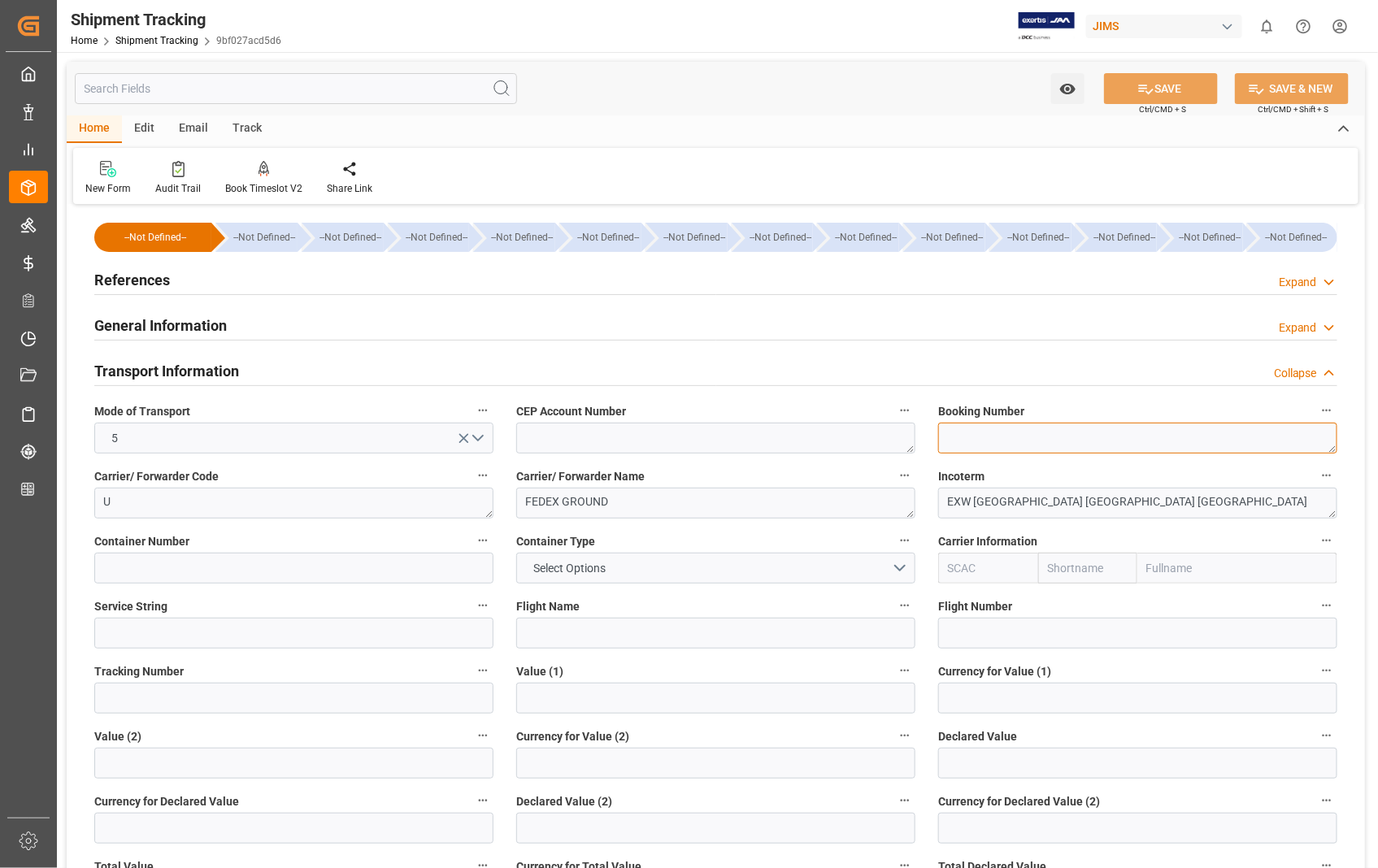
click at [998, 426] on textarea at bounding box center [1137, 438] width 399 height 31
paste textarea "660871072532"
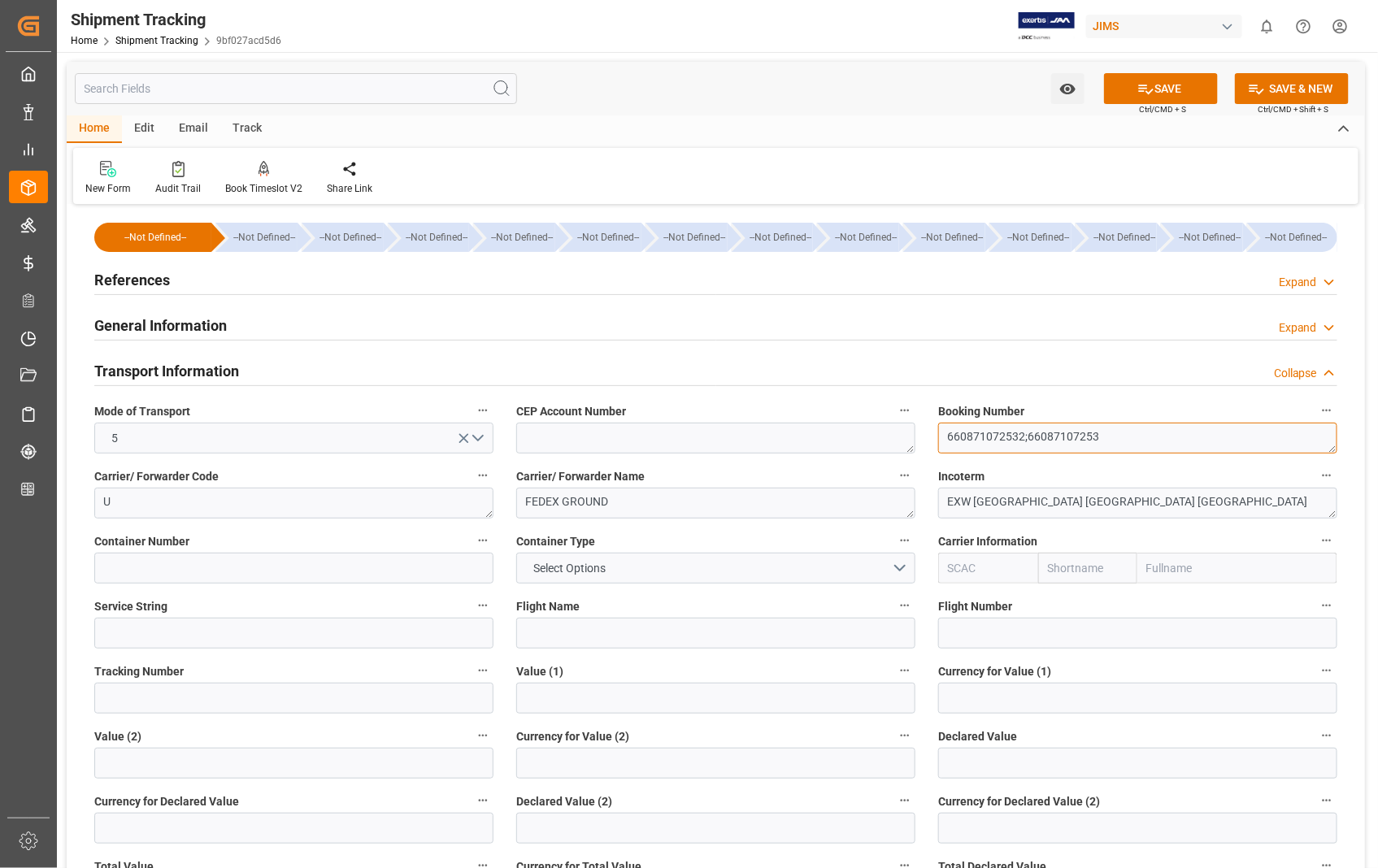
click at [1092, 432] on textarea "660871072532;66087107253" at bounding box center [1137, 438] width 399 height 31
drag, startPoint x: 1103, startPoint y: 434, endPoint x: 948, endPoint y: 442, distance: 155.2
click at [948, 442] on textarea "660871072532;660871072543" at bounding box center [1137, 438] width 399 height 31
type textarea "660871072532;660871072543"
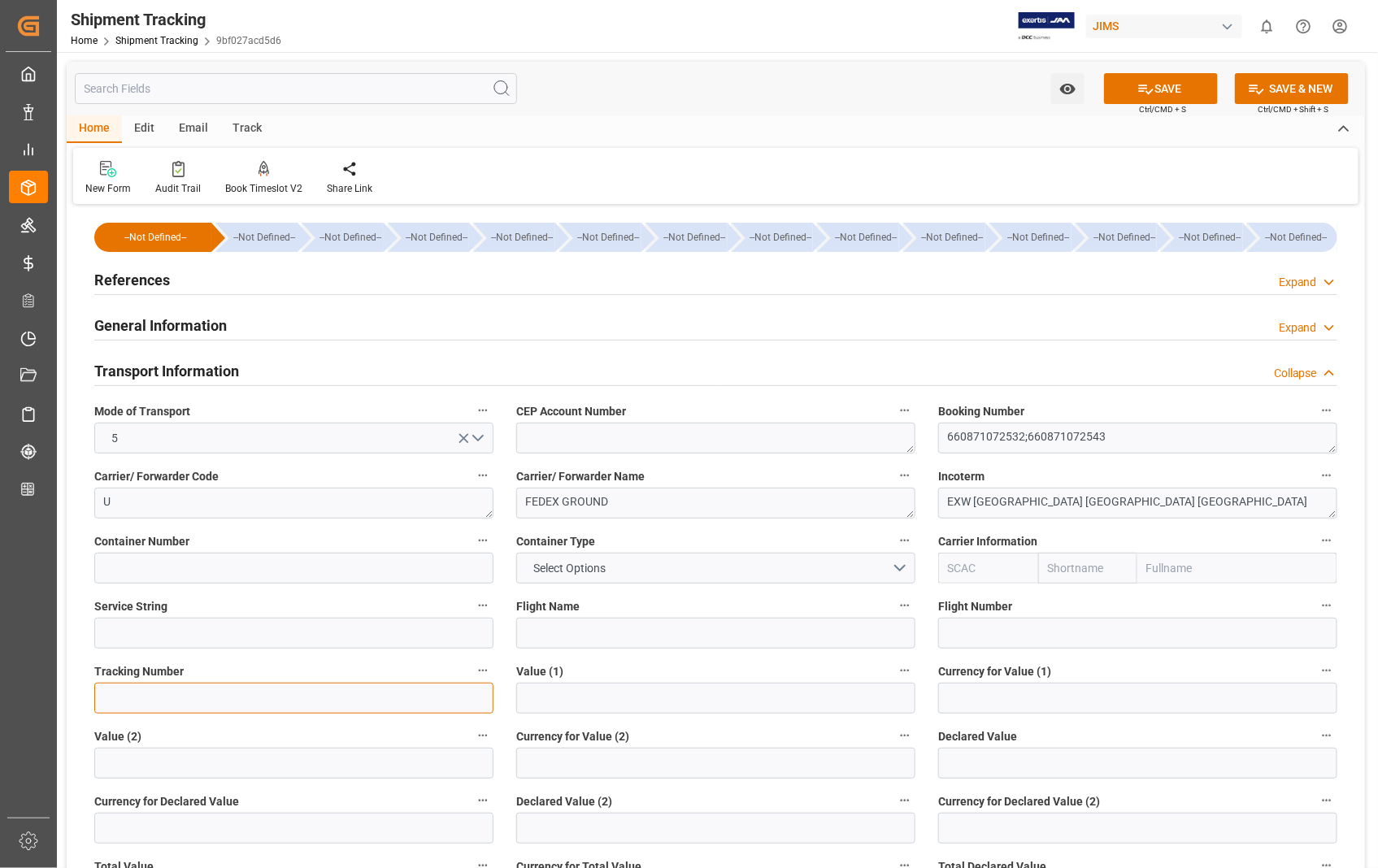
click at [153, 699] on input at bounding box center [294, 698] width 399 height 31
paste input "660871072532;660871072543"
type input "660871072532;660871072543"
click at [1173, 95] on button "SAVE" at bounding box center [1161, 88] width 114 height 31
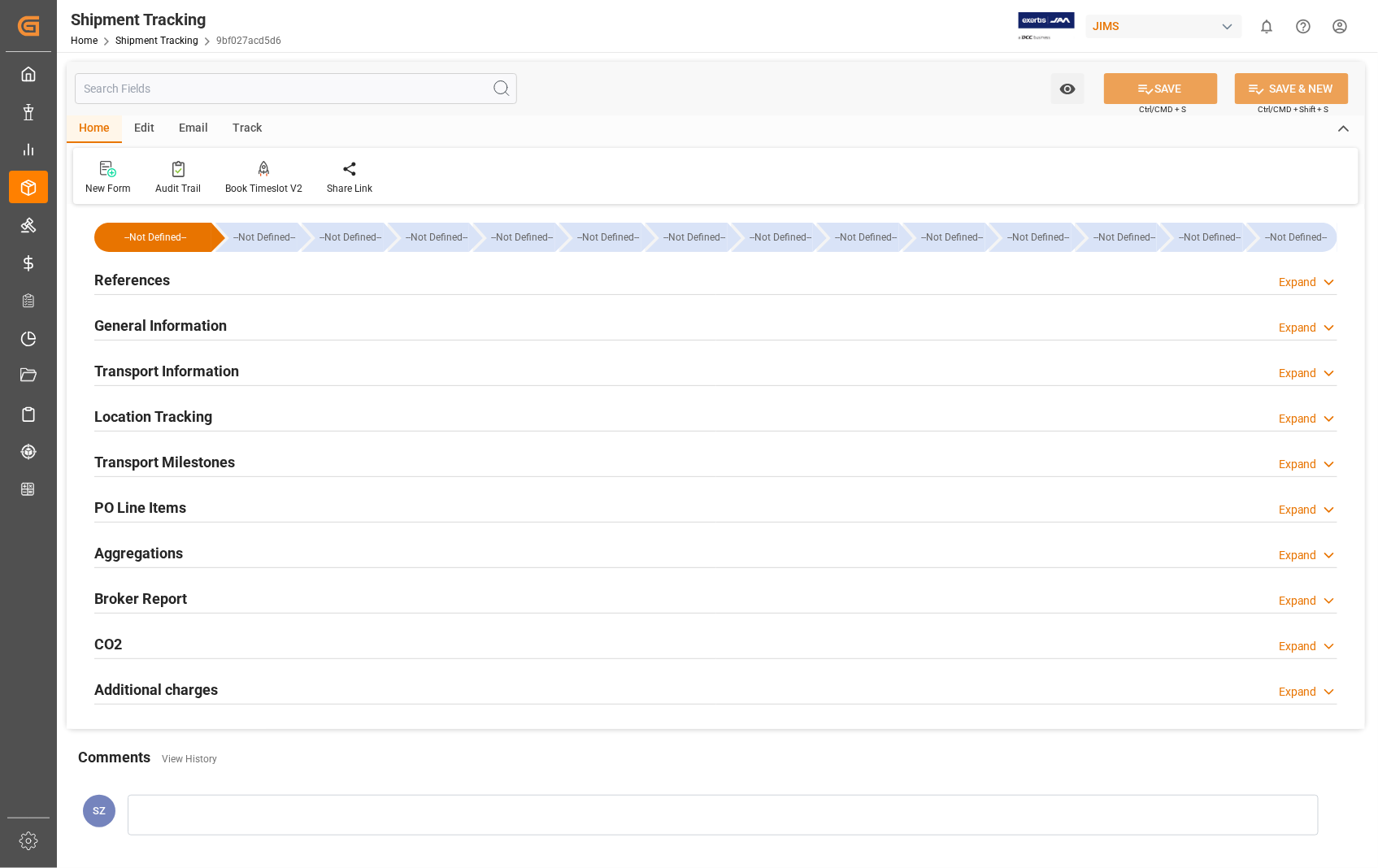
click at [212, 465] on h2 "Transport Milestones" at bounding box center [165, 462] width 141 height 22
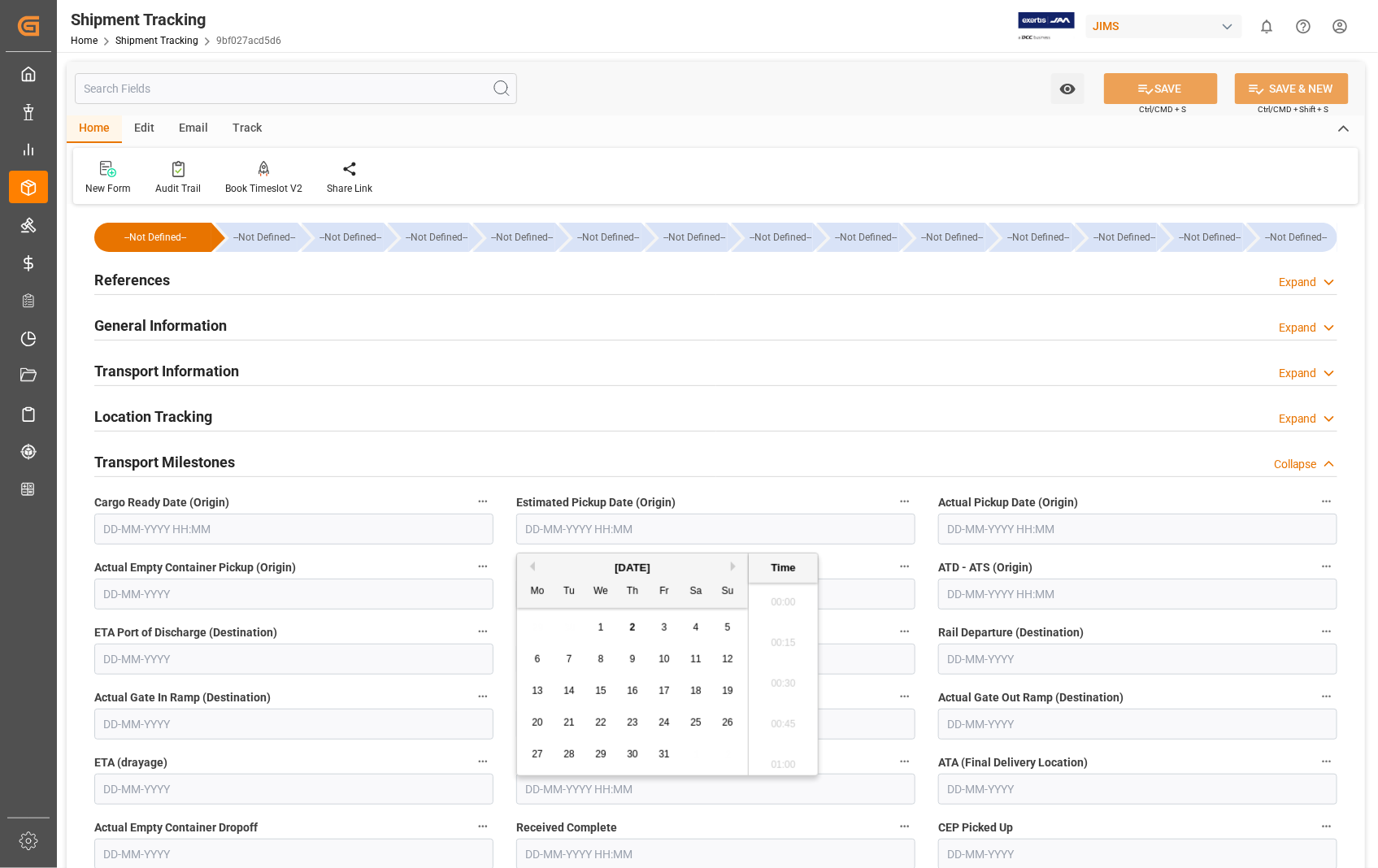
scroll to position [1467, 0]
click at [673, 522] on input "text" at bounding box center [716, 529] width 399 height 31
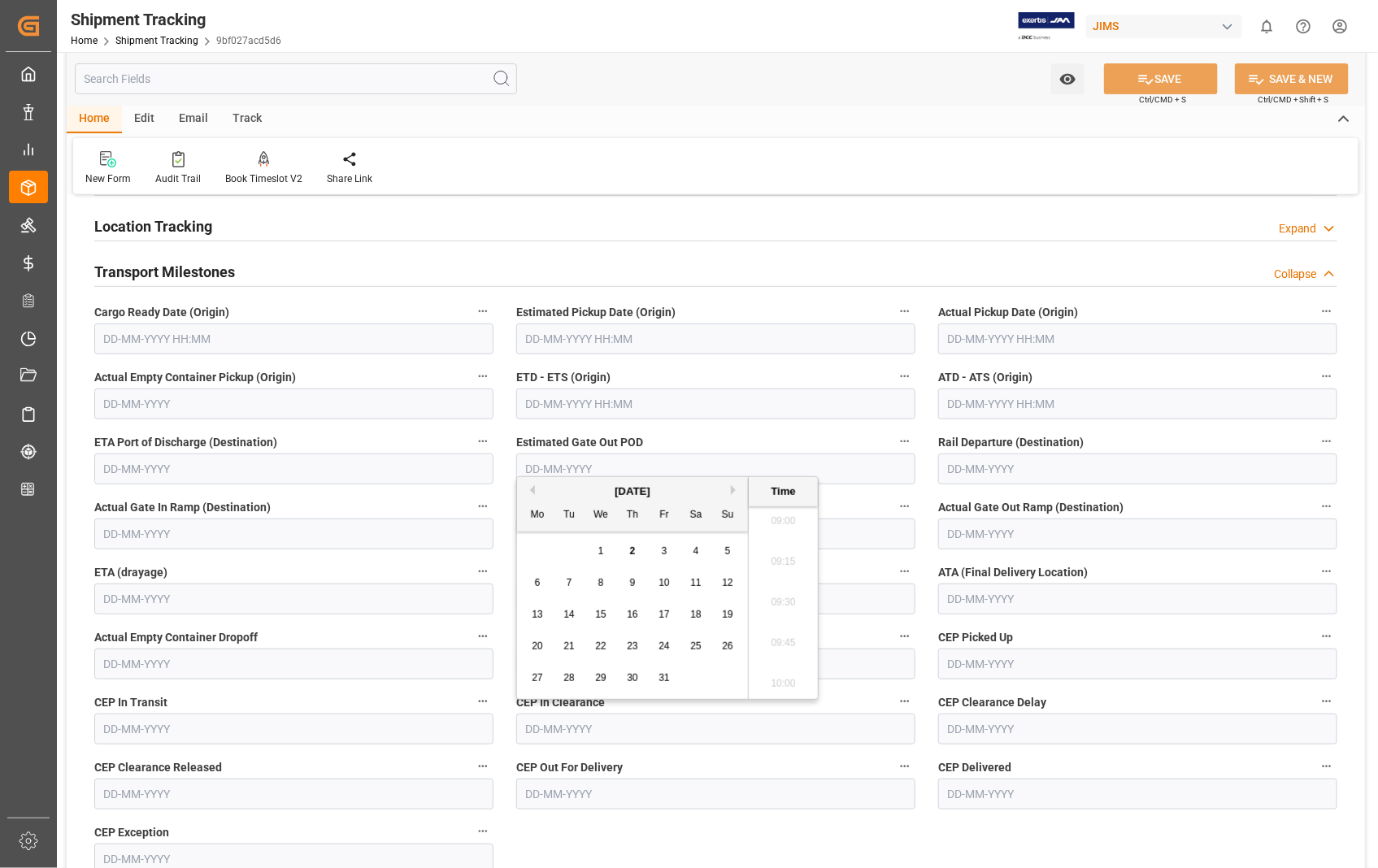
scroll to position [270, 0]
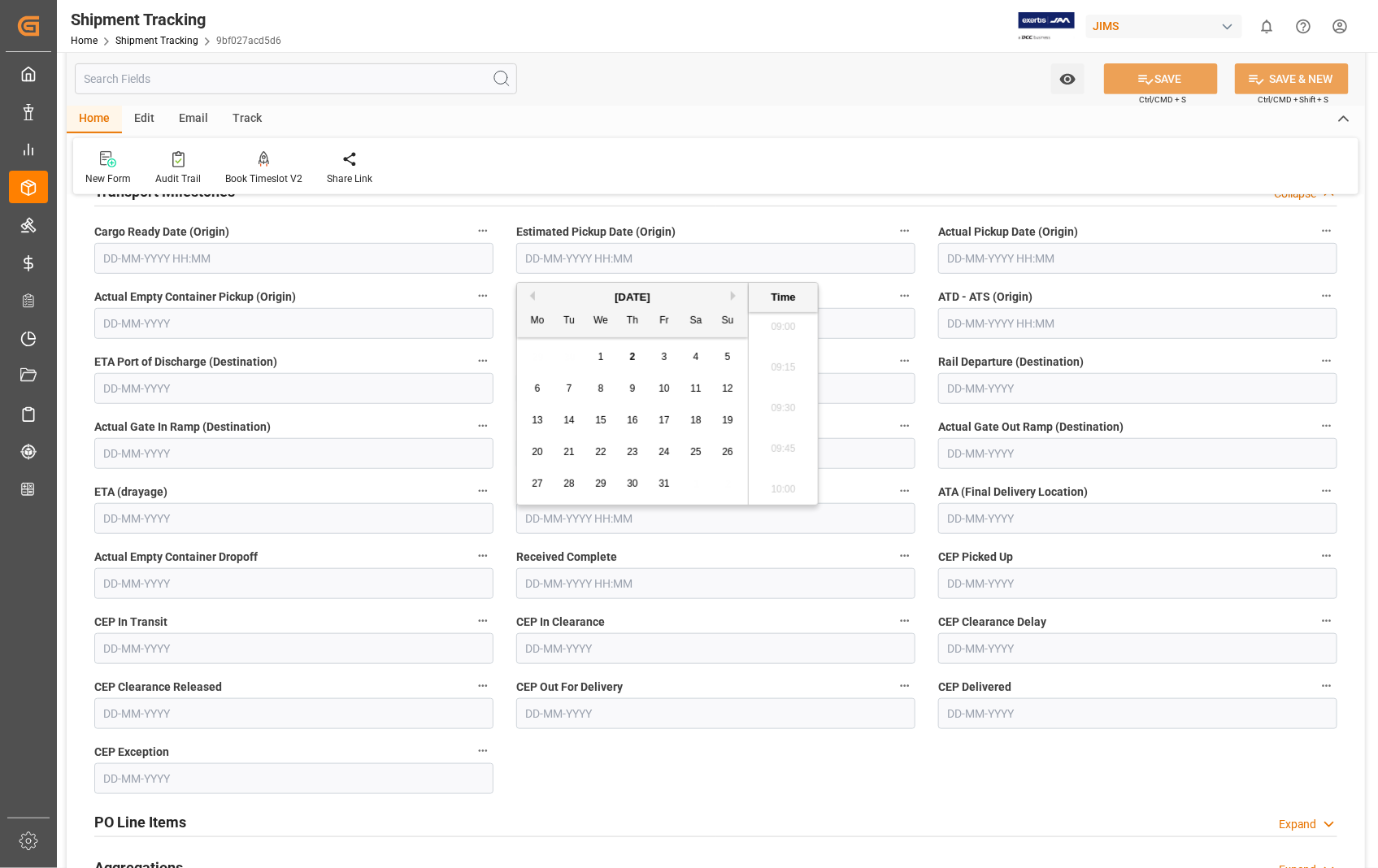
click at [602, 352] on span "1" at bounding box center [602, 357] width 5 height 12
type input "[DATE] 00:00"
click at [1108, 259] on input "text" at bounding box center [1137, 258] width 399 height 31
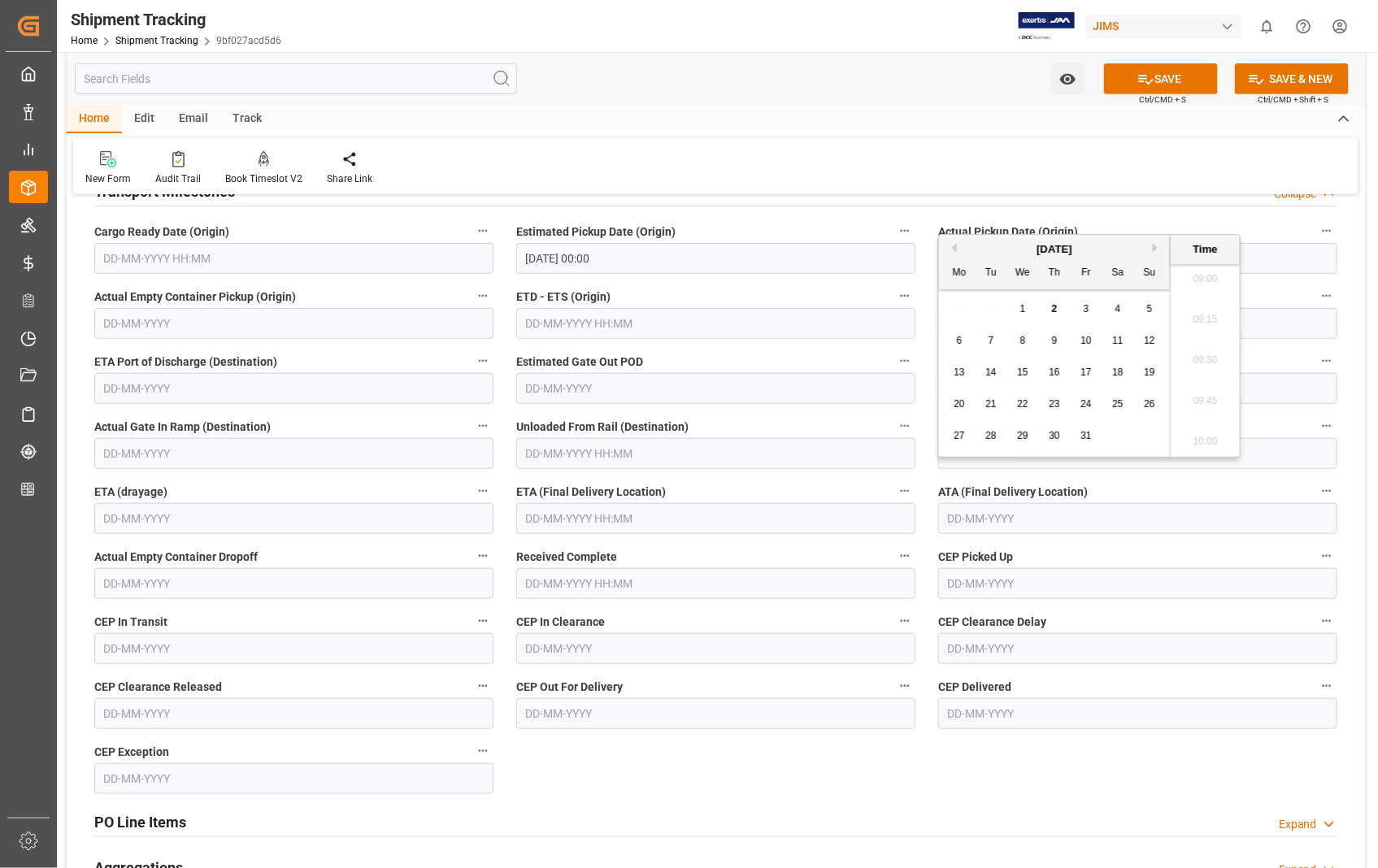
scroll to position [451, 0]
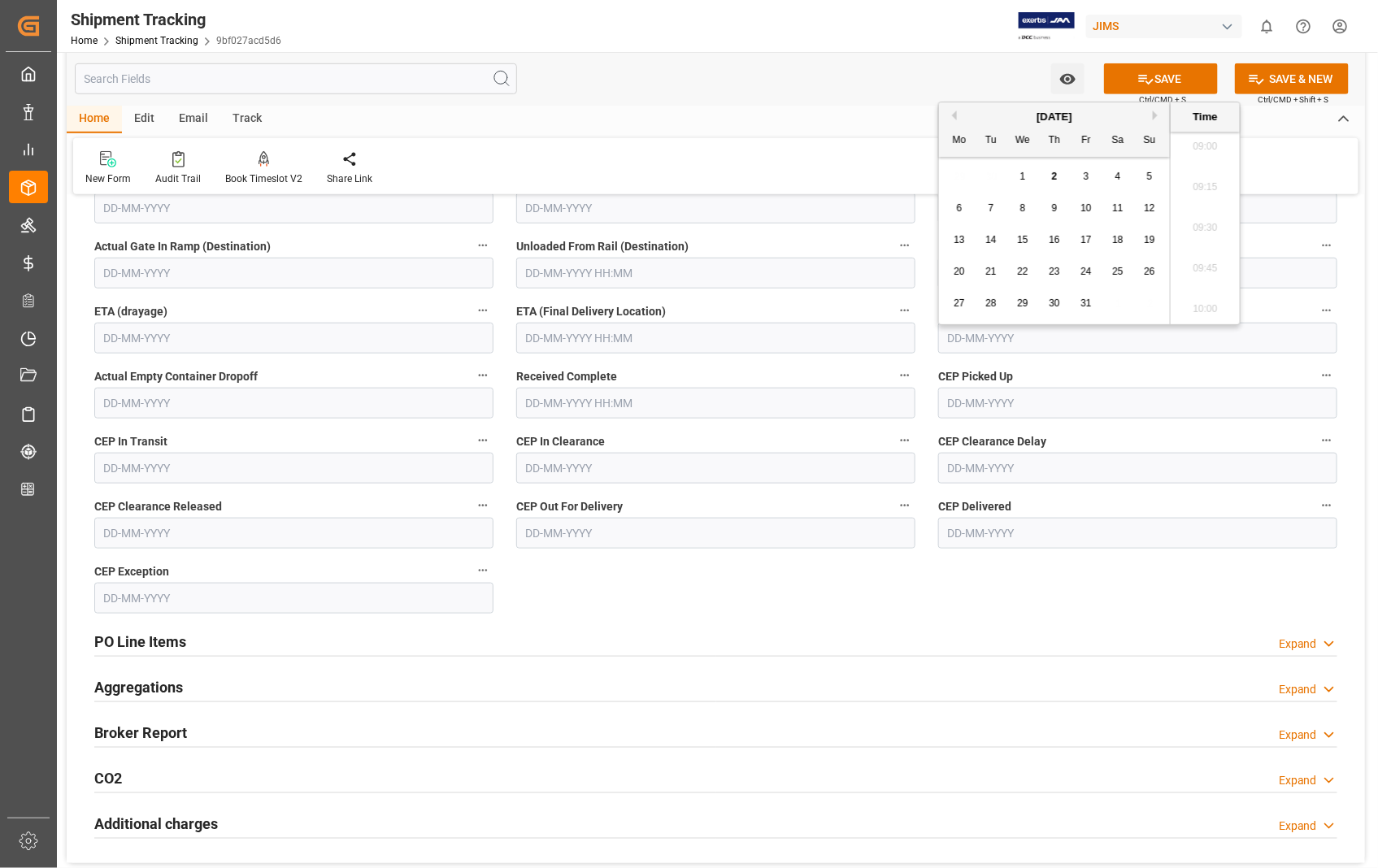
click at [1025, 176] on span "1" at bounding box center [1023, 176] width 5 height 12
type input "[DATE] 00:00"
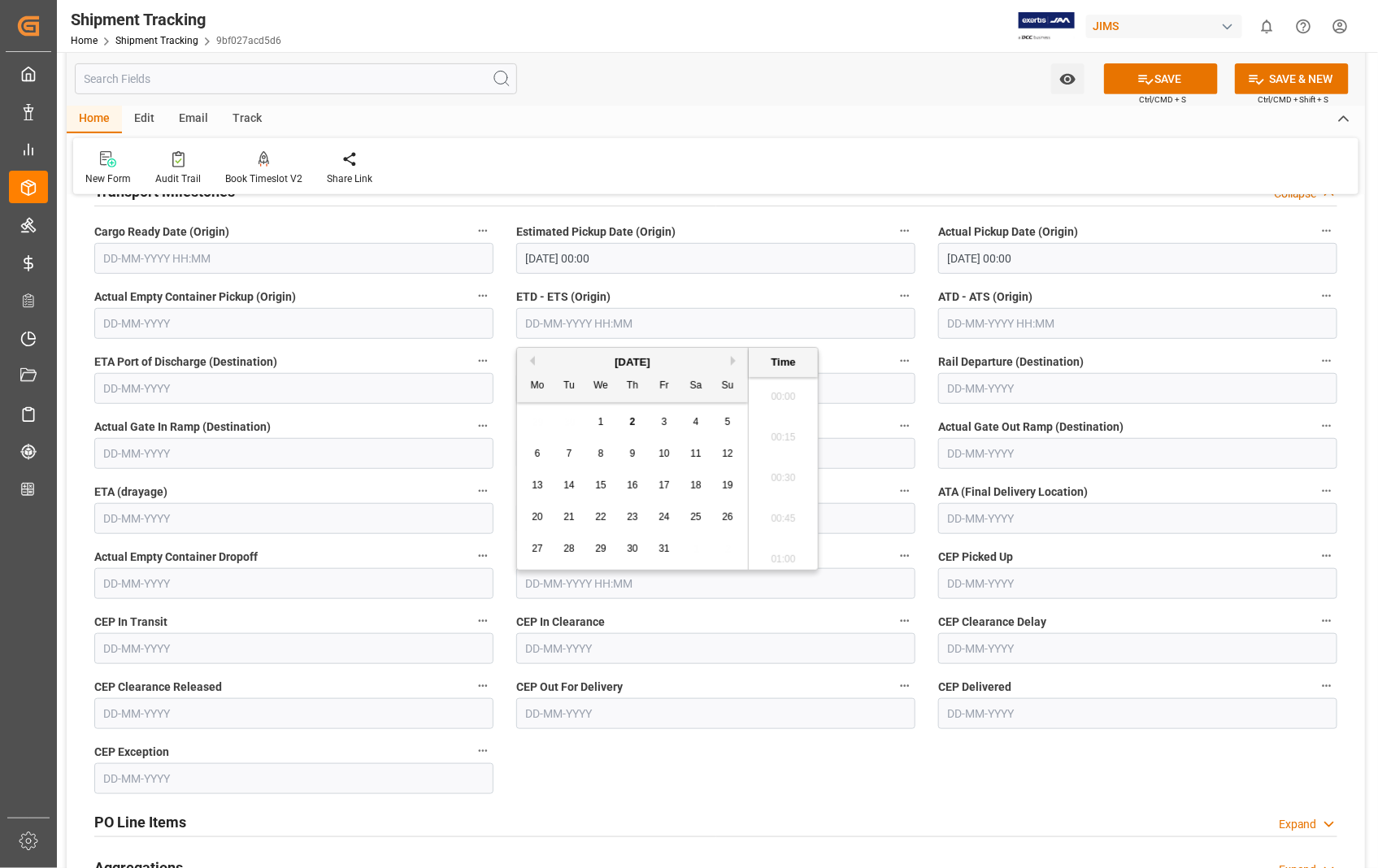
scroll to position [1467, 0]
click at [718, 310] on input "text" at bounding box center [716, 323] width 399 height 31
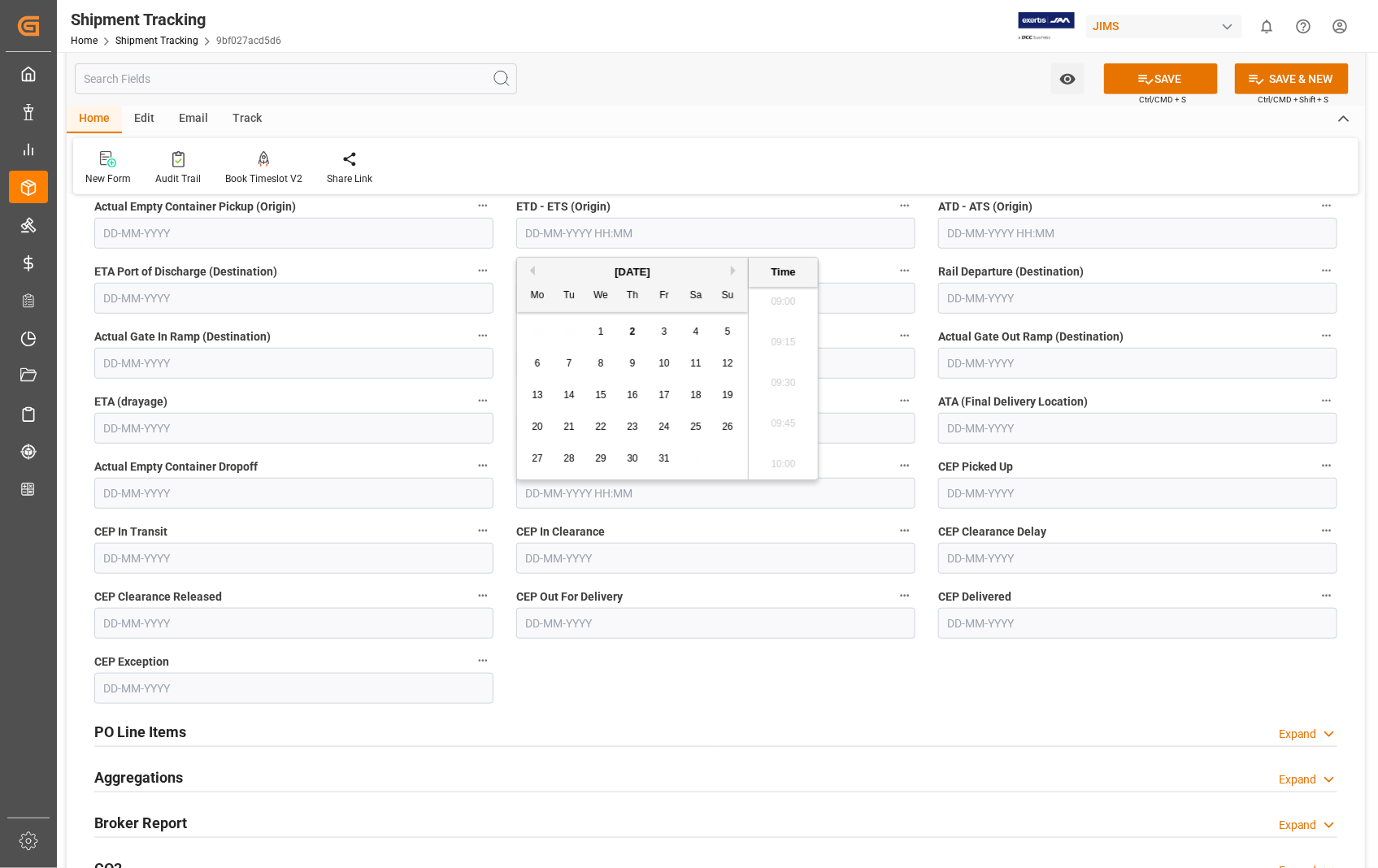
click at [605, 331] on div "1" at bounding box center [601, 333] width 21 height 20
type input "[DATE] 00:00"
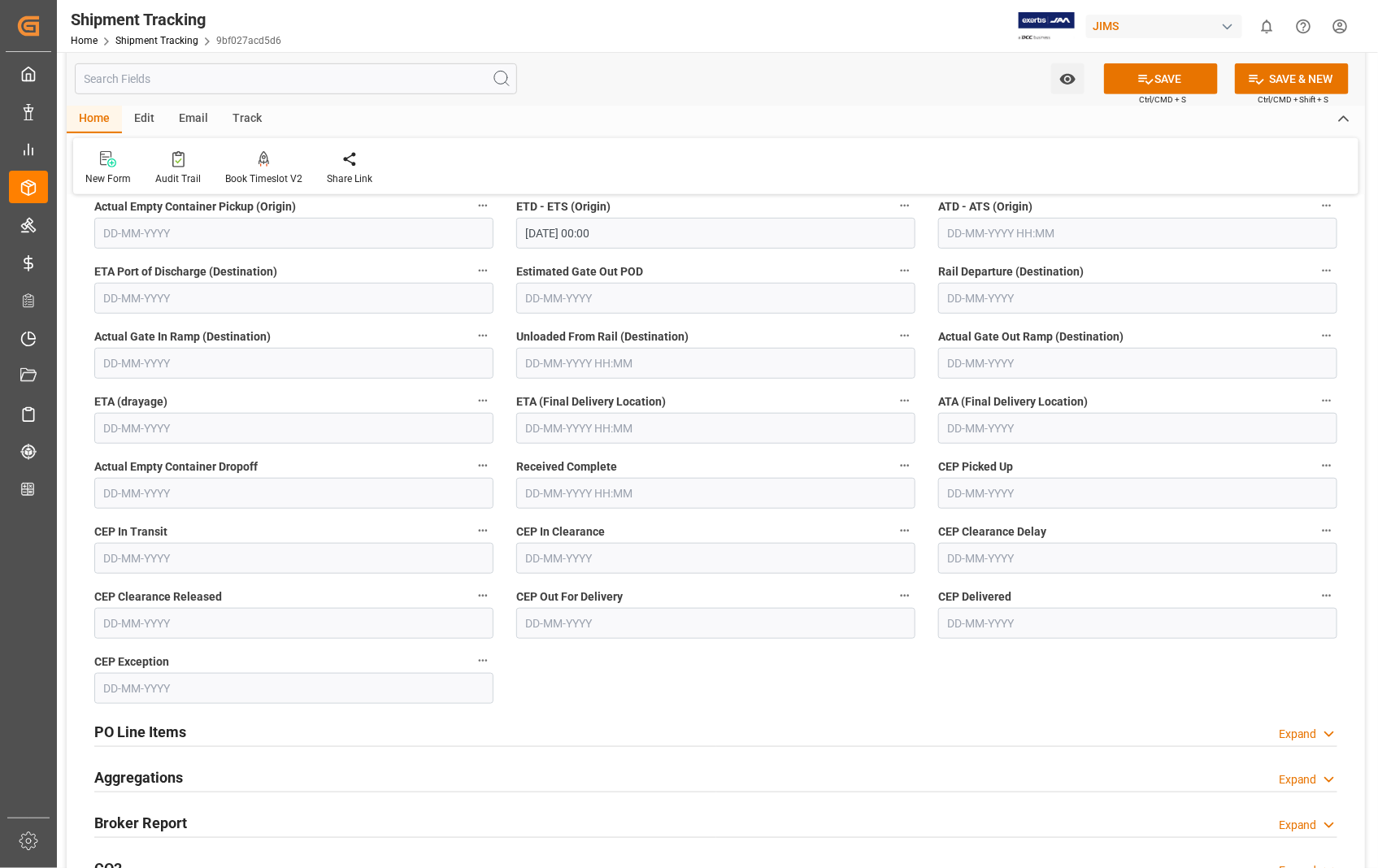
click at [1184, 216] on label "ATD - ATS (Origin)" at bounding box center [1137, 207] width 399 height 23
click at [1316, 216] on button "ATD - ATS (Origin)" at bounding box center [1327, 206] width 21 height 21
click at [1153, 236] on div at bounding box center [689, 434] width 1378 height 868
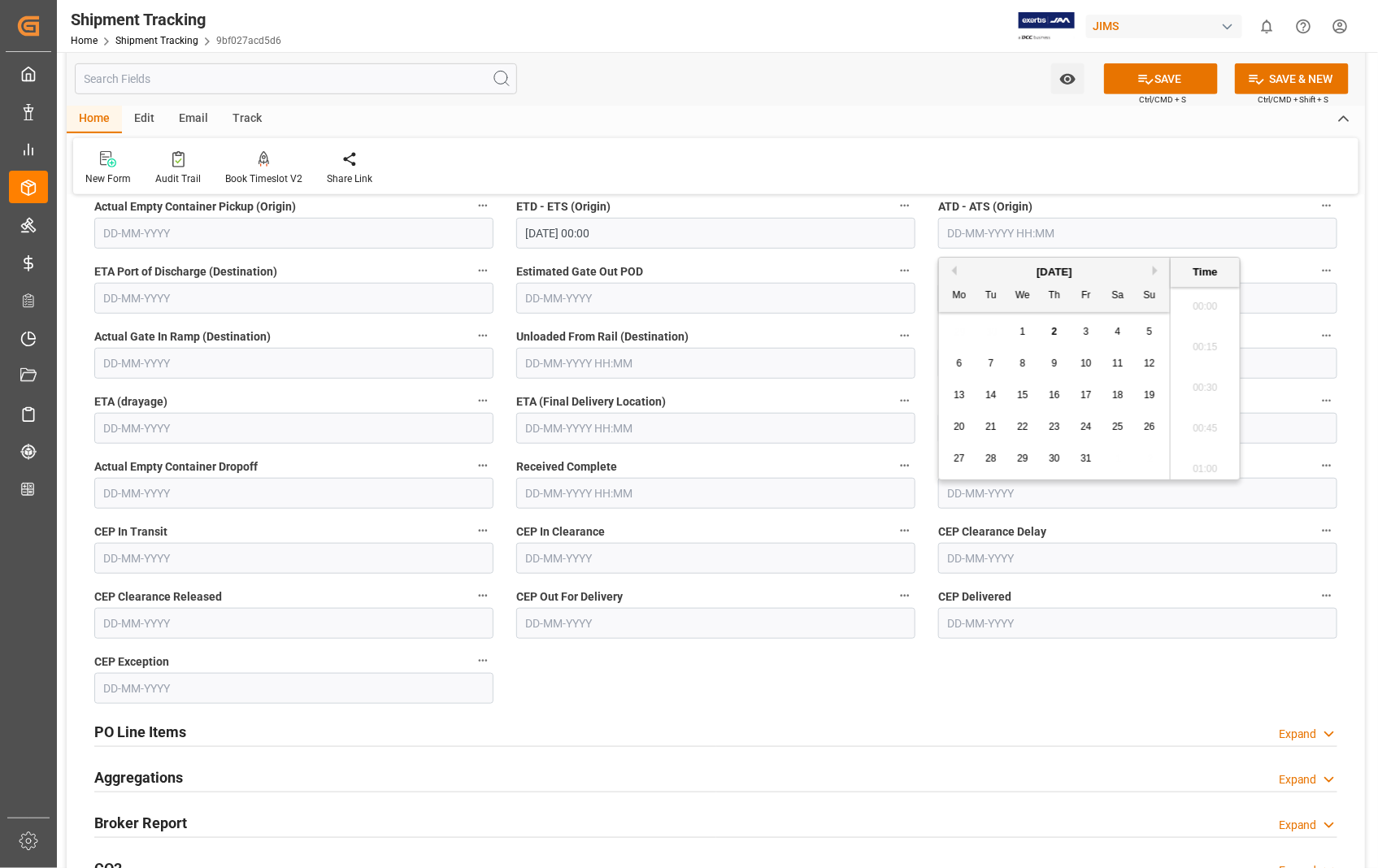
scroll to position [1467, 0]
click at [1078, 227] on input "text" at bounding box center [1137, 233] width 399 height 31
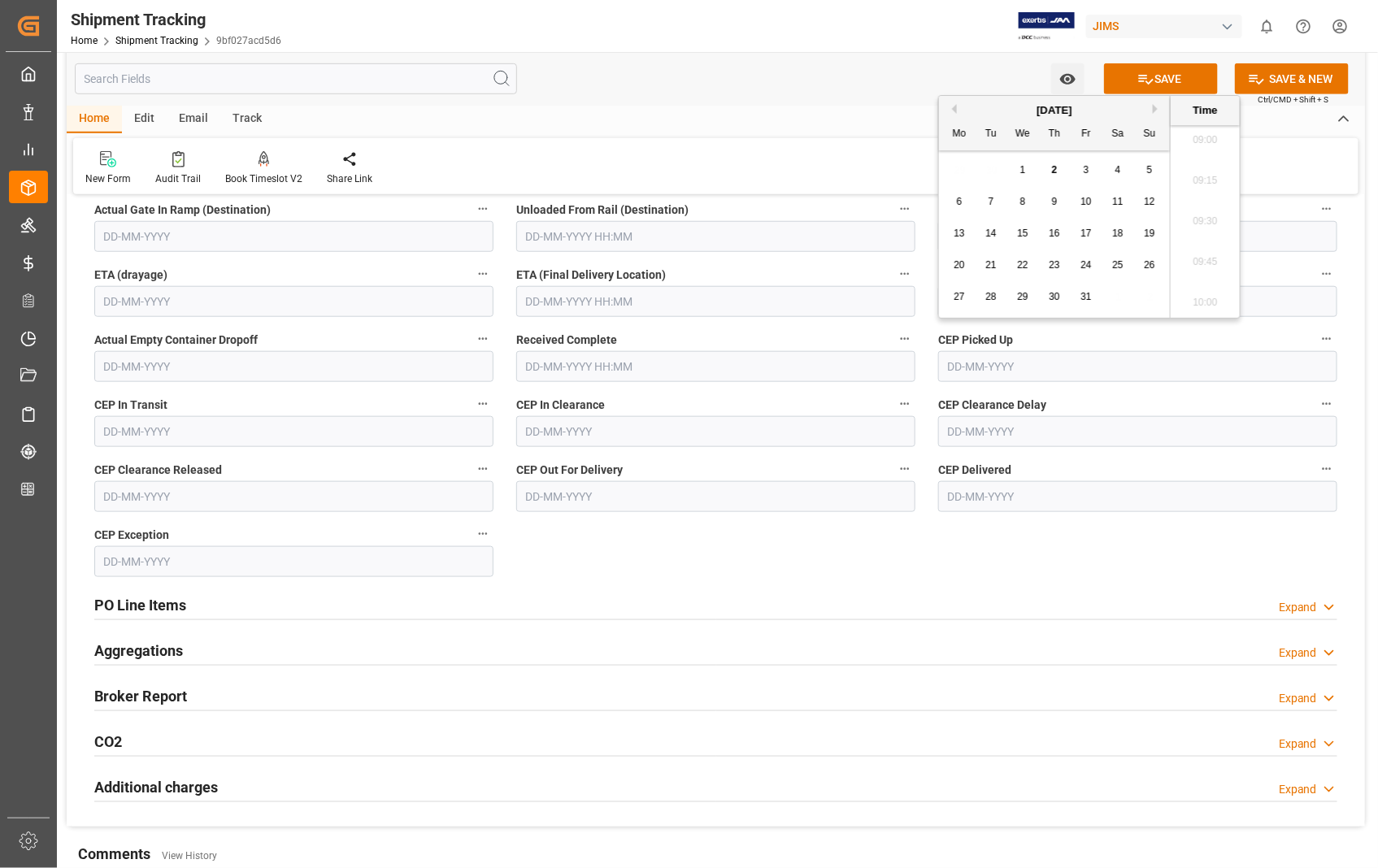
scroll to position [541, 0]
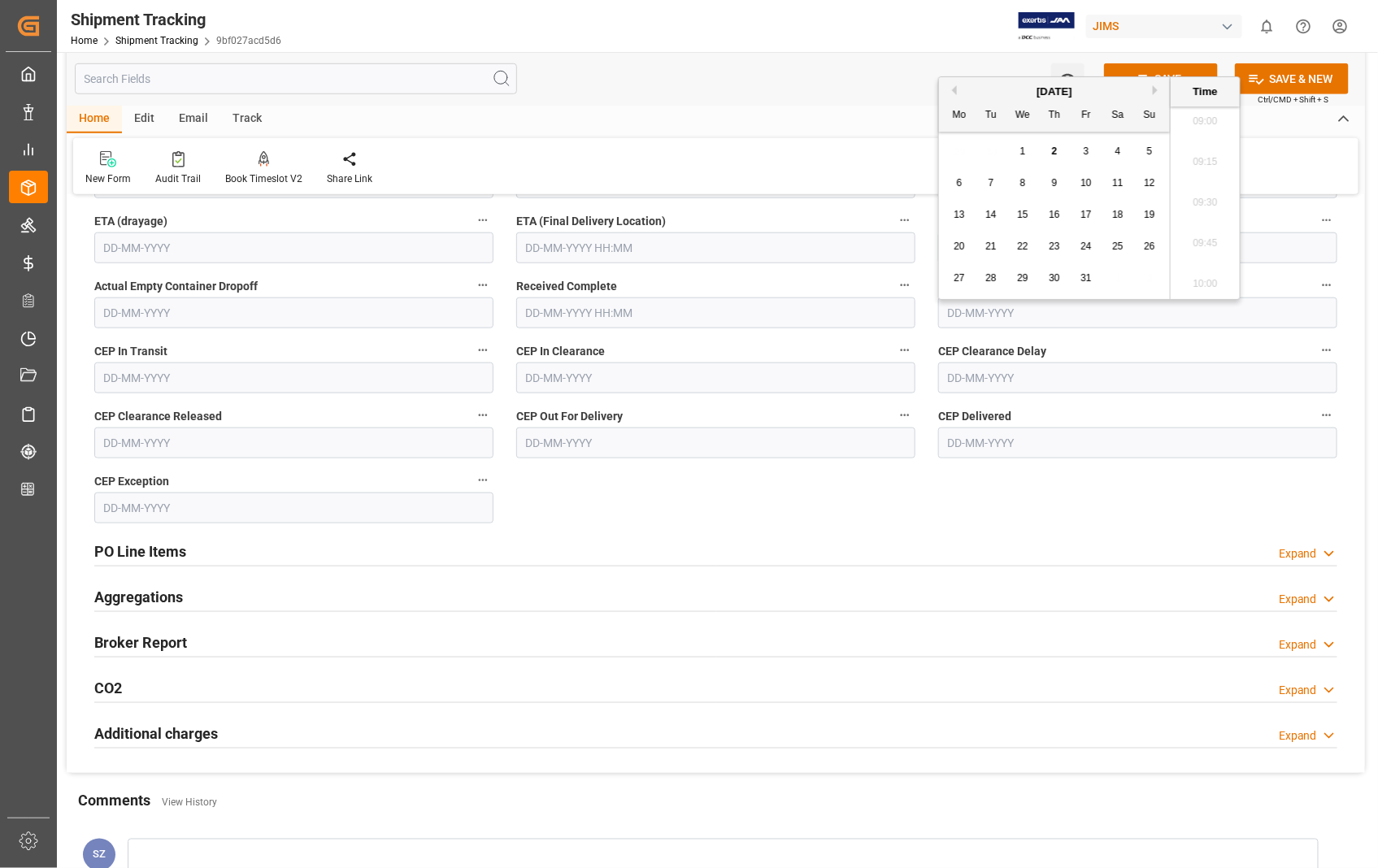
click at [1020, 149] on span "1" at bounding box center [1023, 151] width 5 height 12
type input "[DATE] 00:00"
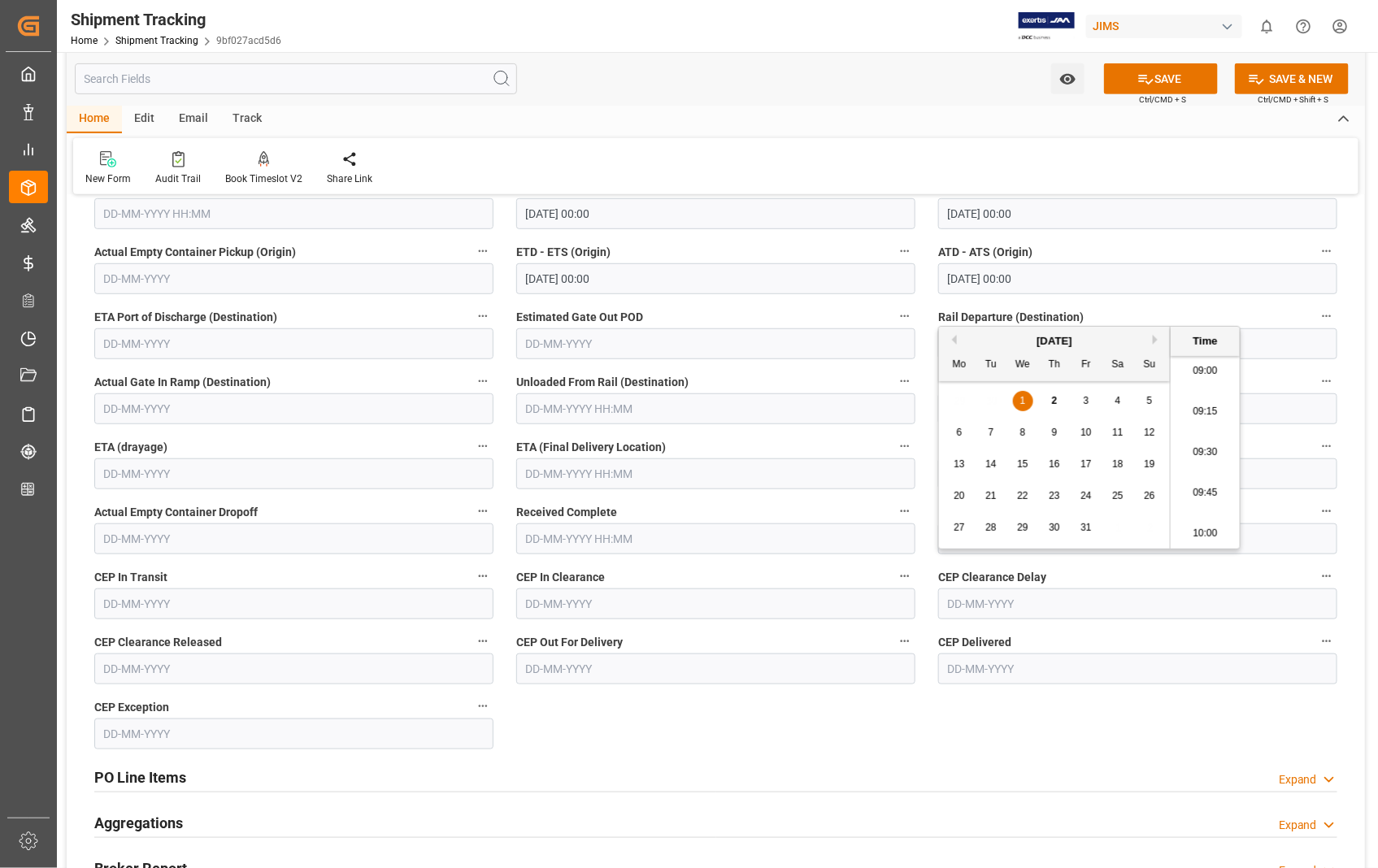
scroll to position [270, 0]
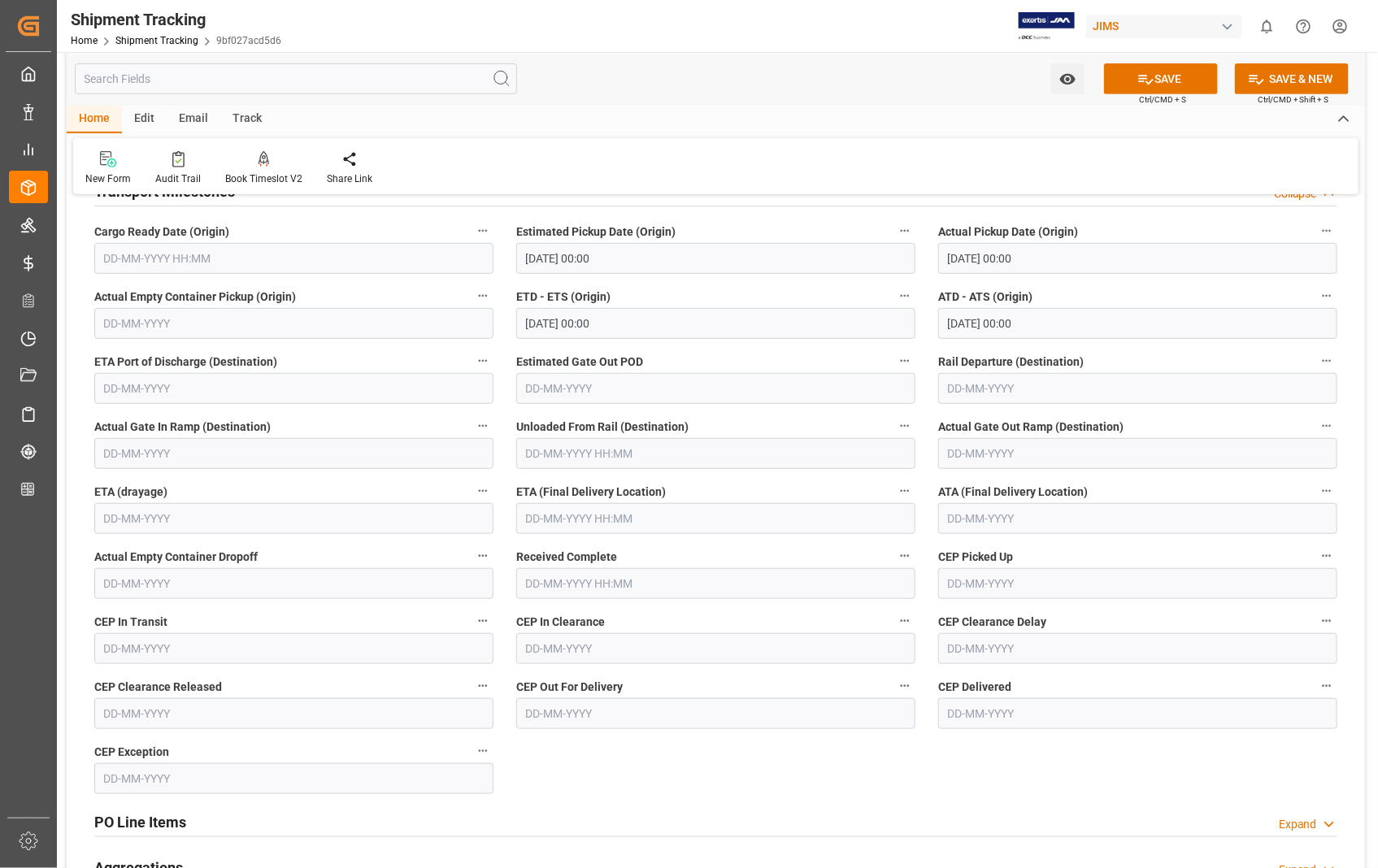
click at [817, 360] on label "Estimated Gate Out POD" at bounding box center [716, 362] width 399 height 23
click at [894, 360] on button "Estimated Gate Out POD" at bounding box center [905, 361] width 21 height 21
click at [684, 509] on div at bounding box center [689, 434] width 1378 height 868
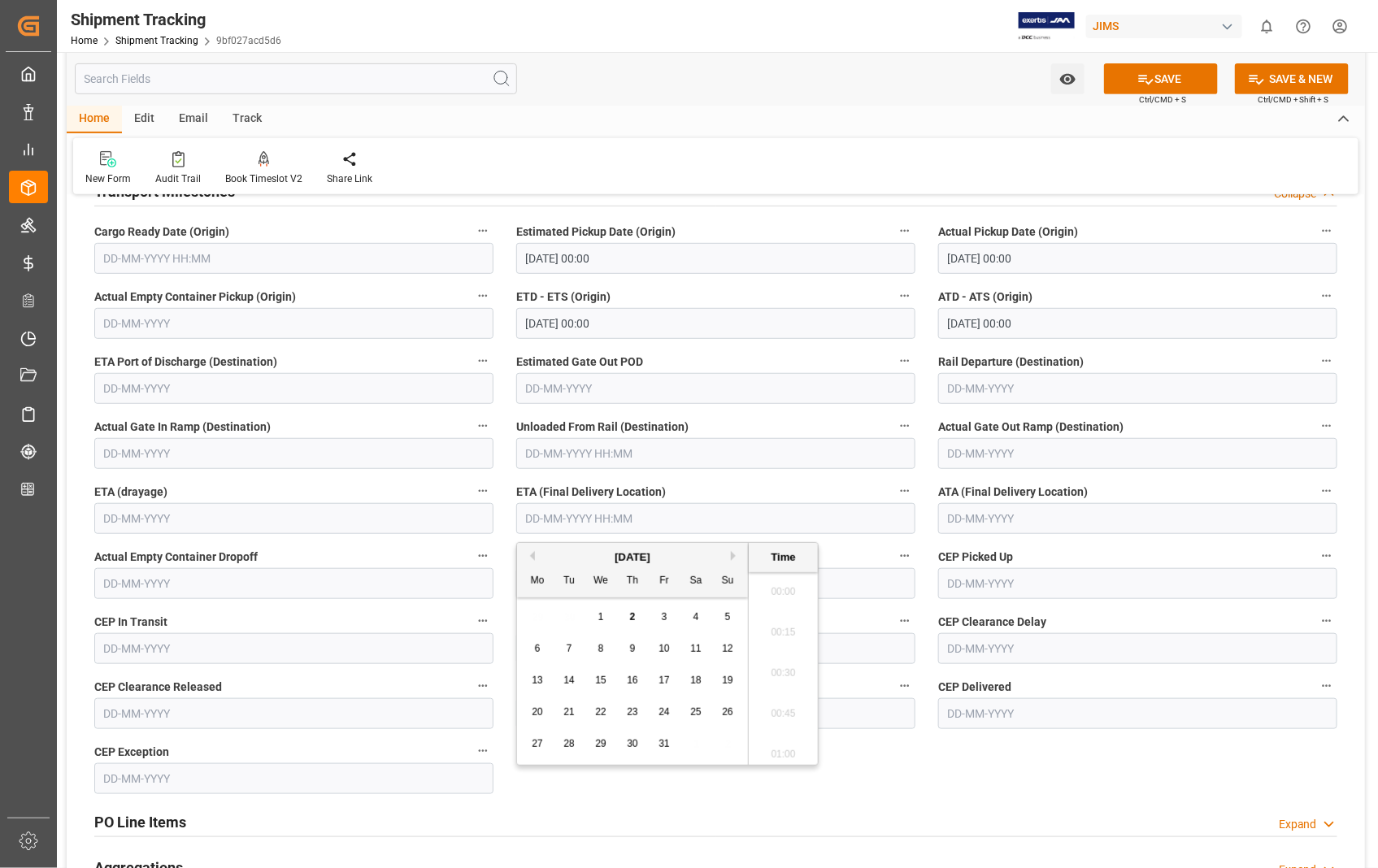
scroll to position [1467, 0]
click at [679, 517] on input "text" at bounding box center [716, 518] width 399 height 31
click at [660, 616] on div "3" at bounding box center [664, 617] width 21 height 20
type input "[DATE] 00:00"
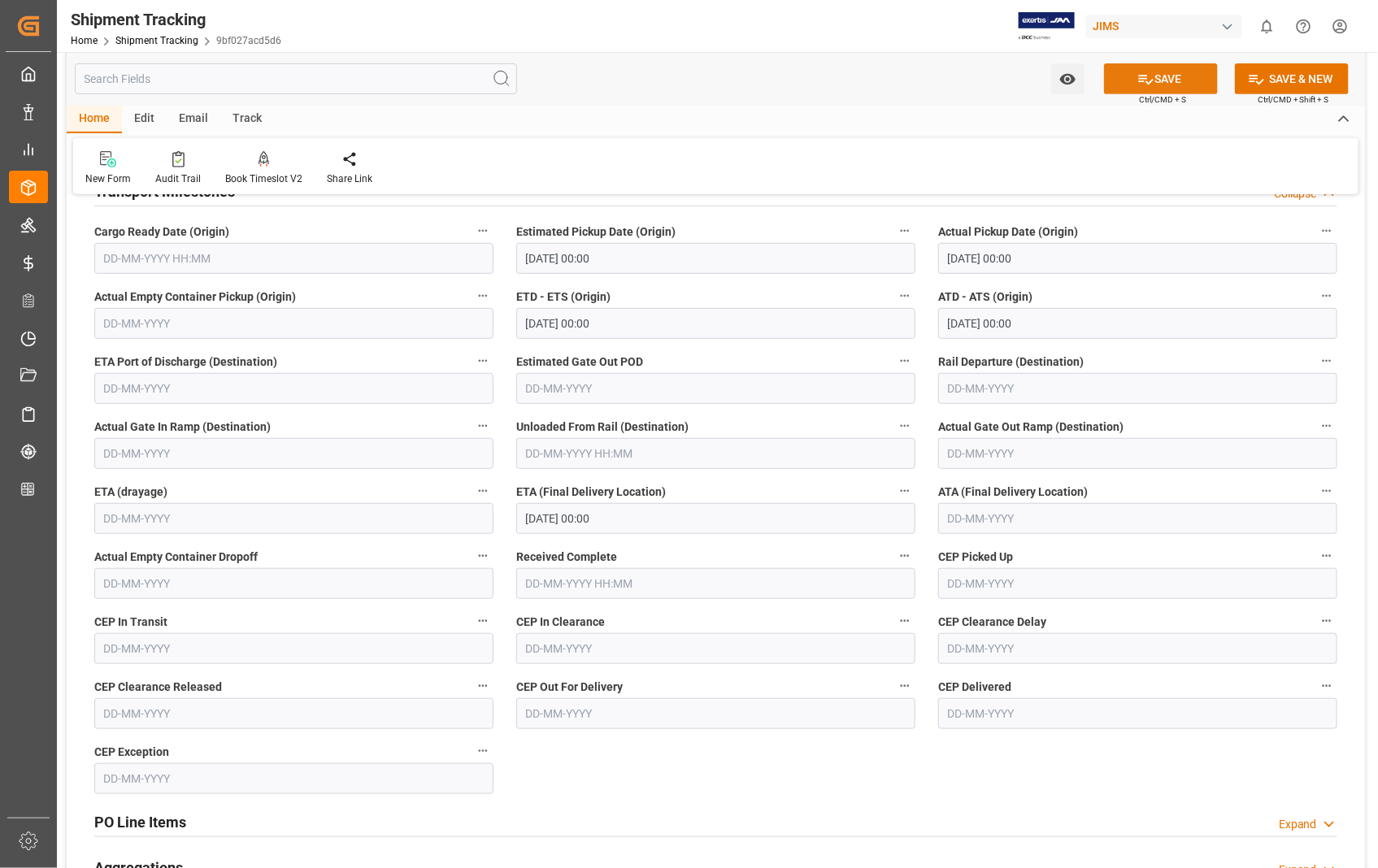
click at [1167, 81] on button "SAVE" at bounding box center [1161, 79] width 114 height 31
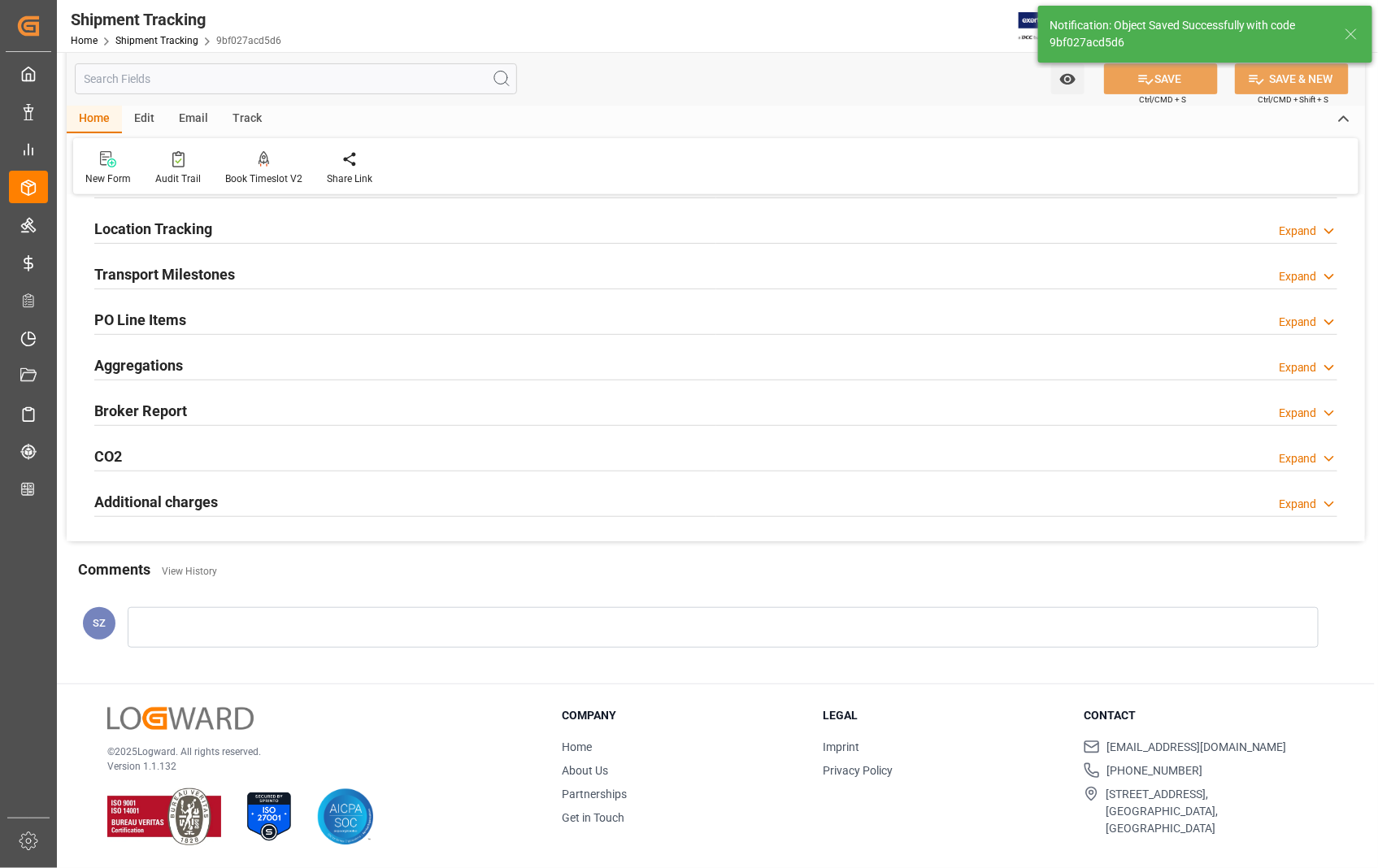
scroll to position [187, 0]
